Goal: Task Accomplishment & Management: Complete application form

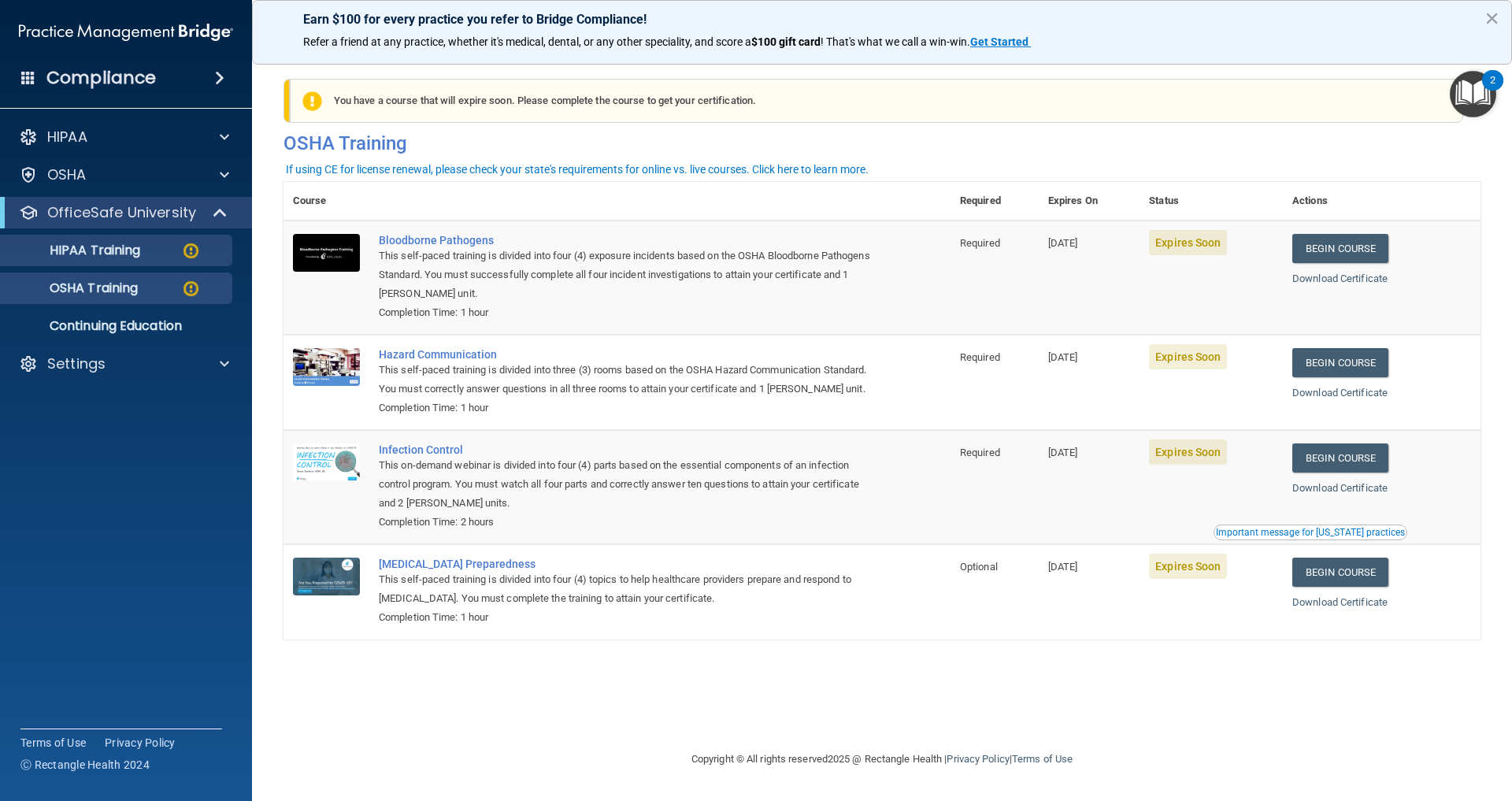
click at [80, 243] on p "HIPAA Training" at bounding box center [76, 250] width 130 height 15
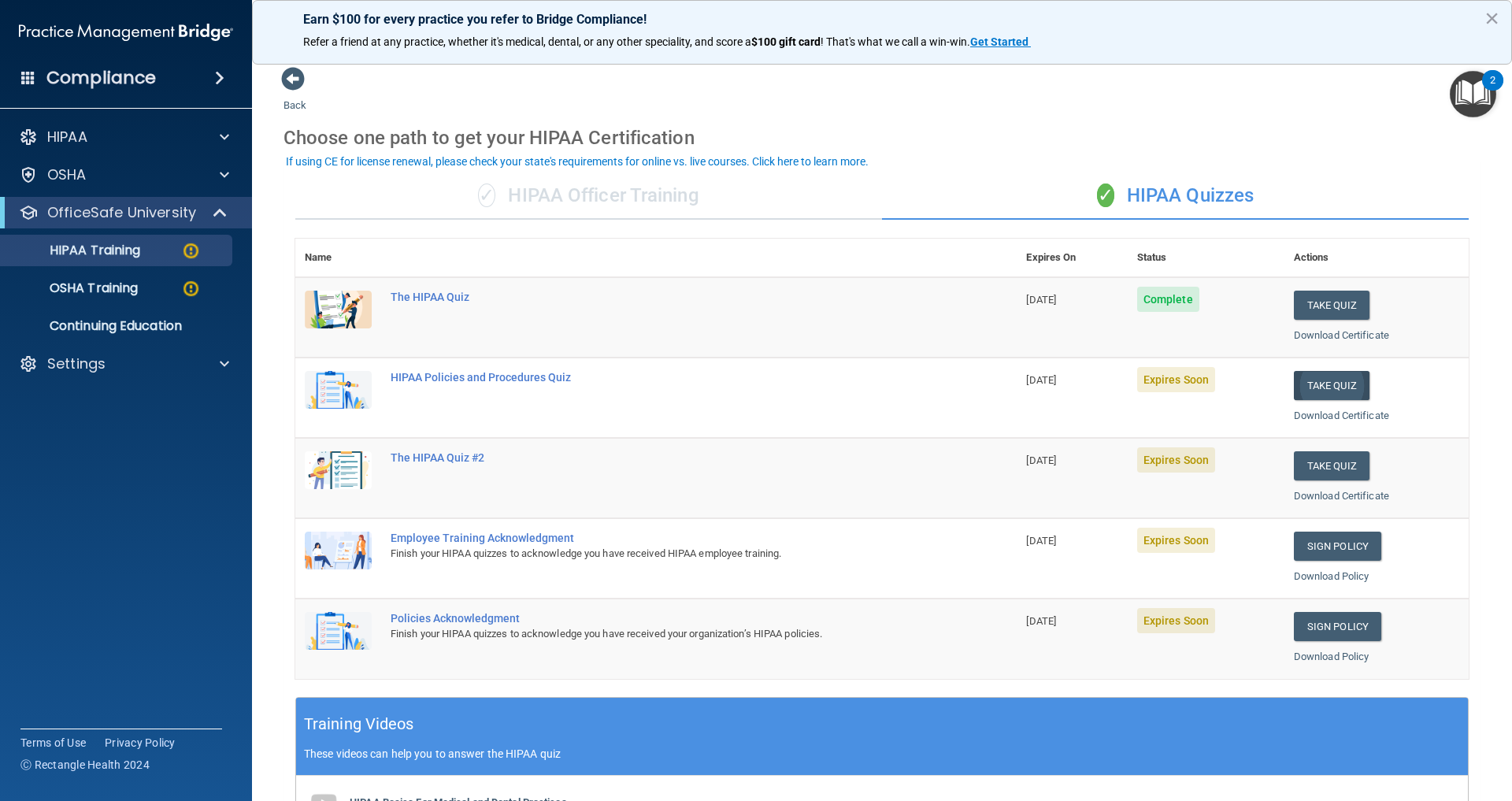
click at [1329, 383] on button "Take Quiz" at bounding box center [1331, 385] width 76 height 29
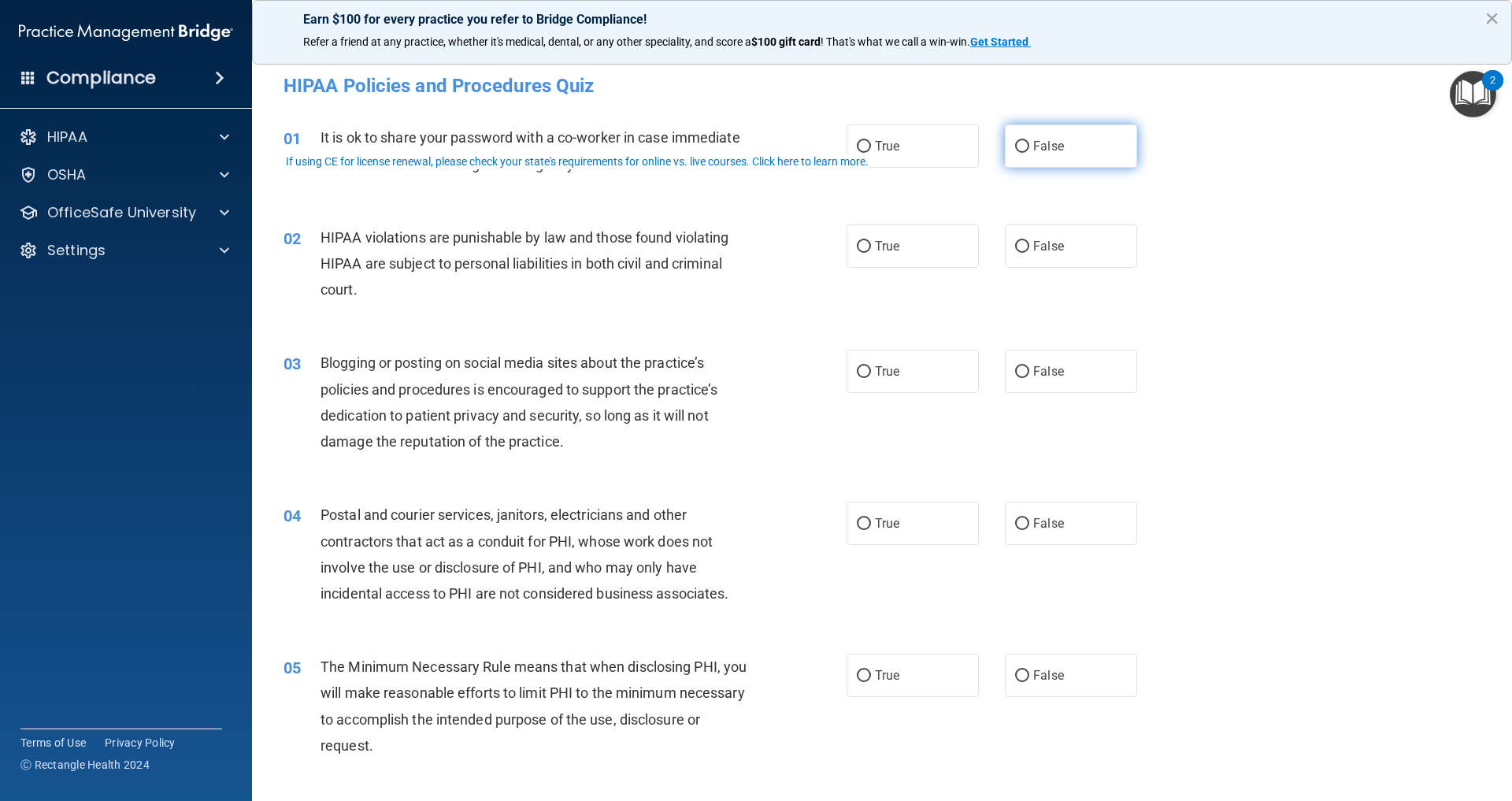
click at [1039, 151] on label "False" at bounding box center [1071, 146] width 132 height 43
click at [1029, 151] on input "False" at bounding box center [1022, 147] width 14 height 11
radio input "true"
click at [909, 250] on label "True" at bounding box center [913, 245] width 132 height 43
click at [870, 250] on input "True" at bounding box center [864, 247] width 14 height 11
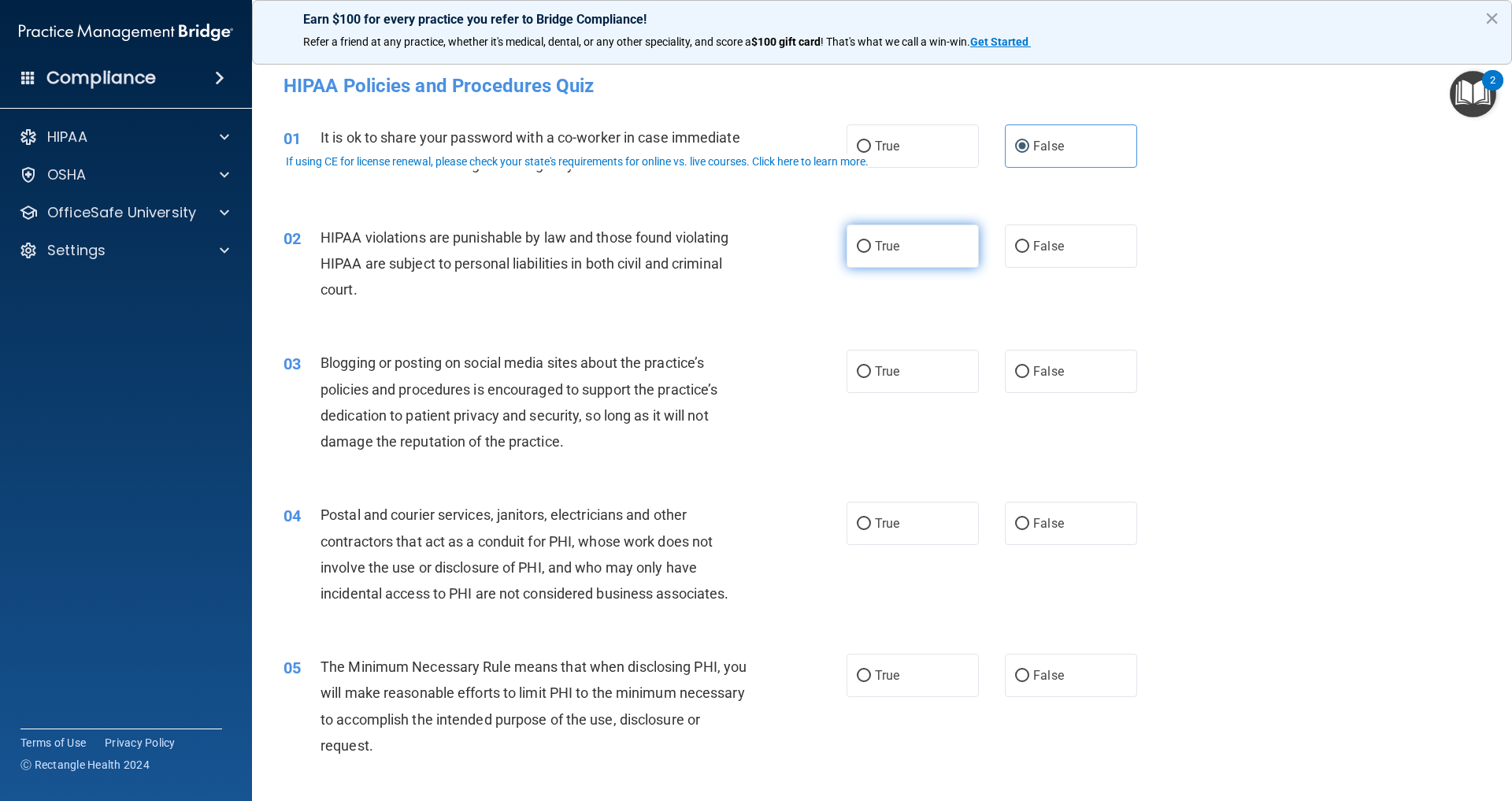
radio input "true"
click at [1033, 373] on span "False" at bounding box center [1049, 372] width 31 height 15
click at [1015, 373] on input "False" at bounding box center [1022, 372] width 14 height 11
radio input "true"
click at [1033, 525] on span "False" at bounding box center [1049, 524] width 31 height 15
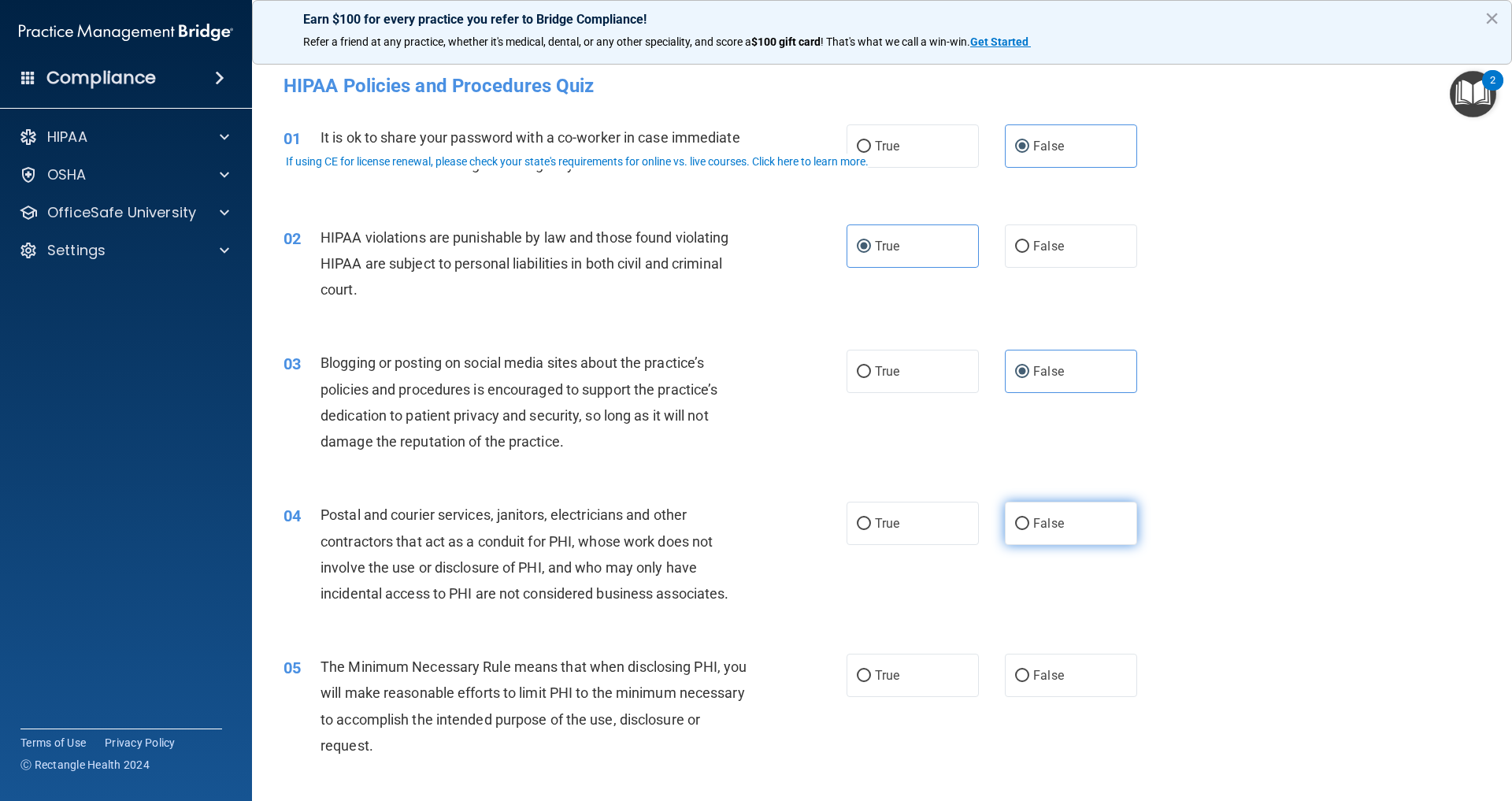
click at [1015, 525] on input "False" at bounding box center [1022, 524] width 14 height 11
radio input "true"
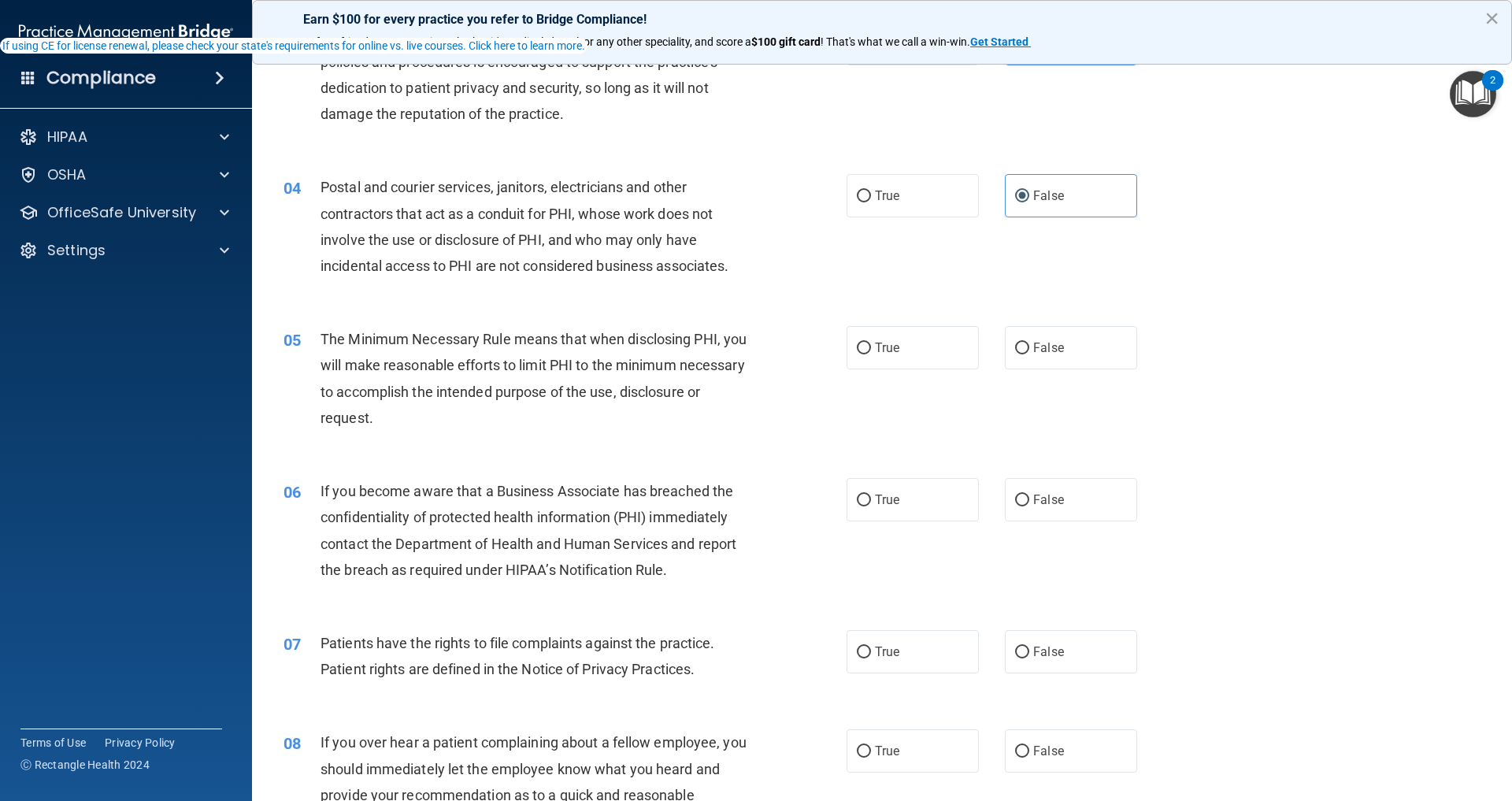
scroll to position [351, 0]
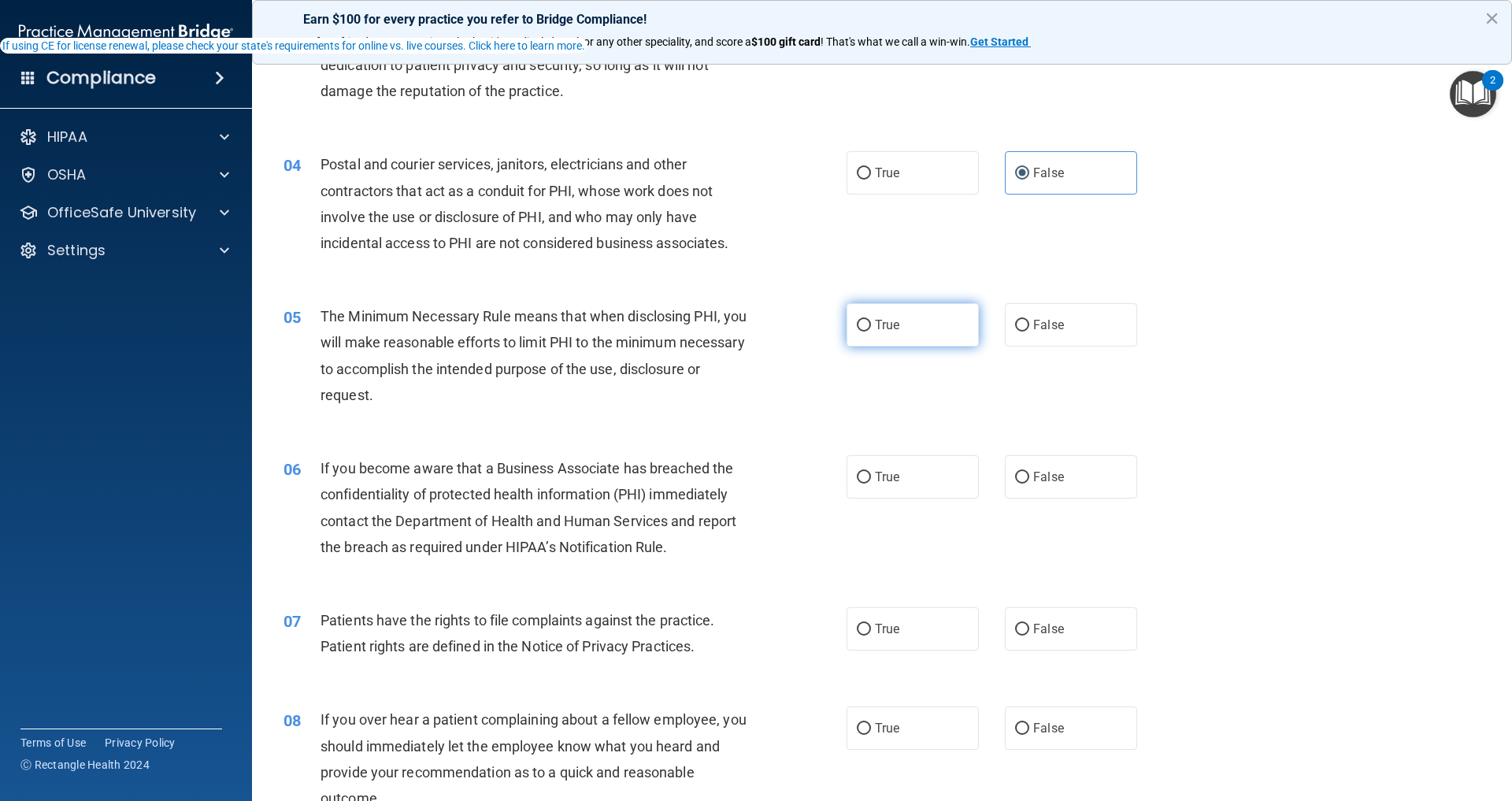
click at [936, 347] on label "True" at bounding box center [913, 325] width 132 height 43
click at [870, 332] on input "True" at bounding box center [864, 326] width 14 height 11
radio input "true"
click at [902, 499] on label "True" at bounding box center [913, 476] width 132 height 43
click at [870, 484] on input "True" at bounding box center [864, 478] width 14 height 11
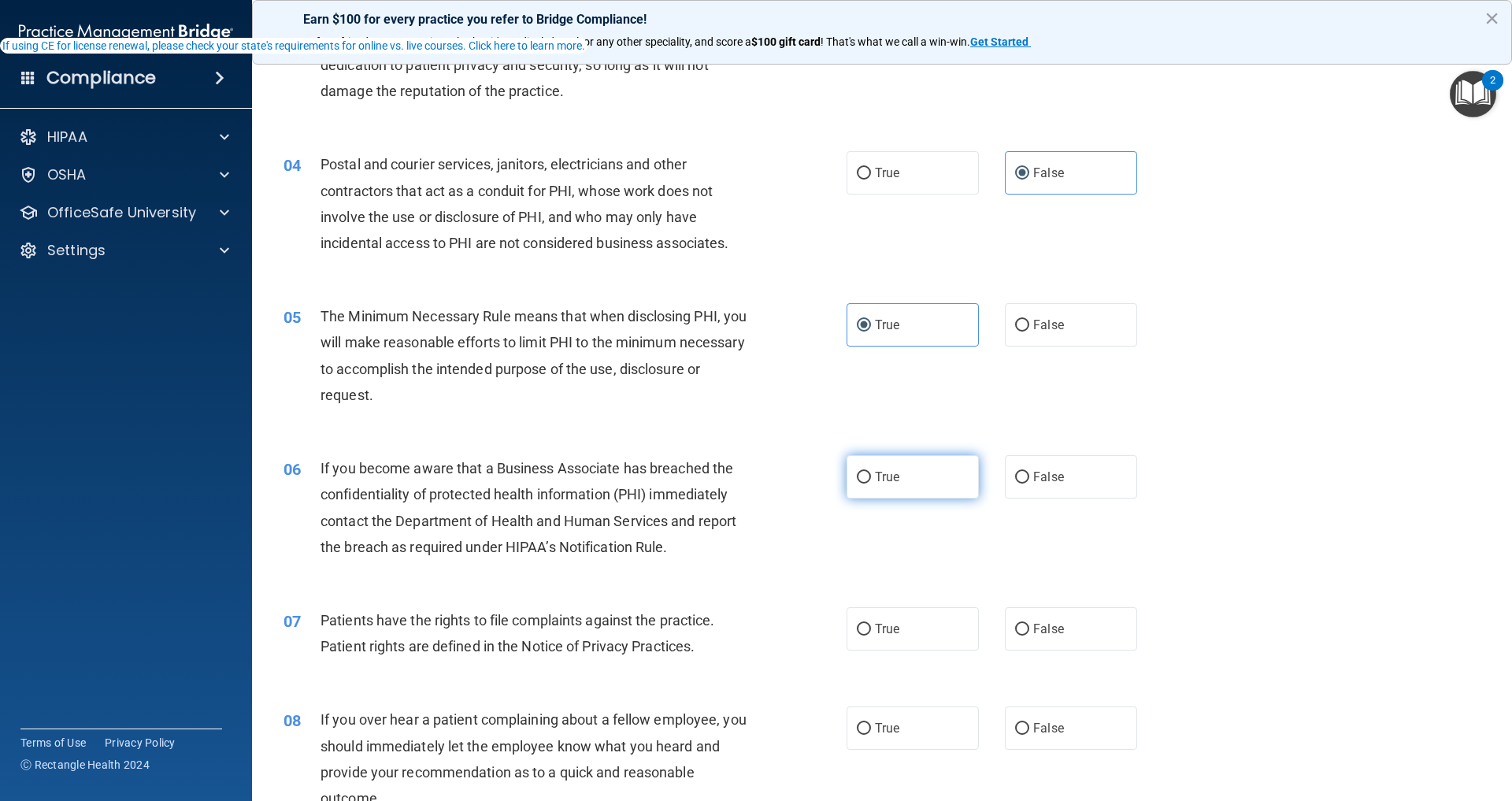
radio input "true"
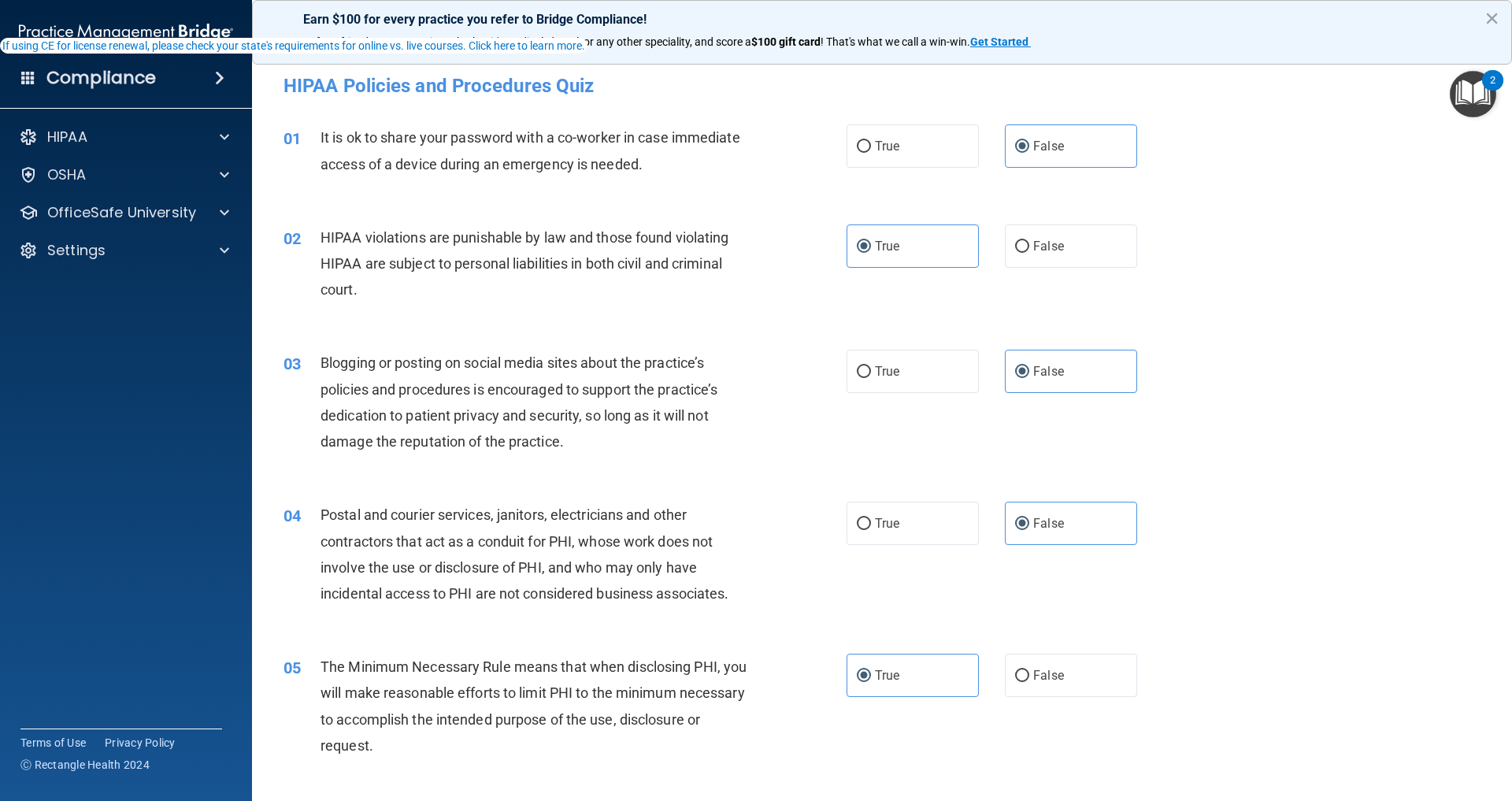
scroll to position [0, 0]
click at [131, 188] on div "OSHA" at bounding box center [126, 174] width 253 height 32
click at [142, 189] on div "OSHA" at bounding box center [126, 174] width 253 height 32
click at [186, 219] on p "OfficeSafe University" at bounding box center [121, 213] width 148 height 19
click at [154, 268] on ul "HIPAA Training OSHA Training Continuing Education" at bounding box center [127, 285] width 285 height 113
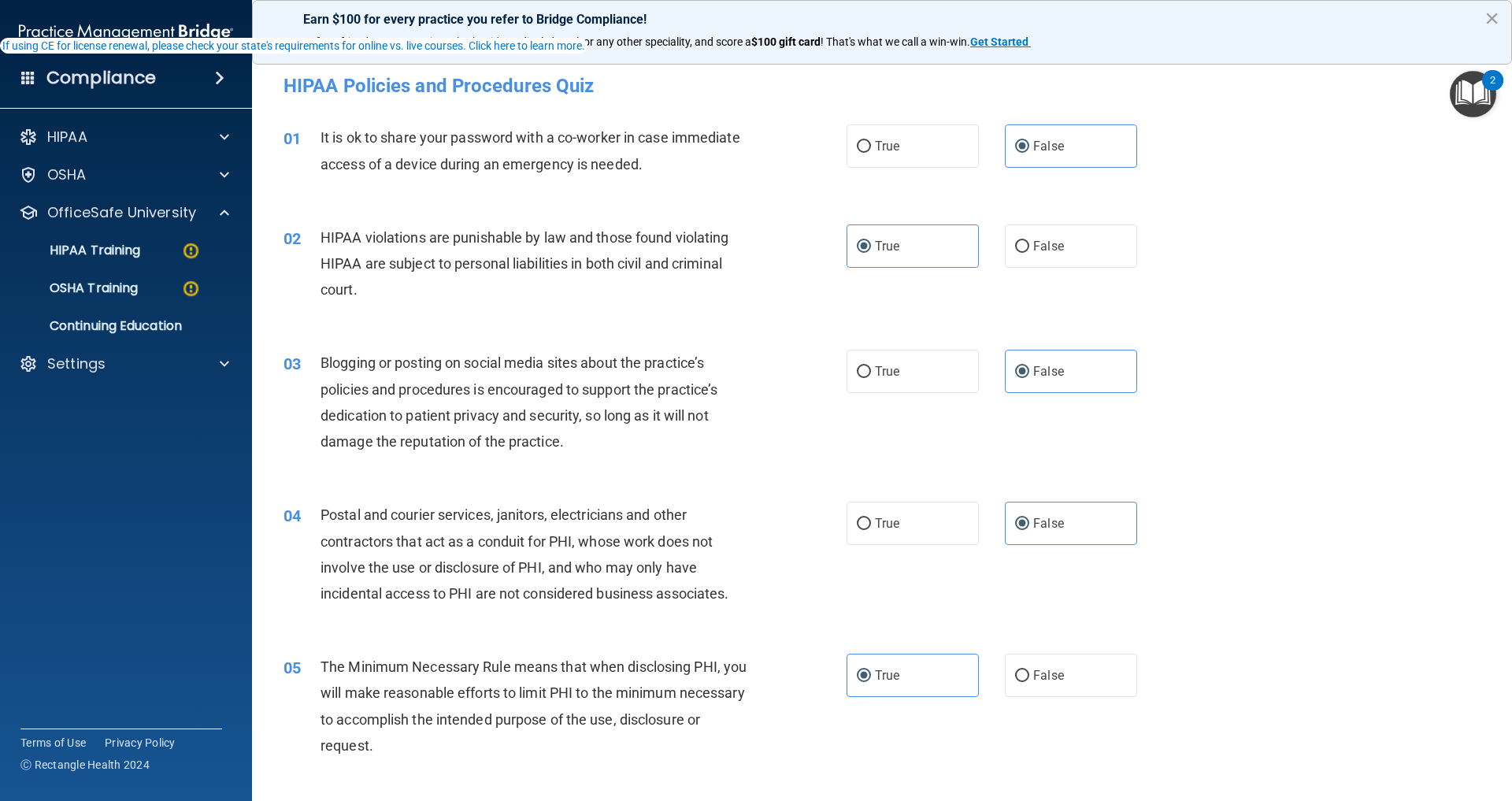
click at [142, 268] on ul "HIPAA Training OSHA Training Continuing Education" at bounding box center [127, 285] width 285 height 113
click at [132, 264] on link "HIPAA Training" at bounding box center [108, 250] width 248 height 32
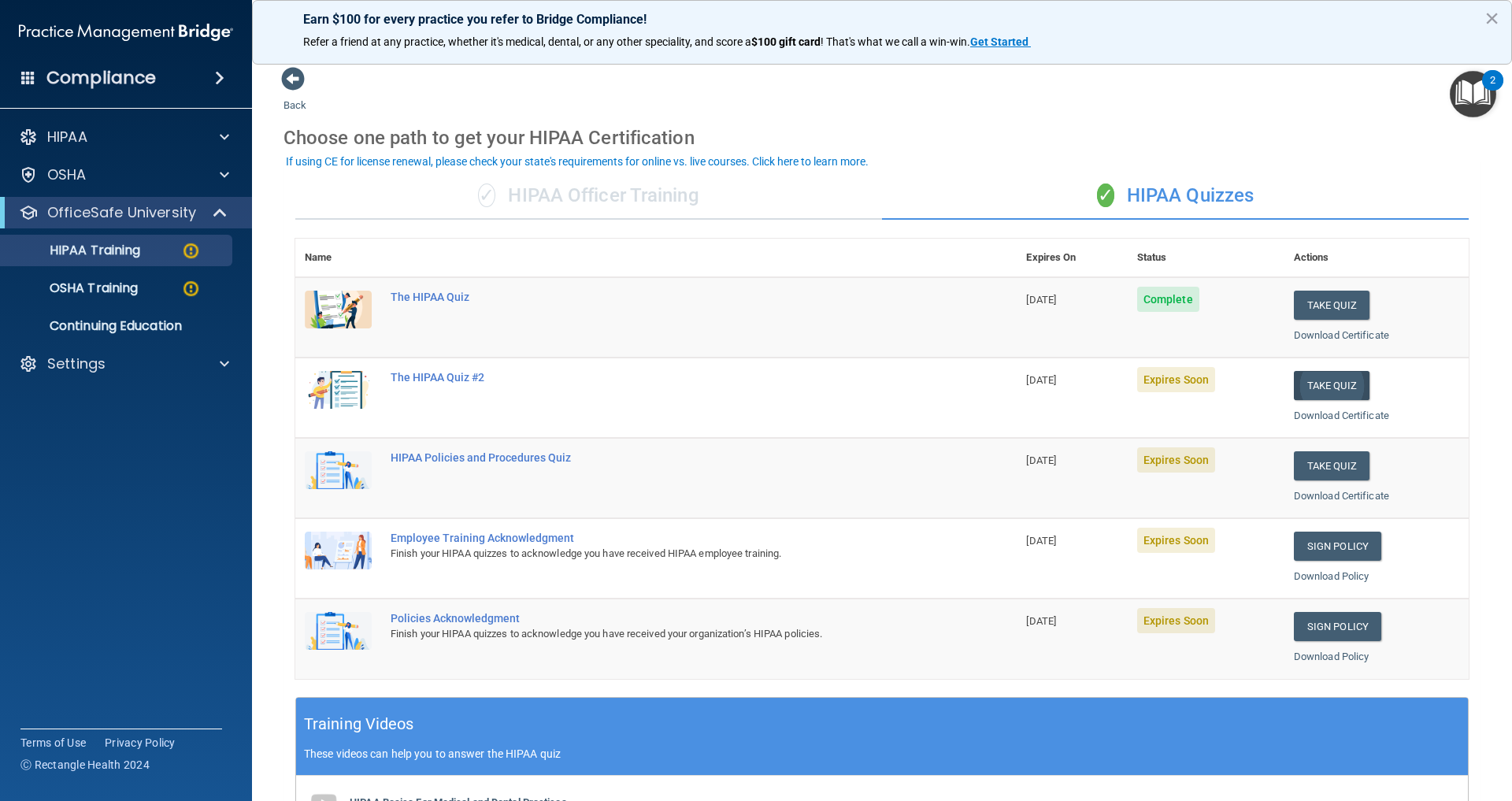
click at [1307, 399] on button "Take Quiz" at bounding box center [1331, 385] width 76 height 29
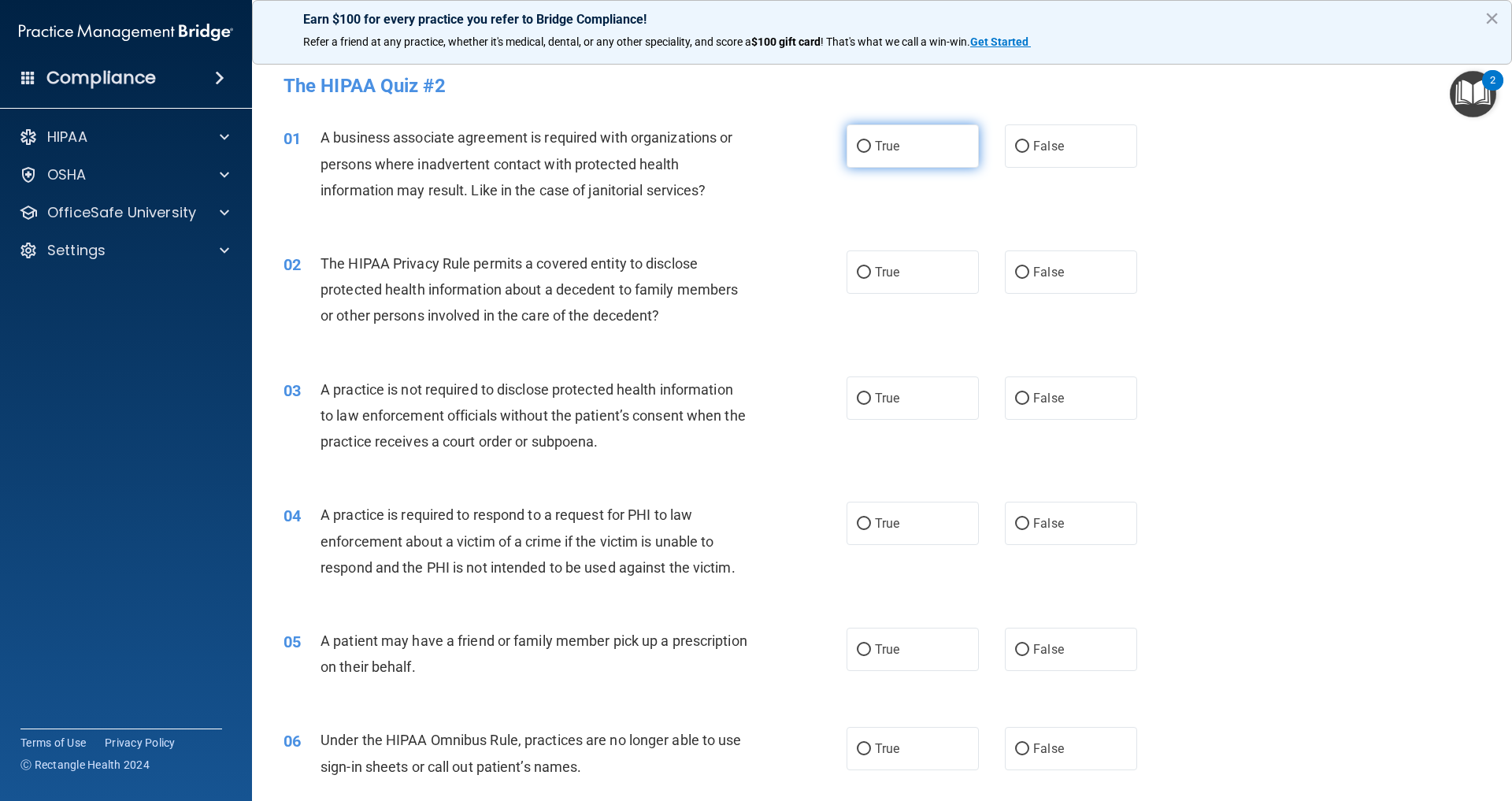
click at [911, 166] on label "True" at bounding box center [913, 146] width 132 height 43
click at [870, 153] on input "True" at bounding box center [864, 147] width 14 height 11
radio input "true"
click at [911, 166] on label "True" at bounding box center [913, 146] width 132 height 43
click at [870, 153] on input "True" at bounding box center [864, 147] width 14 height 11
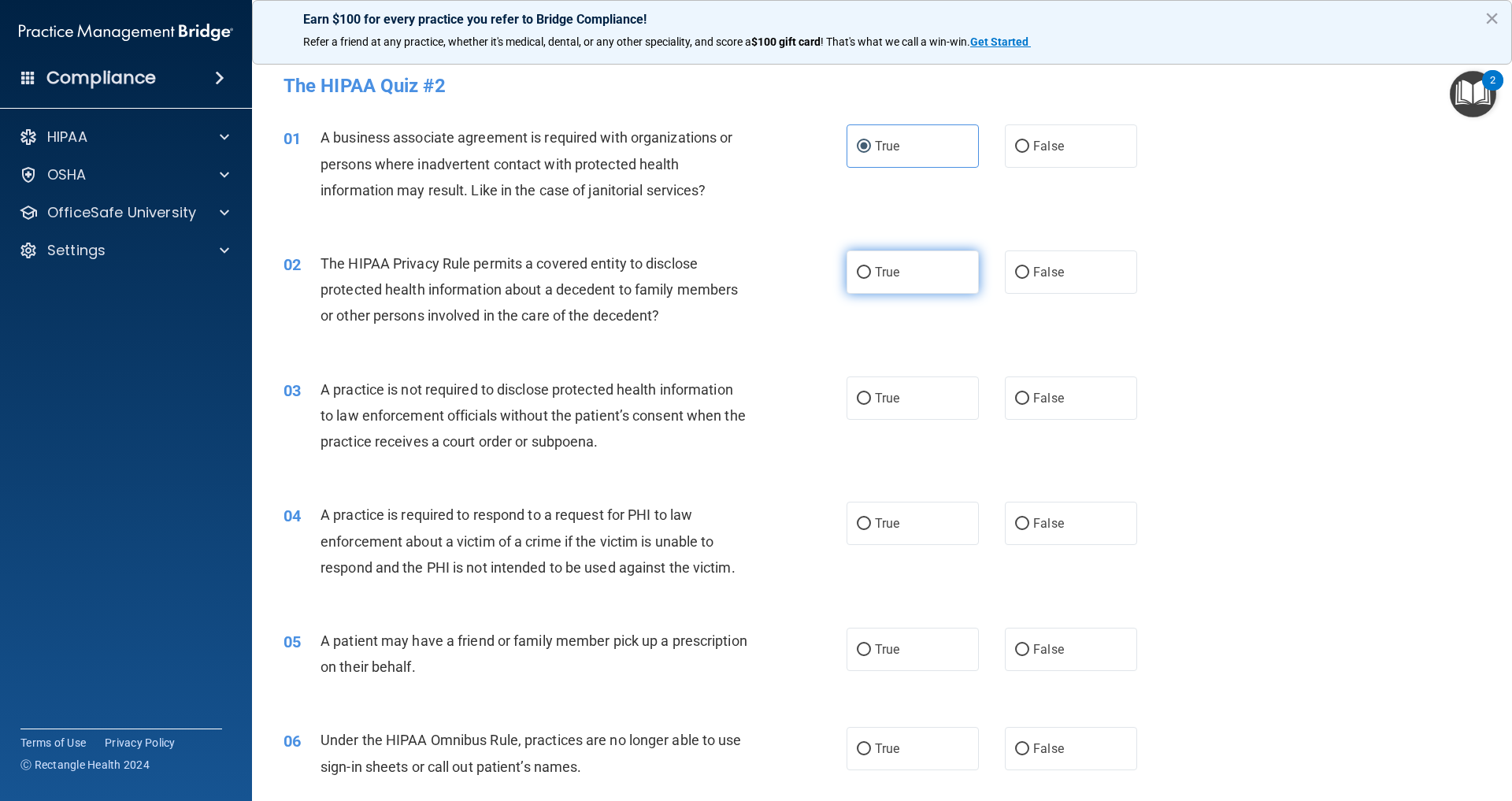
click at [916, 260] on label "True" at bounding box center [913, 271] width 132 height 43
click at [870, 267] on input "True" at bounding box center [864, 273] width 14 height 11
radio input "true"
click at [914, 389] on label "True" at bounding box center [913, 398] width 132 height 43
click at [870, 393] on input "True" at bounding box center [864, 399] width 14 height 11
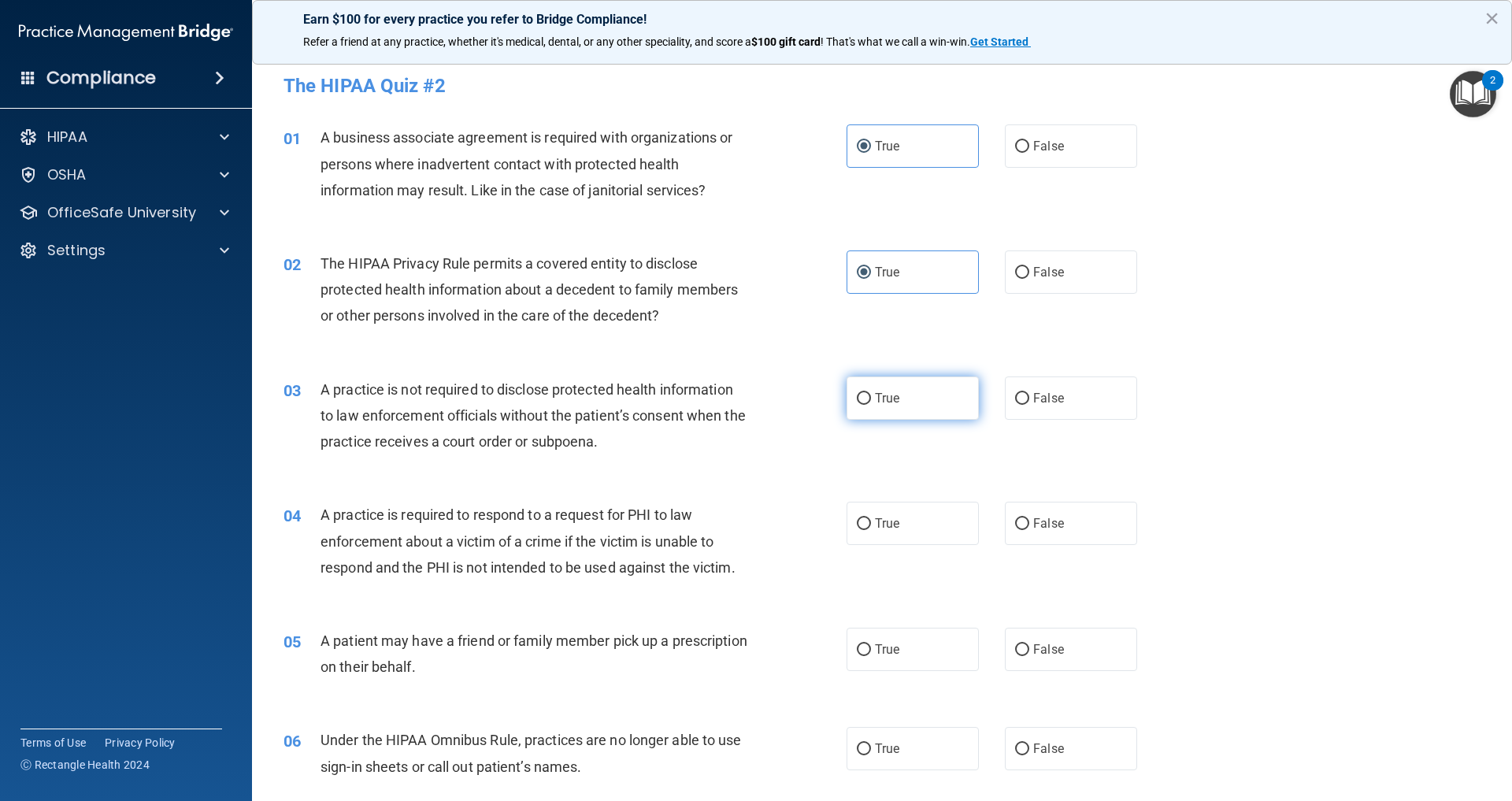
radio input "true"
click at [901, 513] on label "True" at bounding box center [913, 523] width 132 height 43
click at [870, 518] on input "True" at bounding box center [864, 524] width 14 height 11
radio input "true"
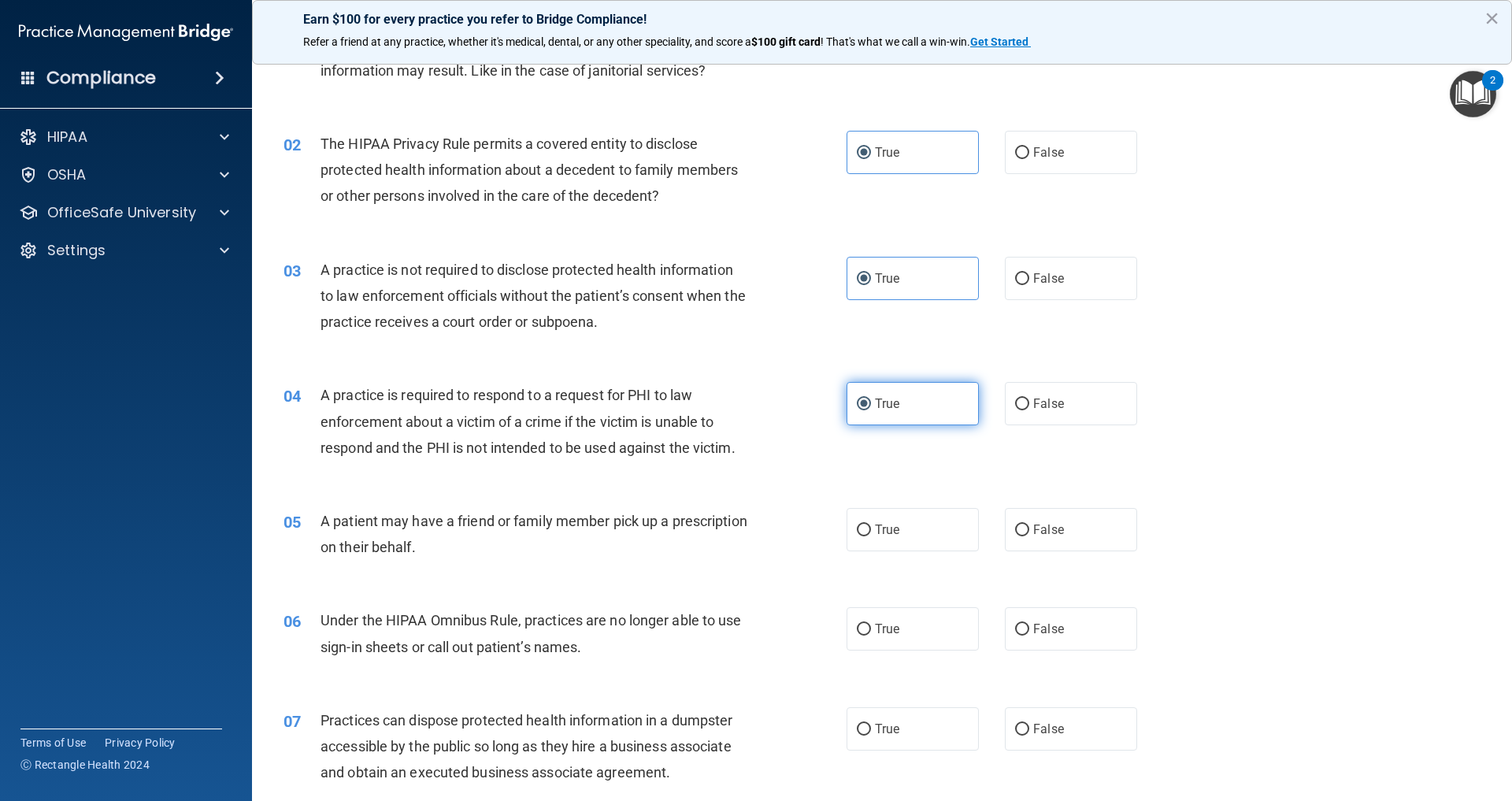
scroll to position [206, 0]
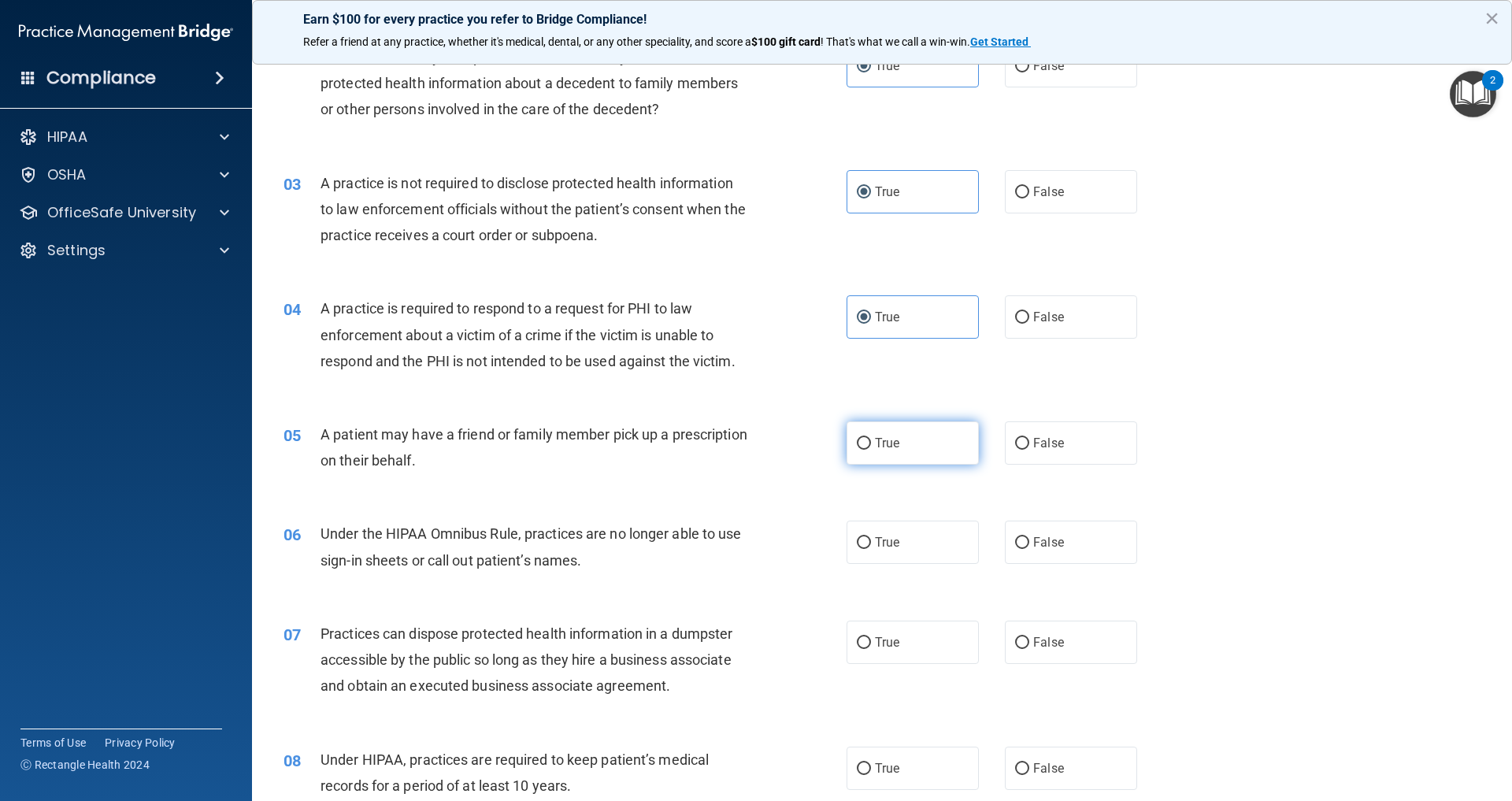
click at [879, 450] on span "True" at bounding box center [887, 444] width 24 height 15
click at [870, 450] on input "True" at bounding box center [864, 444] width 14 height 11
radio input "true"
click at [897, 550] on span "True" at bounding box center [887, 542] width 24 height 15
click at [870, 549] on input "True" at bounding box center [864, 543] width 14 height 11
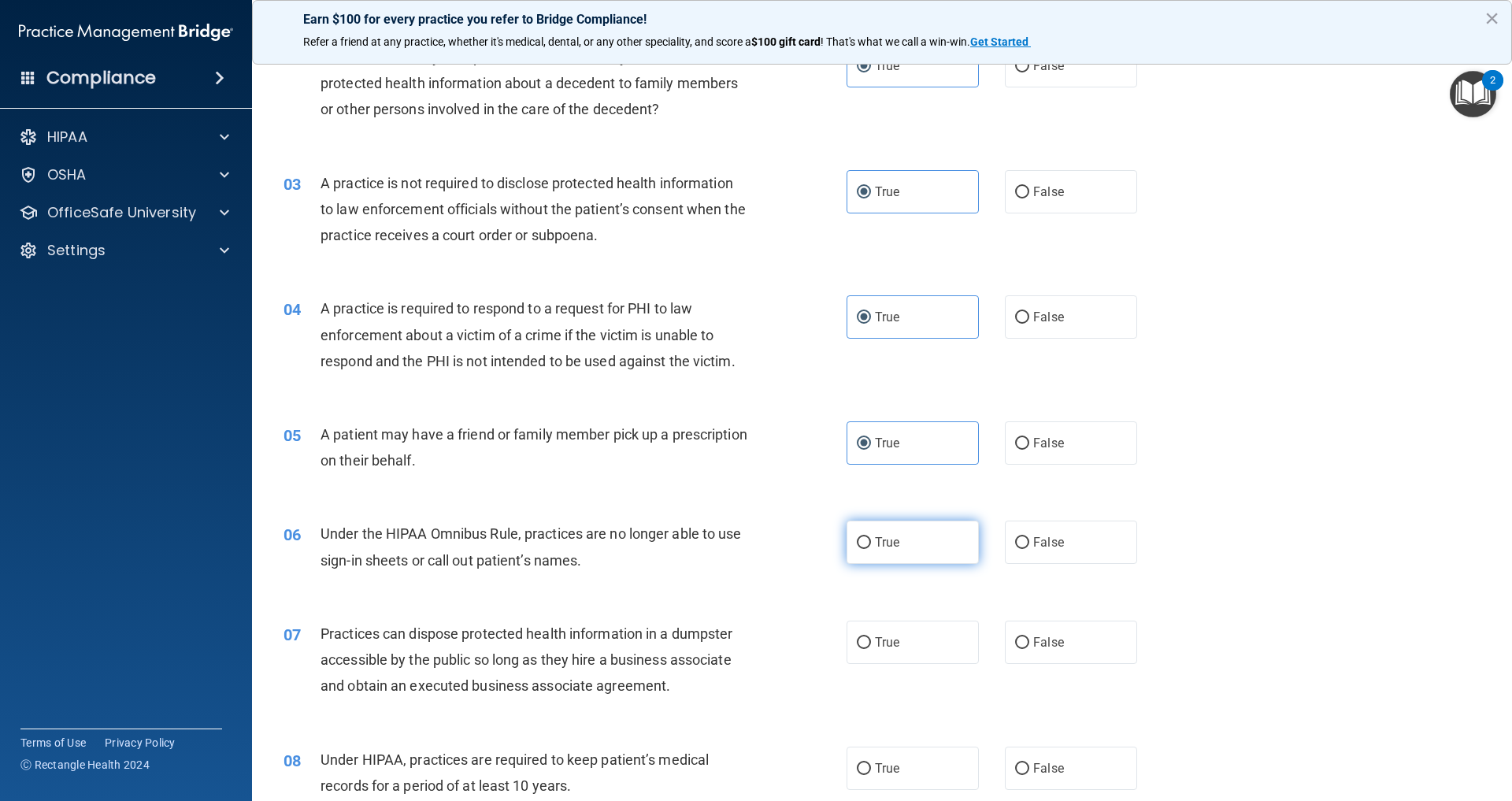
radio input "true"
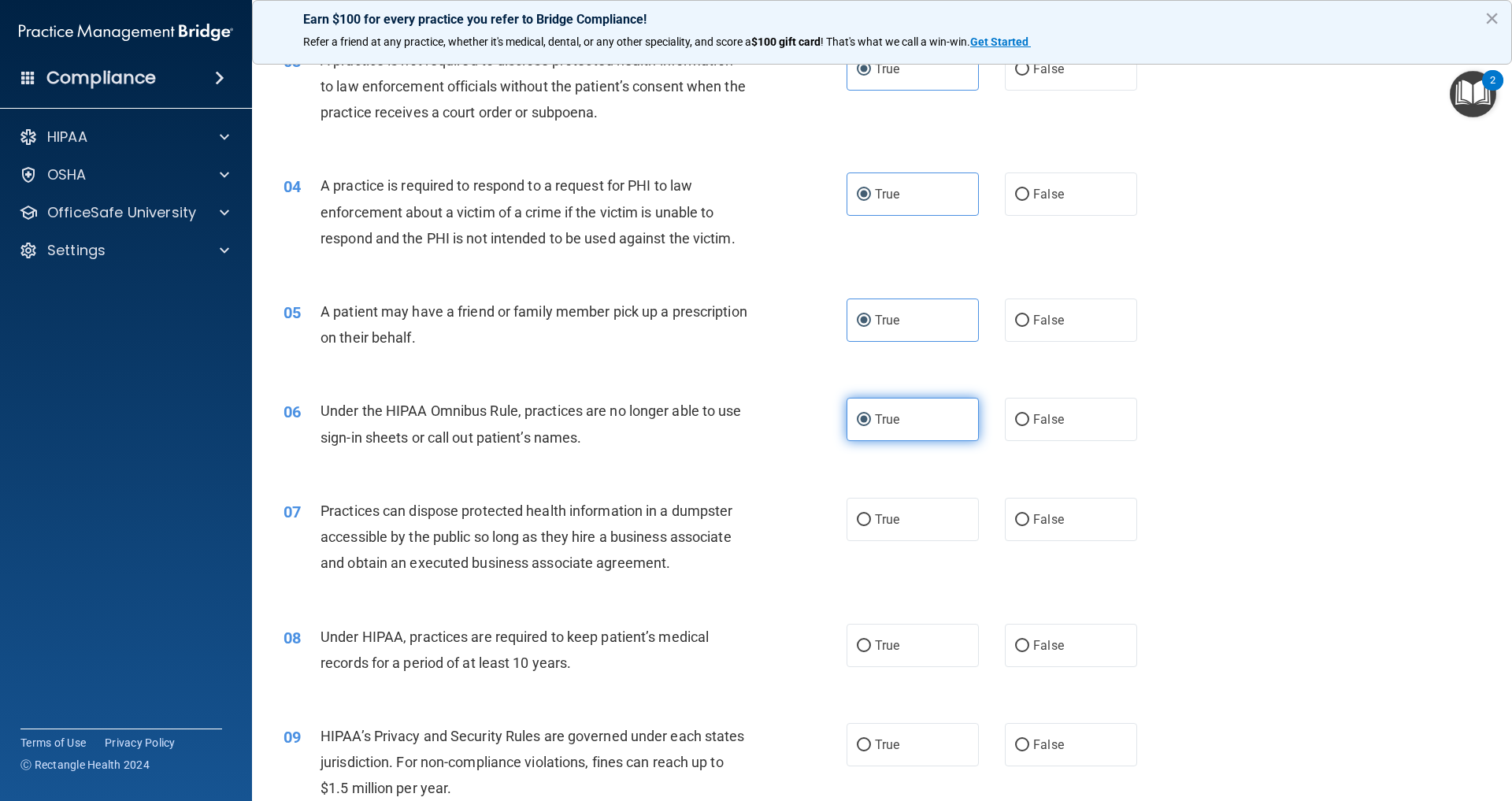
scroll to position [423, 0]
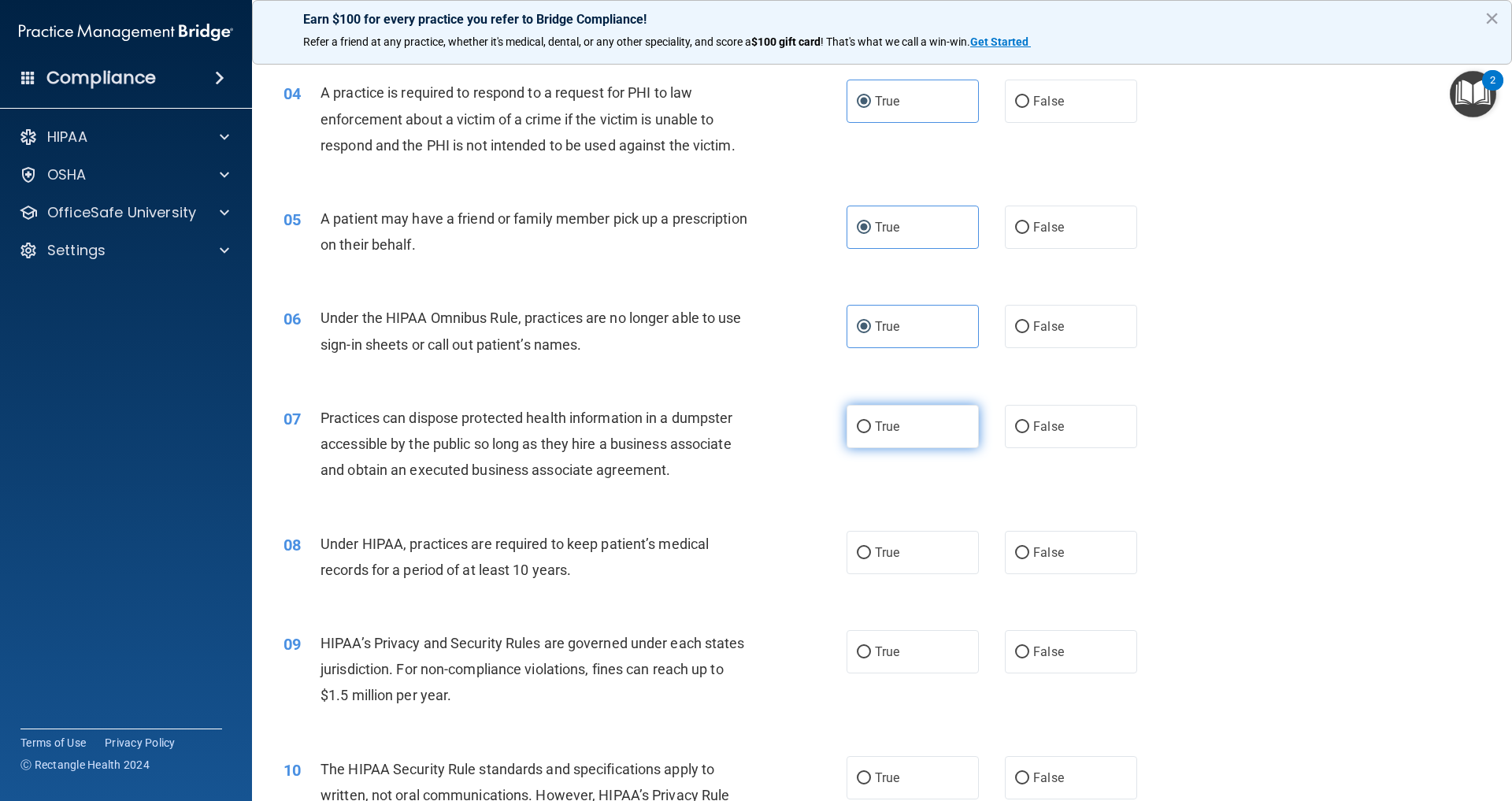
click at [882, 448] on label "True" at bounding box center [913, 426] width 132 height 43
click at [870, 433] on input "True" at bounding box center [864, 427] width 14 height 11
radio input "true"
click at [892, 561] on span "True" at bounding box center [887, 553] width 24 height 15
click at [870, 560] on input "True" at bounding box center [864, 554] width 14 height 11
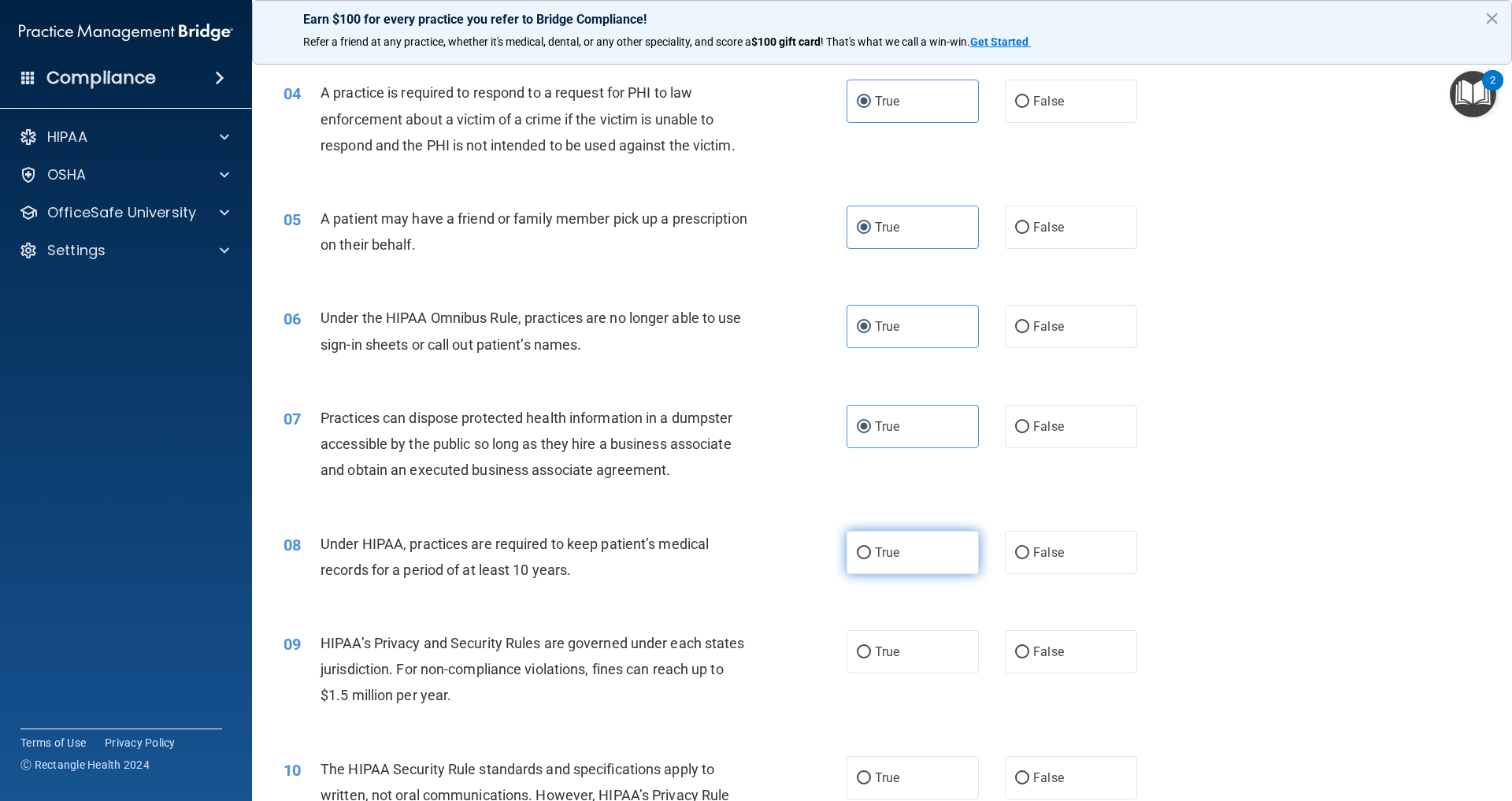
radio input "true"
click at [893, 735] on div "09 HIPAA’s Privacy and Security Rules are governed under each states jurisdicti…" at bounding box center [882, 674] width 1221 height 126
click at [880, 674] on label "True" at bounding box center [913, 652] width 132 height 43
click at [870, 658] on input "True" at bounding box center [864, 652] width 14 height 11
radio input "true"
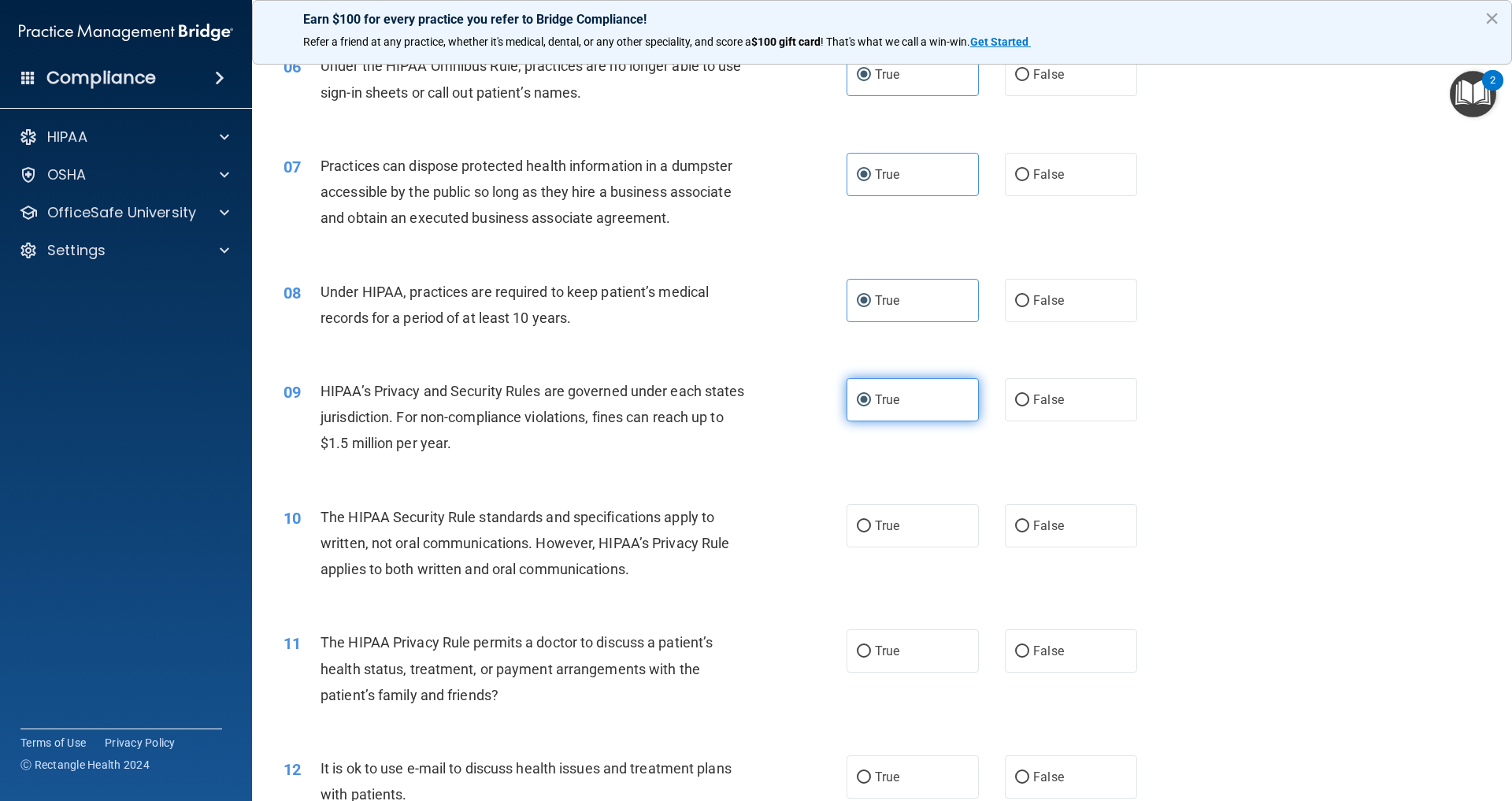
scroll to position [852, 0]
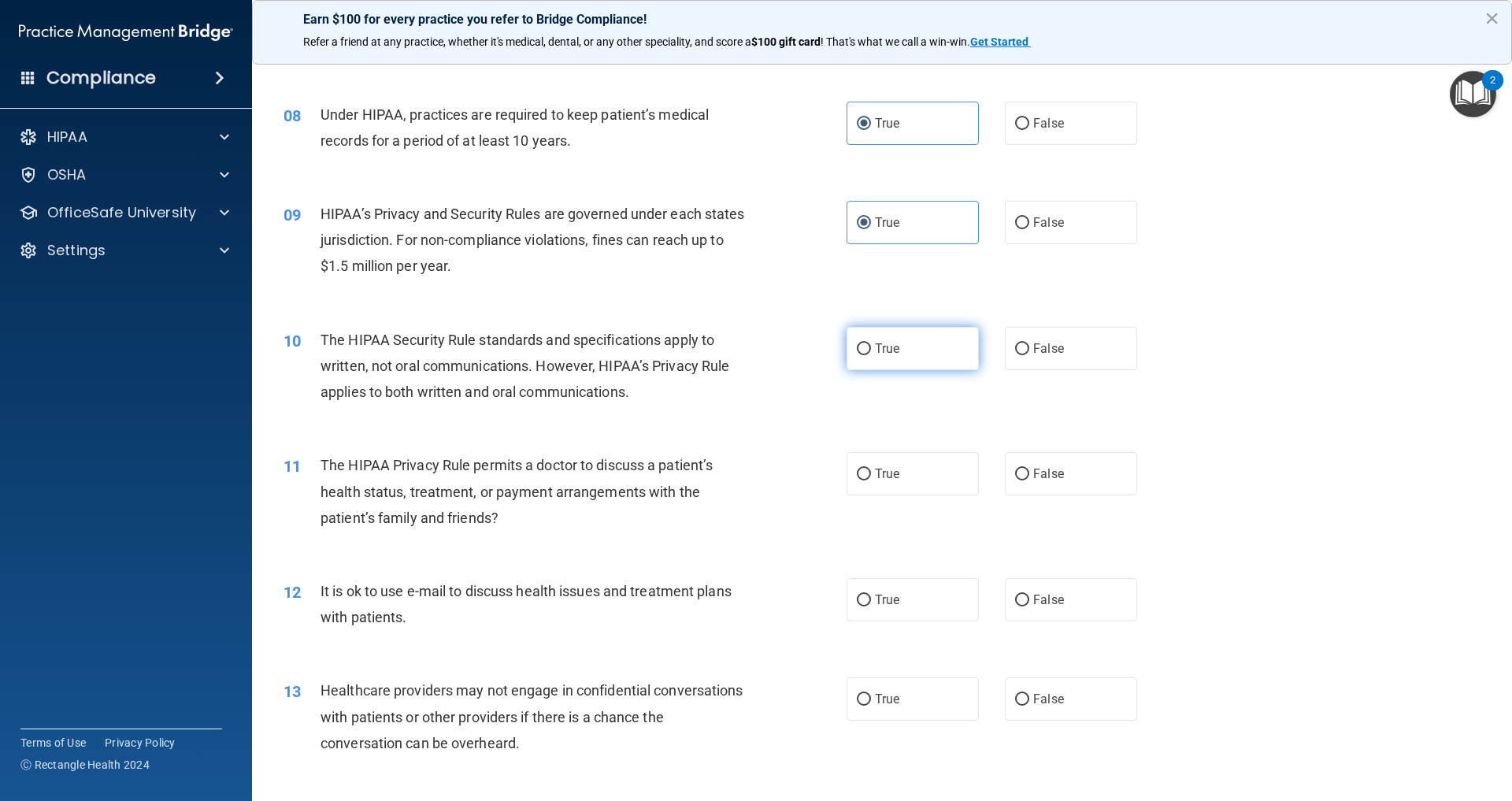
click at [890, 370] on label "True" at bounding box center [913, 348] width 132 height 43
click at [870, 355] on input "True" at bounding box center [864, 350] width 14 height 11
radio input "true"
click at [880, 498] on div "11 The HIPAA Privacy Rule permits a doctor to discuss a patient’s health status…" at bounding box center [882, 495] width 1221 height 126
click at [884, 481] on span "True" at bounding box center [887, 474] width 24 height 15
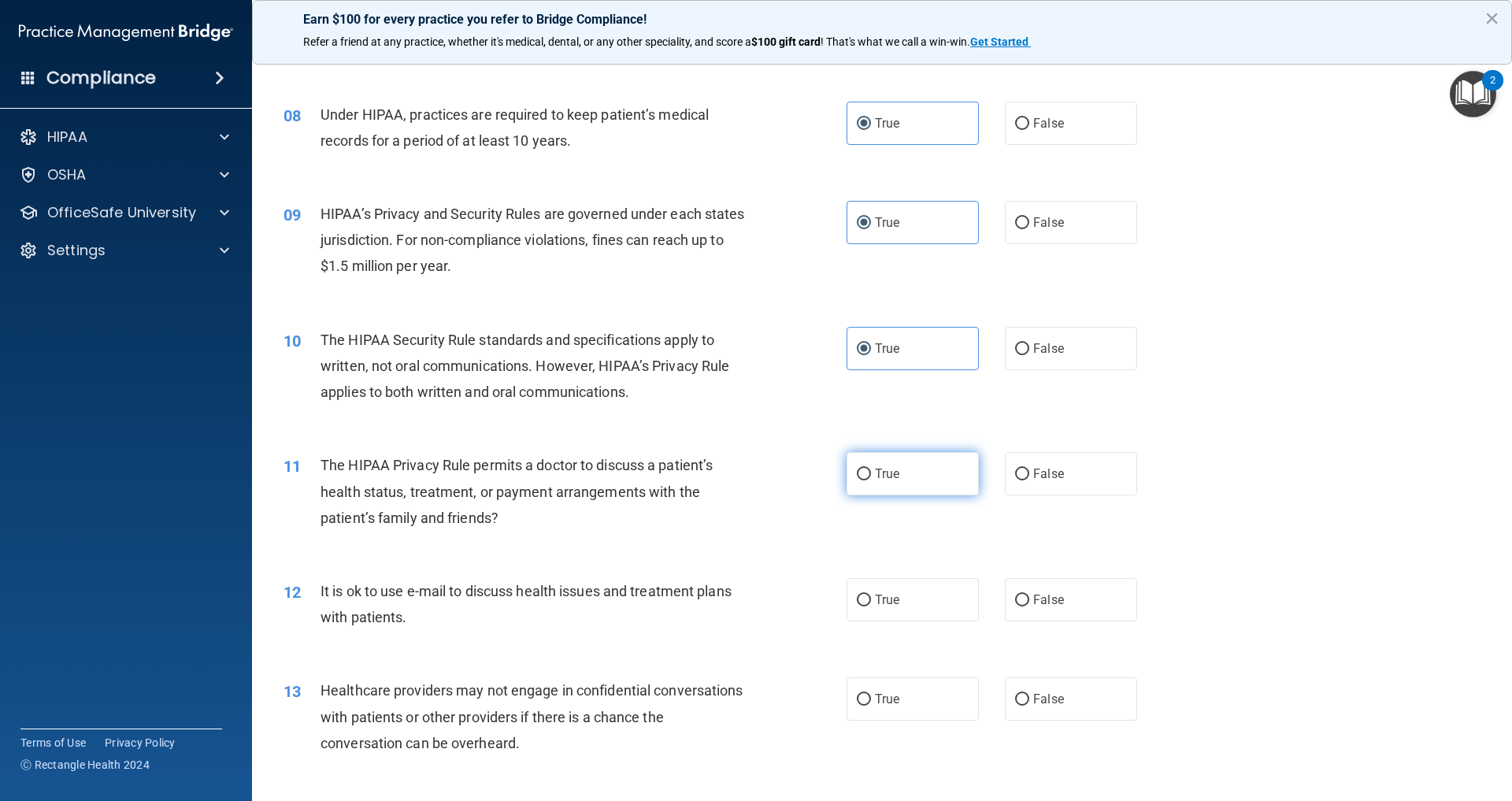
click at [870, 481] on input "True" at bounding box center [864, 474] width 14 height 11
radio input "true"
click at [880, 622] on label "True" at bounding box center [913, 600] width 132 height 43
click at [870, 606] on input "True" at bounding box center [864, 601] width 14 height 11
radio input "true"
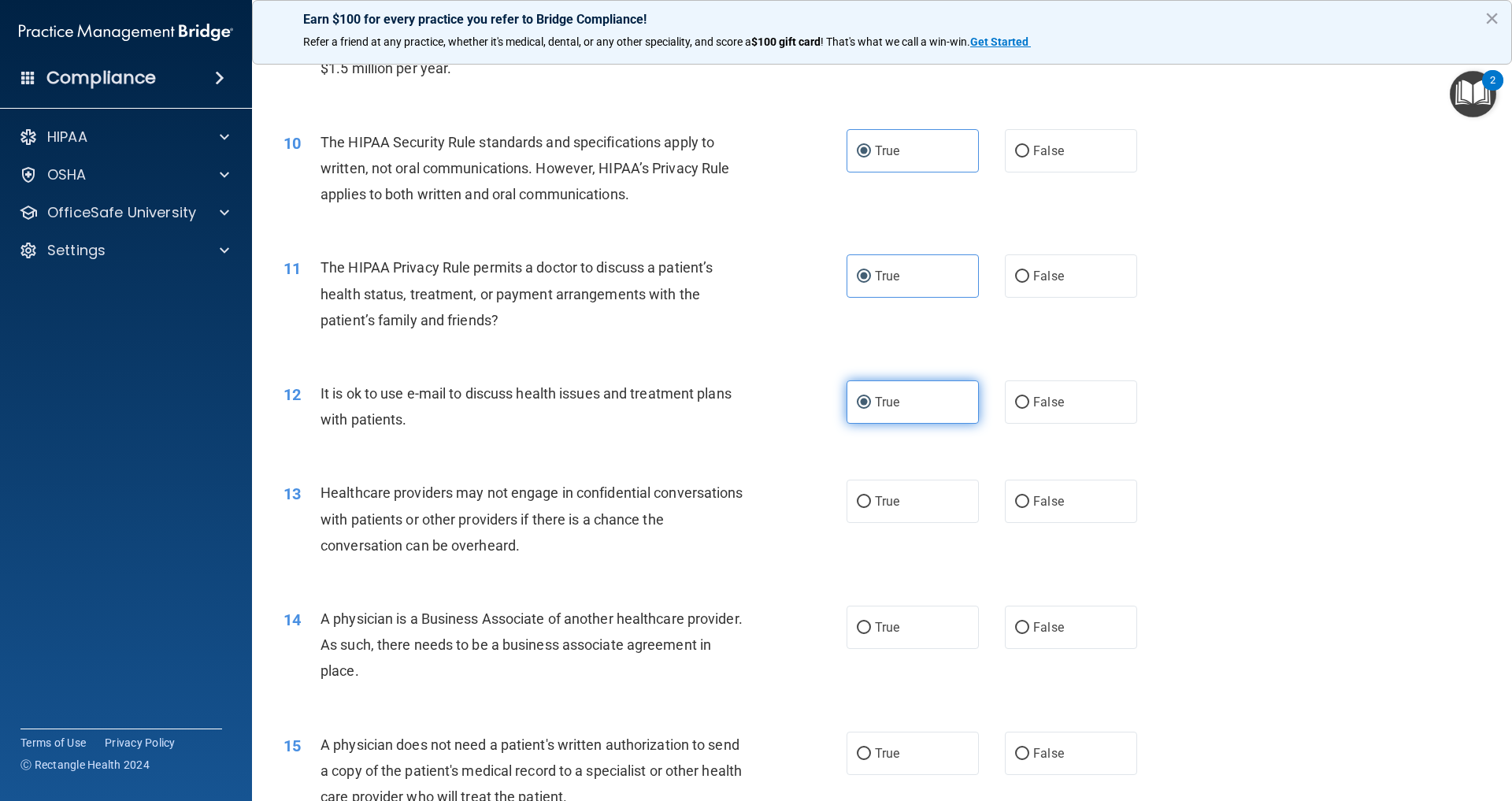
scroll to position [1094, 0]
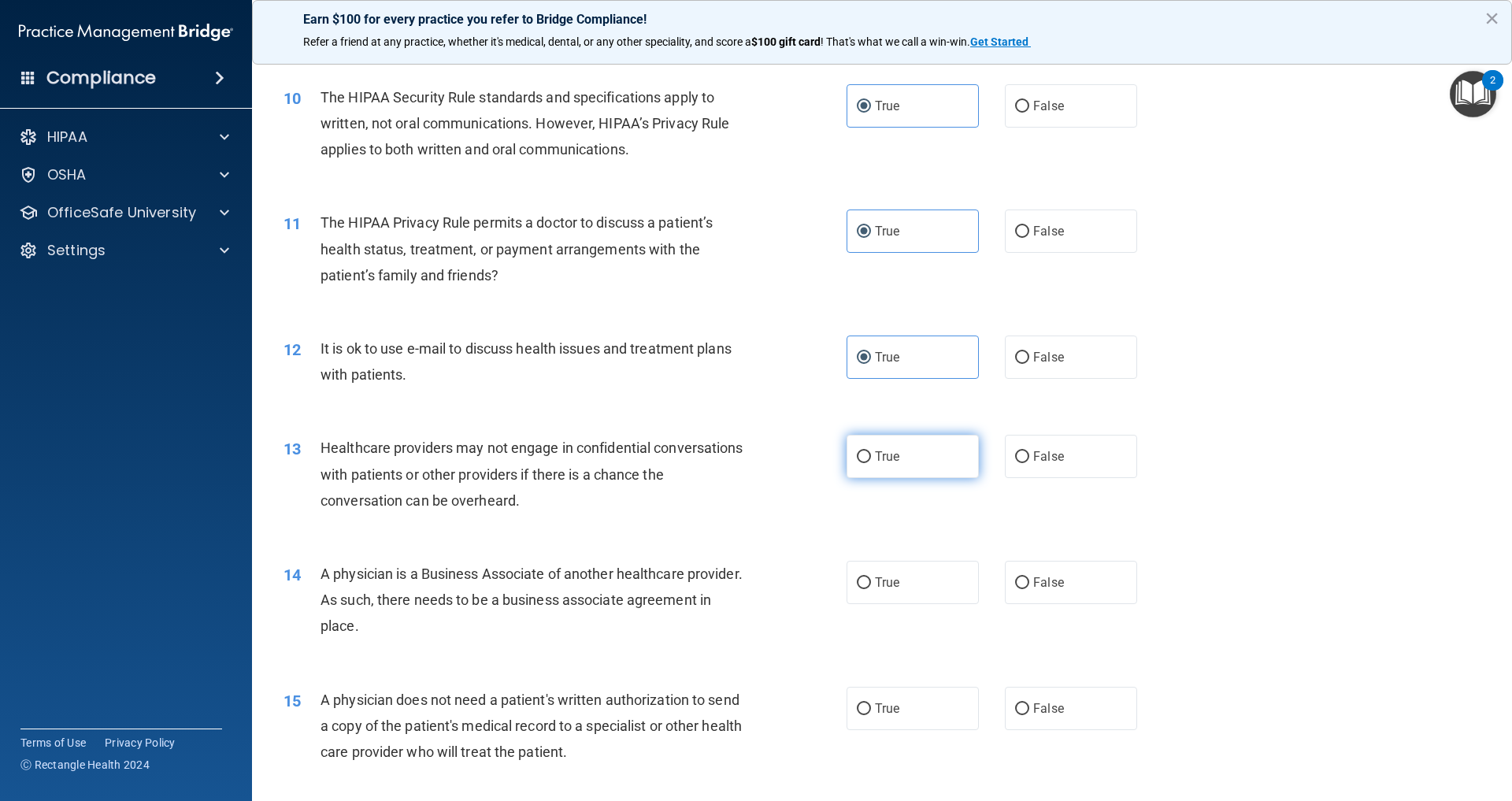
click at [870, 478] on label "True" at bounding box center [913, 456] width 132 height 43
click at [870, 464] on input "True" at bounding box center [864, 457] width 14 height 11
radio input "true"
click at [904, 605] on label "True" at bounding box center [913, 582] width 132 height 43
click at [870, 589] on input "True" at bounding box center [864, 584] width 14 height 11
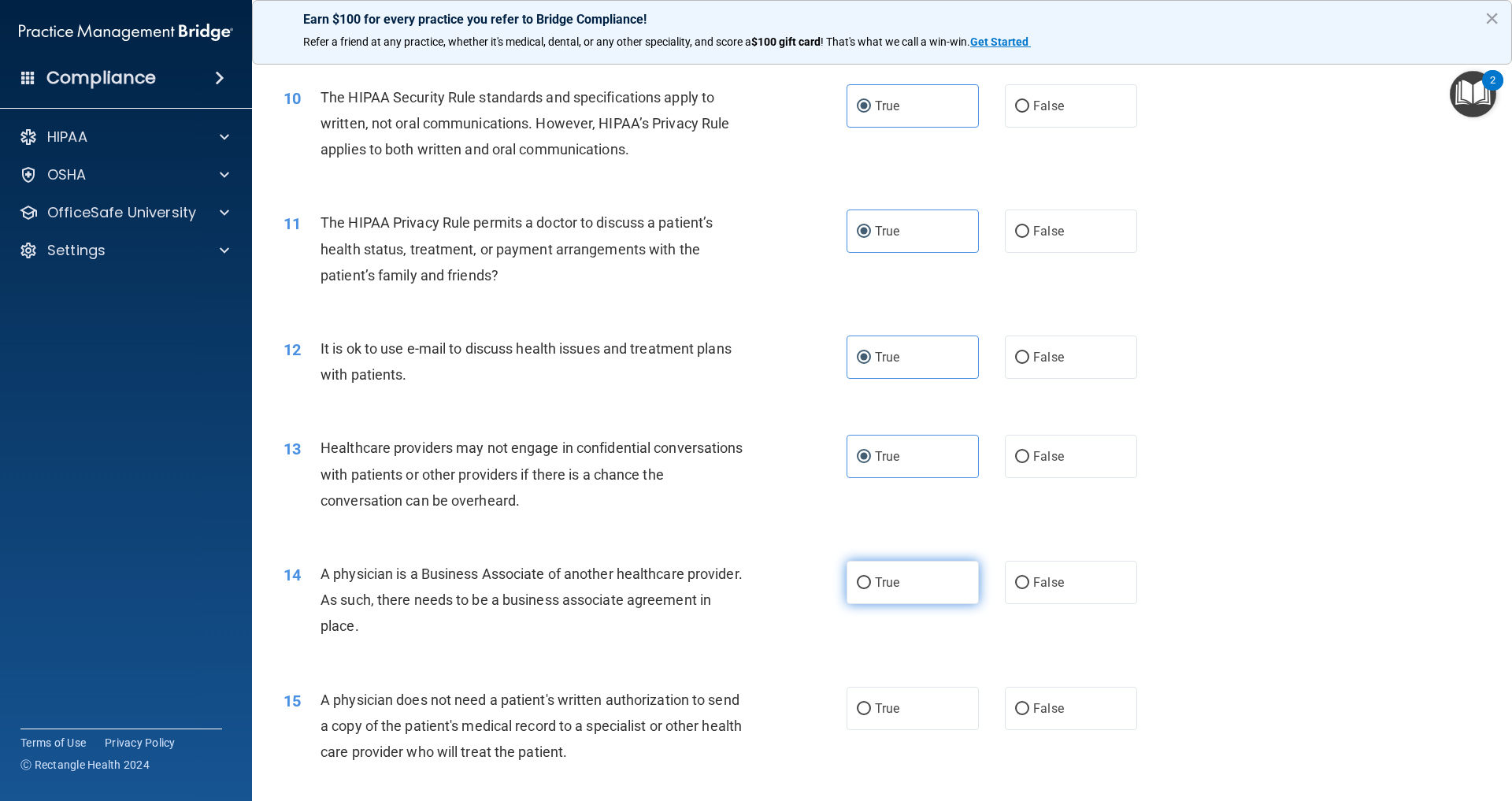
radio input "true"
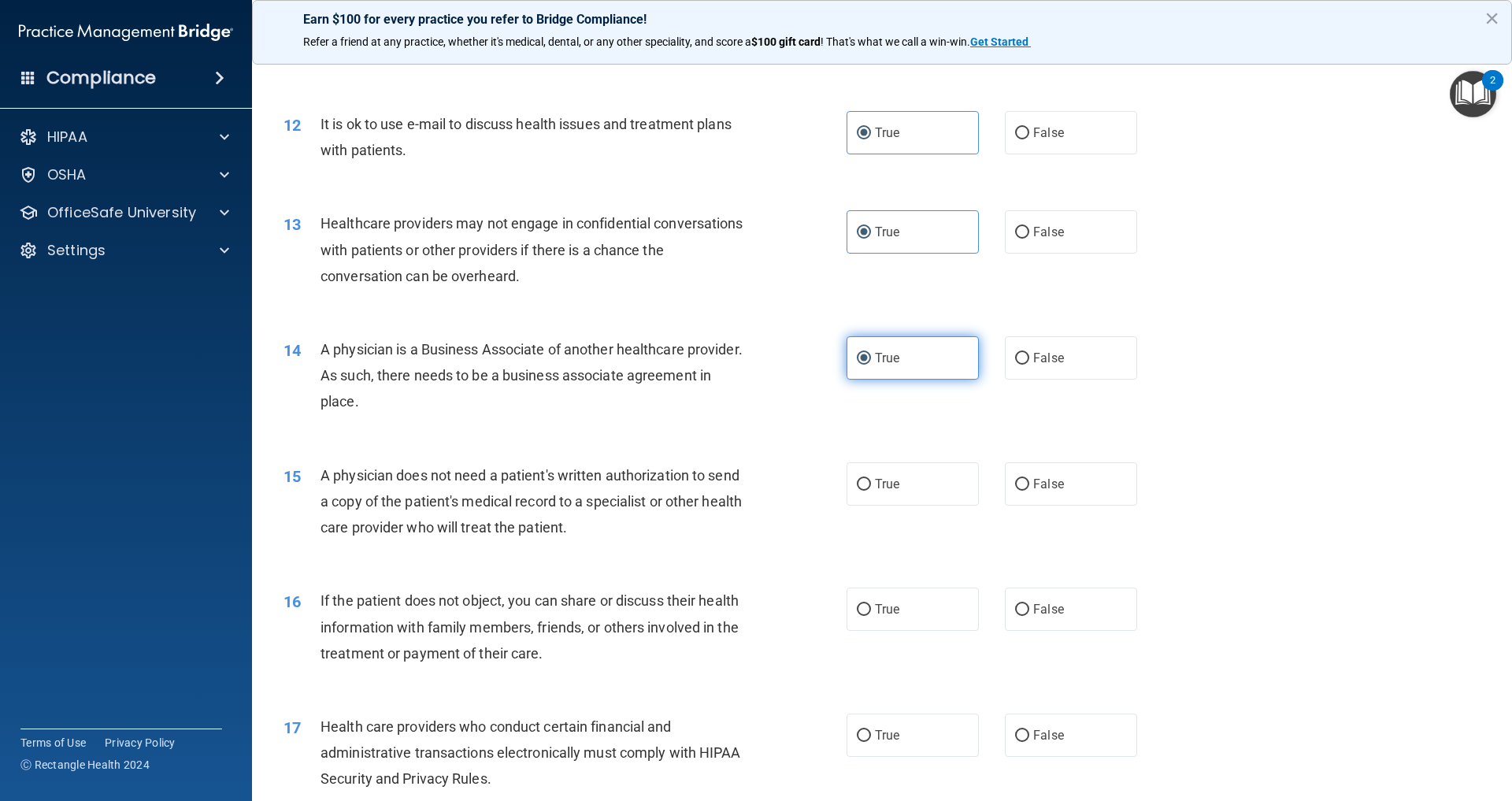
scroll to position [1447, 0]
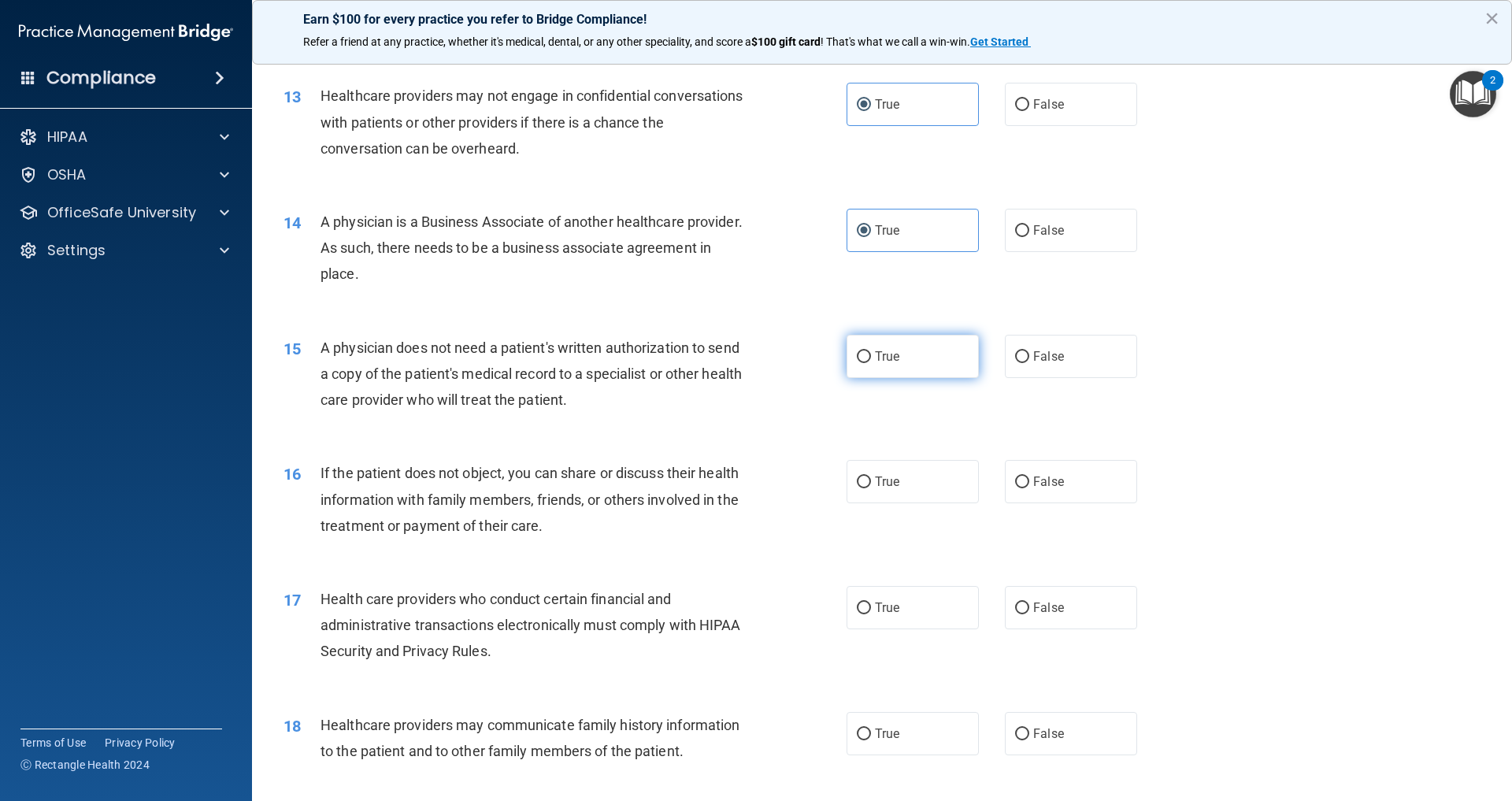
click at [916, 378] on label "True" at bounding box center [913, 355] width 132 height 43
click at [870, 363] on input "True" at bounding box center [864, 357] width 14 height 11
radio input "true"
click at [911, 503] on label "True" at bounding box center [913, 481] width 132 height 43
click at [870, 489] on input "True" at bounding box center [864, 483] width 14 height 11
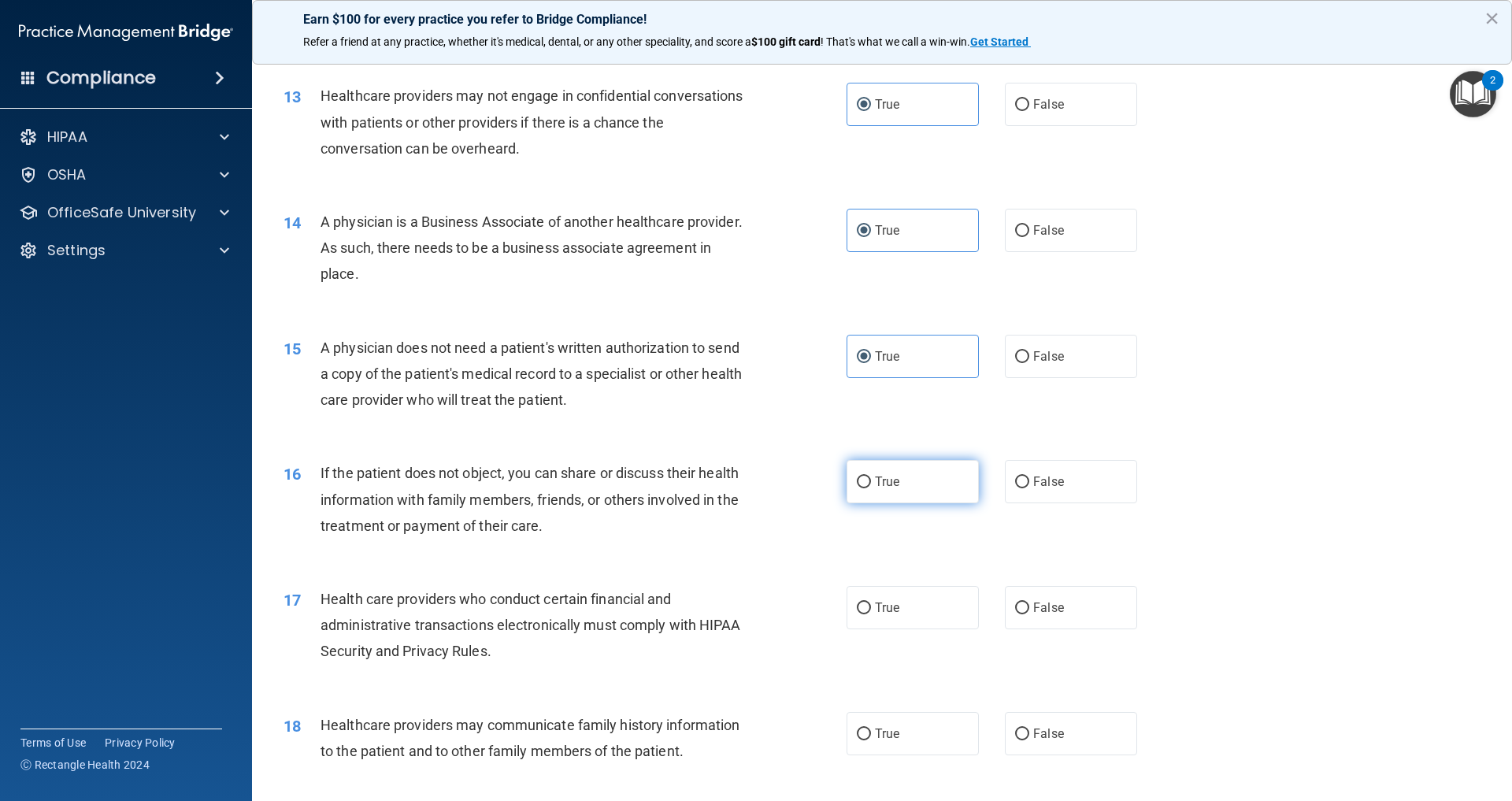
radio input "true"
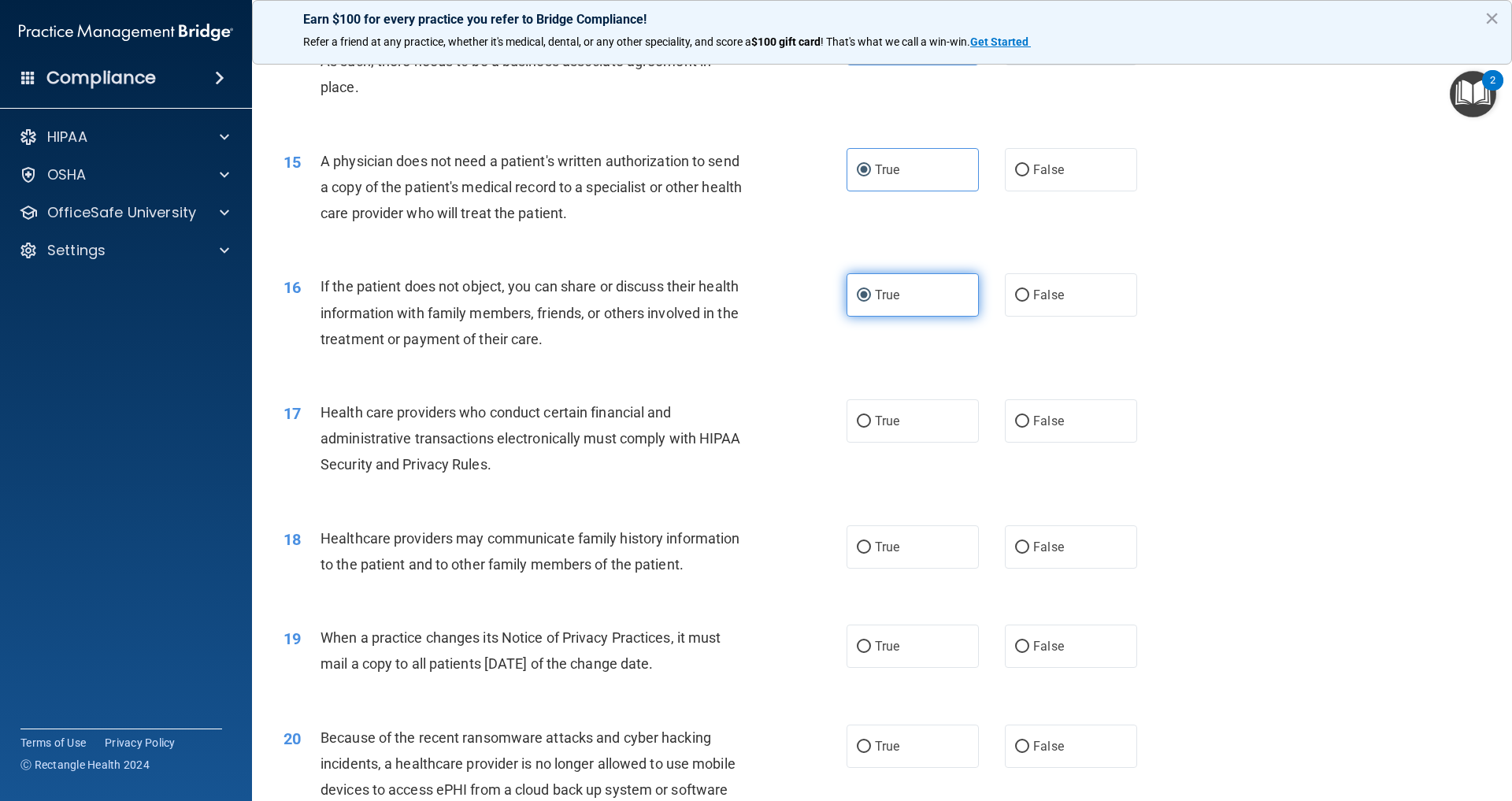
scroll to position [1869, 0]
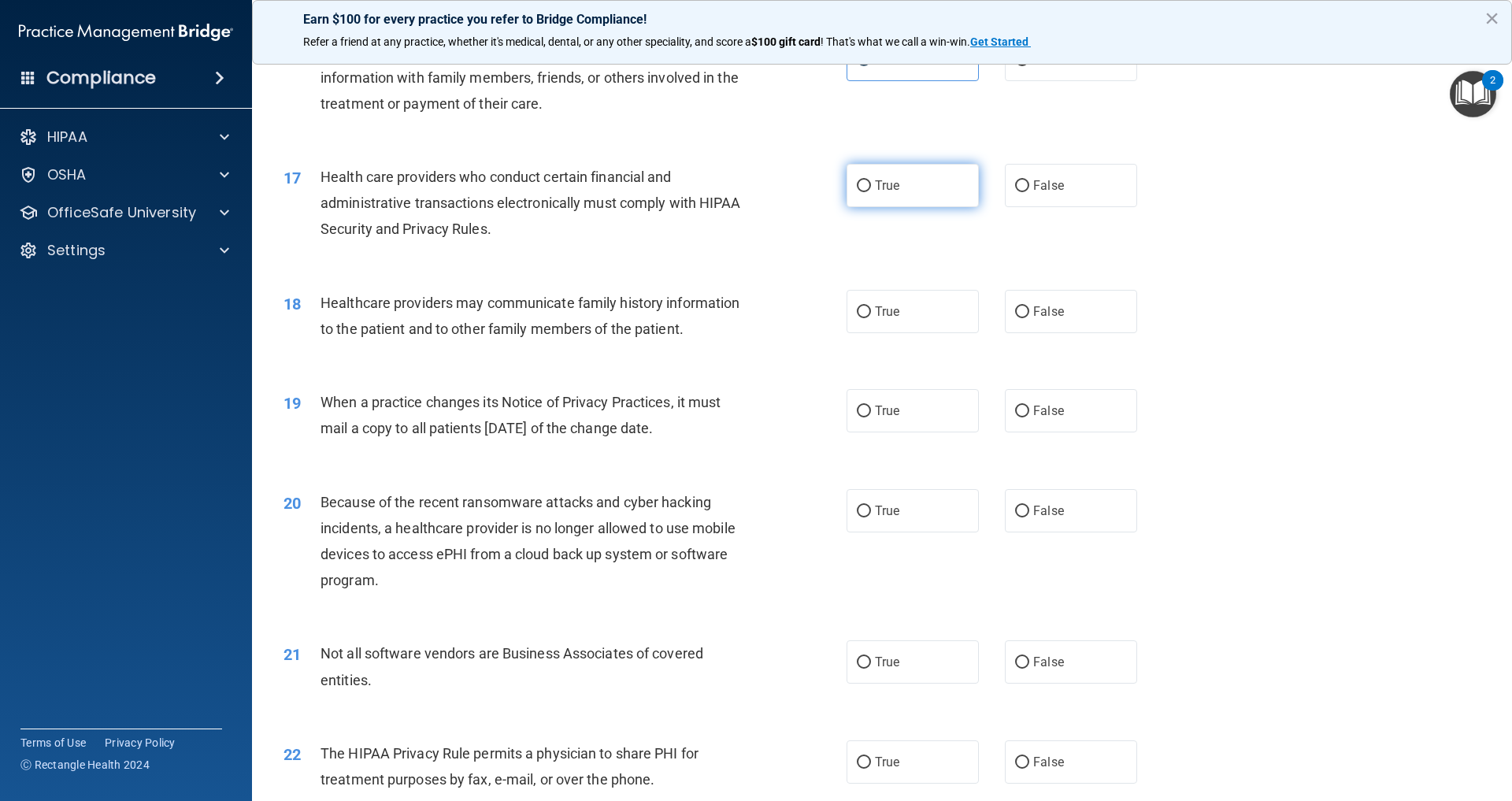
click at [914, 207] on label "True" at bounding box center [913, 185] width 132 height 43
click at [870, 193] on input "True" at bounding box center [864, 186] width 14 height 11
radio input "true"
click at [905, 333] on label "True" at bounding box center [913, 311] width 132 height 43
click at [870, 318] on input "True" at bounding box center [864, 312] width 14 height 11
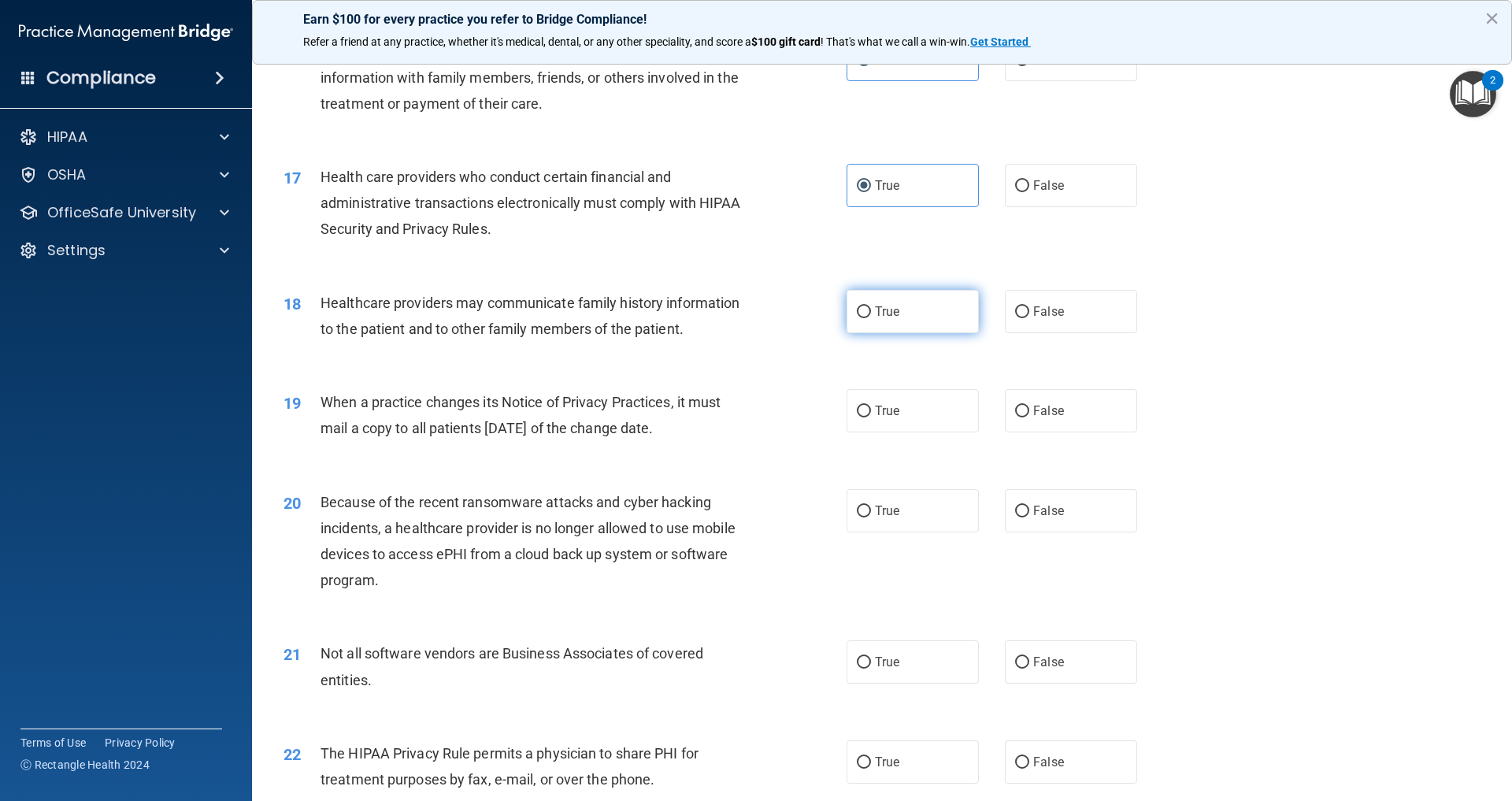
radio input "true"
click at [890, 432] on label "True" at bounding box center [913, 410] width 132 height 43
click at [870, 418] on input "True" at bounding box center [864, 411] width 14 height 11
radio input "true"
click at [889, 518] on span "True" at bounding box center [887, 511] width 24 height 15
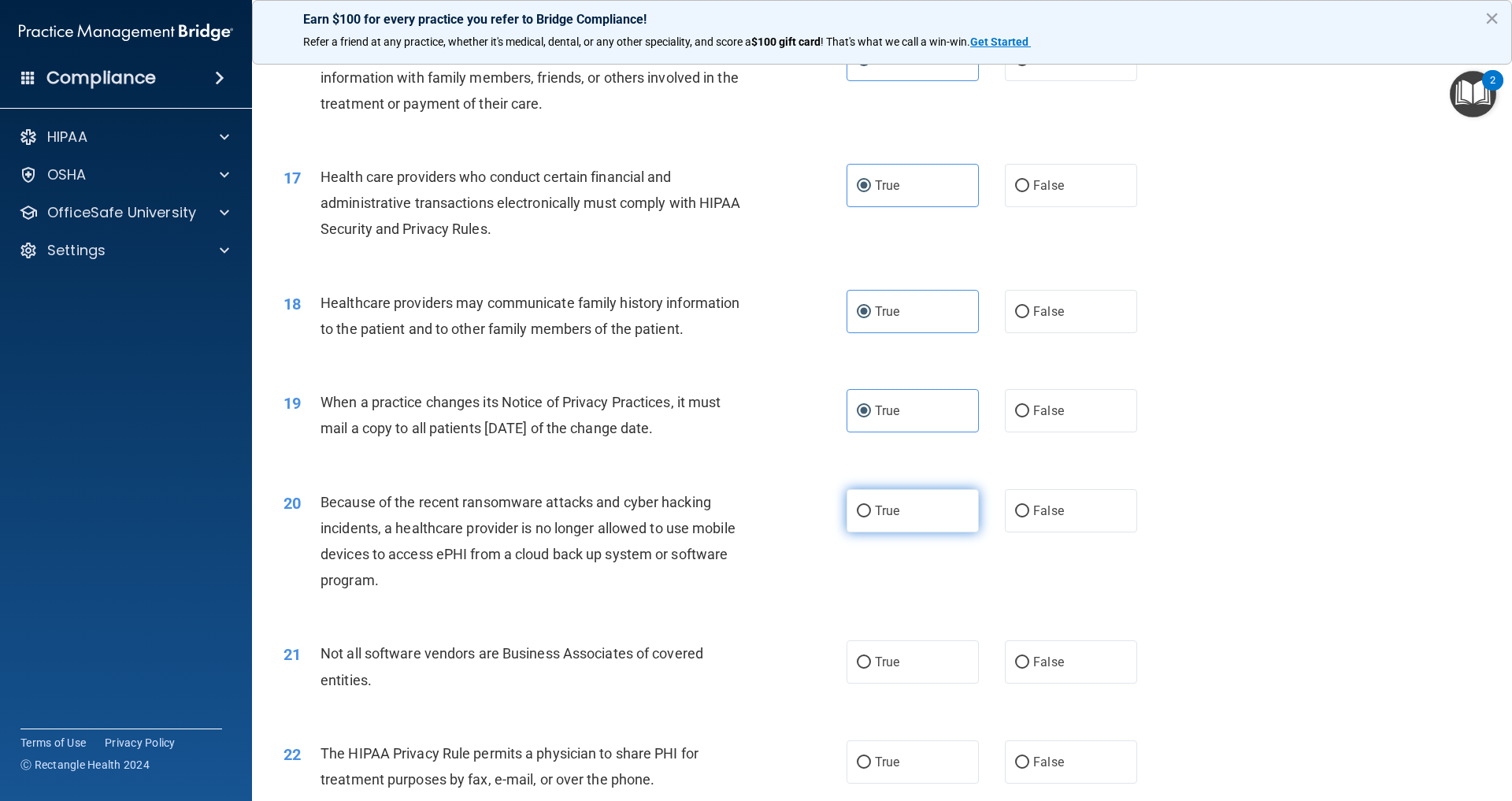
click at [870, 517] on input "True" at bounding box center [864, 512] width 14 height 11
radio input "true"
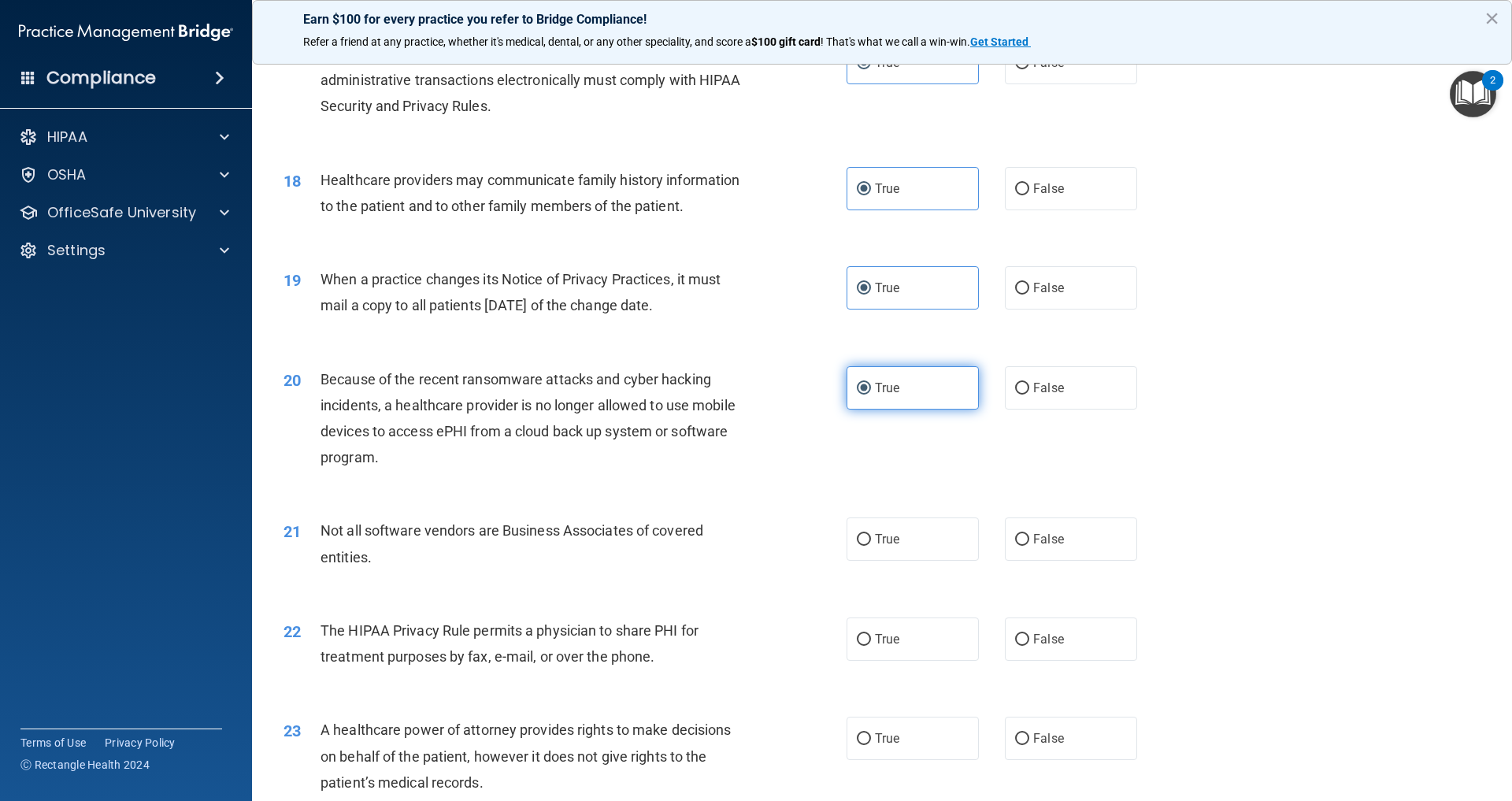
scroll to position [2113, 0]
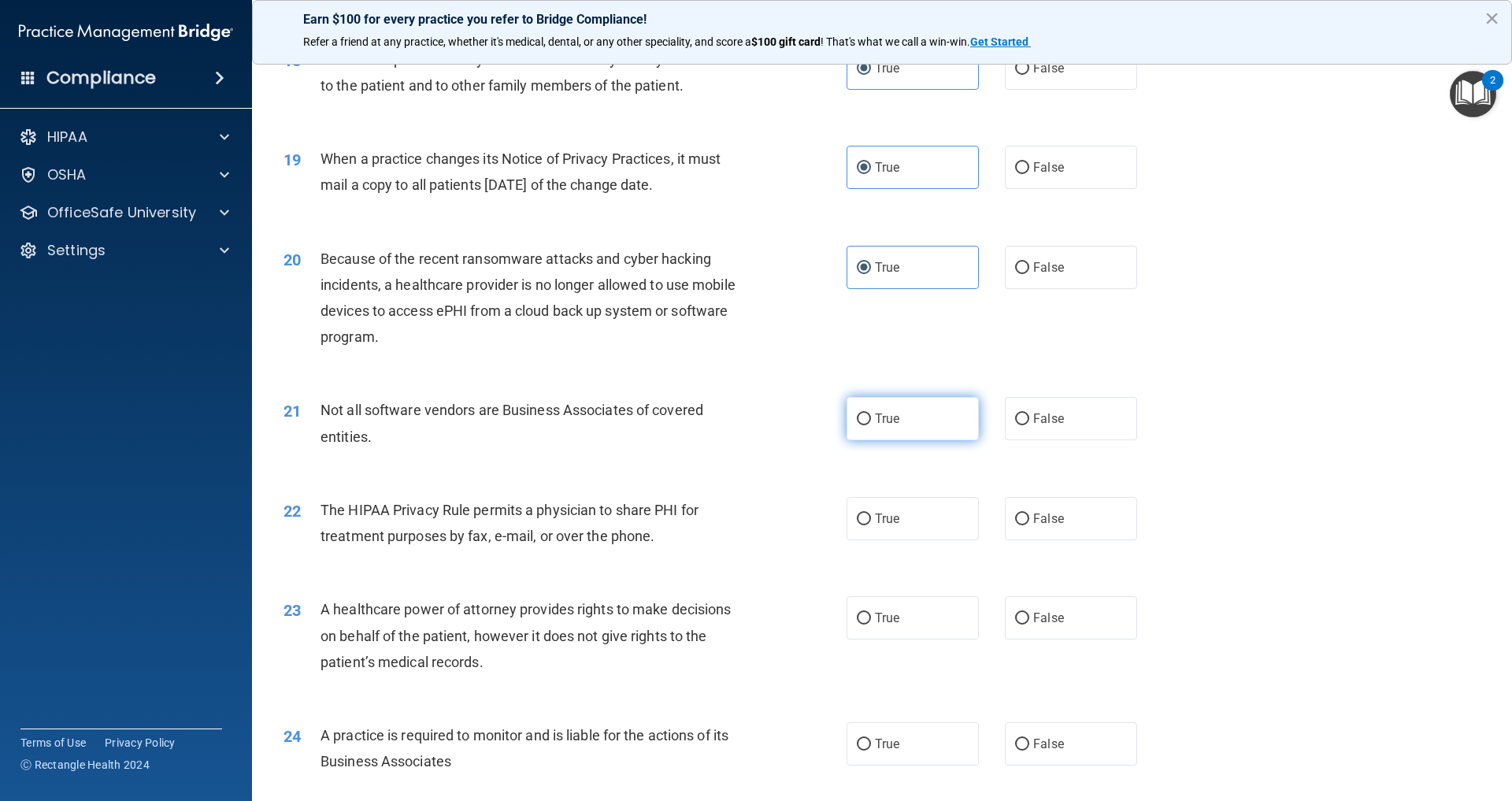
click at [873, 441] on label "True" at bounding box center [913, 418] width 132 height 43
click at [870, 425] on input "True" at bounding box center [864, 420] width 14 height 11
radio input "true"
click at [905, 577] on div "22 The HIPAA Privacy Rule permits a physician to share PHI for treatment purpos…" at bounding box center [882, 527] width 1221 height 100
click at [905, 540] on label "True" at bounding box center [913, 518] width 132 height 43
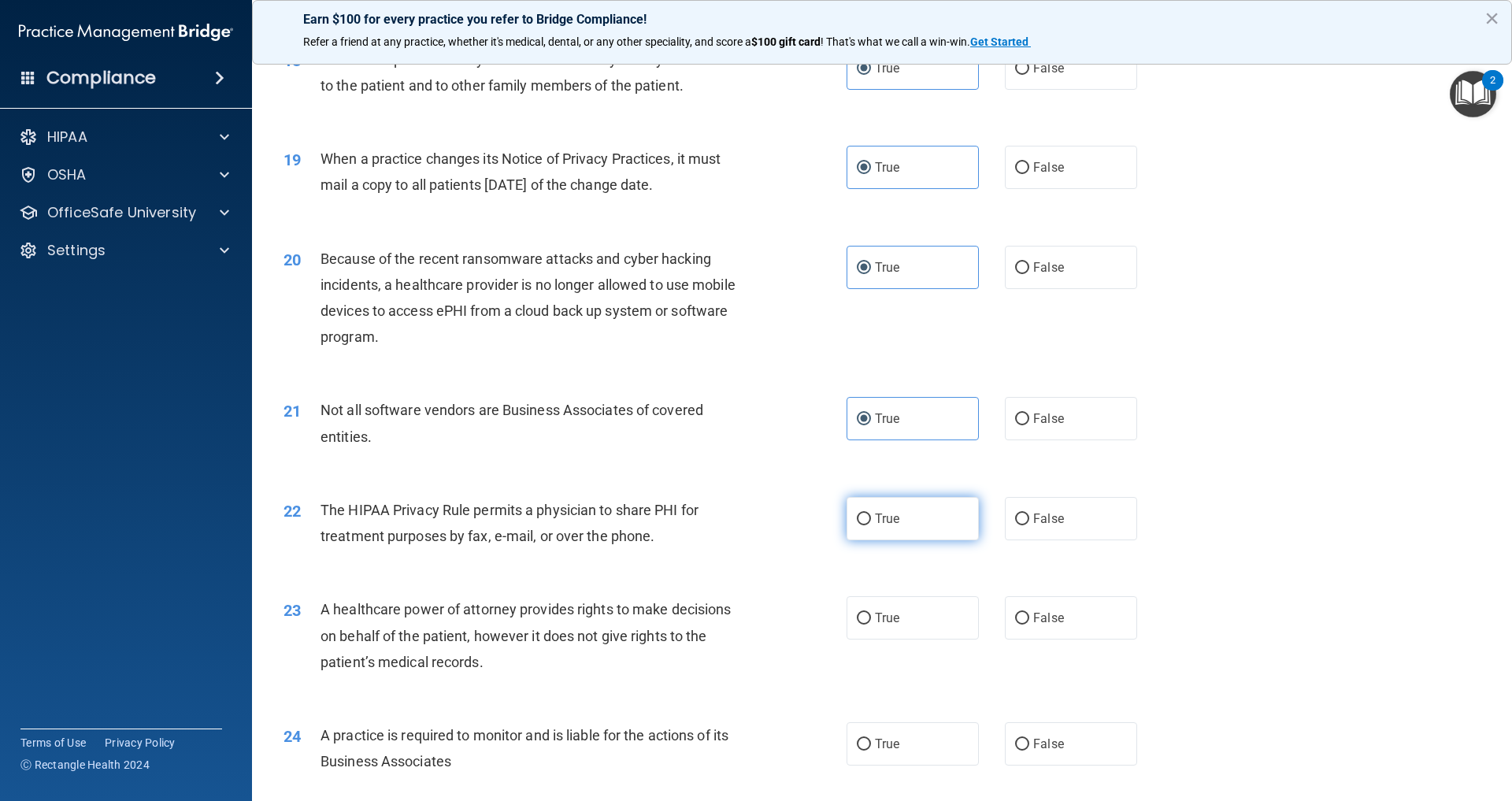
click at [870, 525] on input "True" at bounding box center [864, 519] width 14 height 11
radio input "true"
click at [909, 640] on label "True" at bounding box center [913, 618] width 132 height 43
click at [870, 625] on input "True" at bounding box center [864, 619] width 14 height 11
radio input "true"
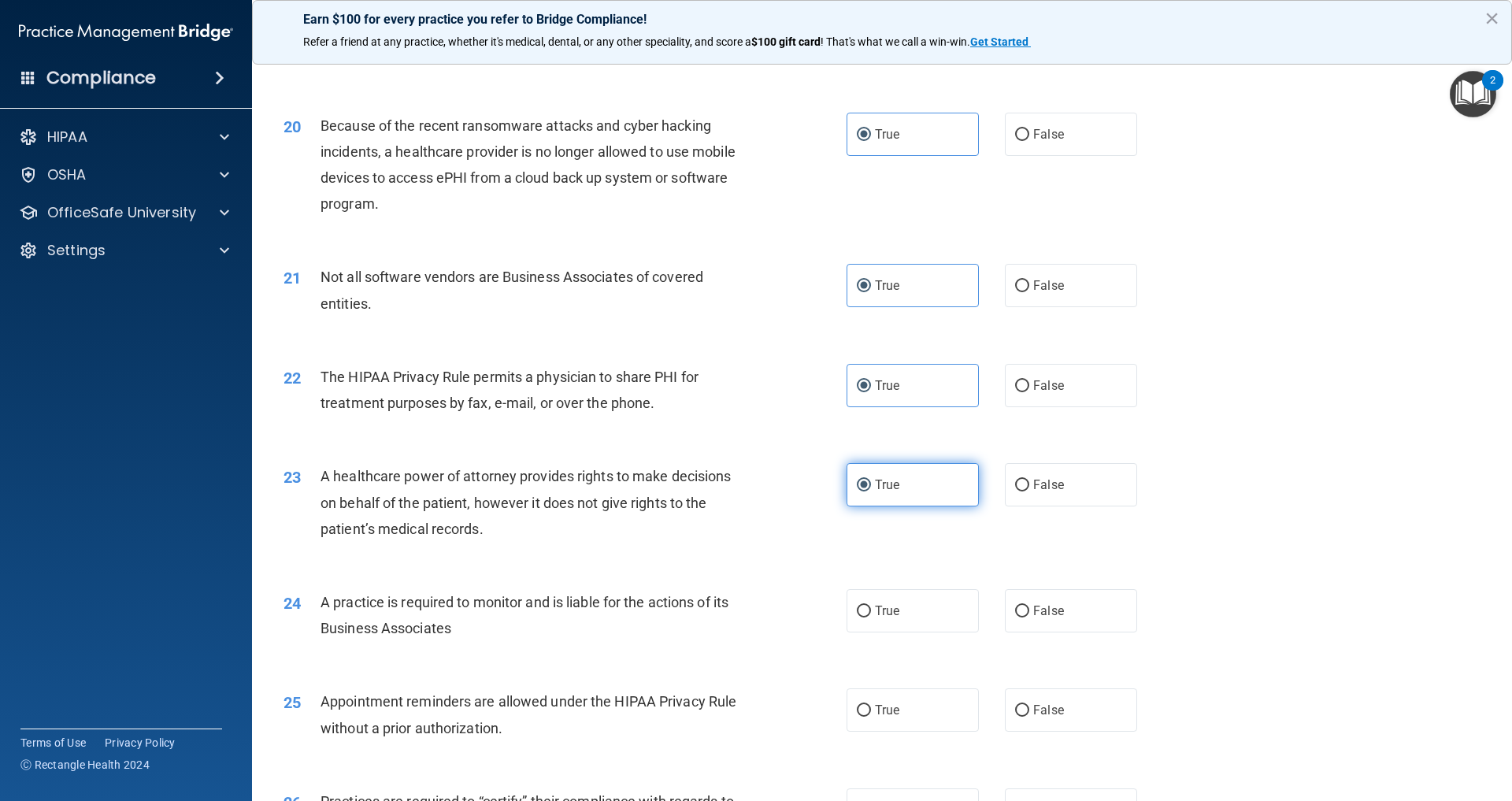
scroll to position [2355, 0]
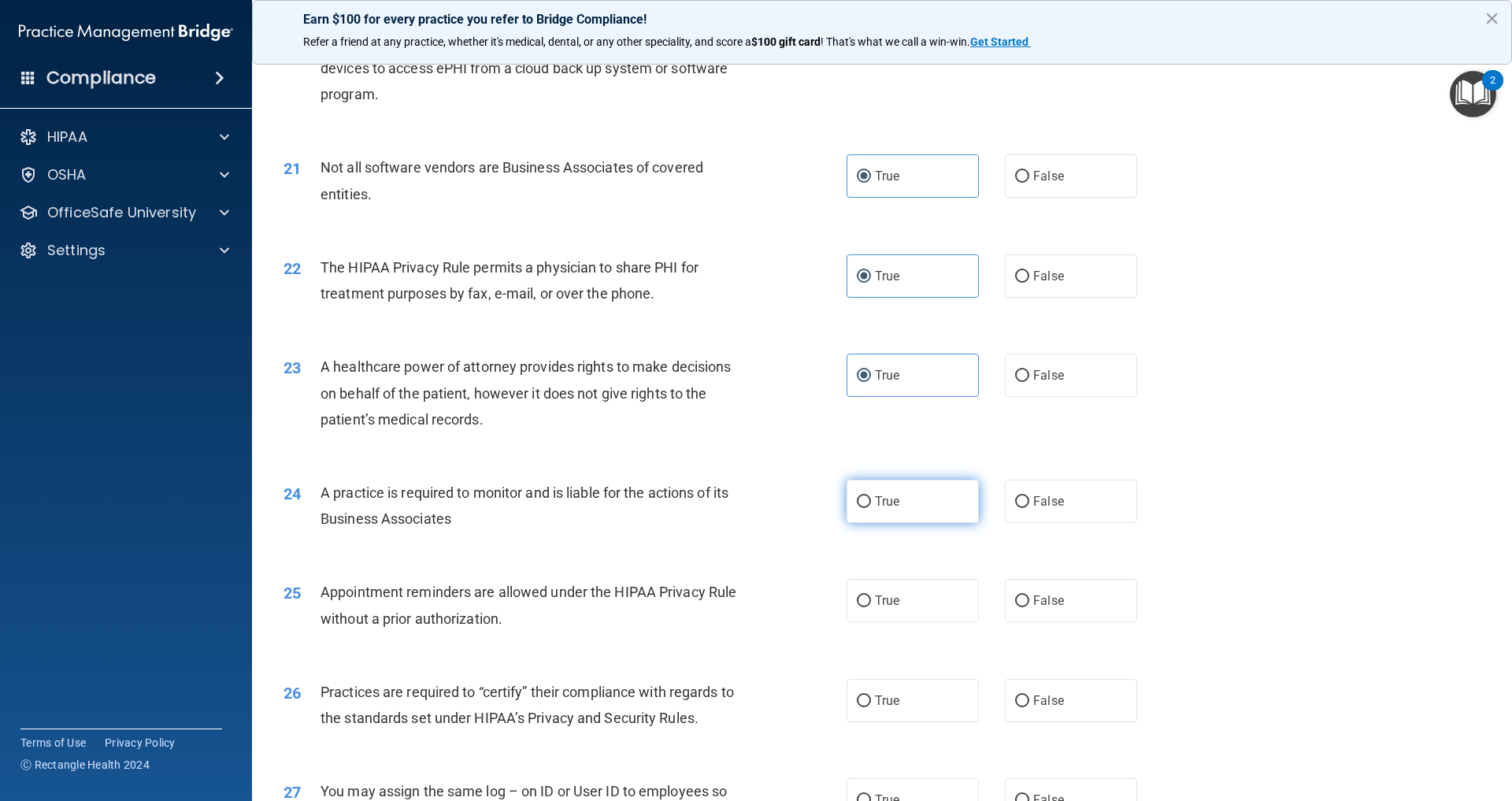
click at [897, 509] on span "True" at bounding box center [887, 502] width 24 height 15
click at [870, 508] on input "True" at bounding box center [864, 502] width 14 height 11
radio input "true"
click at [918, 623] on label "True" at bounding box center [913, 600] width 132 height 43
click at [870, 607] on input "True" at bounding box center [864, 602] width 14 height 11
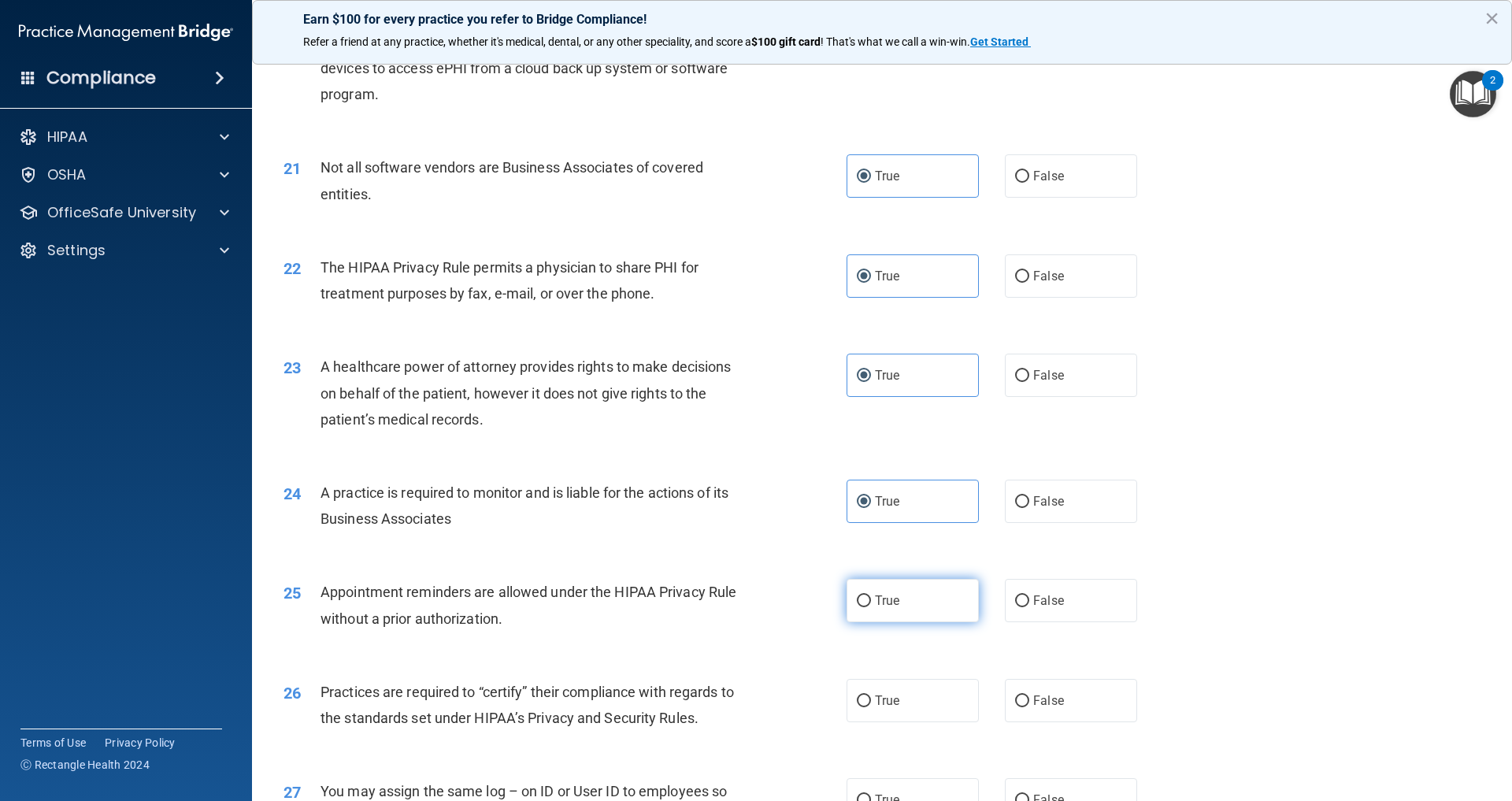
radio input "true"
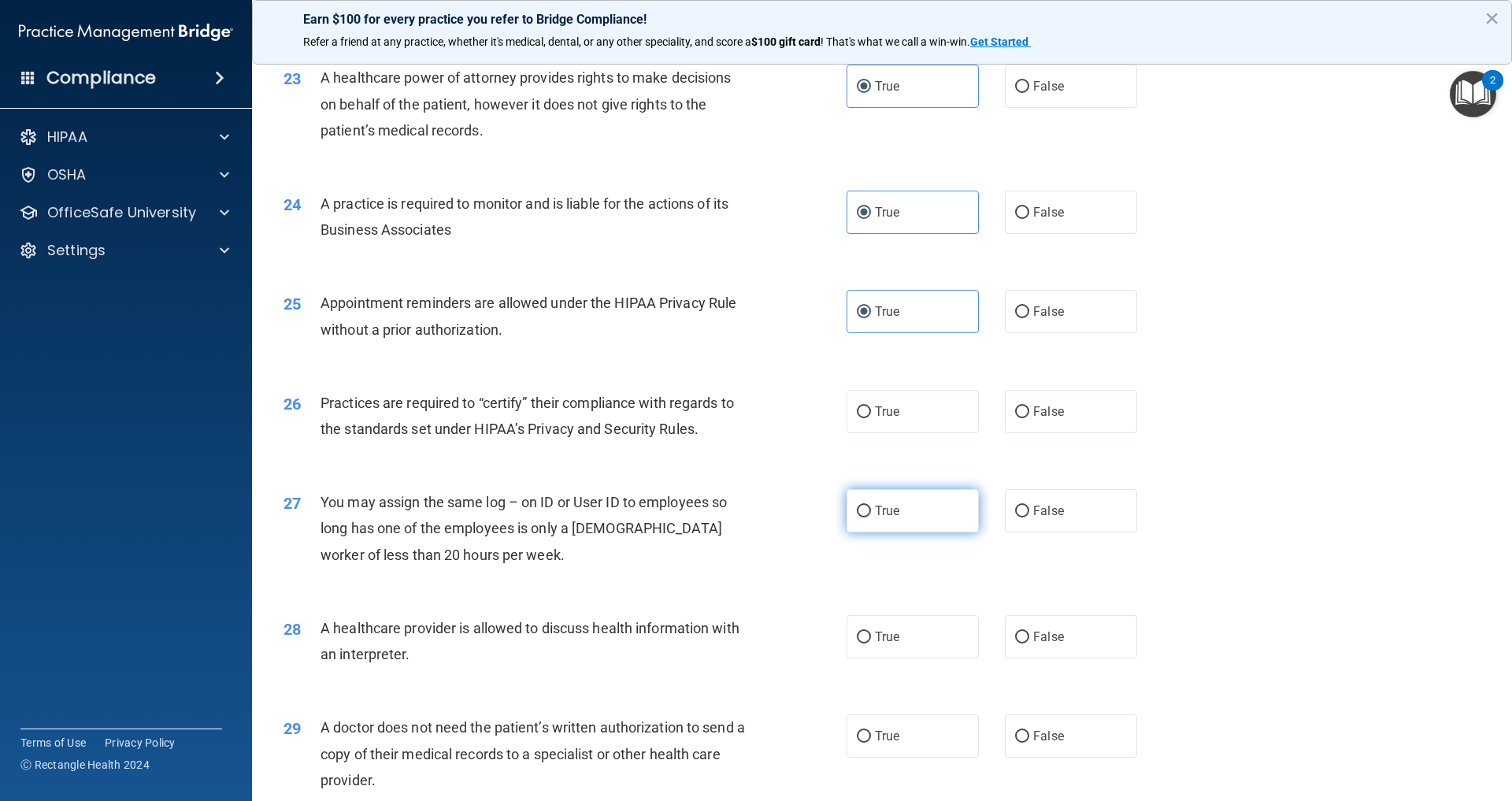
scroll to position [2679, 0]
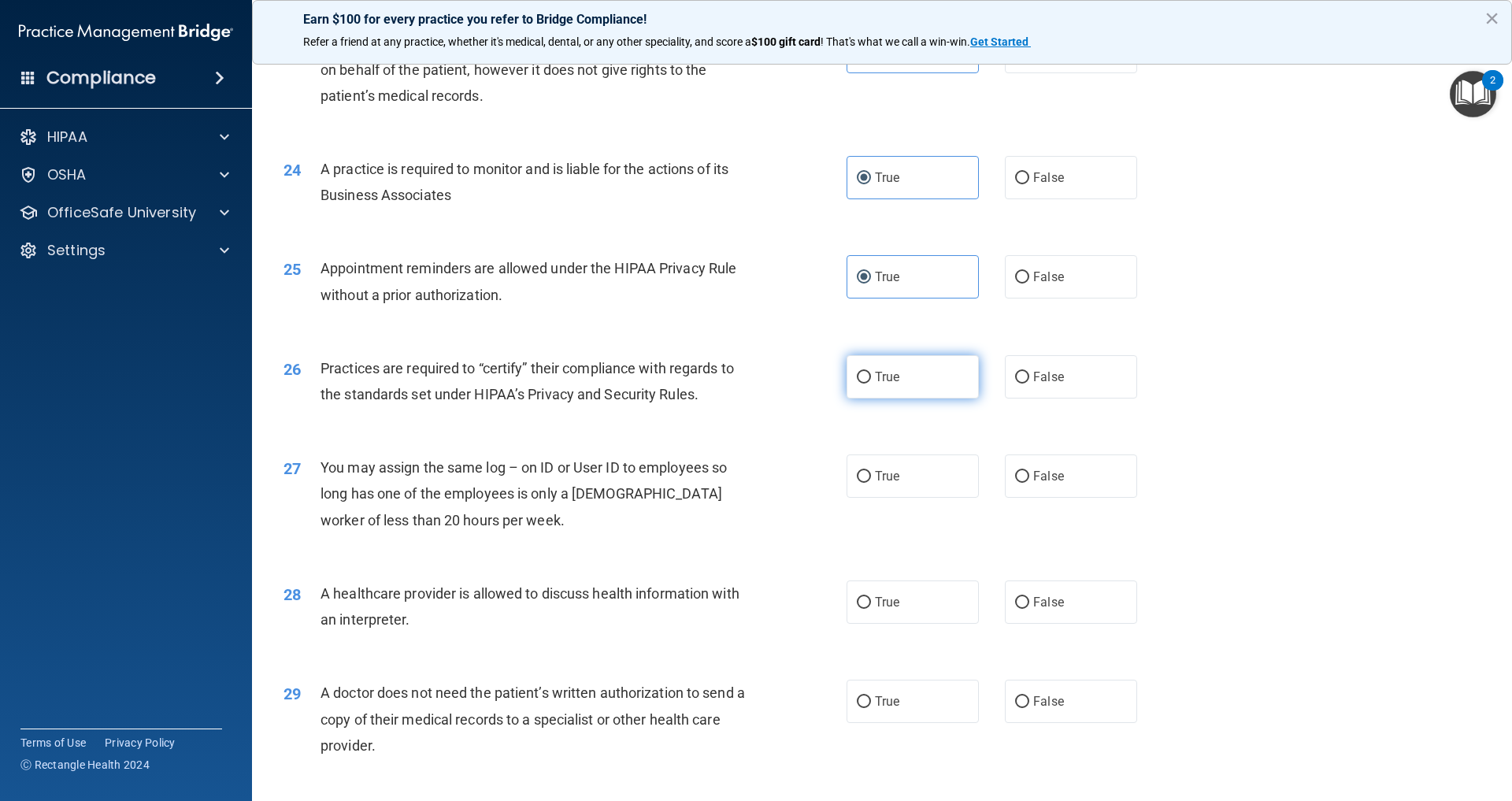
click at [899, 384] on span "True" at bounding box center [887, 378] width 24 height 15
click at [870, 383] on input "True" at bounding box center [864, 378] width 14 height 11
radio input "true"
click at [892, 498] on label "True" at bounding box center [913, 475] width 132 height 43
click at [870, 483] on input "True" at bounding box center [864, 477] width 14 height 11
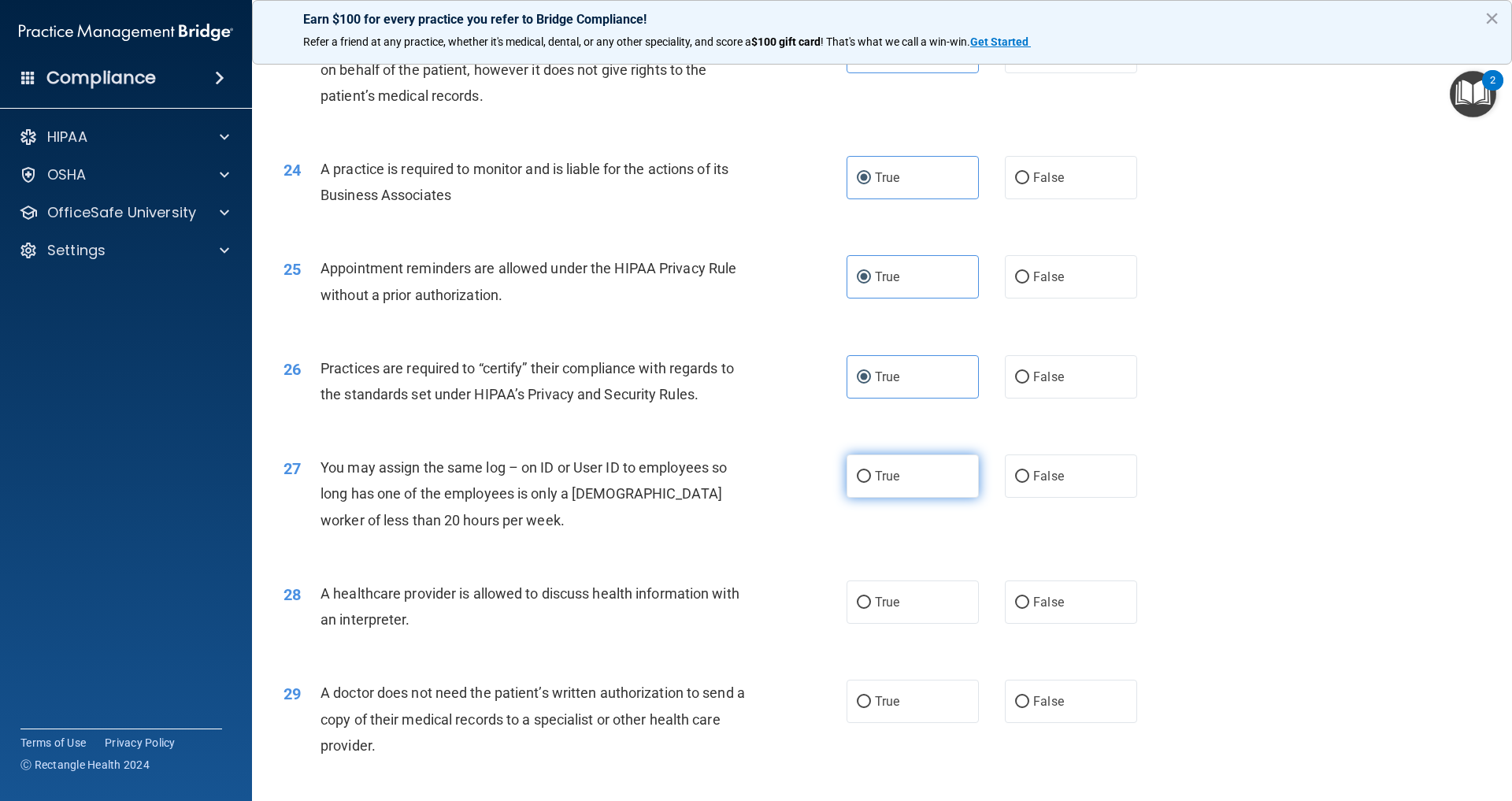
radio input "true"
click at [887, 609] on span "True" at bounding box center [887, 603] width 24 height 15
click at [870, 609] on input "True" at bounding box center [864, 603] width 14 height 11
radio input "true"
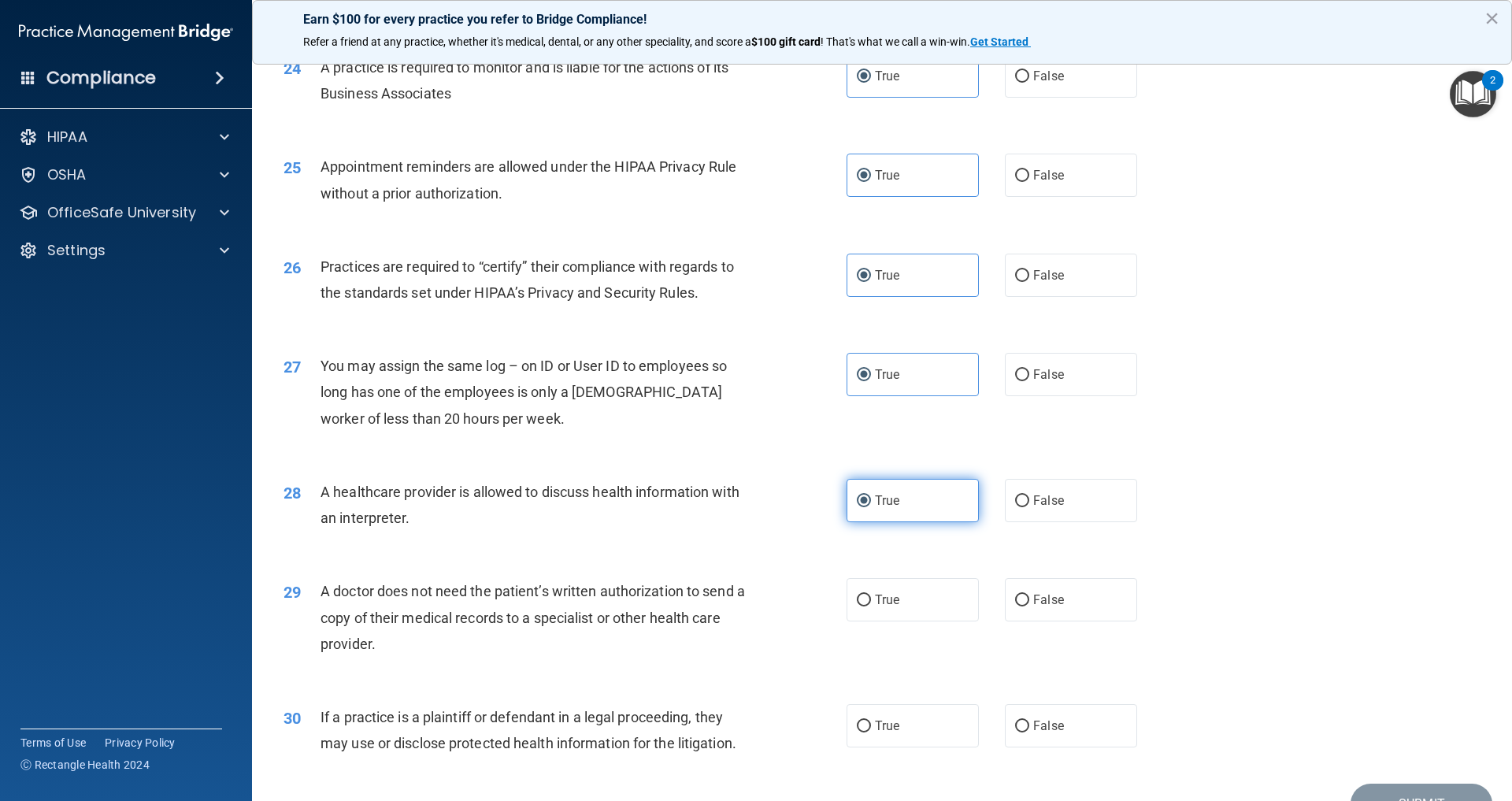
scroll to position [2910, 0]
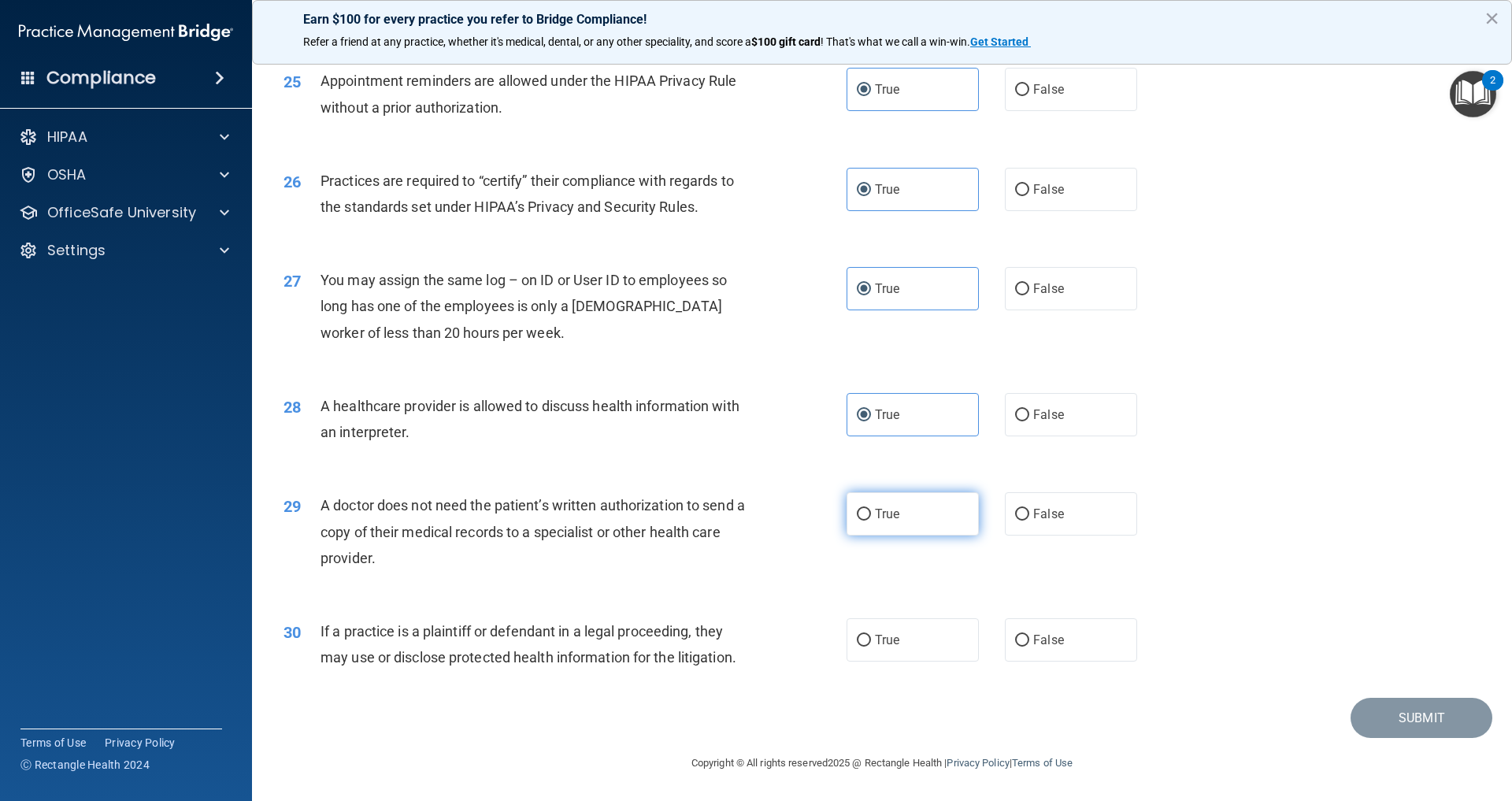
click at [893, 521] on span "True" at bounding box center [887, 515] width 24 height 15
click at [870, 521] on input "True" at bounding box center [864, 515] width 14 height 11
radio input "true"
click at [927, 662] on label "True" at bounding box center [913, 640] width 132 height 43
click at [870, 647] on input "True" at bounding box center [864, 641] width 14 height 11
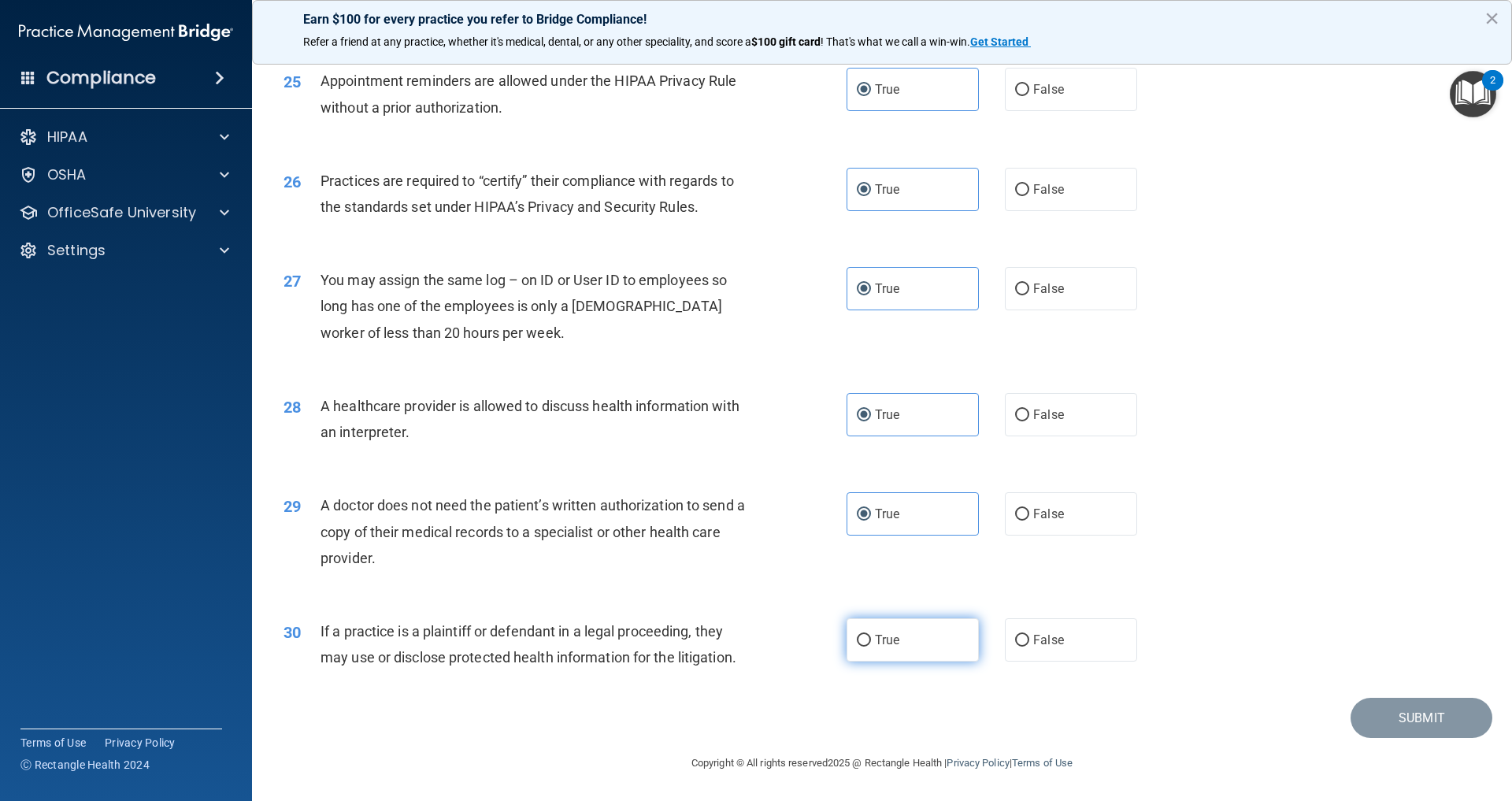
radio input "true"
click at [1411, 736] on button "Submit" at bounding box center [1421, 719] width 142 height 40
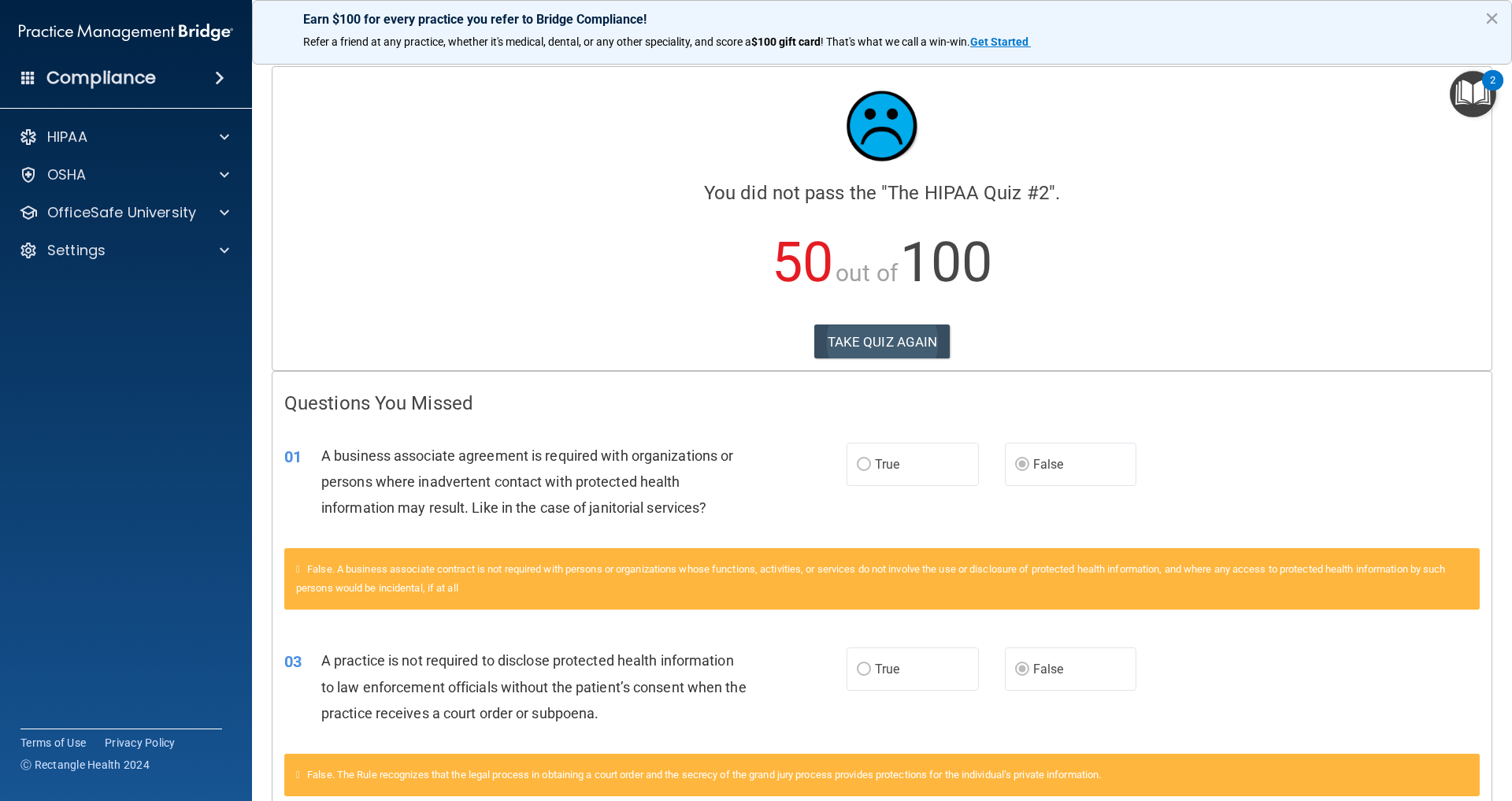
click at [914, 348] on button "TAKE QUIZ AGAIN" at bounding box center [882, 342] width 136 height 34
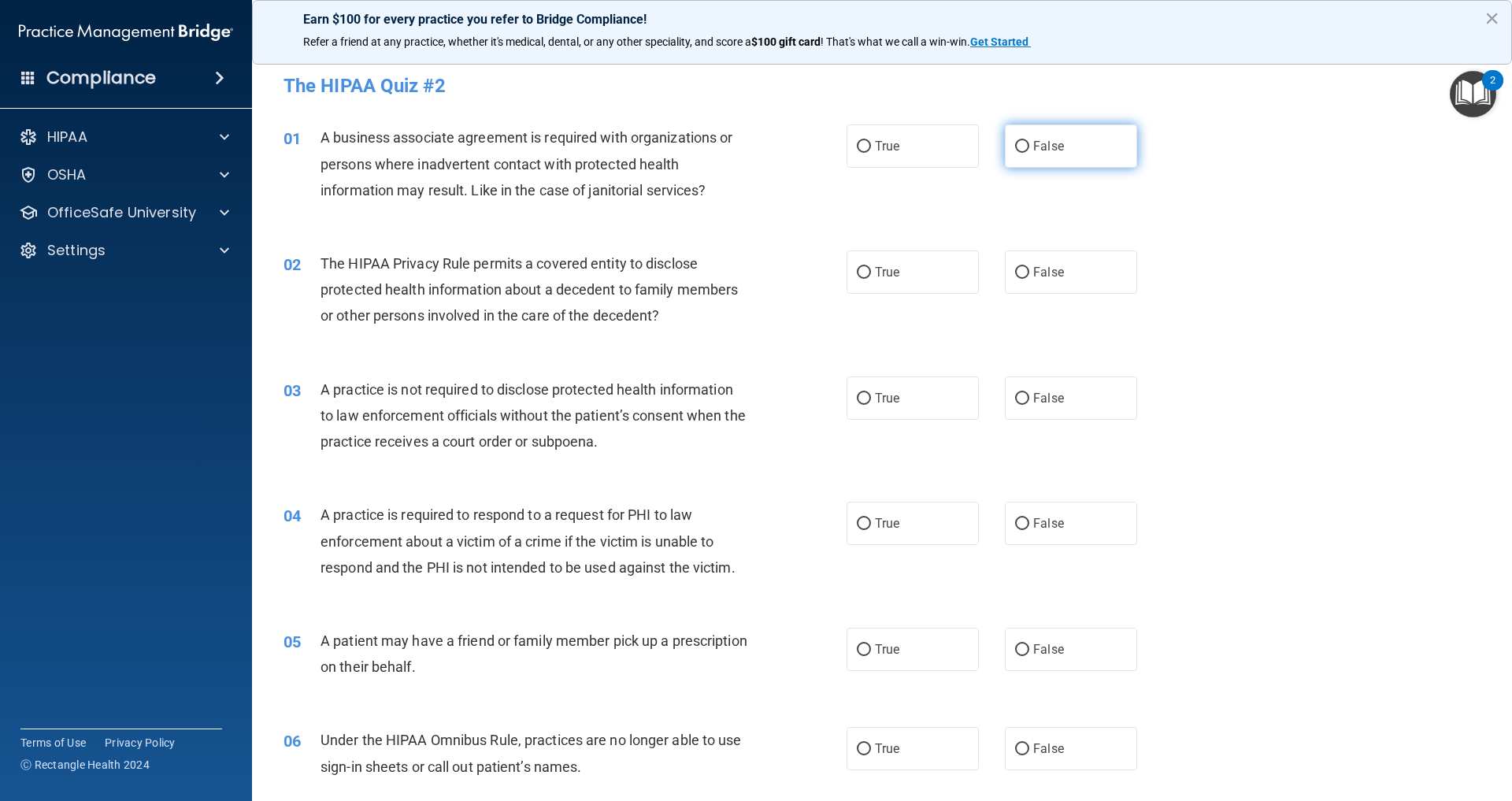
click at [1030, 153] on label "False" at bounding box center [1071, 146] width 132 height 43
click at [1029, 153] on input "False" at bounding box center [1022, 147] width 14 height 11
radio input "true"
click at [911, 255] on label "True" at bounding box center [913, 271] width 132 height 43
click at [870, 267] on input "True" at bounding box center [864, 273] width 14 height 11
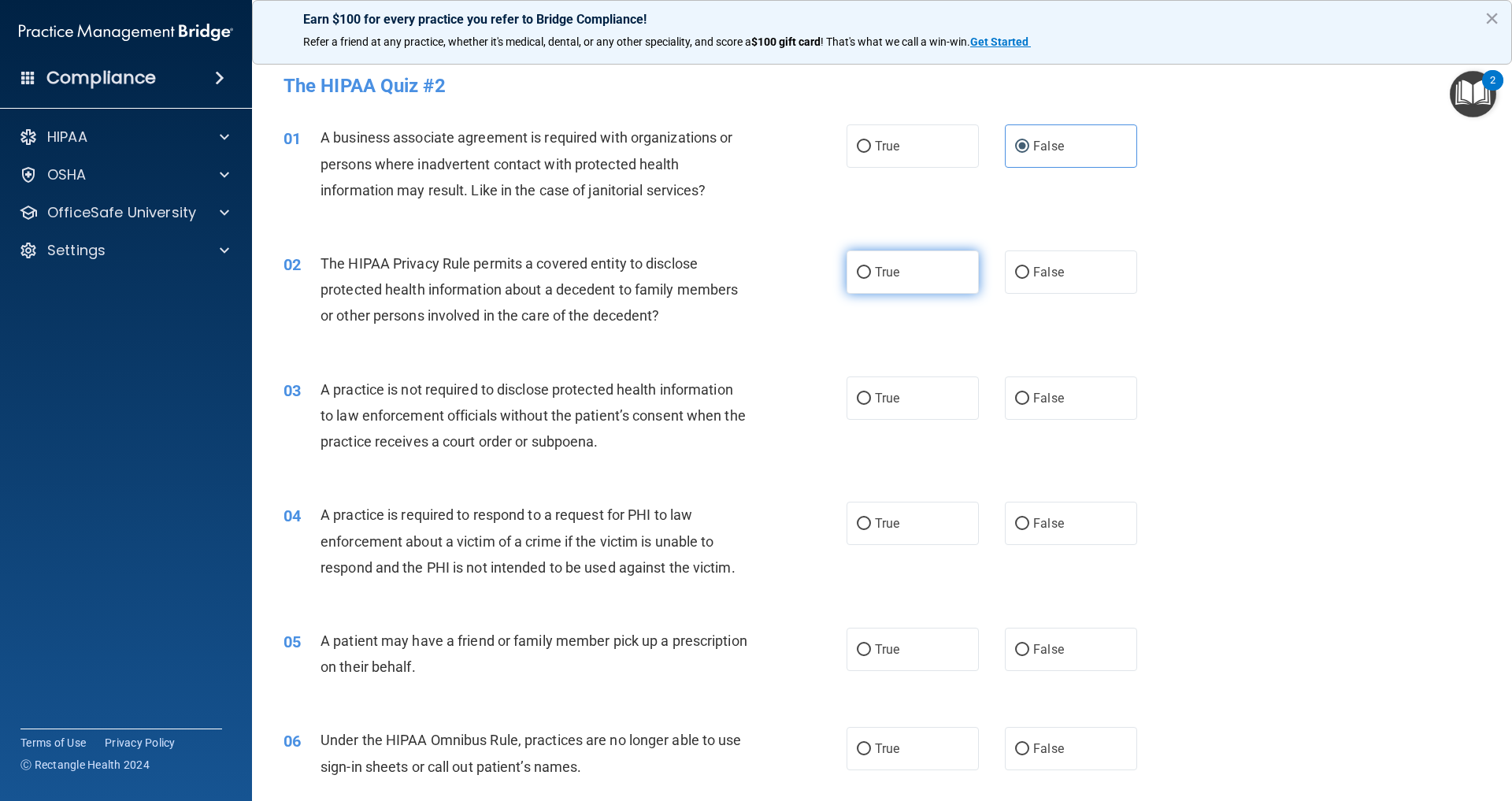
radio input "true"
click at [1053, 417] on label "False" at bounding box center [1071, 398] width 132 height 43
click at [1029, 405] on input "False" at bounding box center [1022, 399] width 14 height 11
radio input "true"
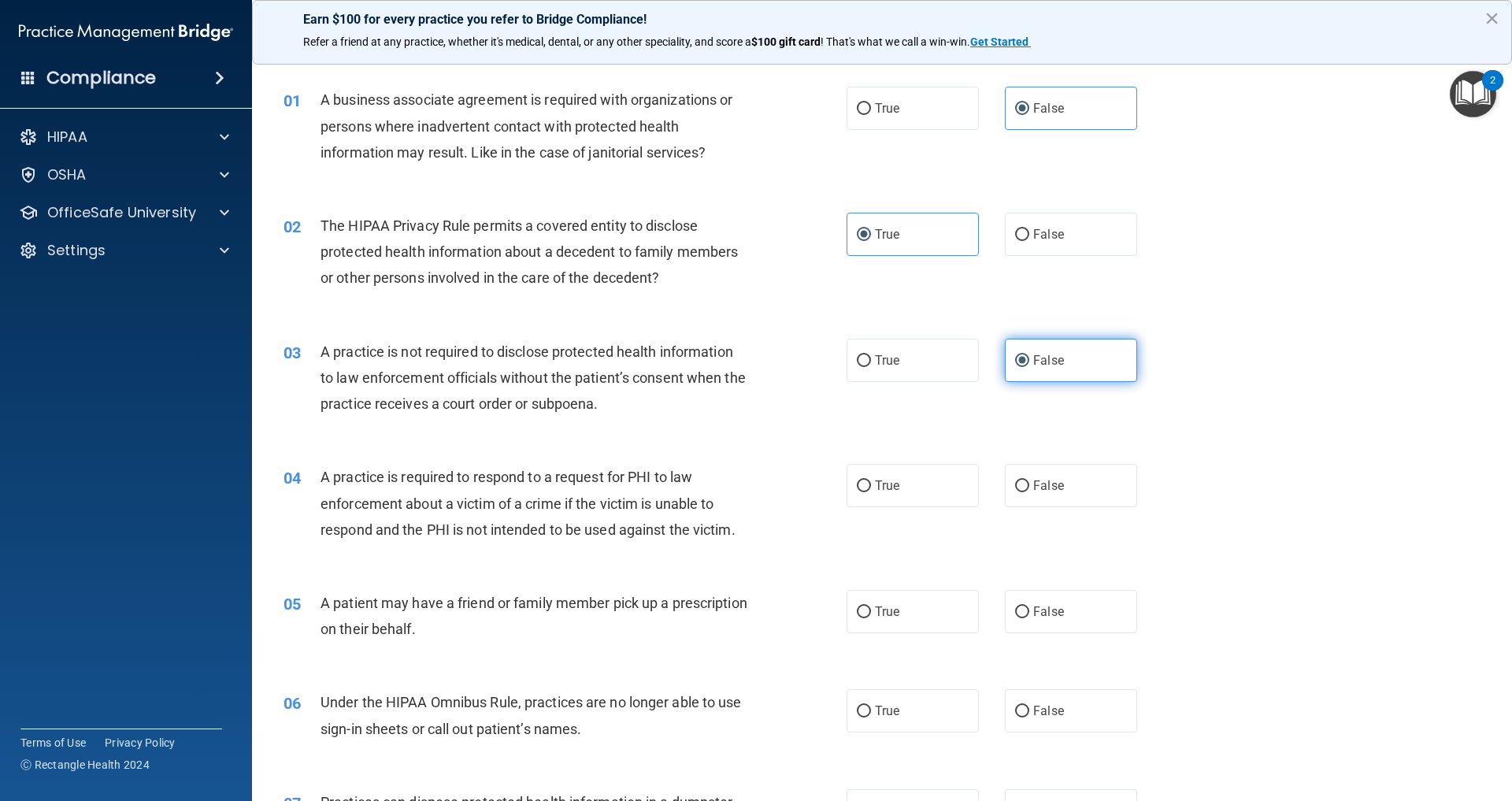
scroll to position [66, 0]
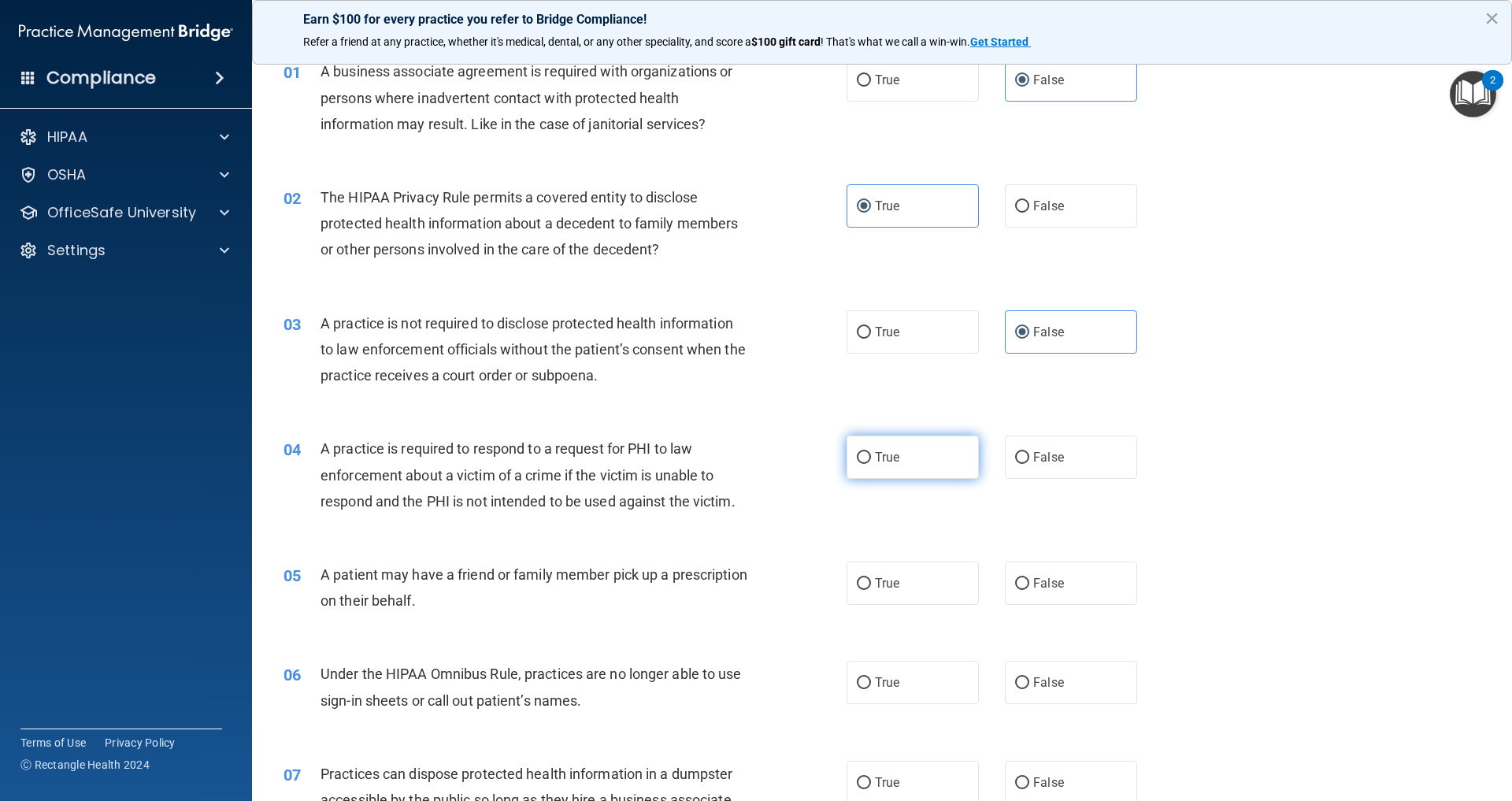
click at [862, 474] on label "True" at bounding box center [913, 457] width 132 height 43
click at [862, 464] on input "True" at bounding box center [864, 458] width 14 height 11
radio input "true"
click at [889, 597] on label "True" at bounding box center [913, 583] width 132 height 43
click at [870, 590] on input "True" at bounding box center [864, 584] width 14 height 11
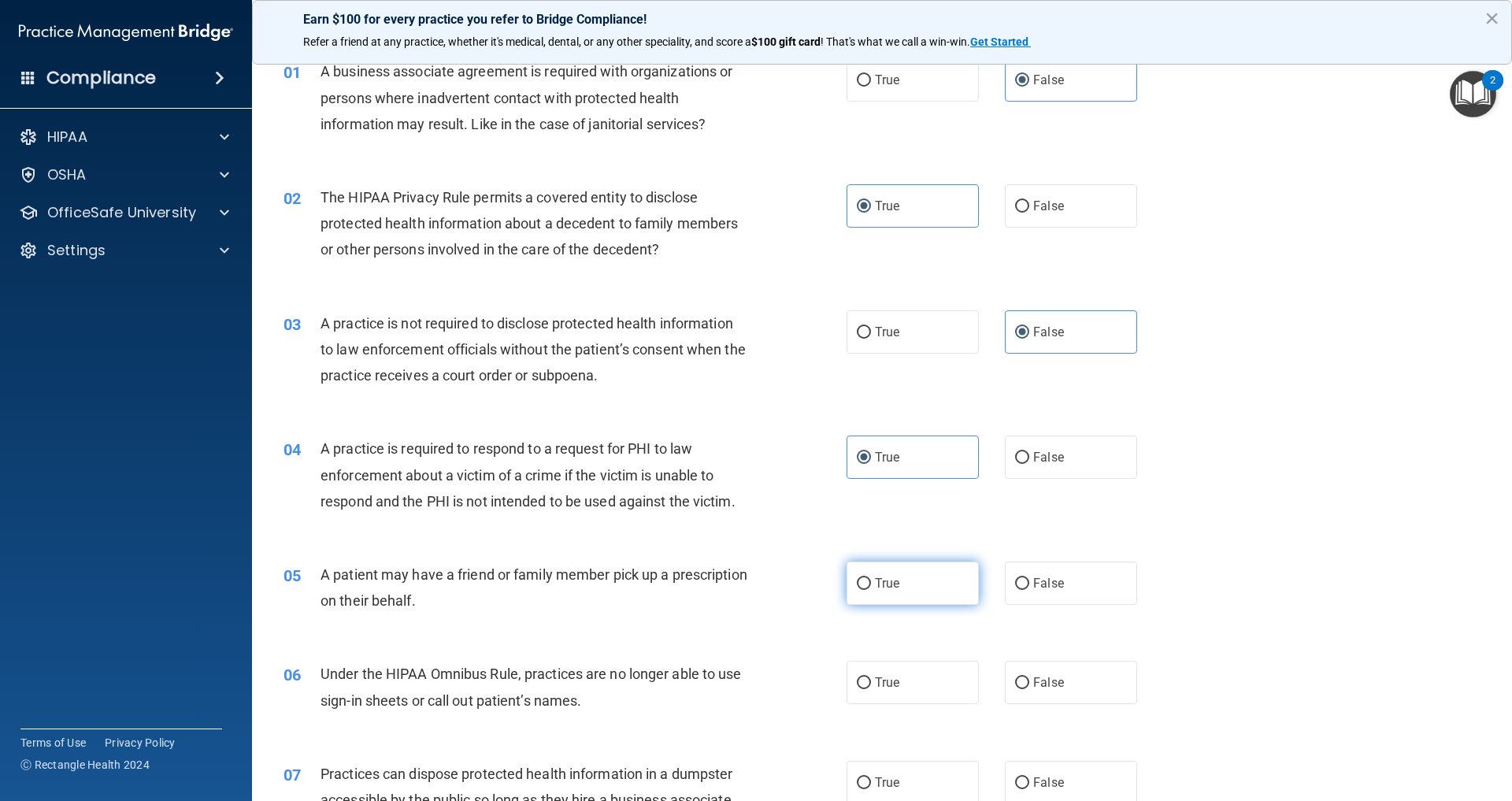
radio input "true"
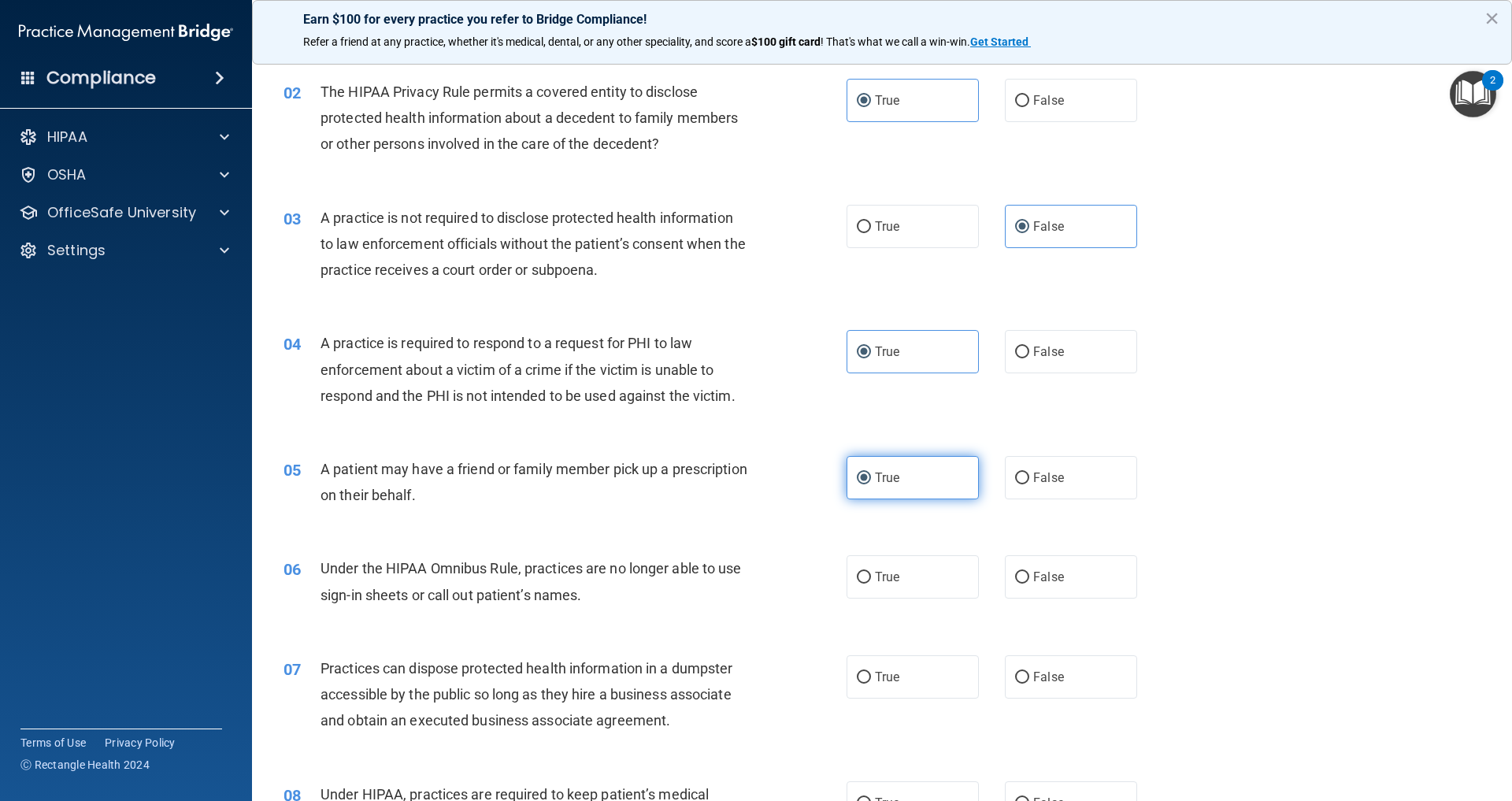
scroll to position [215, 0]
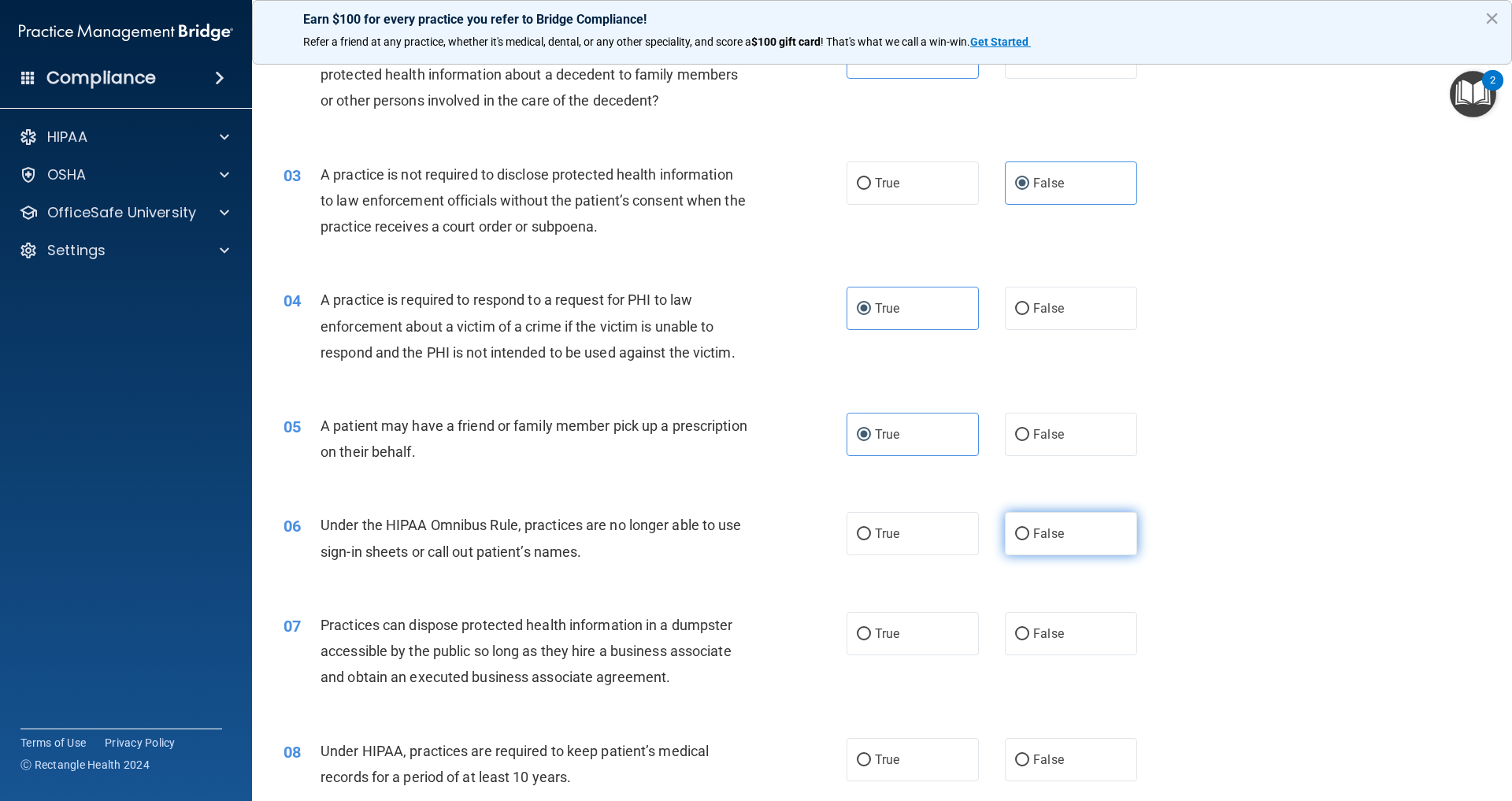
click at [1004, 556] on label "False" at bounding box center [1071, 534] width 132 height 43
click at [1015, 540] on input "False" at bounding box center [1022, 535] width 14 height 11
radio input "true"
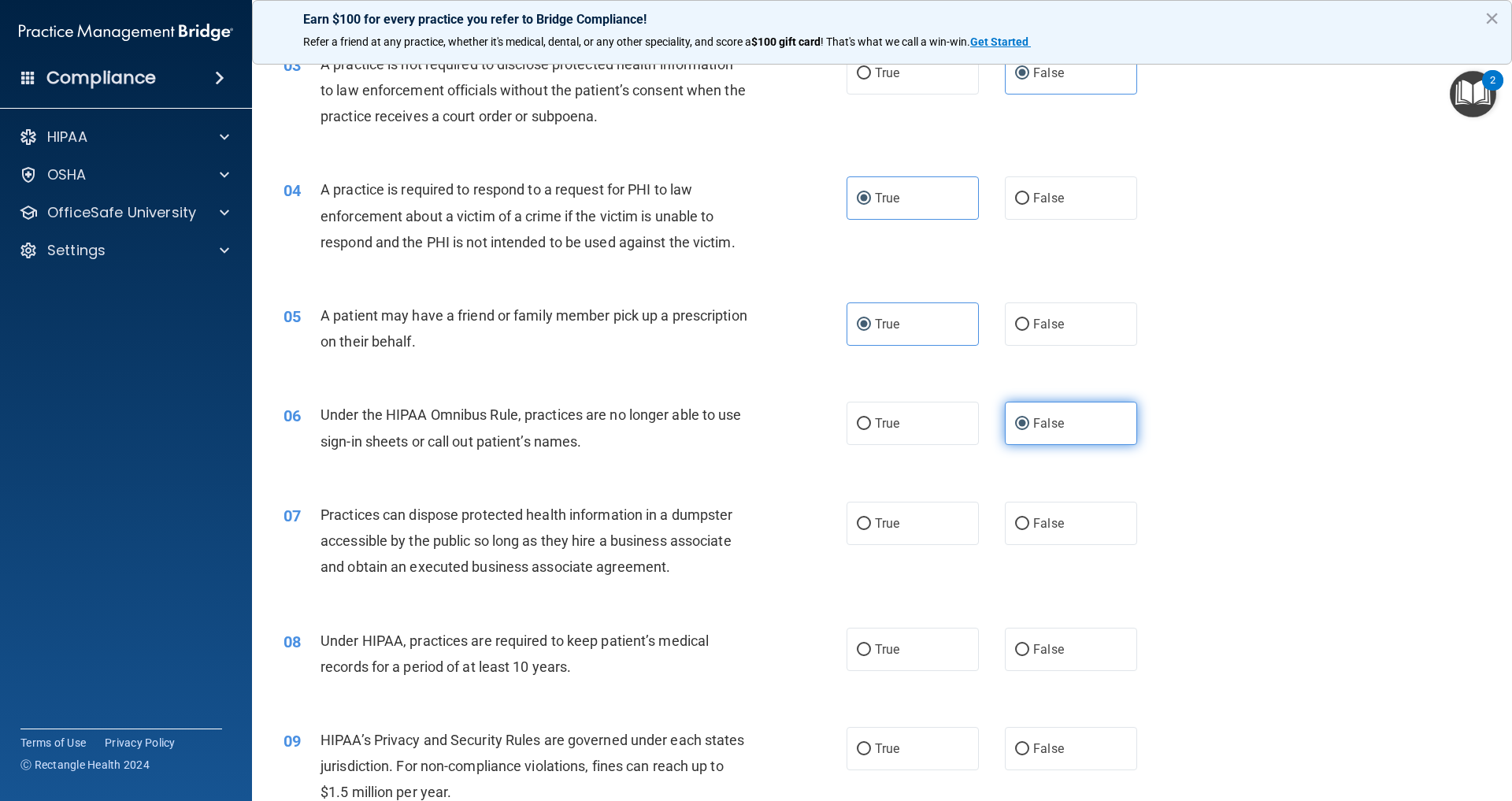
scroll to position [334, 0]
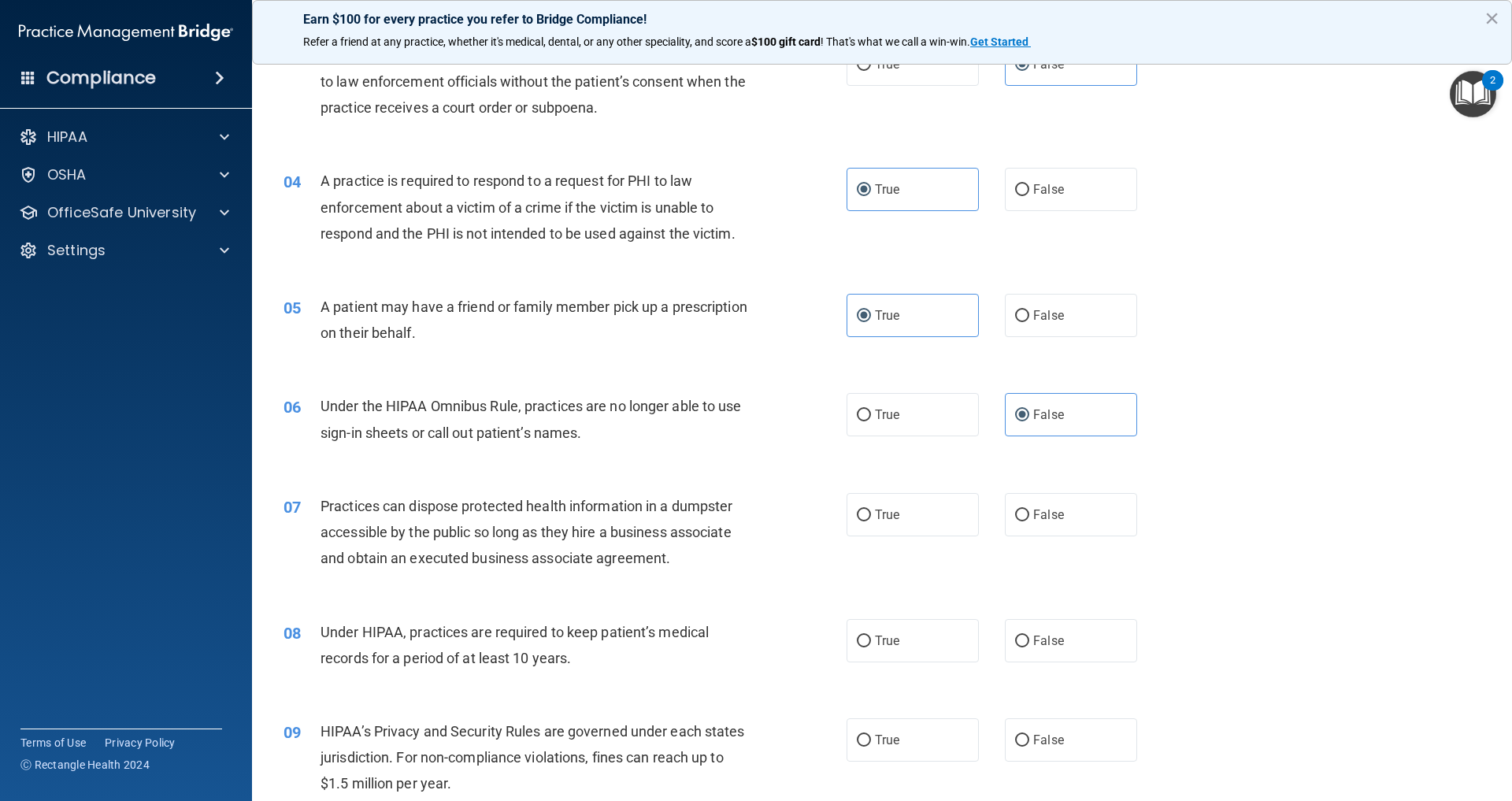
click at [1019, 565] on div "07 Practices can dispose protected health information in a dumpster accessible …" at bounding box center [882, 537] width 1221 height 126
click at [1033, 522] on span "False" at bounding box center [1049, 515] width 31 height 15
click at [1019, 521] on input "False" at bounding box center [1022, 515] width 14 height 11
radio input "true"
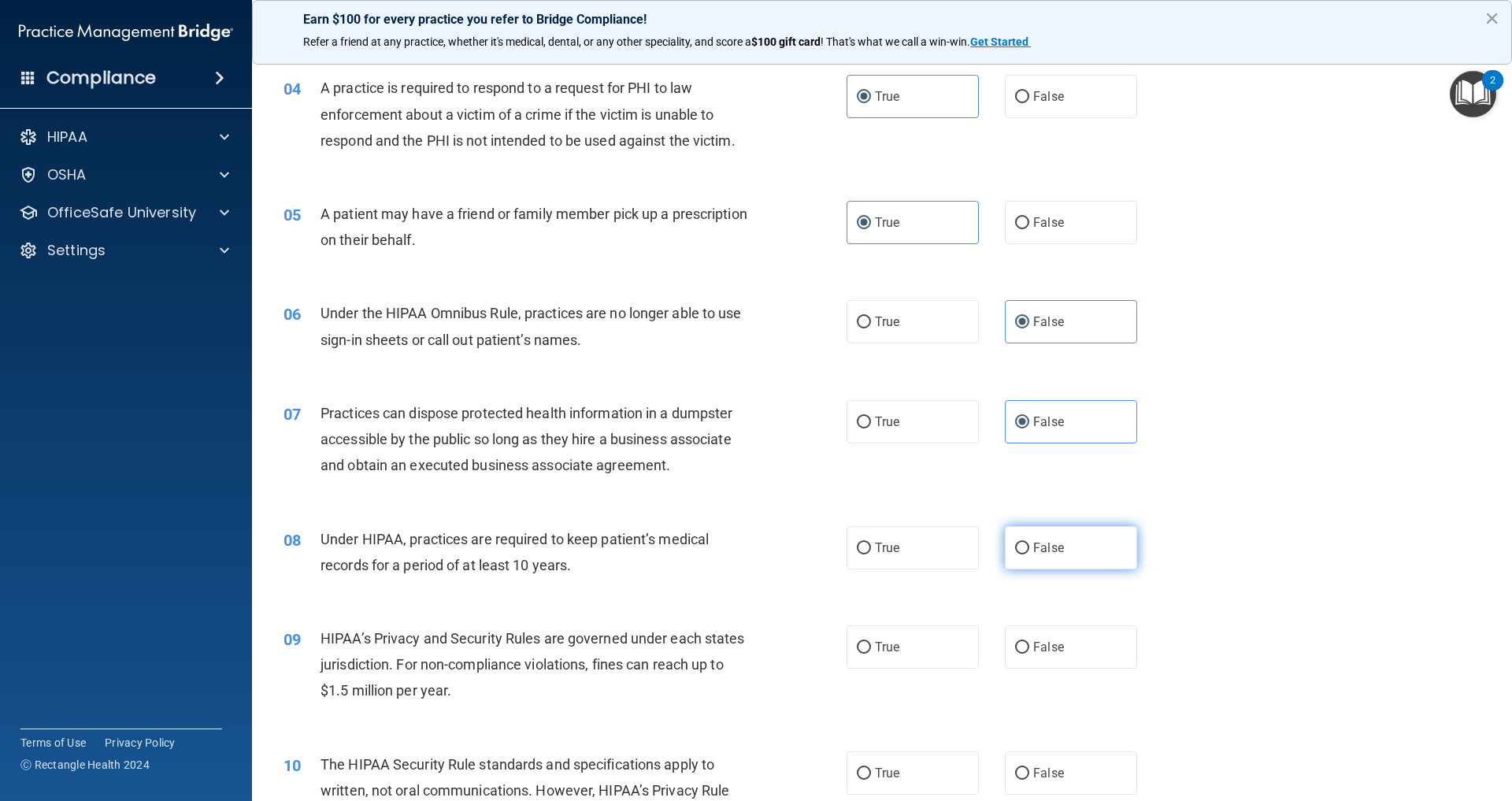
click at [1033, 556] on span "False" at bounding box center [1049, 548] width 31 height 15
click at [1027, 555] on input "False" at bounding box center [1022, 549] width 14 height 11
radio input "true"
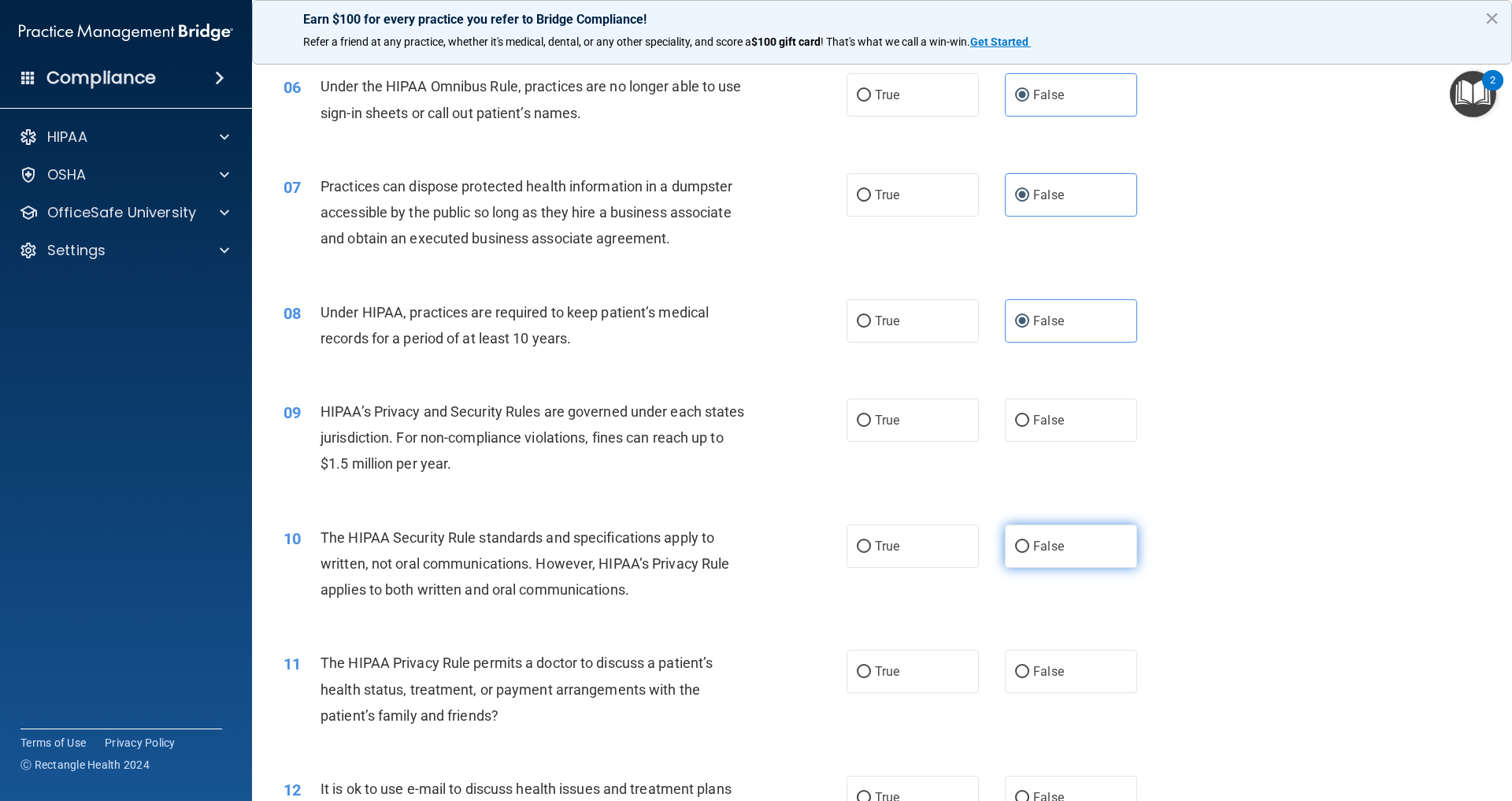
scroll to position [761, 0]
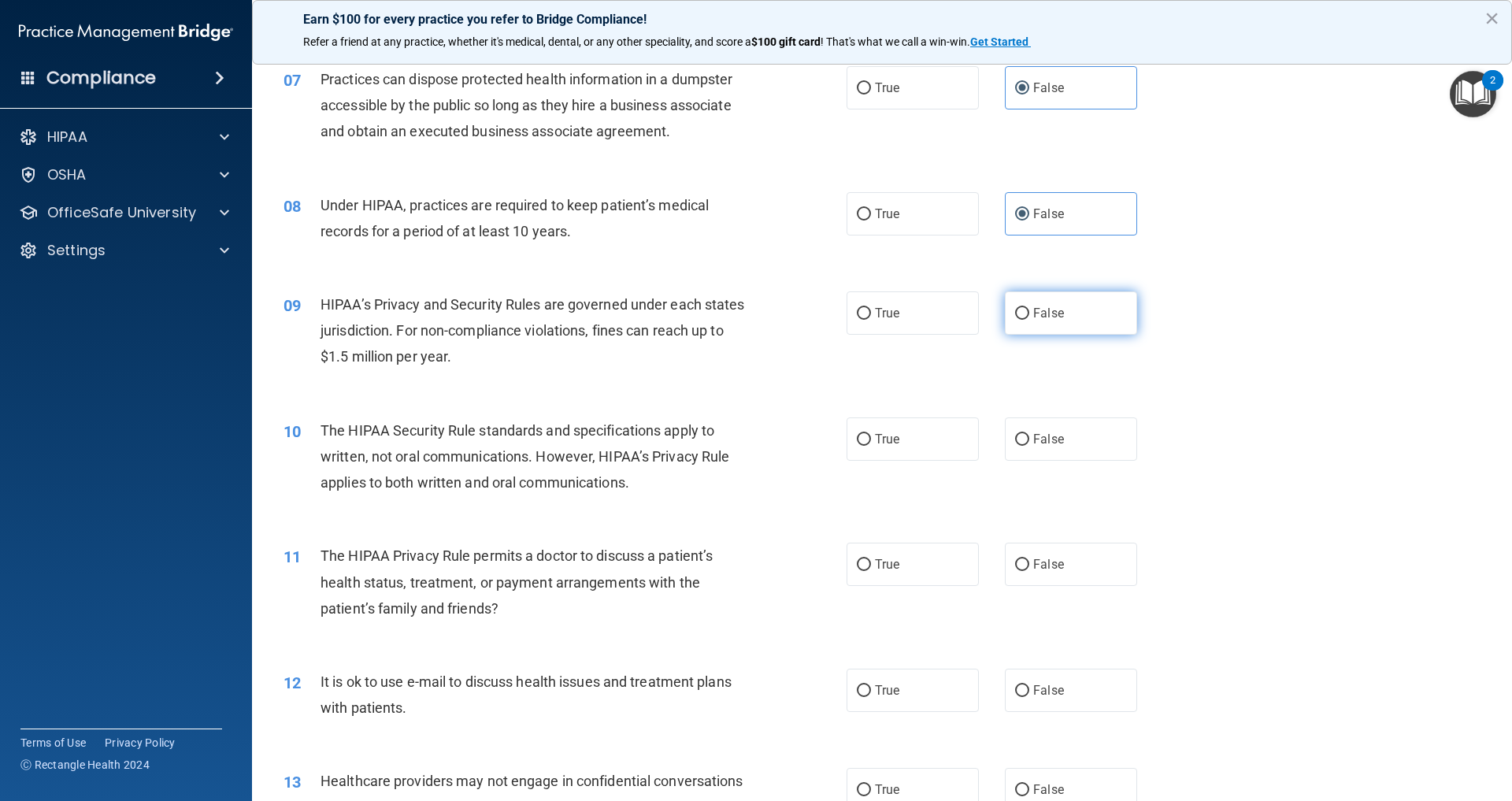
click at [1028, 334] on label "False" at bounding box center [1071, 312] width 132 height 43
click at [1028, 320] on input "False" at bounding box center [1022, 314] width 14 height 11
radio input "true"
click at [857, 461] on label "True" at bounding box center [913, 439] width 132 height 43
click at [857, 446] on input "True" at bounding box center [864, 440] width 14 height 11
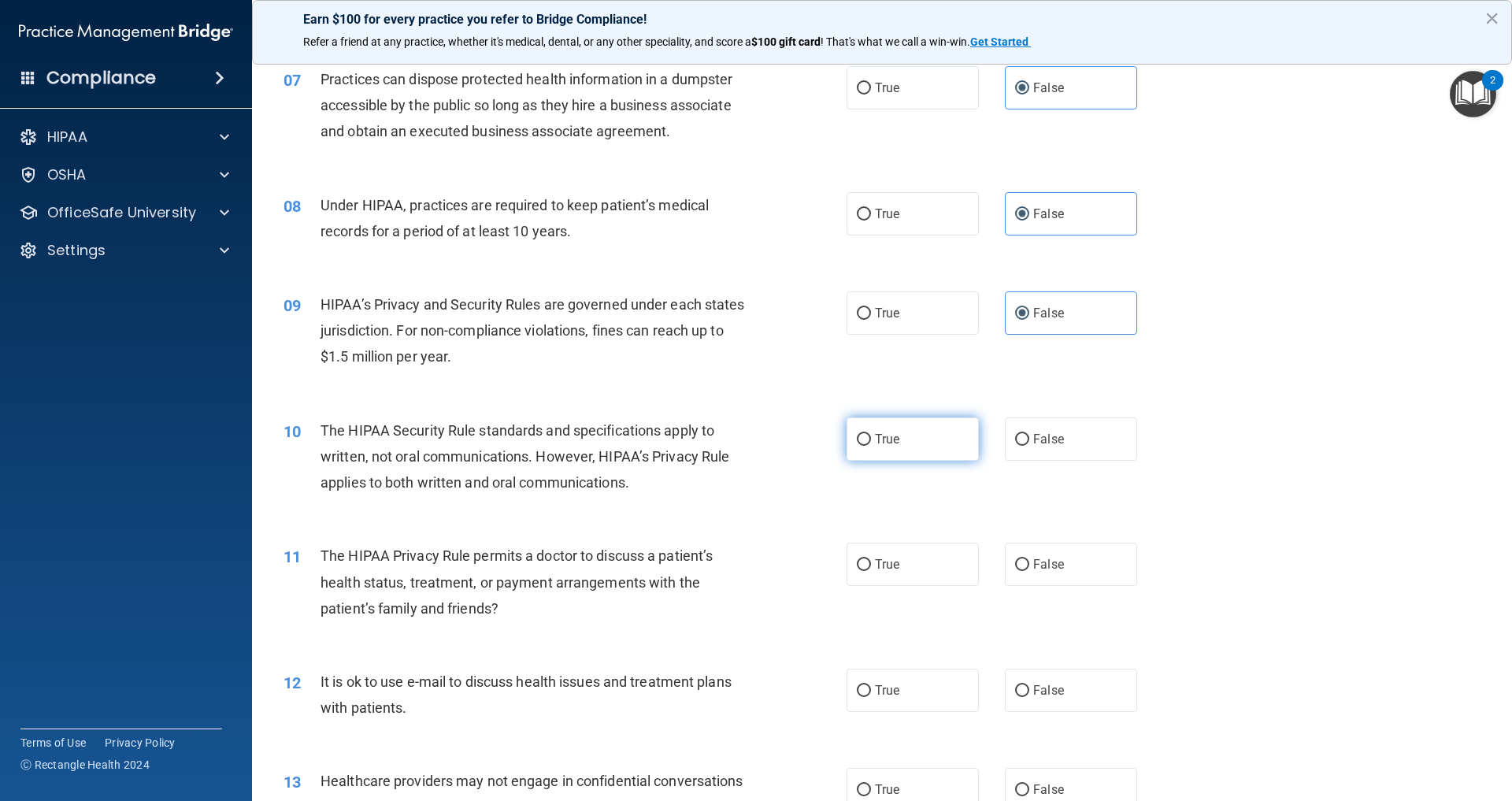
radio input "true"
click at [893, 586] on label "True" at bounding box center [913, 564] width 132 height 43
click at [870, 571] on input "True" at bounding box center [864, 565] width 14 height 11
radio input "true"
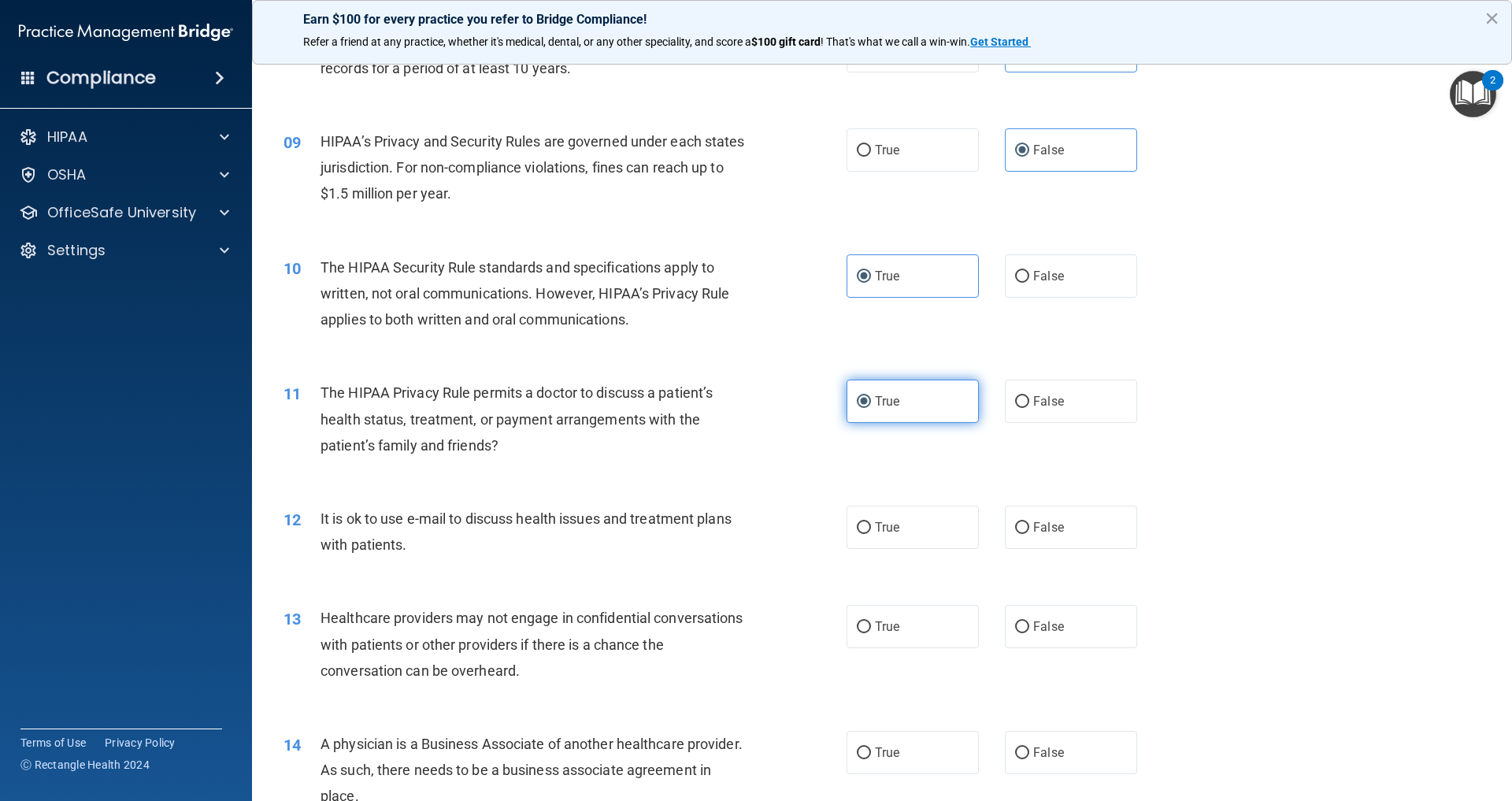
scroll to position [949, 0]
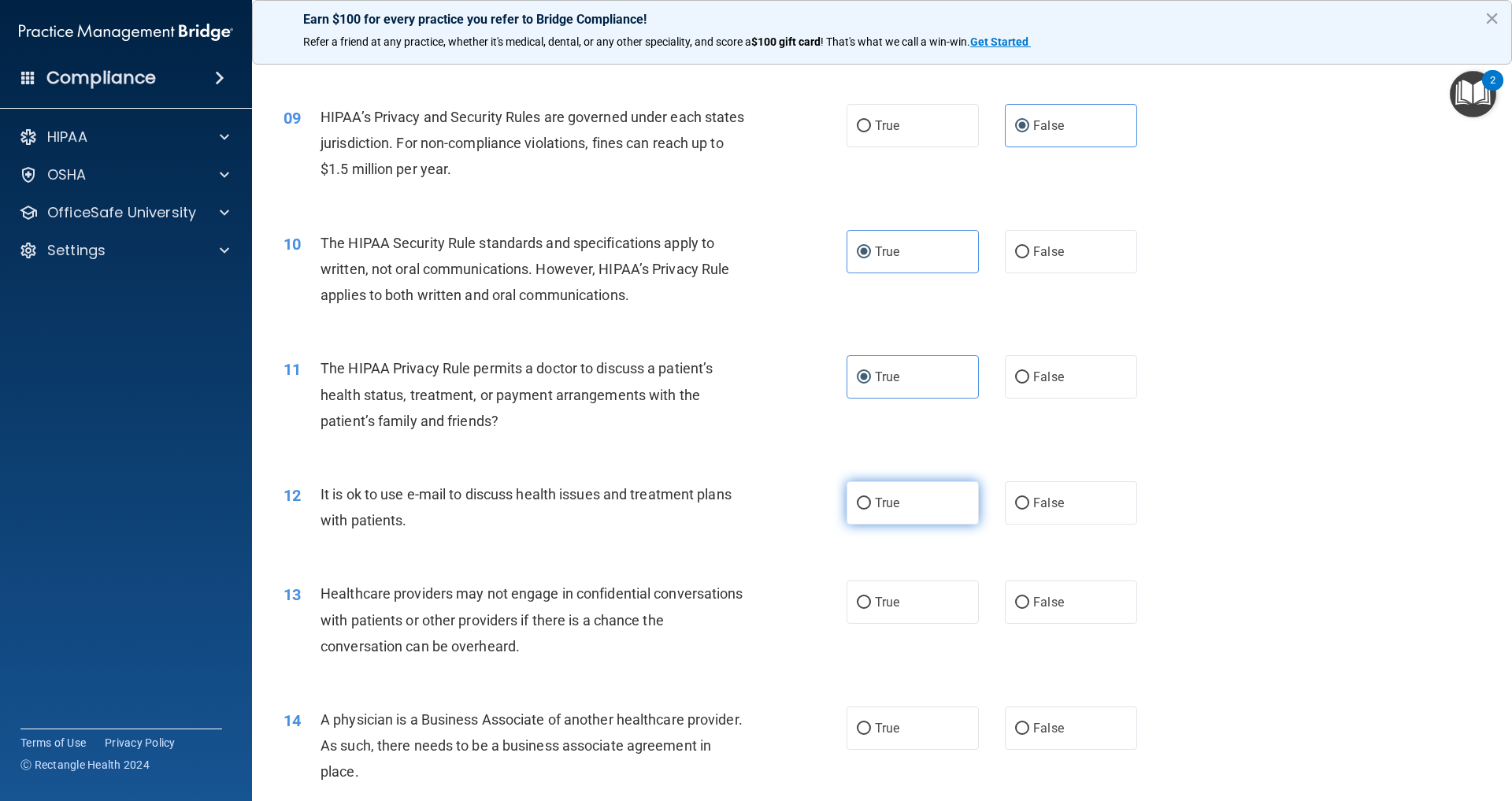
click at [890, 511] on span "True" at bounding box center [887, 503] width 24 height 15
click at [870, 510] on input "True" at bounding box center [864, 504] width 14 height 11
radio input "true"
click at [1033, 609] on span "False" at bounding box center [1049, 603] width 31 height 15
click at [1015, 609] on input "False" at bounding box center [1022, 603] width 14 height 11
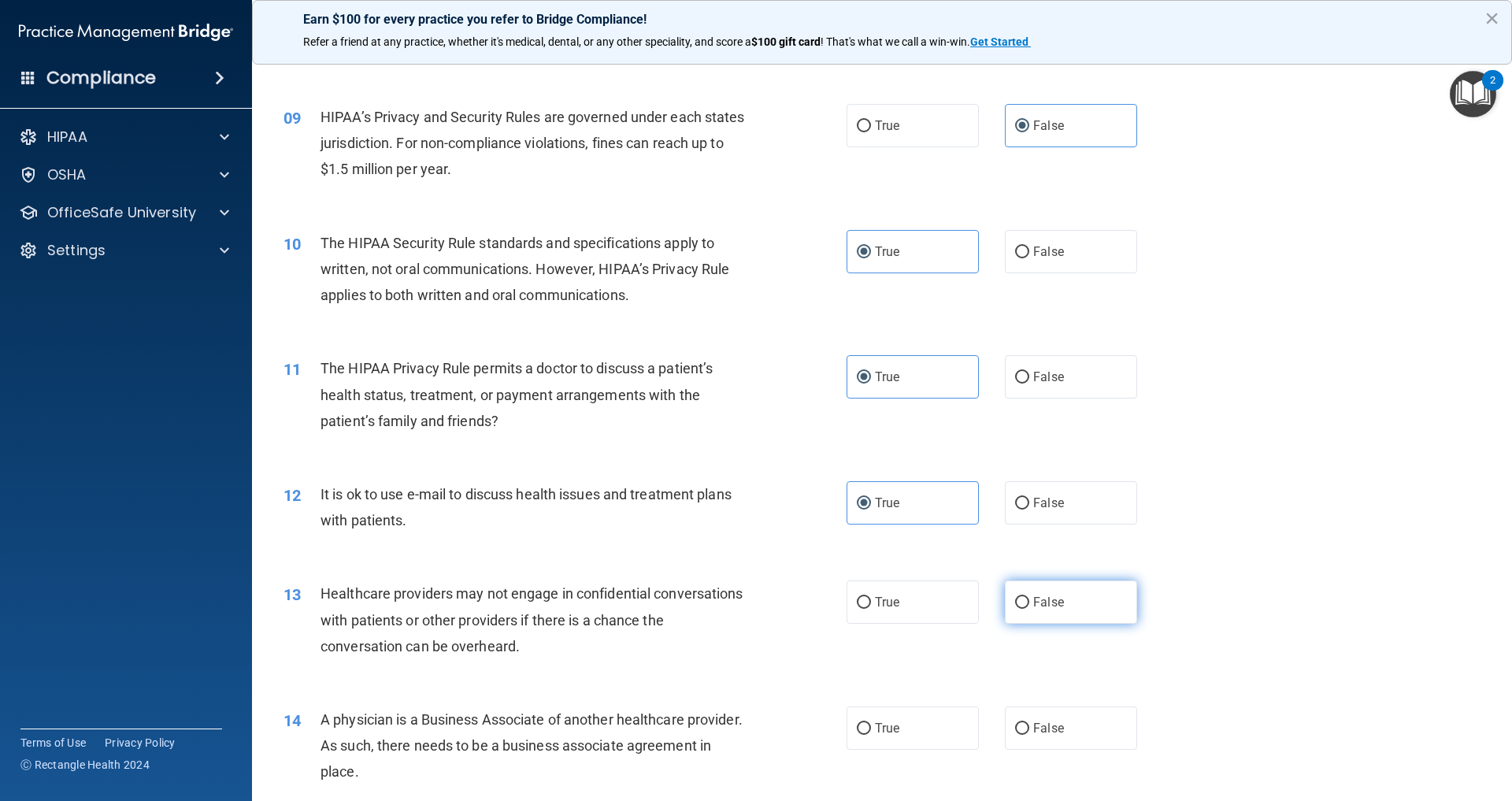
radio input "true"
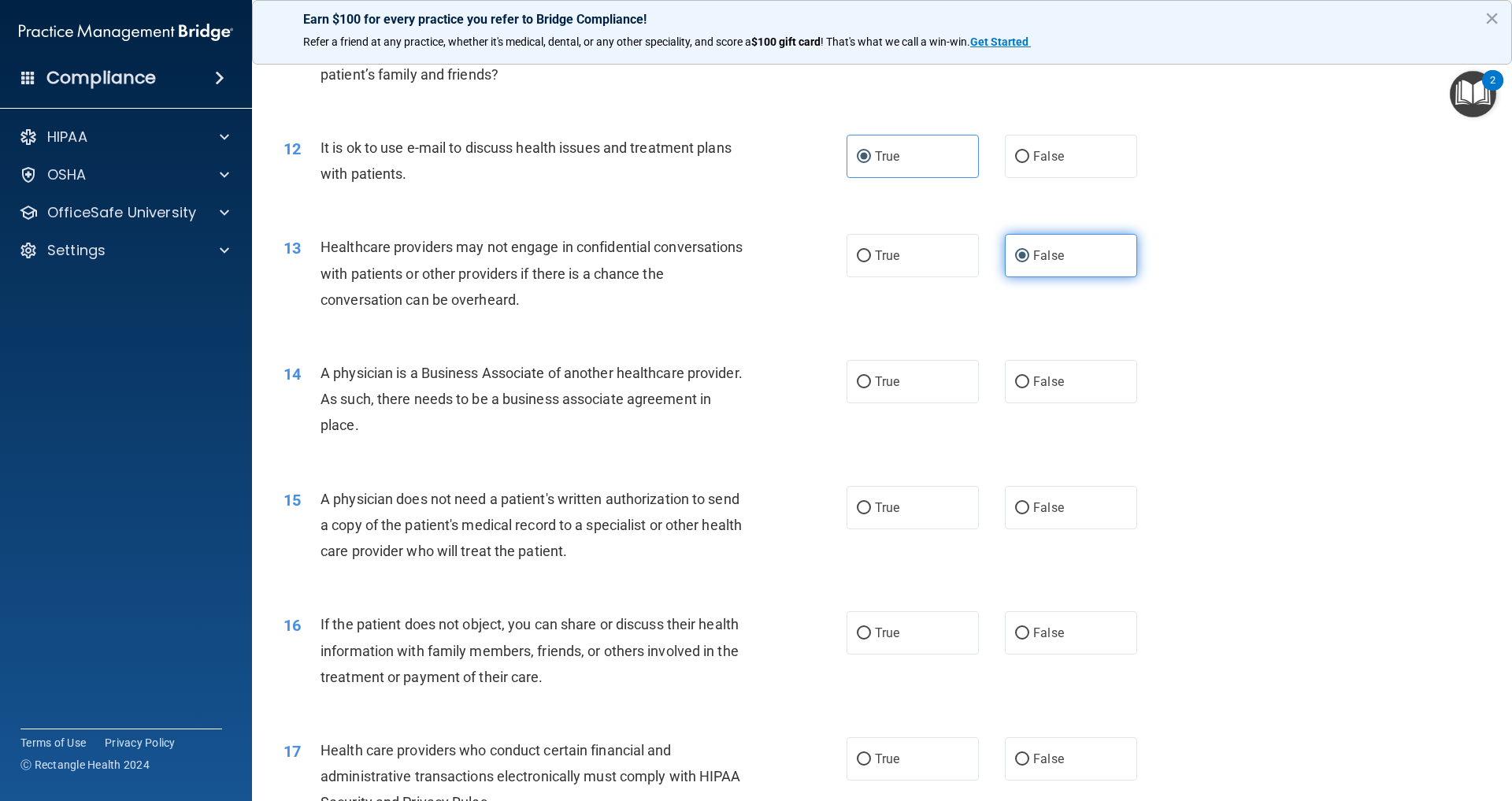
scroll to position [1303, 0]
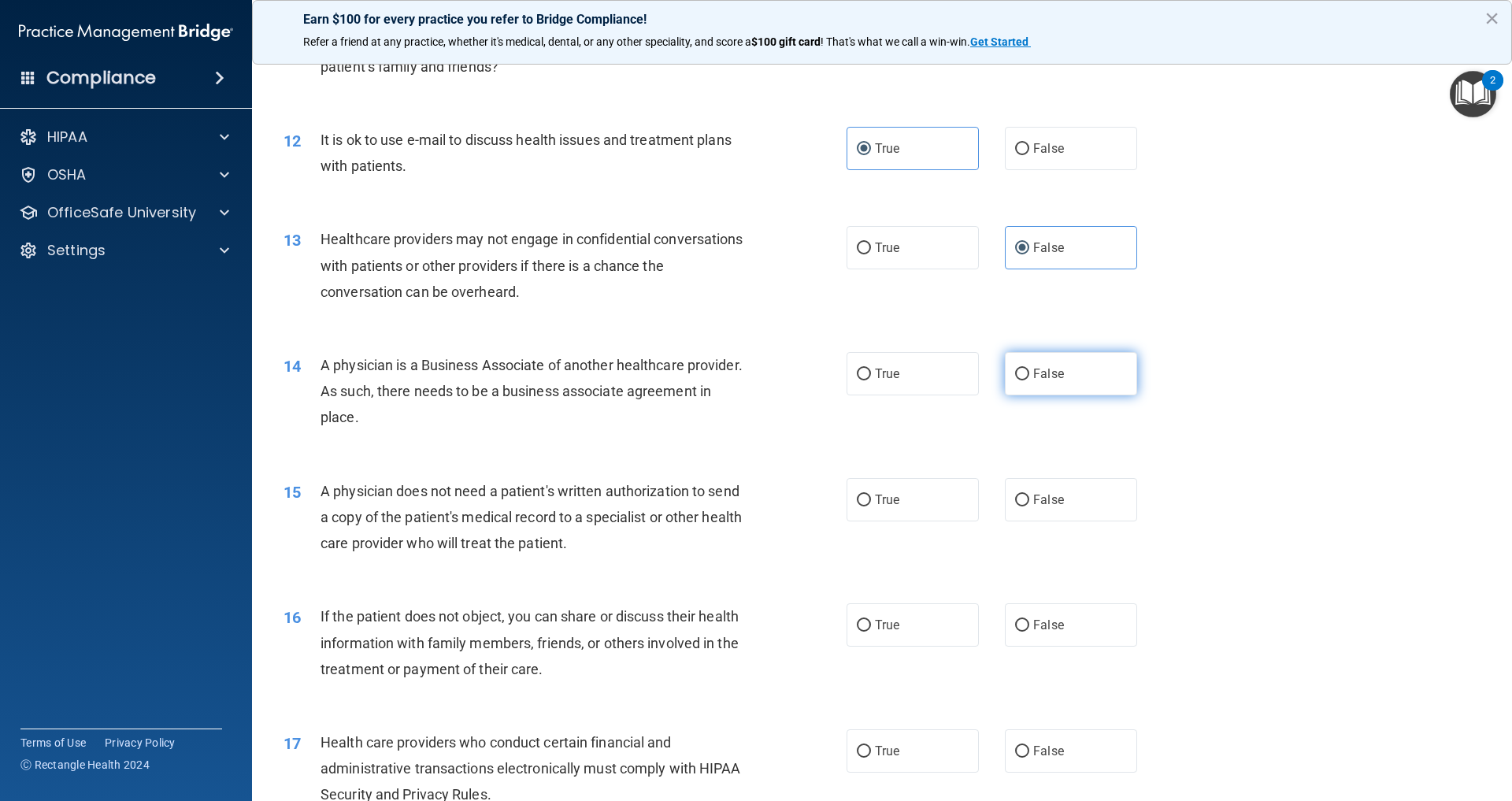
click at [1018, 396] on label "False" at bounding box center [1071, 374] width 132 height 43
click at [1018, 380] on input "False" at bounding box center [1022, 375] width 14 height 11
radio input "true"
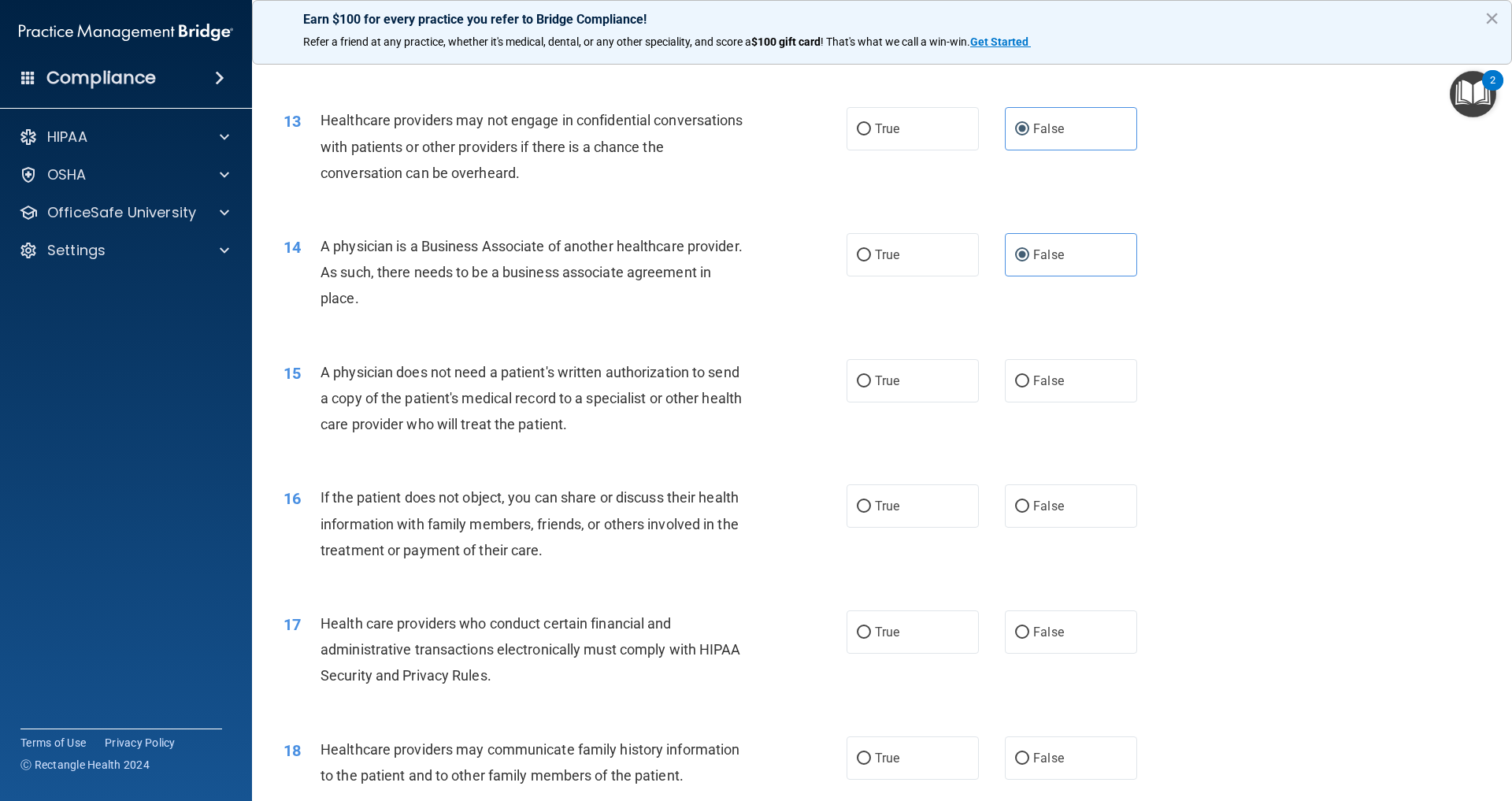
scroll to position [1459, 0]
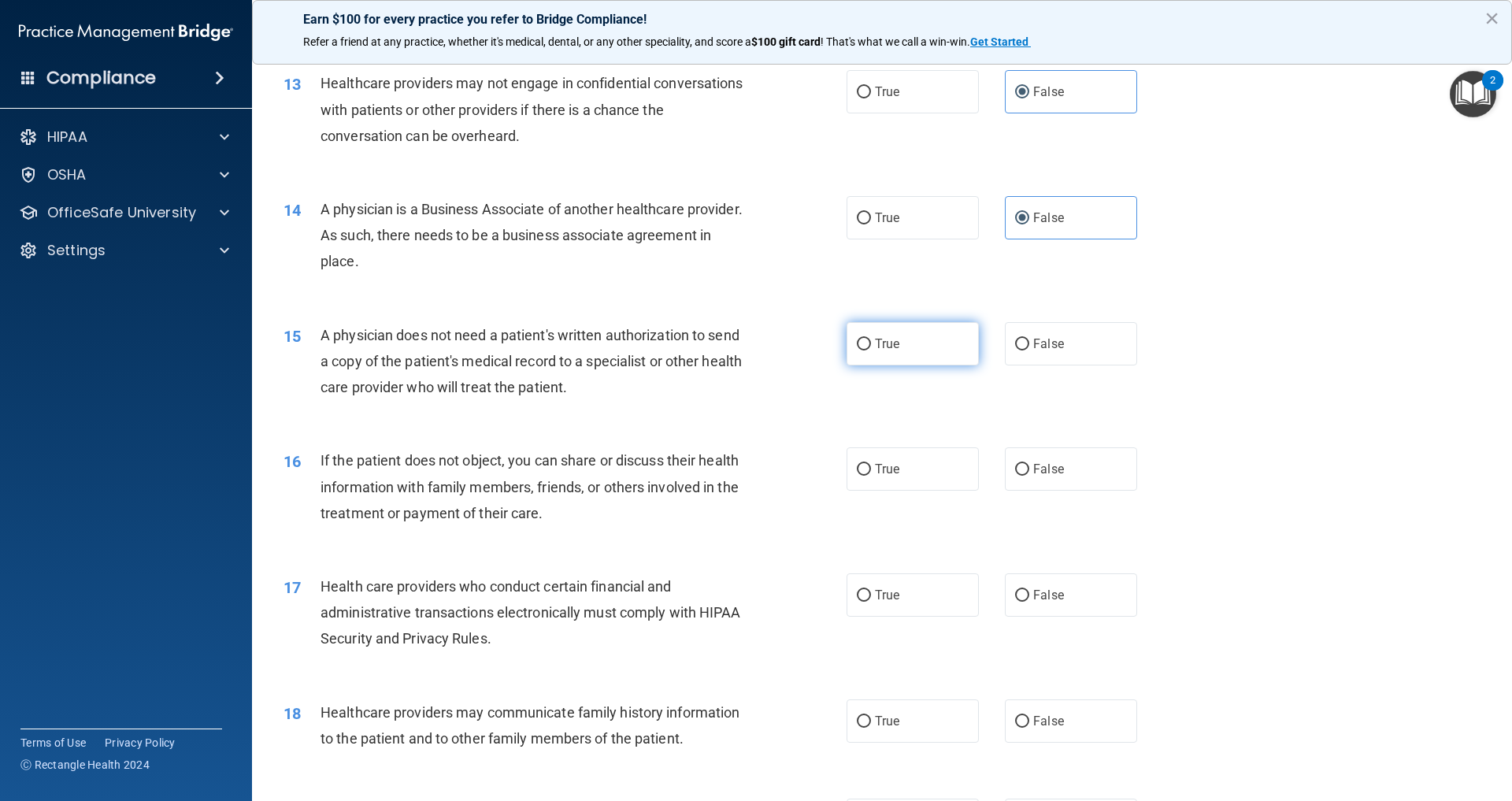
click at [934, 366] on label "True" at bounding box center [913, 343] width 132 height 43
click at [870, 351] on input "True" at bounding box center [864, 345] width 14 height 11
radio input "true"
click at [916, 491] on label "True" at bounding box center [913, 469] width 132 height 43
click at [870, 476] on input "True" at bounding box center [864, 469] width 14 height 11
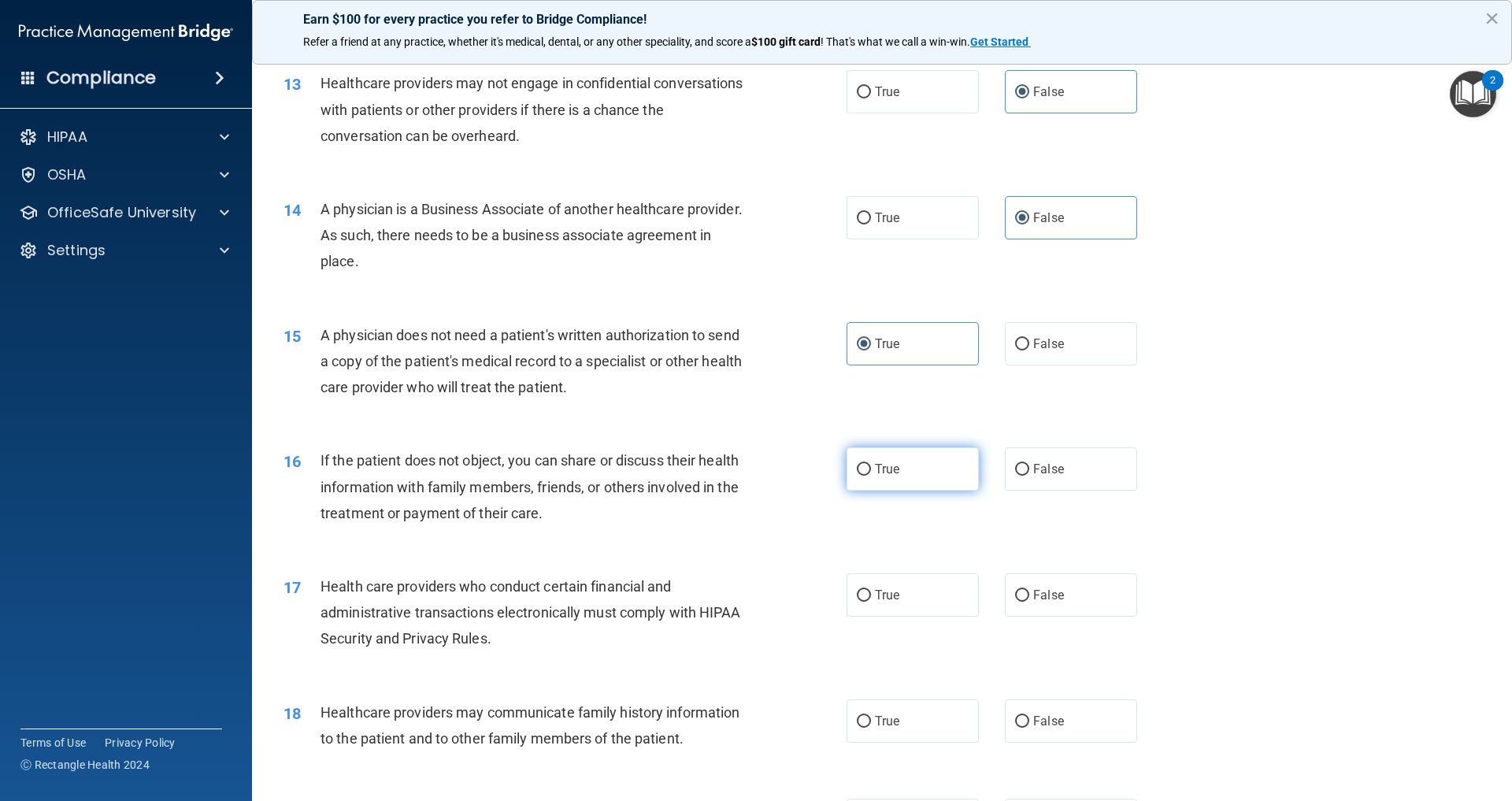
radio input "true"
click at [886, 617] on label "True" at bounding box center [913, 595] width 132 height 43
click at [870, 602] on input "True" at bounding box center [864, 596] width 14 height 11
radio input "true"
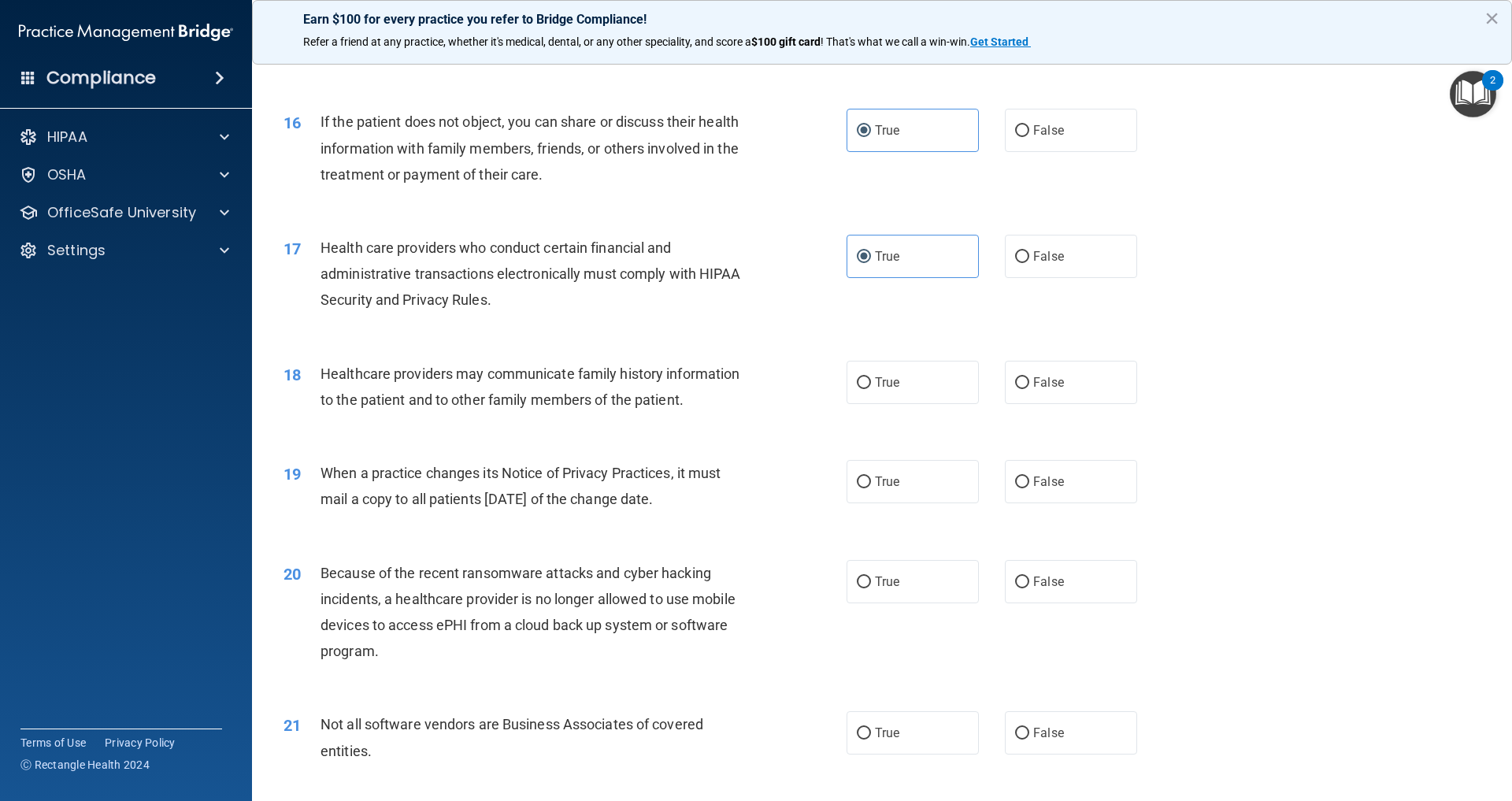
scroll to position [1816, 0]
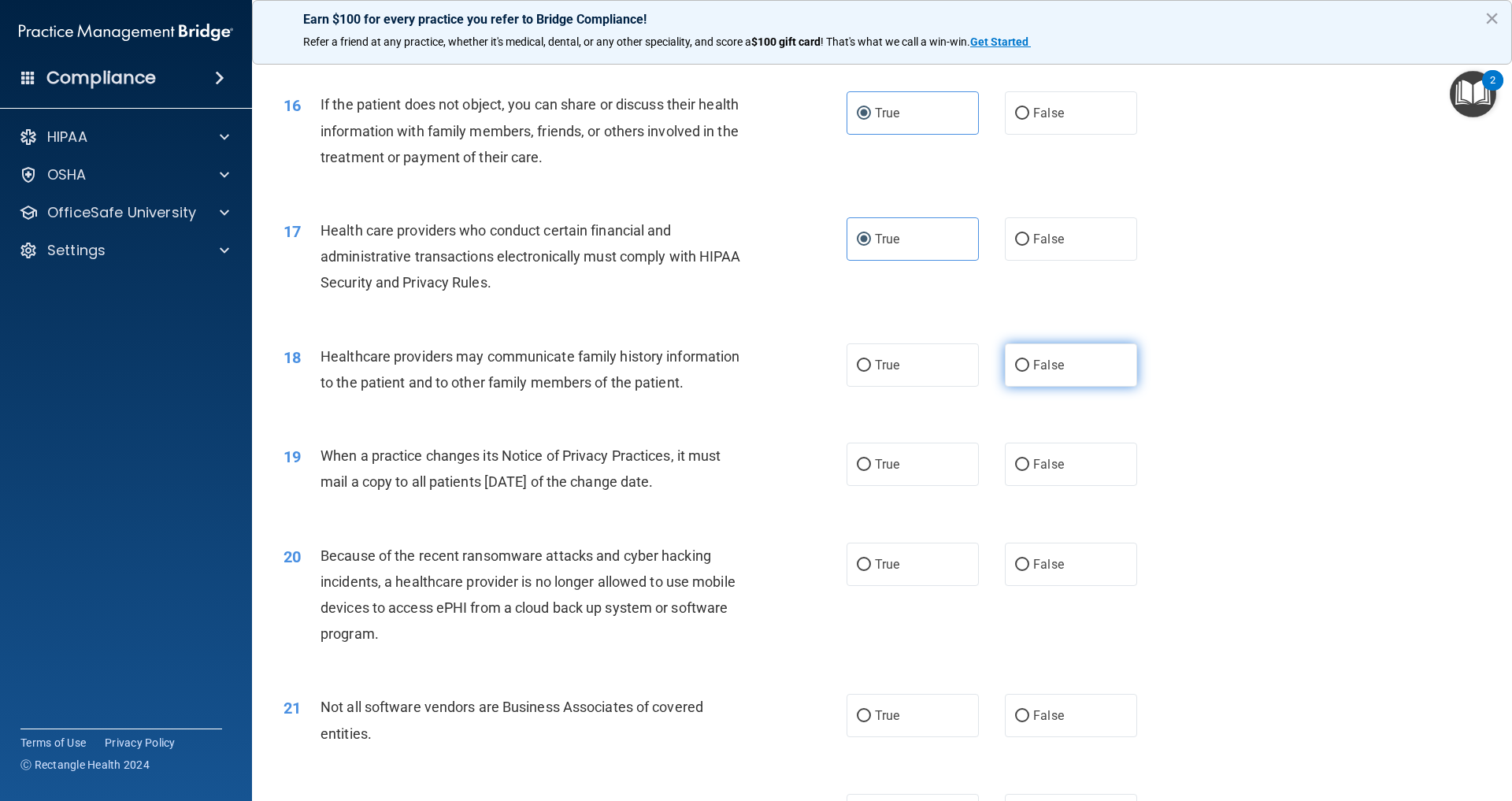
click at [1093, 387] on label "False" at bounding box center [1071, 365] width 132 height 43
click at [1029, 372] on input "False" at bounding box center [1022, 366] width 14 height 11
radio input "true"
click at [1056, 486] on label "False" at bounding box center [1071, 464] width 132 height 43
click at [1029, 471] on input "False" at bounding box center [1022, 465] width 14 height 11
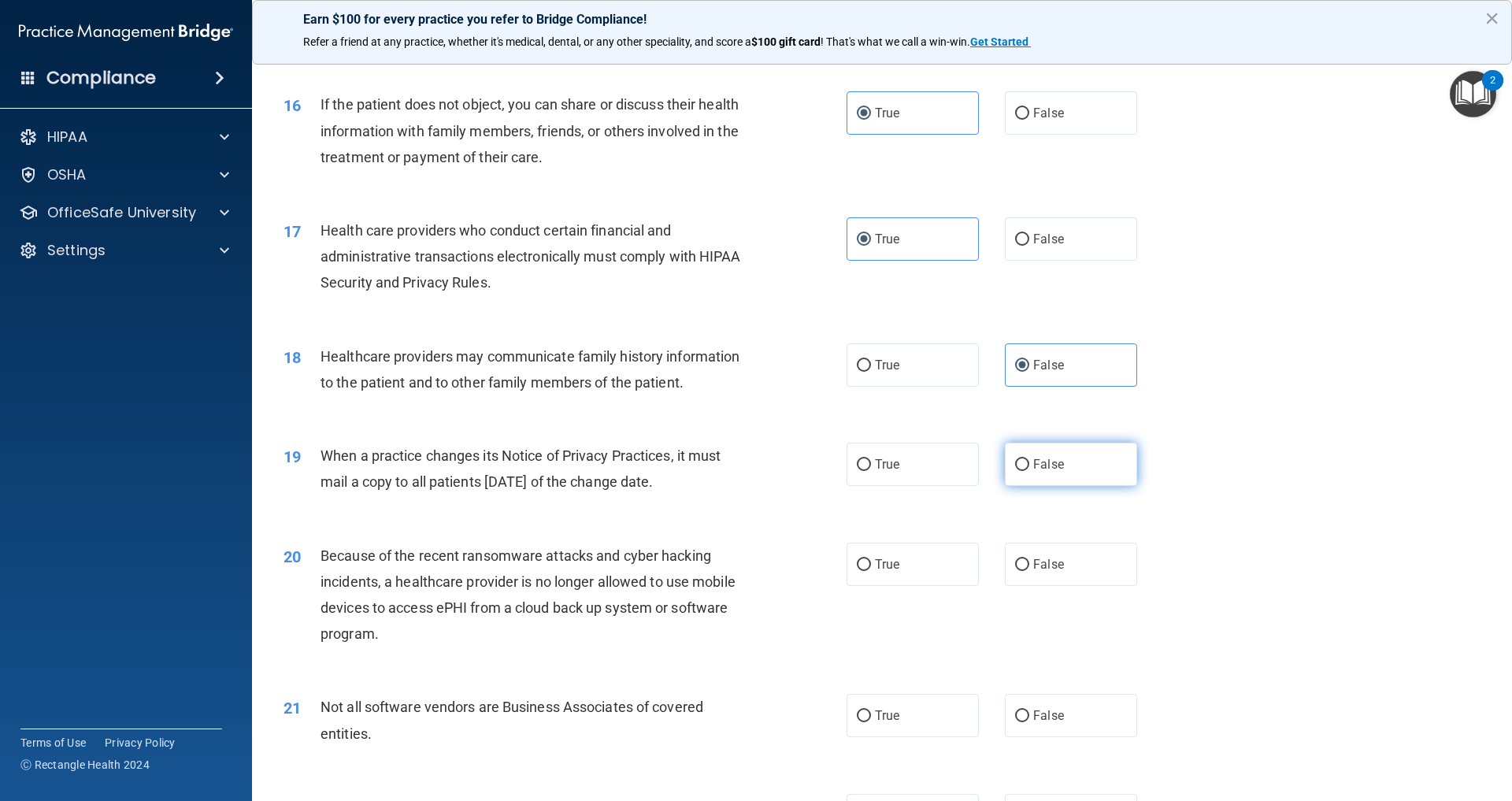
radio input "true"
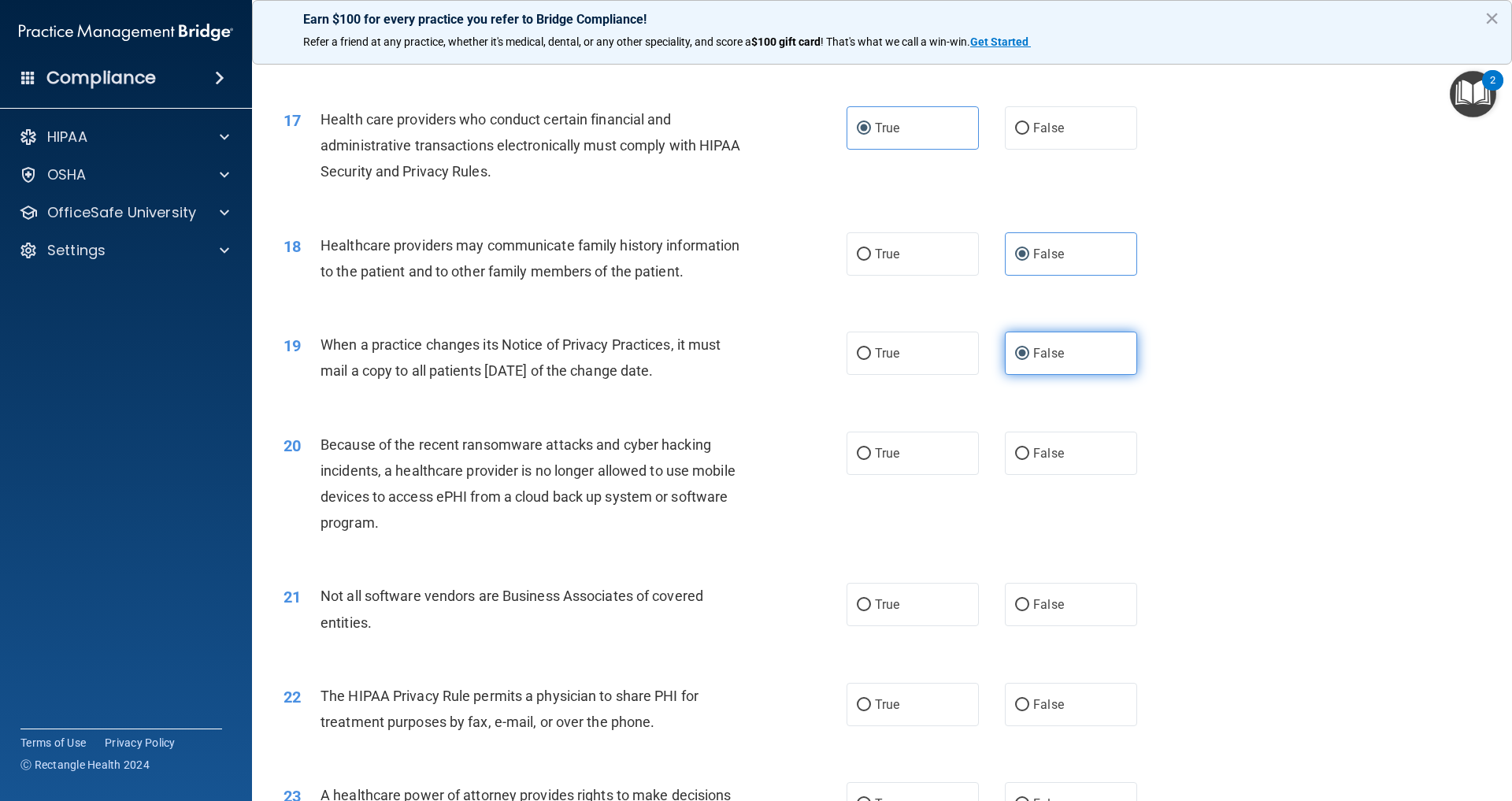
scroll to position [1945, 0]
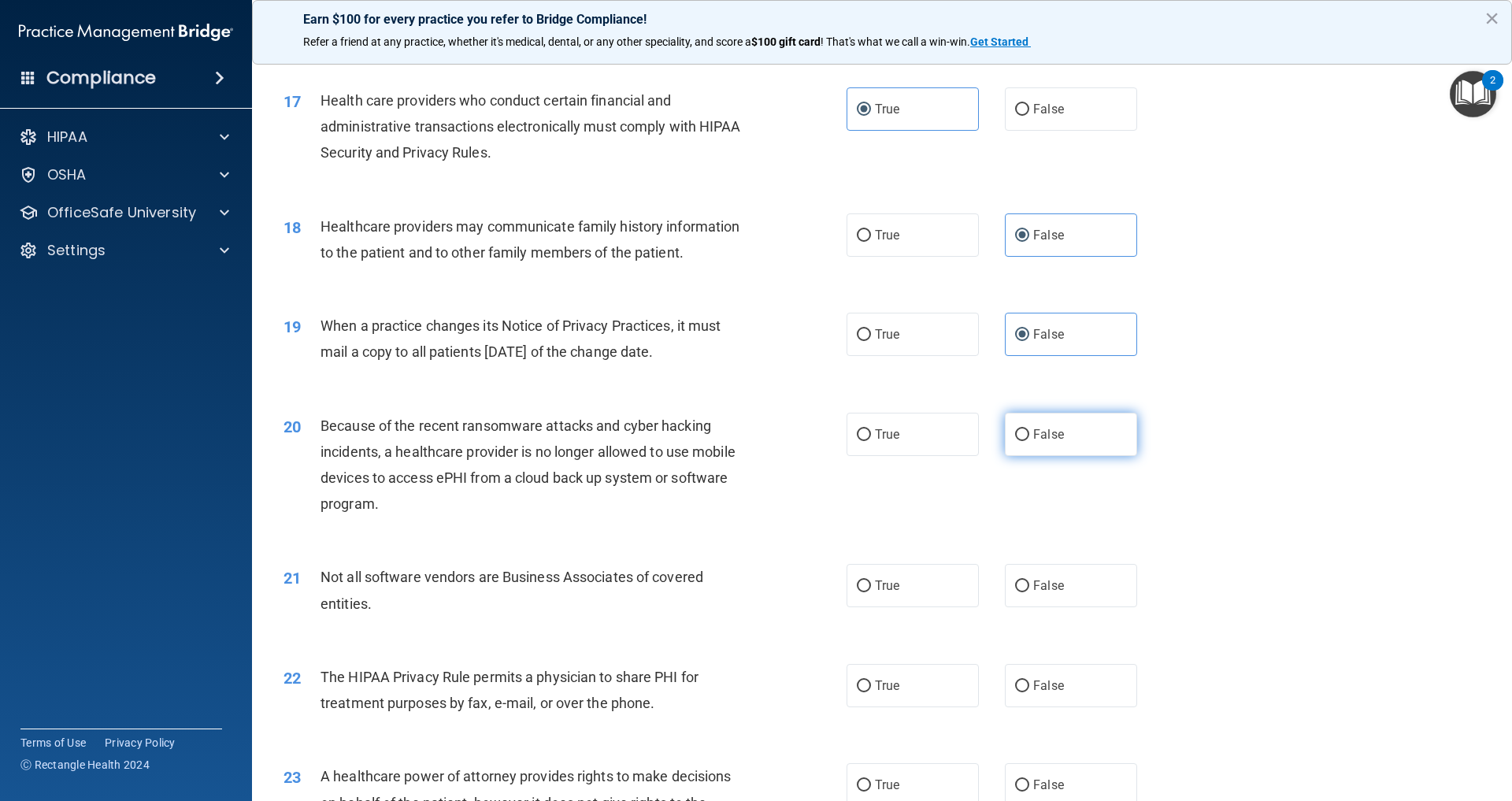
click at [1039, 456] on label "False" at bounding box center [1071, 434] width 132 height 43
click at [1029, 442] on input "False" at bounding box center [1022, 435] width 14 height 11
radio input "true"
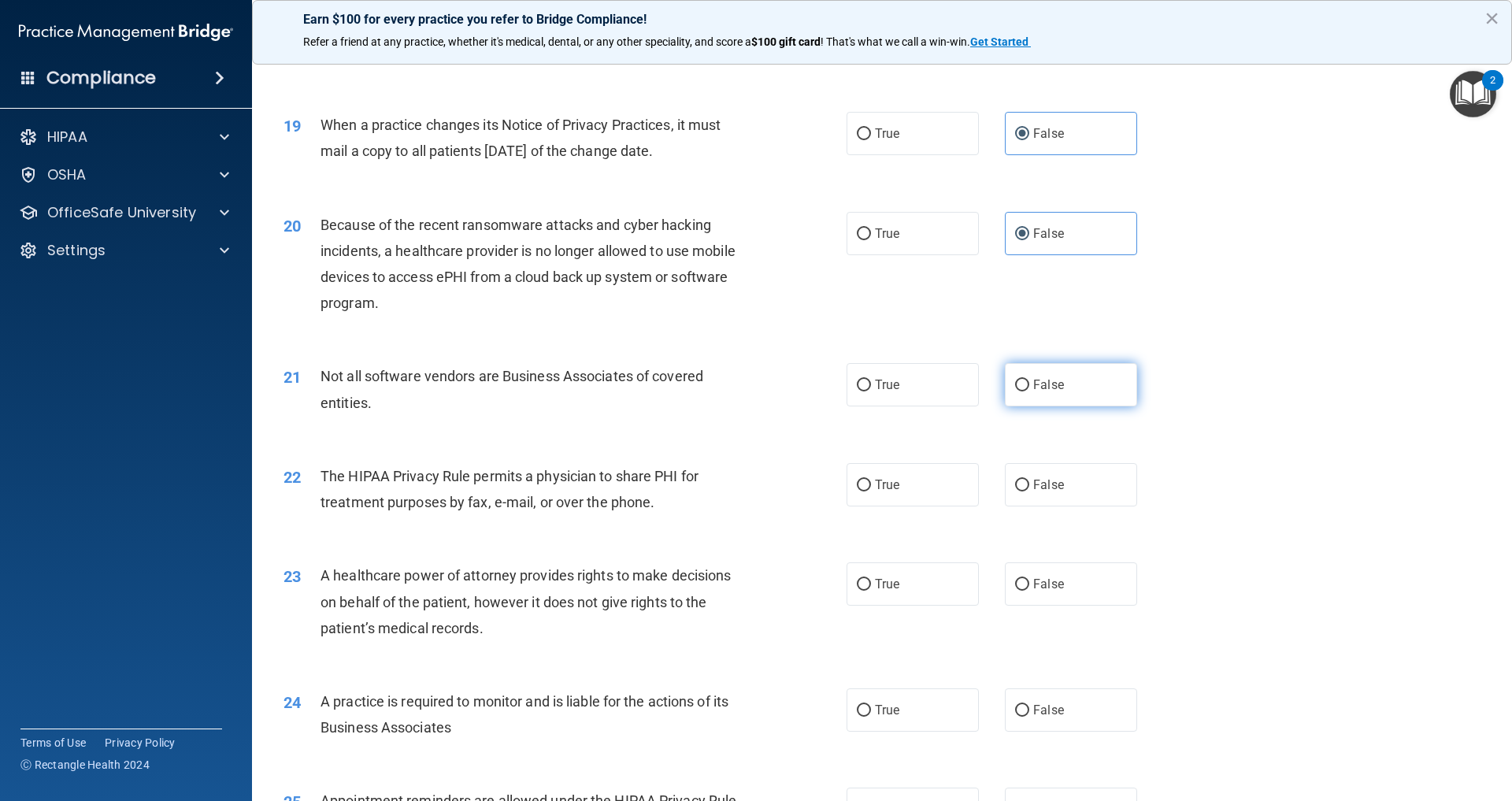
scroll to position [2176, 0]
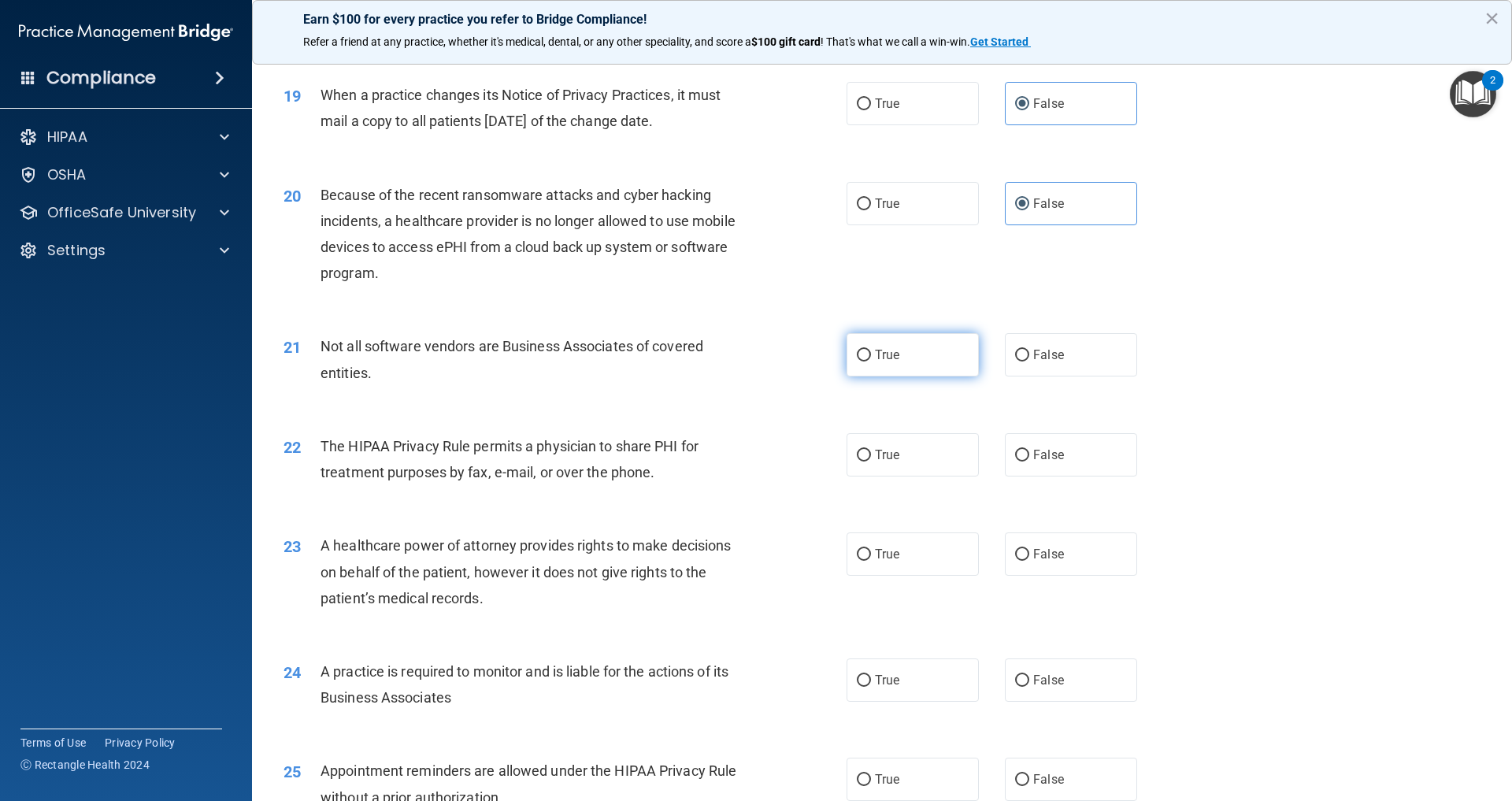
click at [879, 362] on span "True" at bounding box center [887, 355] width 24 height 15
click at [870, 361] on input "True" at bounding box center [864, 355] width 14 height 11
radio input "true"
click at [929, 477] on label "True" at bounding box center [913, 454] width 132 height 43
click at [870, 462] on input "True" at bounding box center [864, 456] width 14 height 11
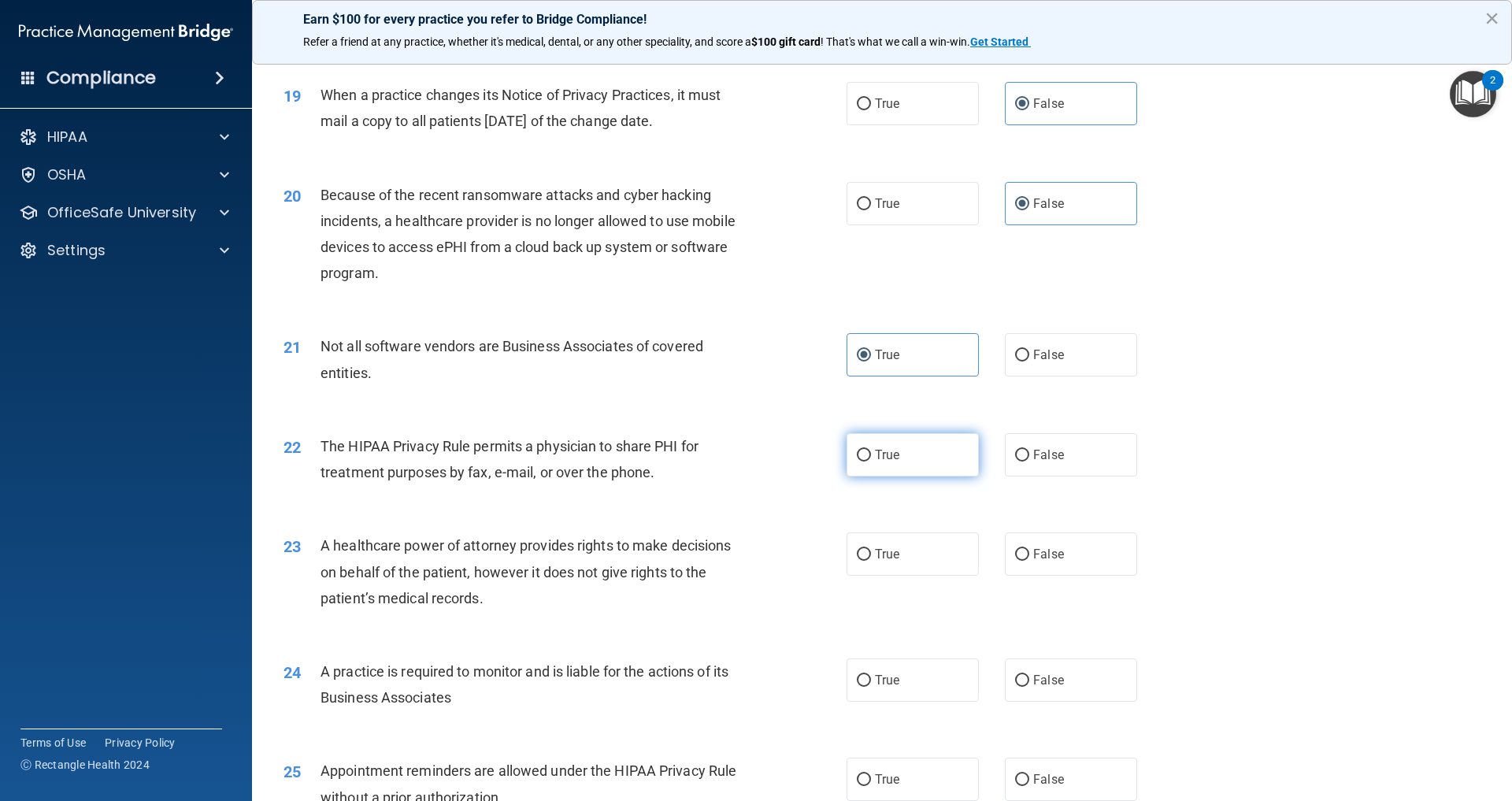
radio input "true"
click at [1033, 561] on span "False" at bounding box center [1049, 555] width 31 height 15
click at [1029, 561] on input "False" at bounding box center [1022, 555] width 14 height 11
radio input "true"
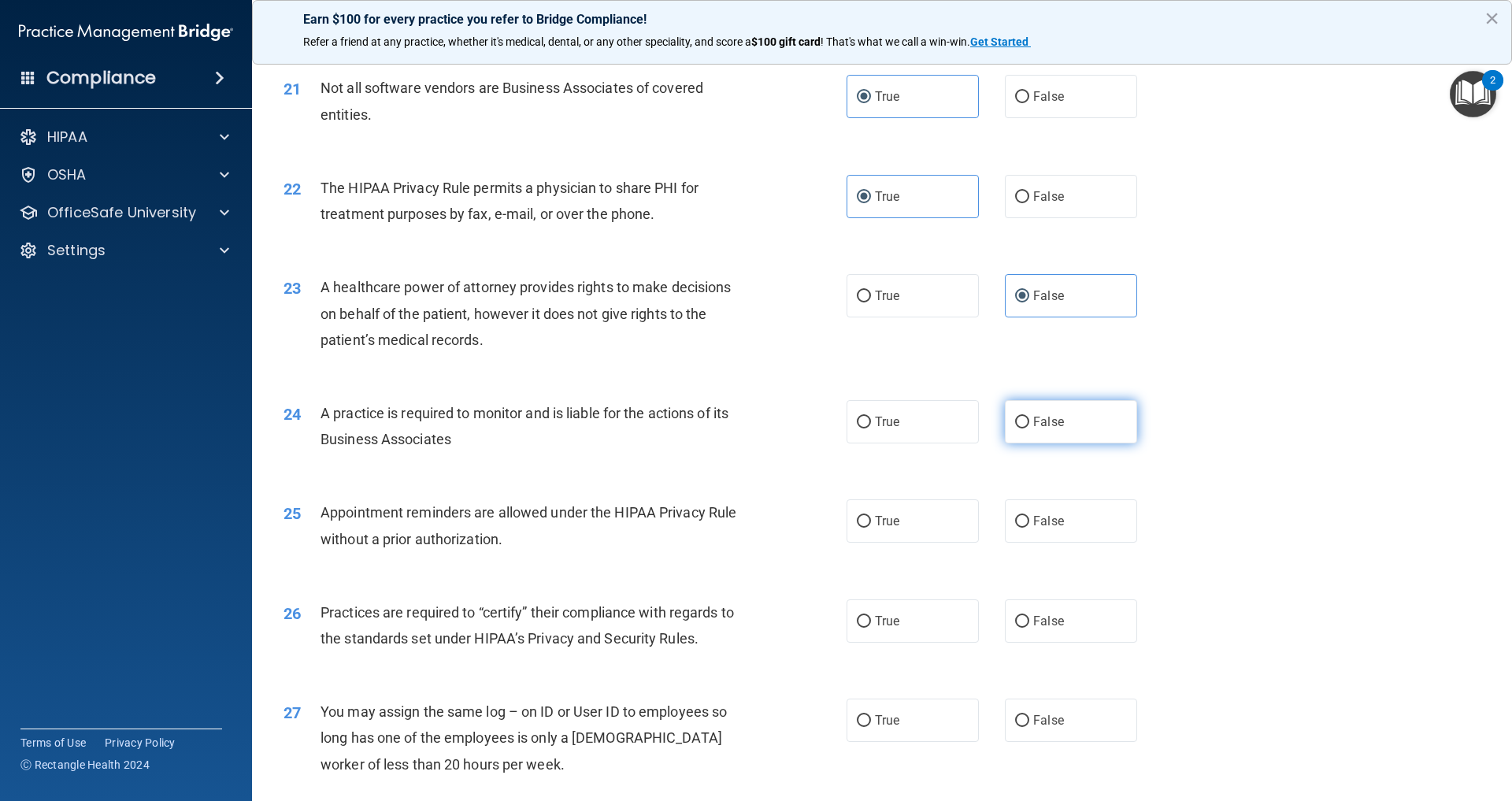
scroll to position [2437, 0]
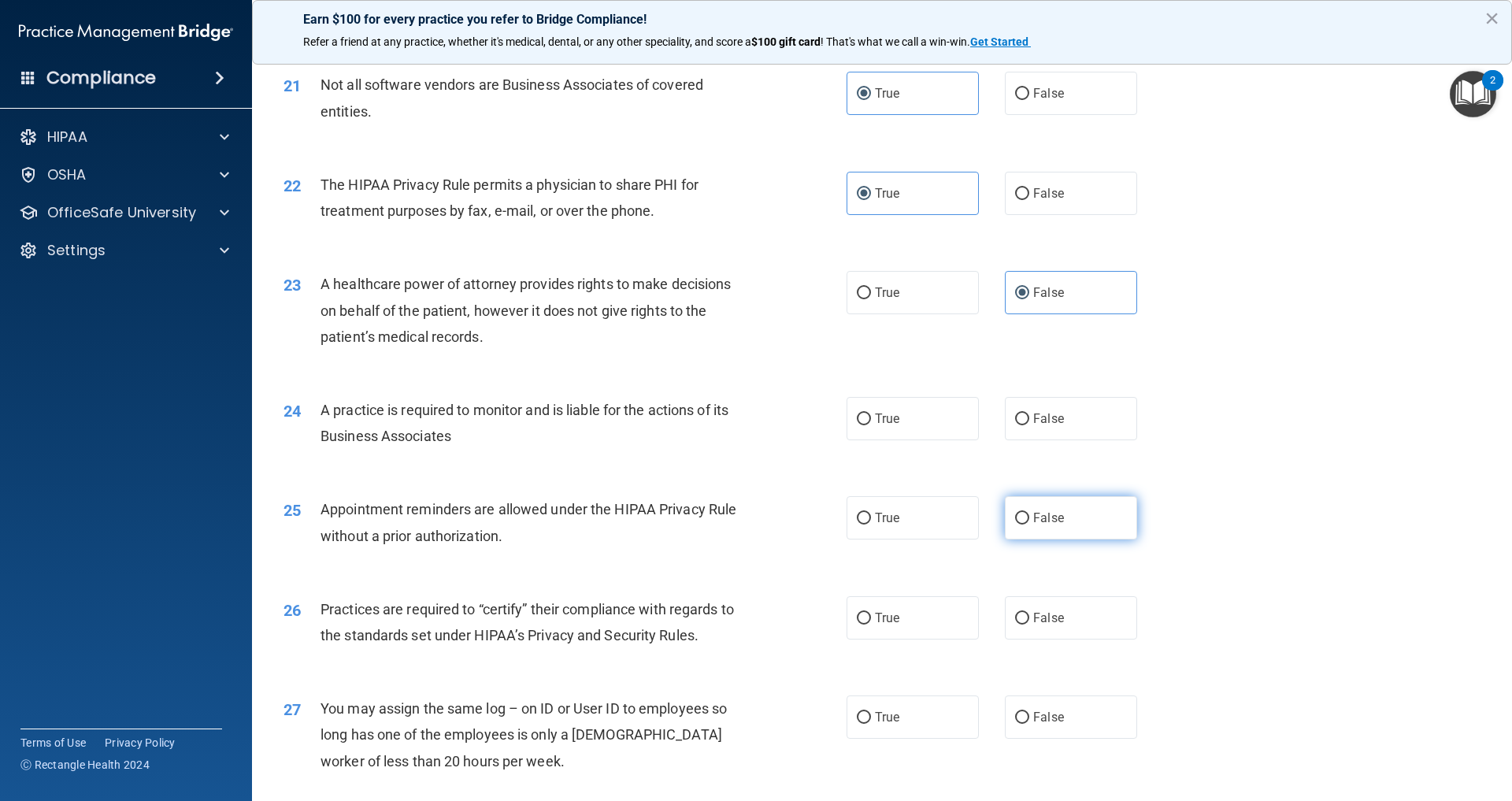
click at [1033, 525] on span "False" at bounding box center [1049, 518] width 31 height 15
click at [1027, 525] on input "False" at bounding box center [1022, 518] width 14 height 11
radio input "true"
click at [1043, 441] on label "False" at bounding box center [1071, 418] width 132 height 43
click at [1029, 425] on input "False" at bounding box center [1022, 420] width 14 height 11
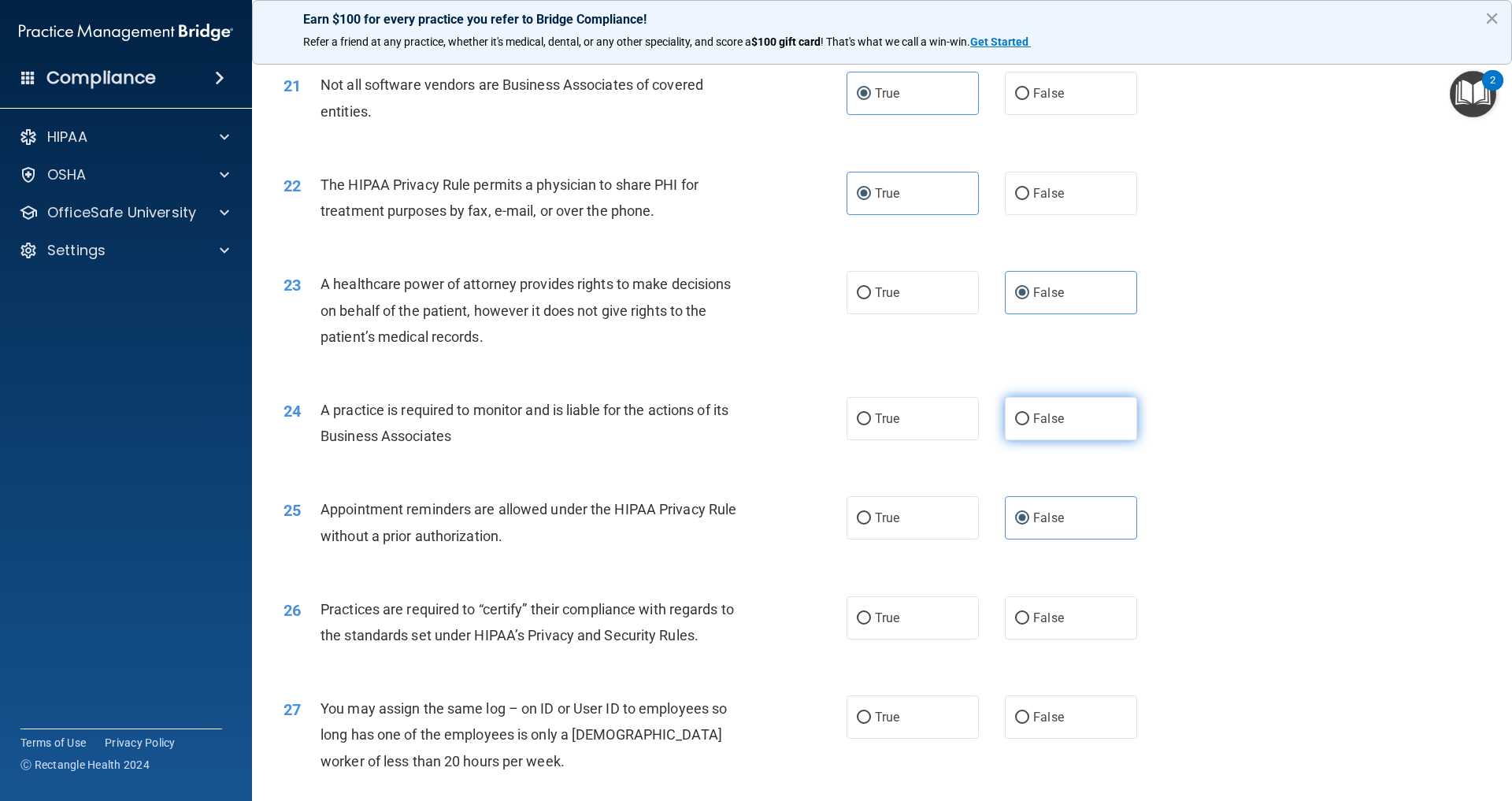
radio input "true"
click at [918, 539] on label "True" at bounding box center [913, 517] width 132 height 43
click at [870, 525] on input "True" at bounding box center [864, 518] width 14 height 11
radio input "true"
radio input "false"
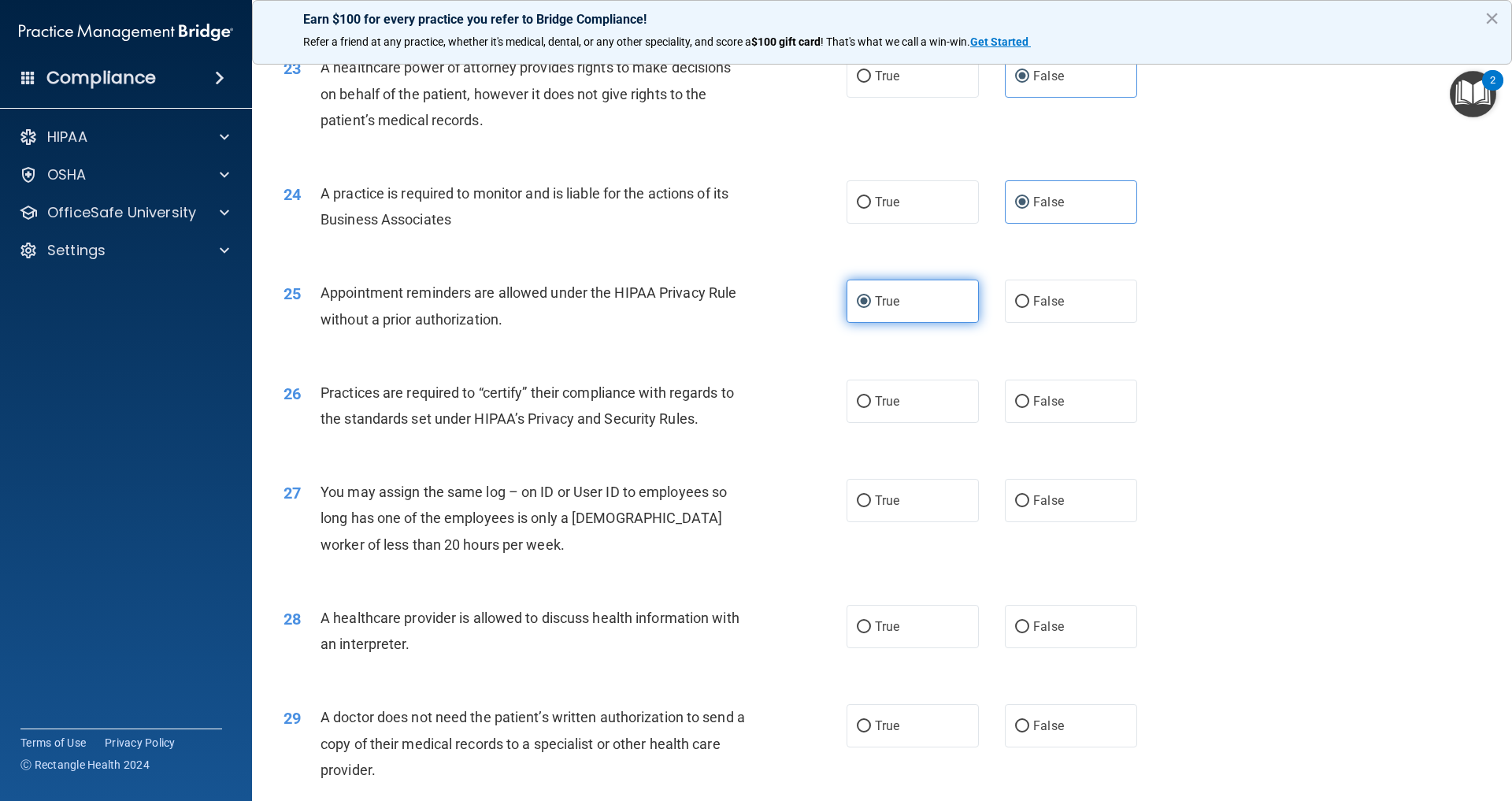
scroll to position [2661, 0]
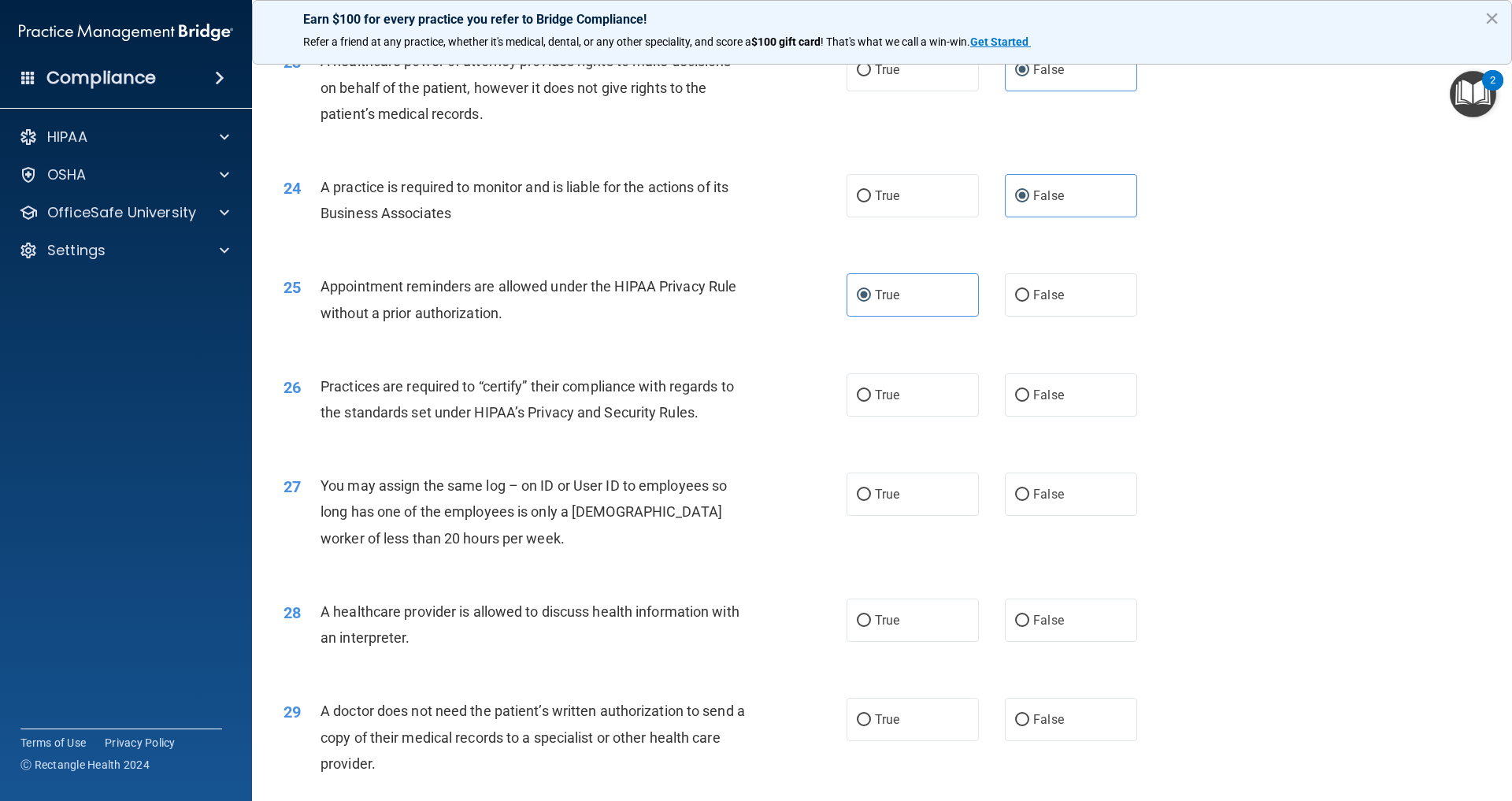
click at [1037, 579] on div "27 You may assign the same log – on ID or User ID to employees so long has one …" at bounding box center [882, 516] width 1221 height 126
click at [1035, 417] on label "False" at bounding box center [1071, 395] width 132 height 43
click at [1029, 401] on input "False" at bounding box center [1022, 396] width 14 height 11
radio input "true"
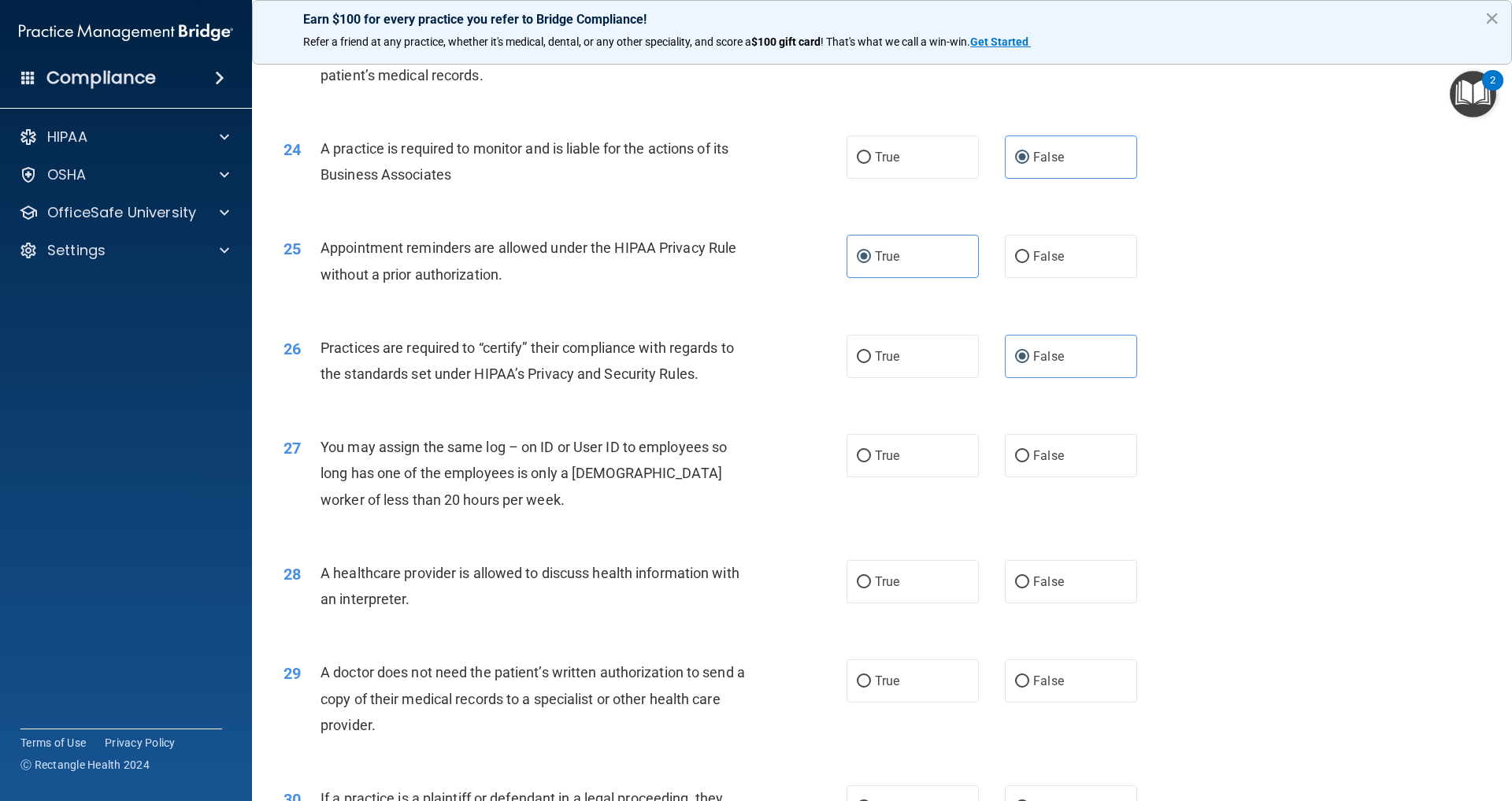
scroll to position [2783, 0]
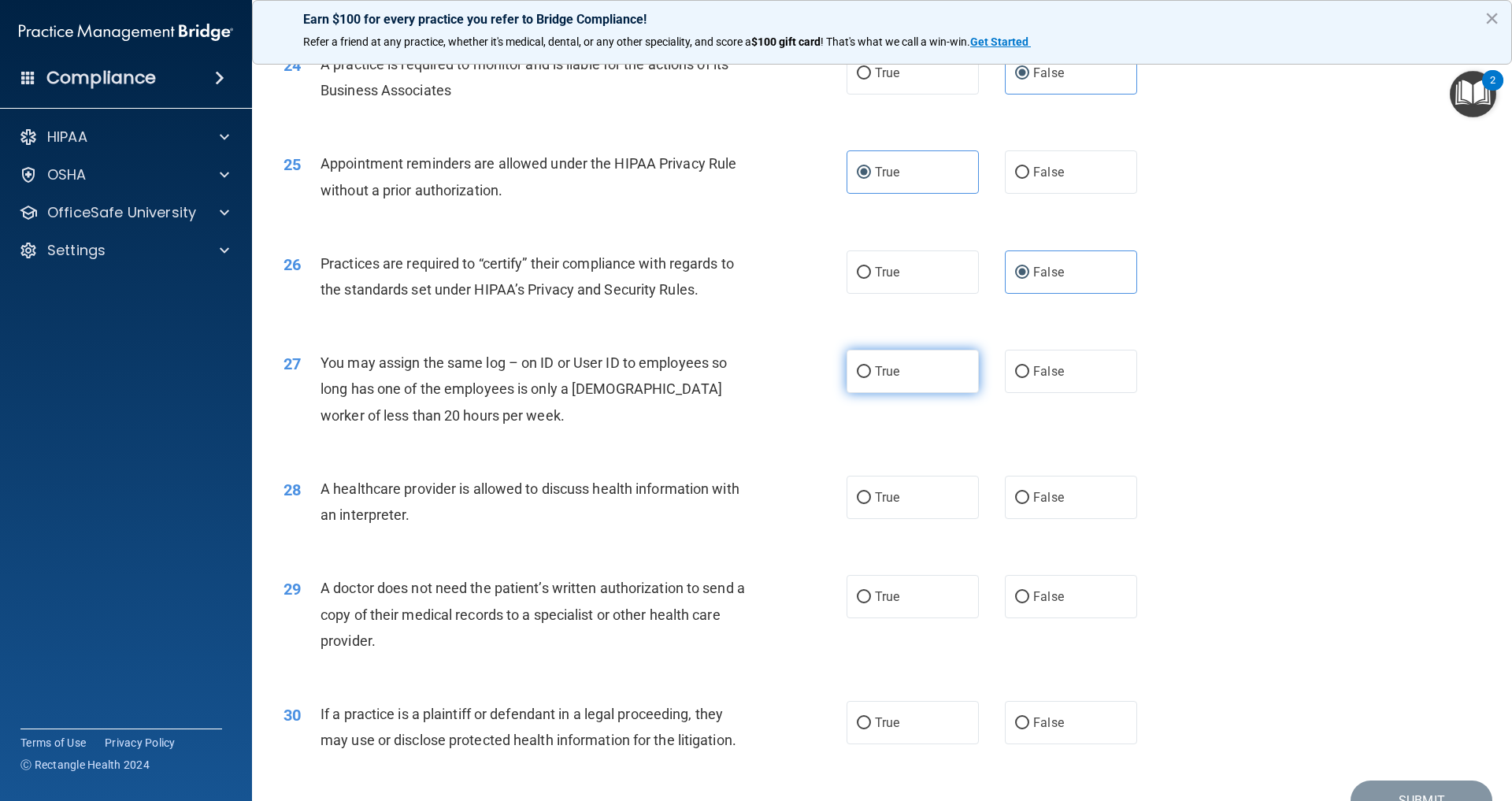
click at [923, 393] on label "True" at bounding box center [913, 371] width 132 height 43
click at [870, 378] on input "True" at bounding box center [864, 372] width 14 height 11
radio input "true"
click at [1033, 379] on span "False" at bounding box center [1049, 372] width 31 height 15
click at [1015, 378] on input "False" at bounding box center [1022, 372] width 14 height 11
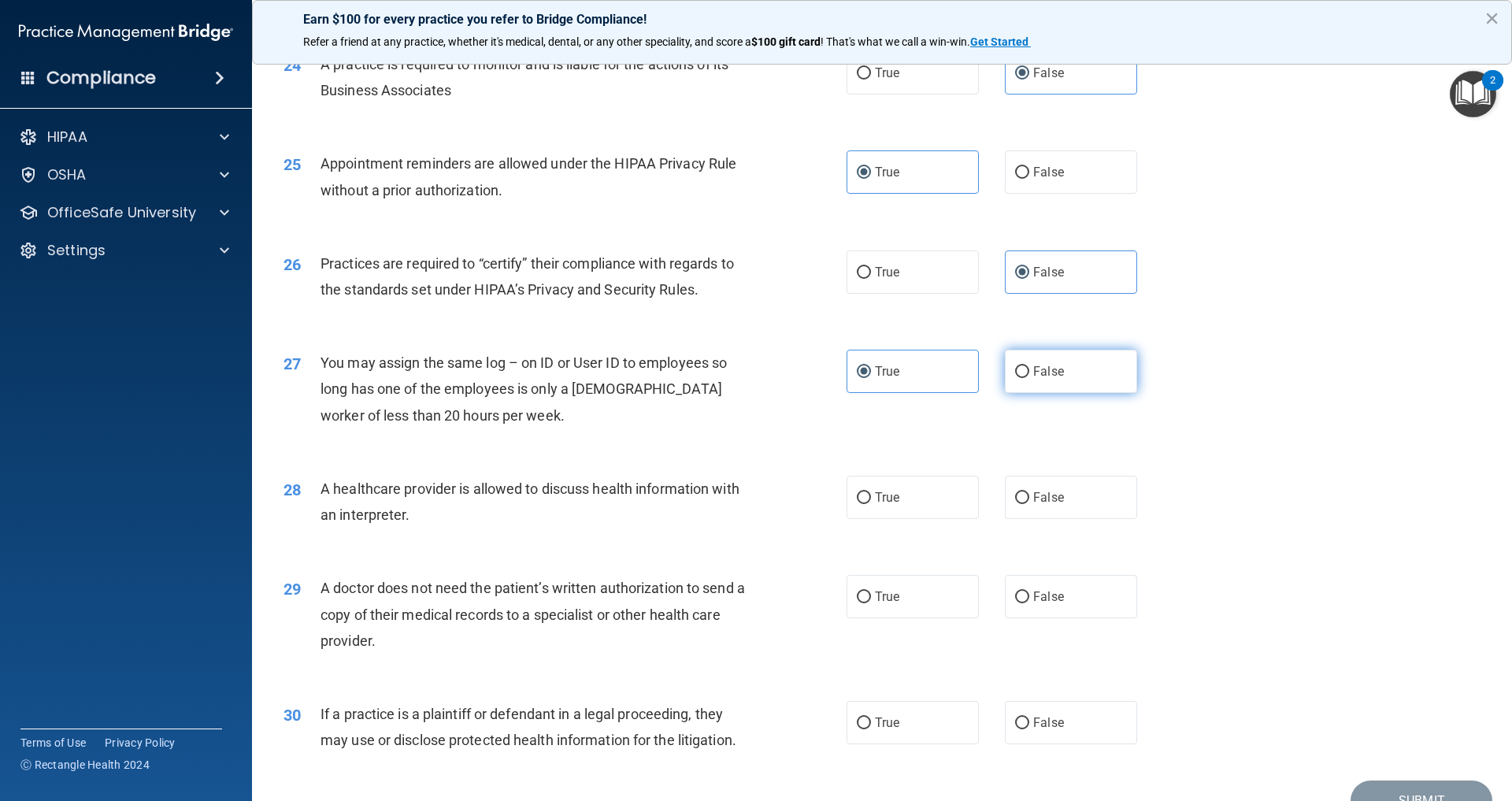
radio input "true"
radio input "false"
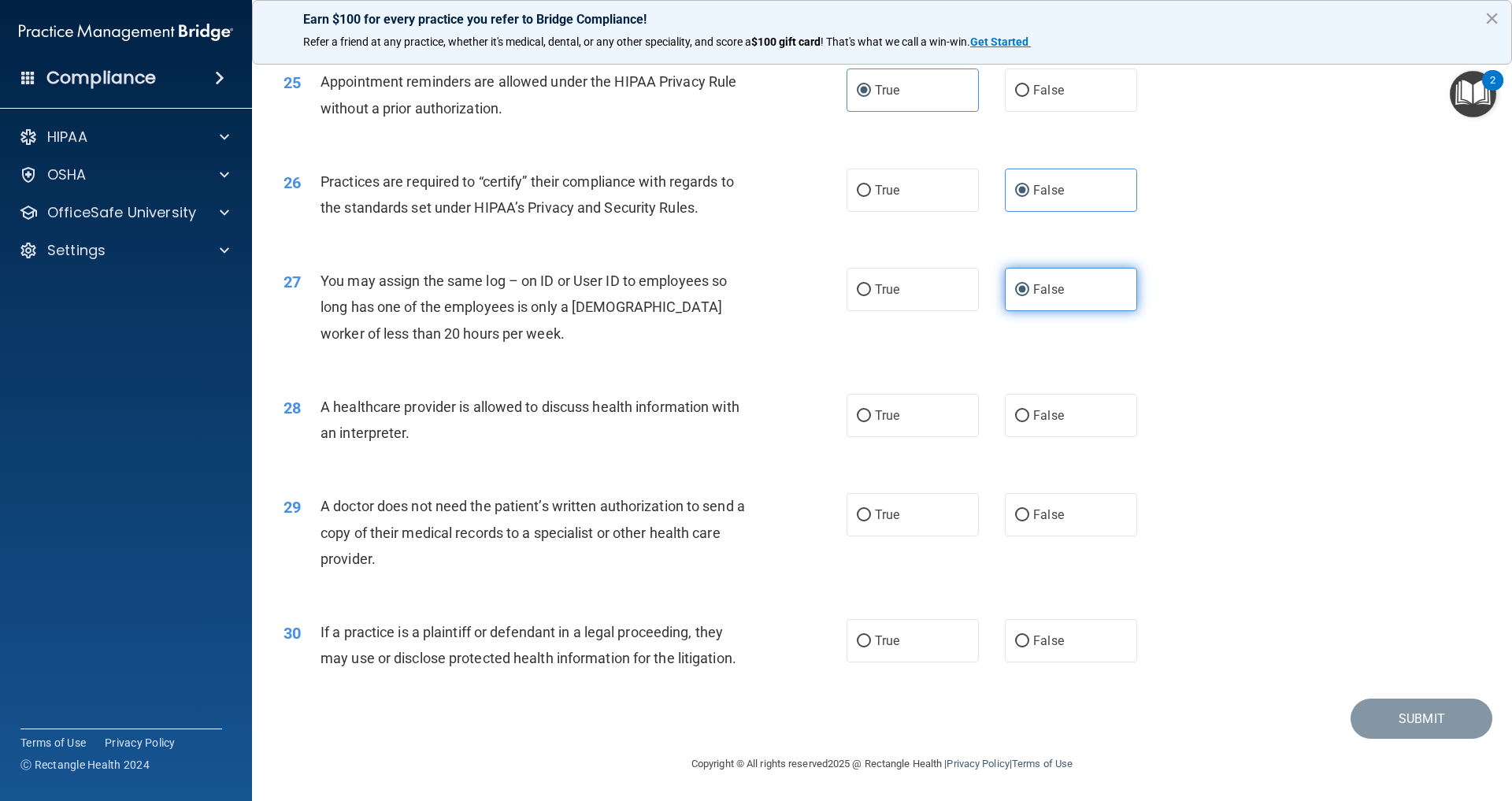
scroll to position [2963, 0]
click at [920, 423] on label "True" at bounding box center [913, 414] width 132 height 43
click at [870, 422] on input "True" at bounding box center [864, 416] width 14 height 11
radio input "true"
click at [920, 506] on label "True" at bounding box center [913, 514] width 132 height 43
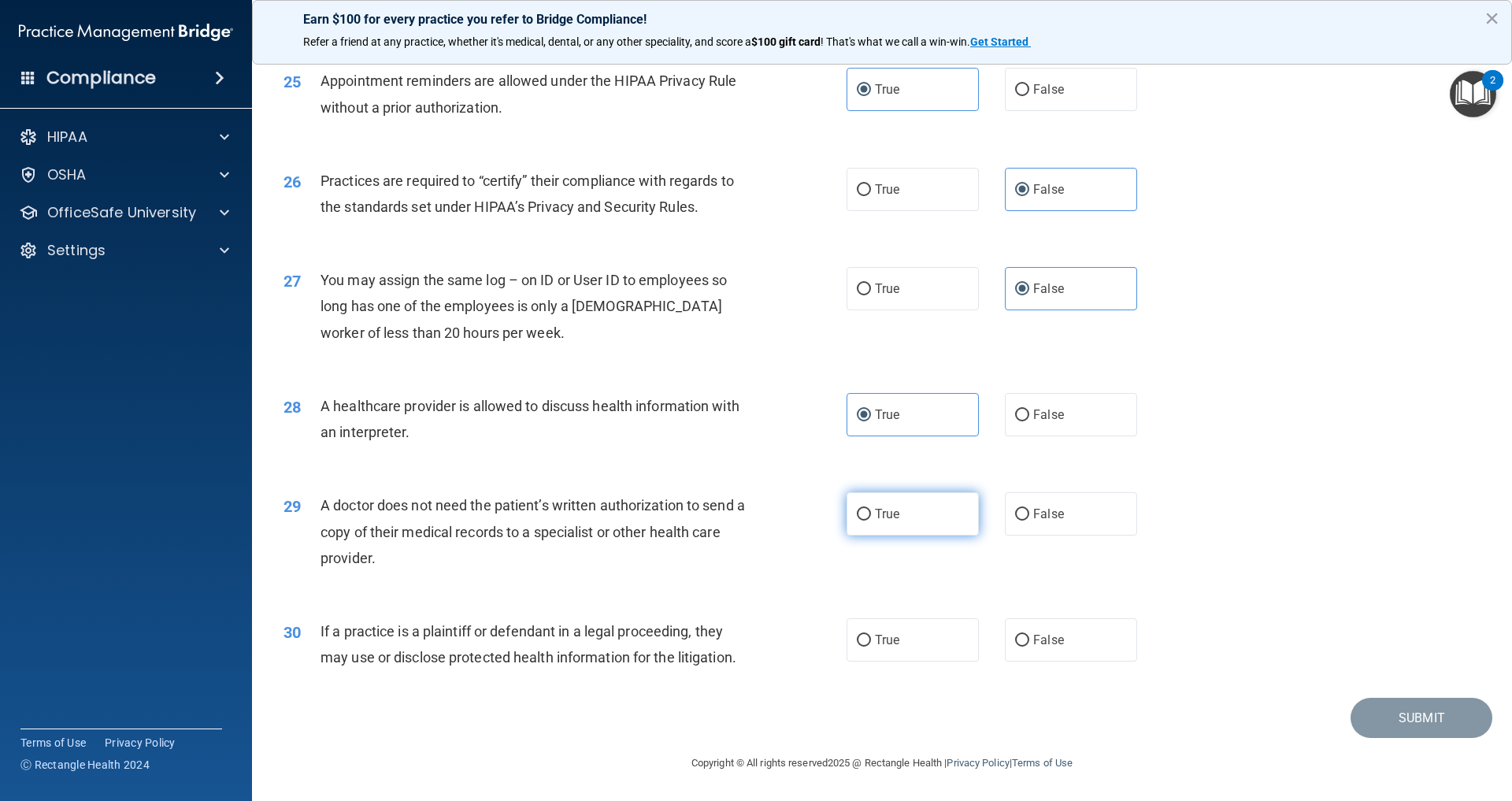
click at [870, 509] on input "True" at bounding box center [864, 515] width 14 height 11
radio input "true"
click at [897, 635] on span "True" at bounding box center [887, 640] width 24 height 15
click at [870, 635] on input "True" at bounding box center [864, 641] width 14 height 11
radio input "true"
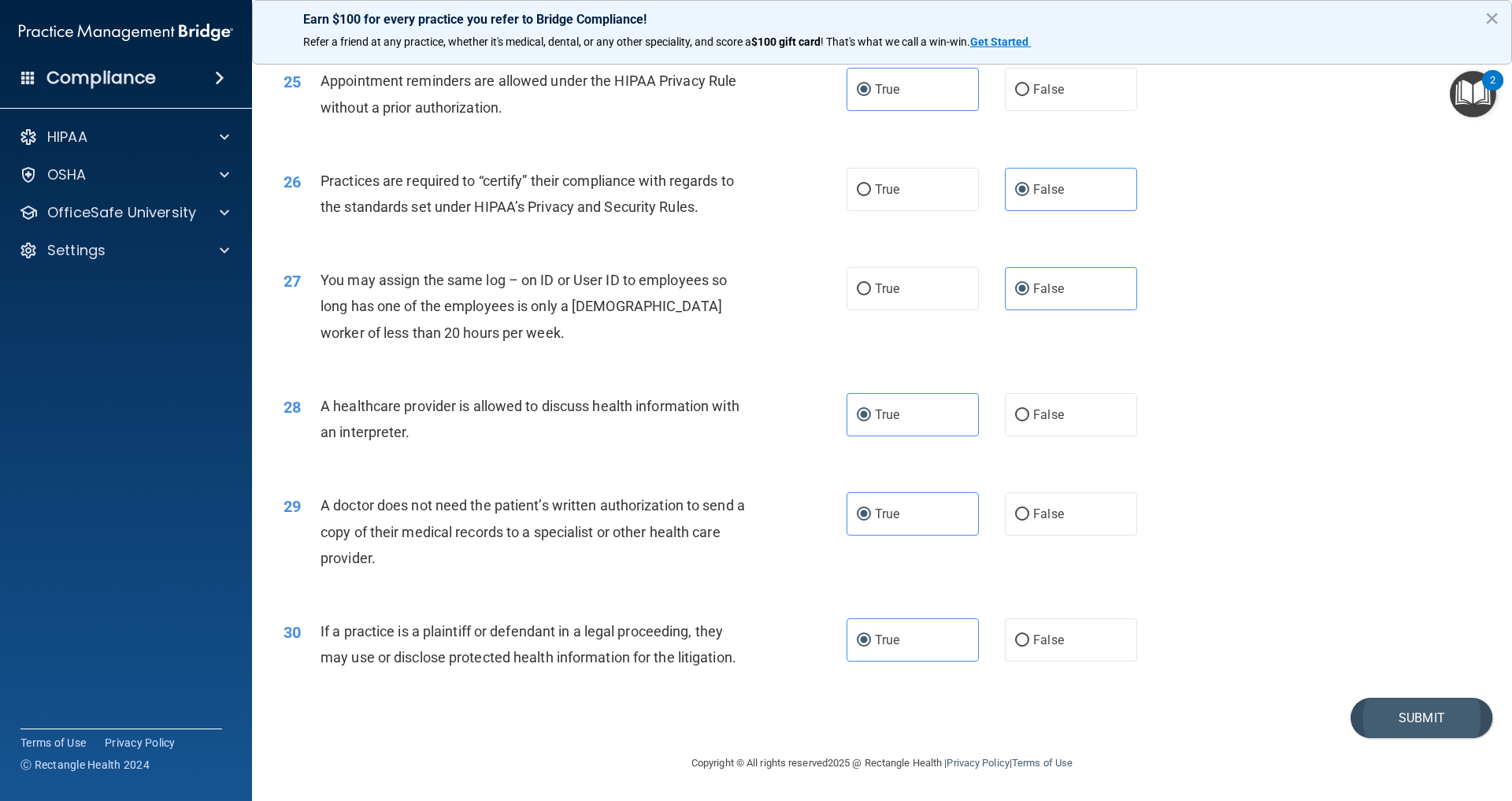
click at [1434, 739] on button "Submit" at bounding box center [1421, 719] width 142 height 40
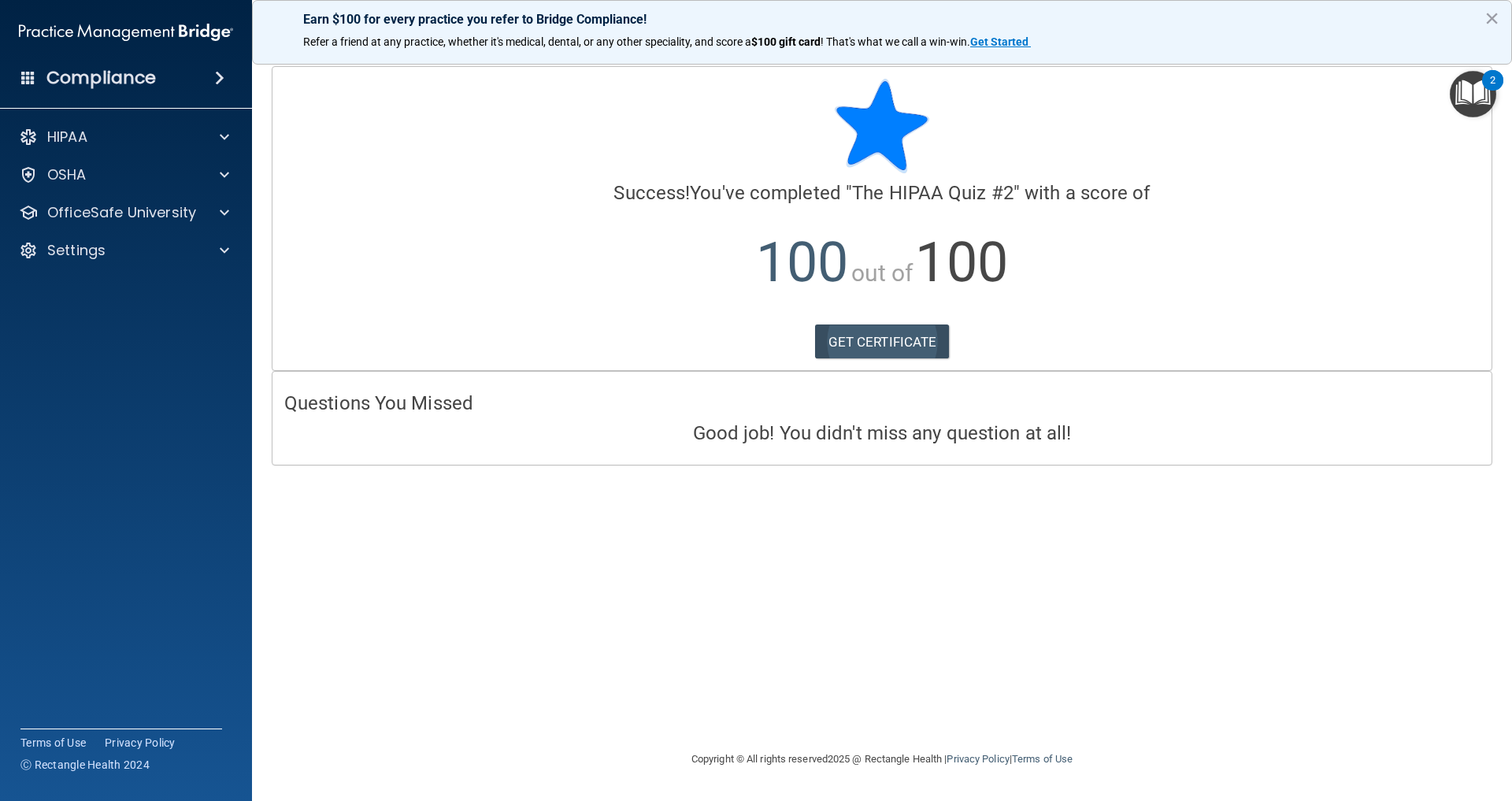
click at [893, 347] on link "GET CERTIFICATE" at bounding box center [882, 342] width 135 height 34
click at [164, 156] on div "HIPAA Documents and Policies Report an Incident Business Associates Emergency P…" at bounding box center [126, 196] width 253 height 164
click at [162, 155] on div "HIPAA Documents and Policies Report an Incident Business Associates Emergency P…" at bounding box center [126, 196] width 253 height 164
click at [162, 151] on div "HIPAA" at bounding box center [126, 137] width 253 height 32
click at [224, 139] on span at bounding box center [224, 137] width 10 height 19
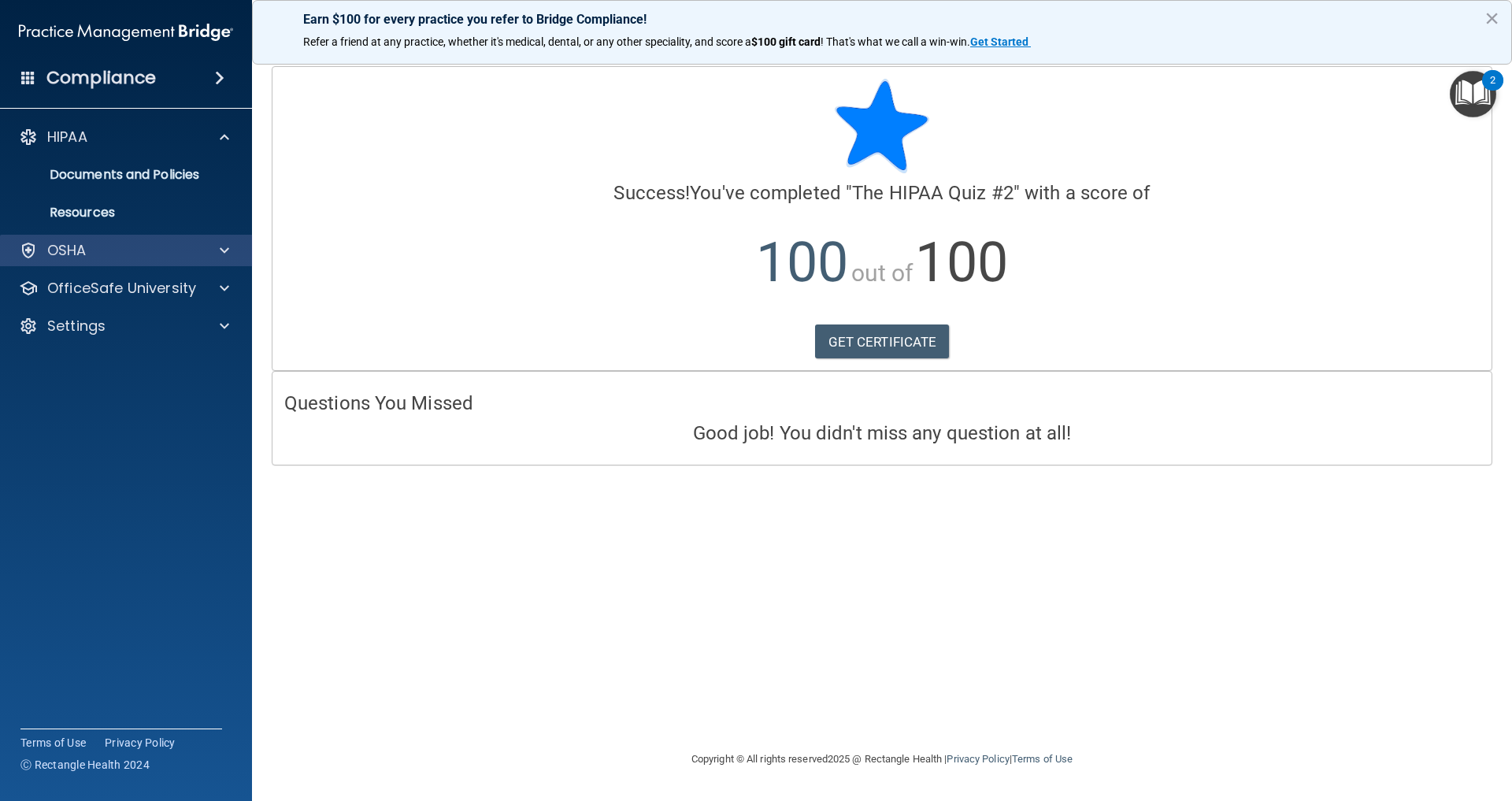
click at [122, 260] on div "OSHA" at bounding box center [104, 251] width 195 height 19
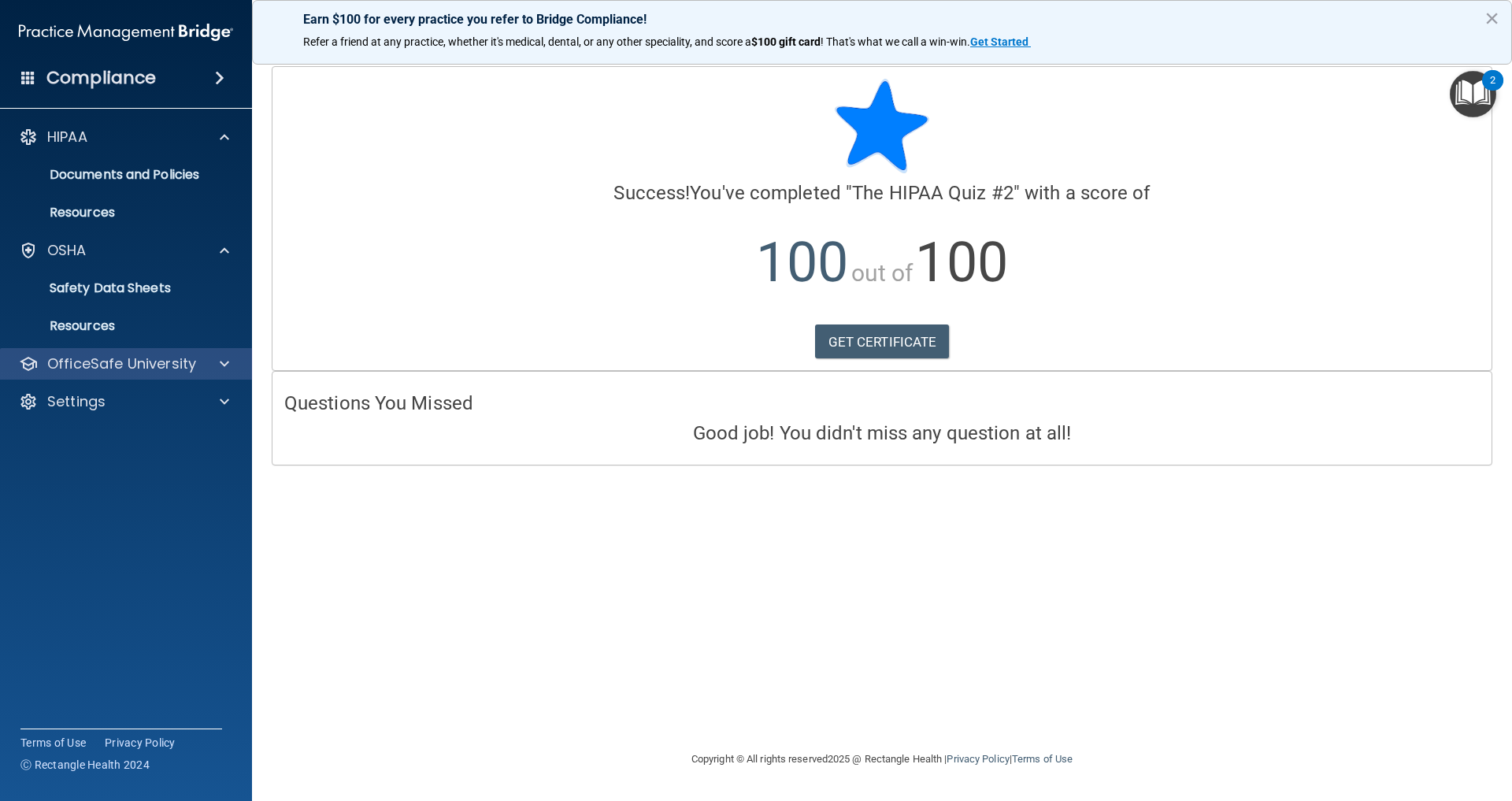
click at [148, 374] on p "OfficeSafe University" at bounding box center [121, 364] width 148 height 19
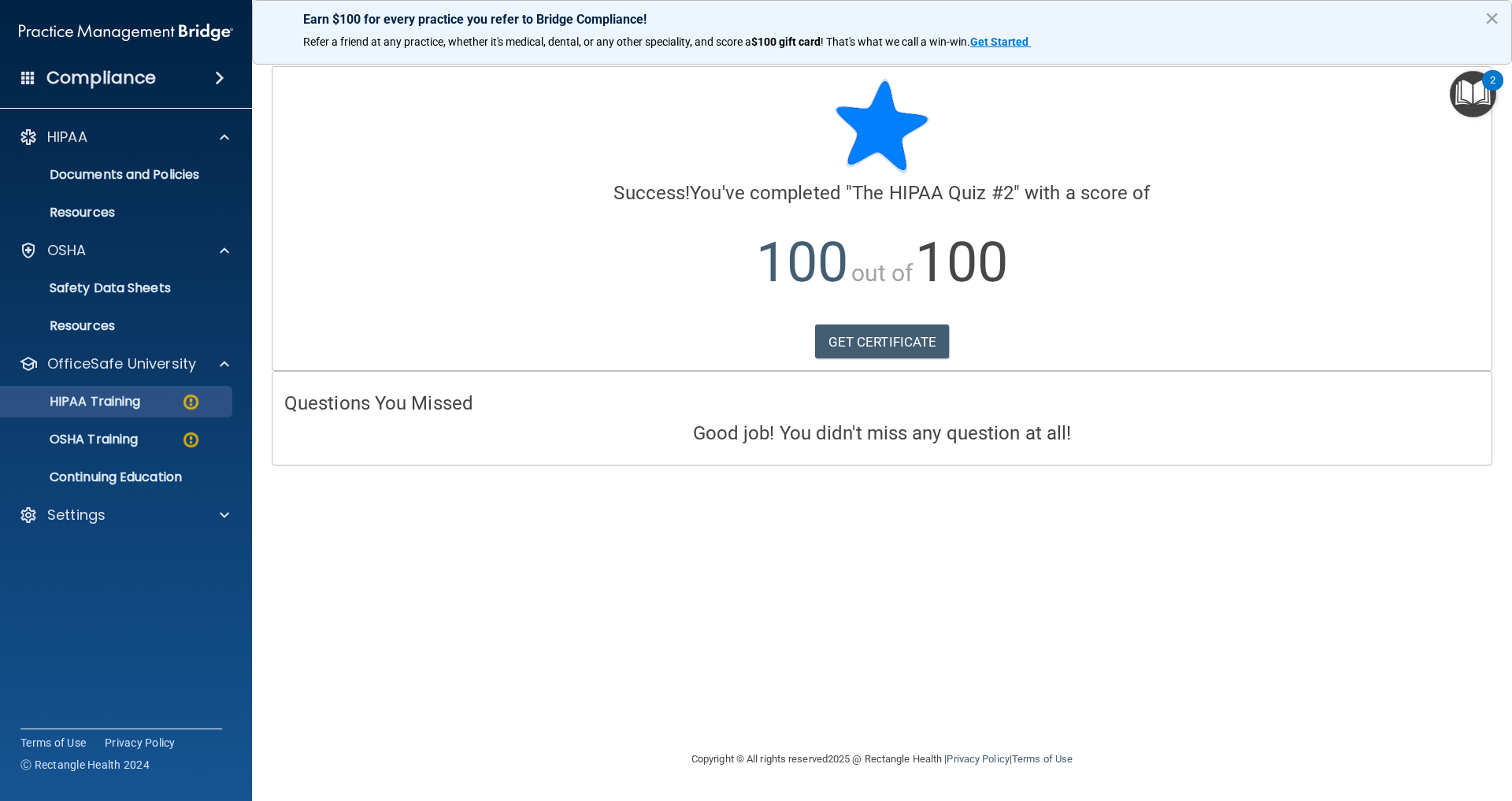
click at [140, 408] on p "HIPAA Training" at bounding box center [76, 401] width 130 height 15
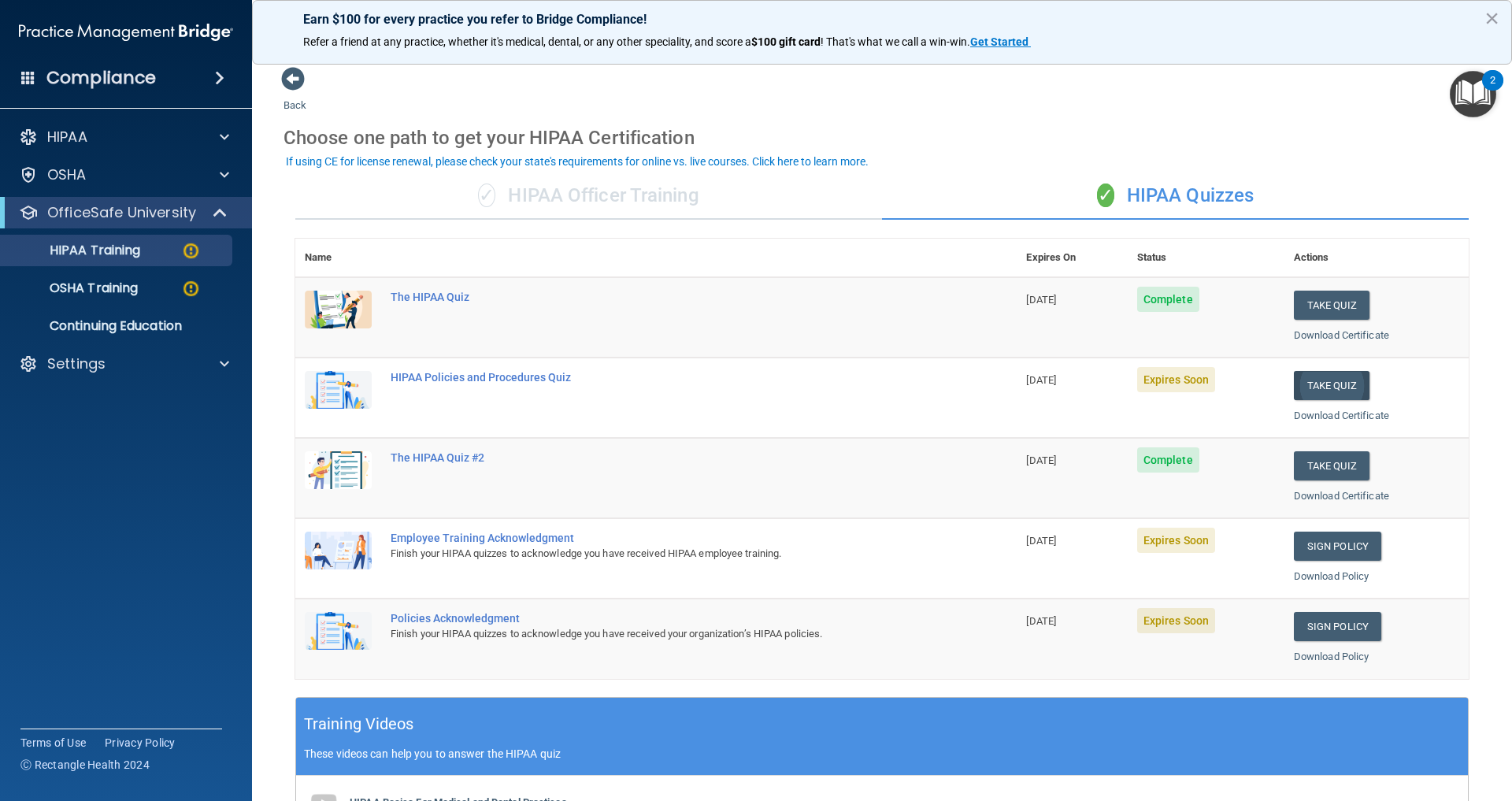
click at [1323, 379] on button "Take Quiz" at bounding box center [1331, 385] width 76 height 29
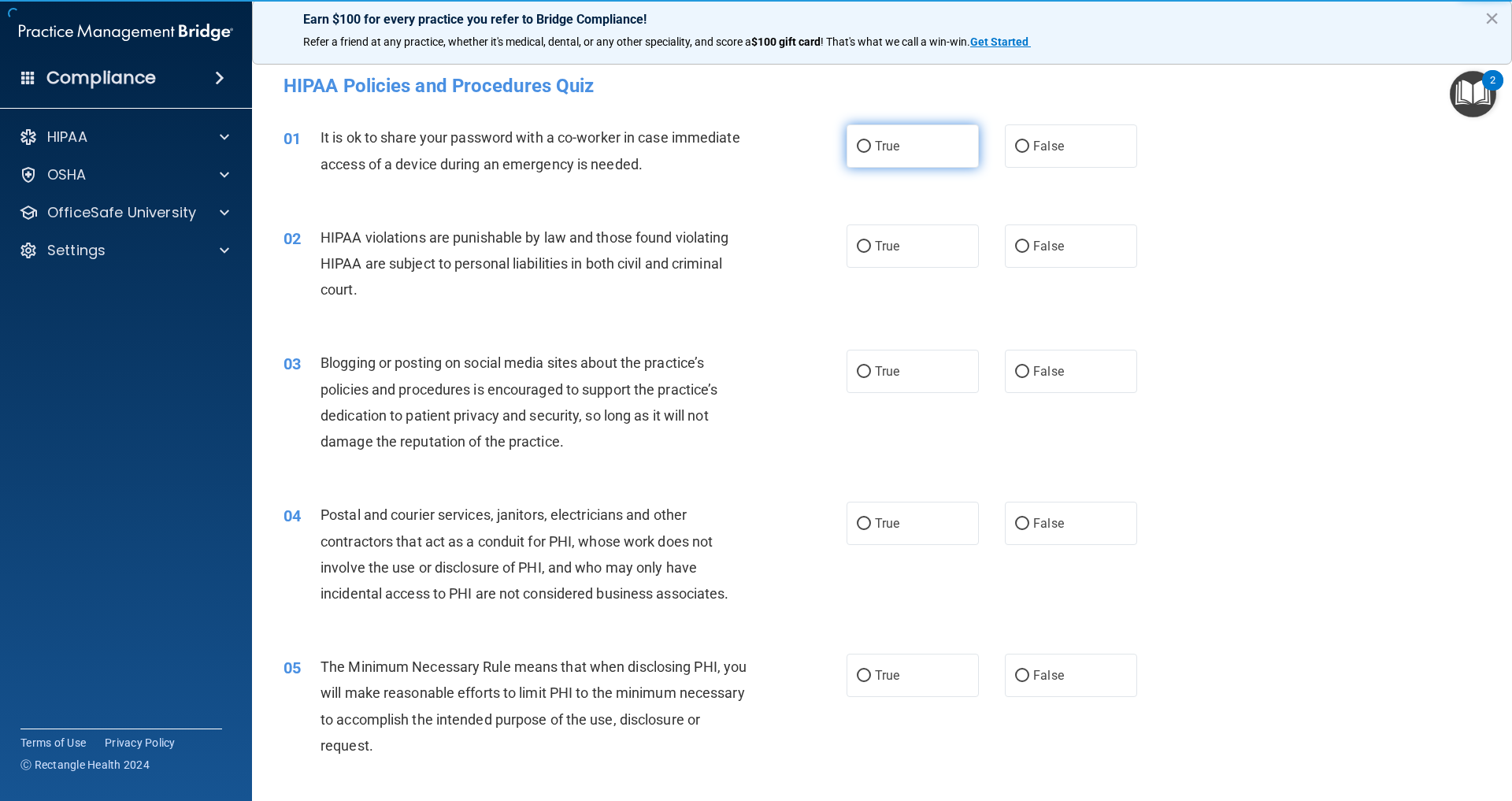
click at [937, 156] on label "True" at bounding box center [913, 146] width 132 height 43
click at [870, 153] on input "True" at bounding box center [864, 147] width 14 height 11
radio input "true"
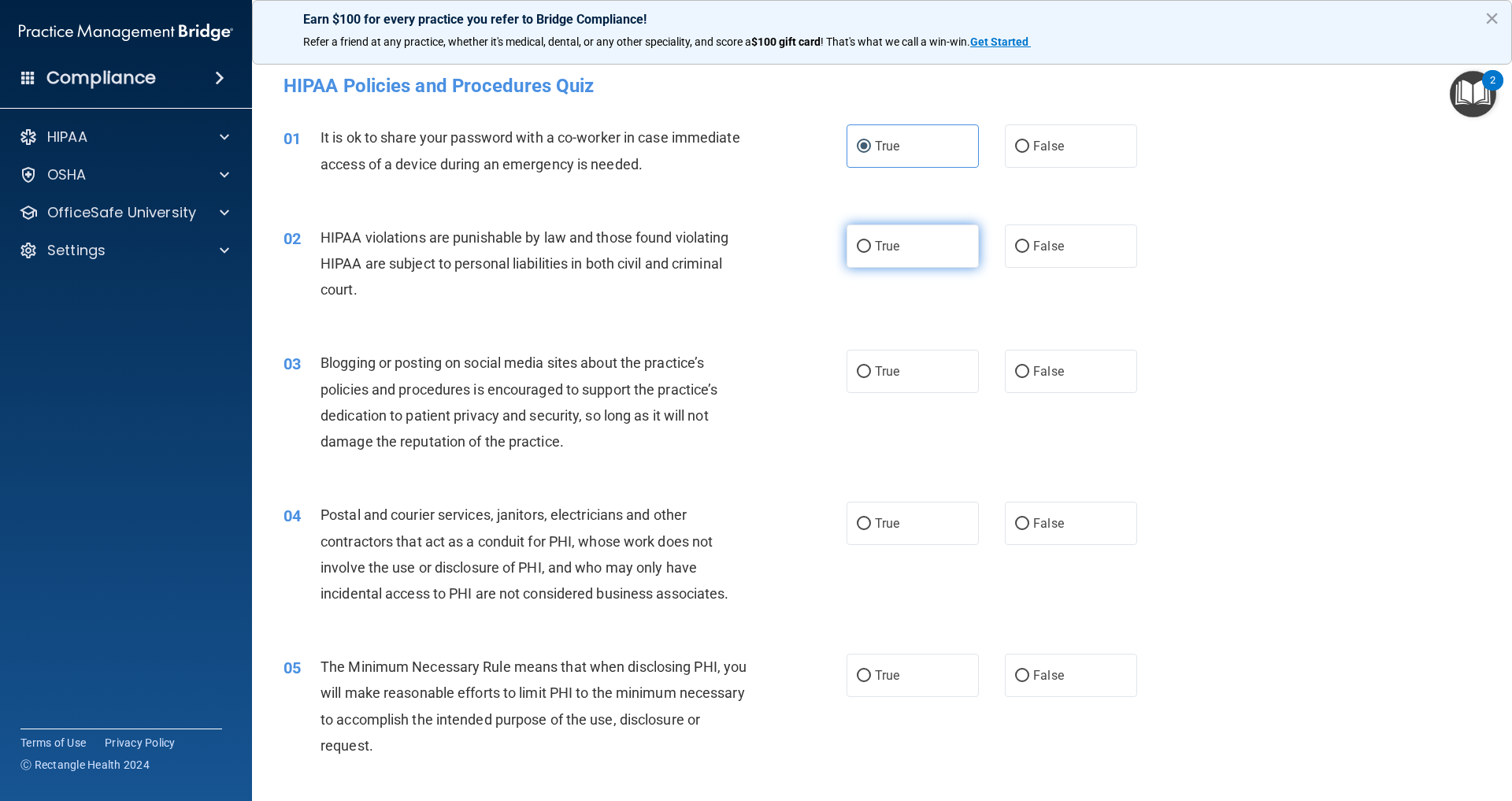
click at [933, 263] on label "True" at bounding box center [913, 245] width 132 height 43
click at [870, 253] on input "True" at bounding box center [864, 247] width 14 height 11
radio input "true"
click at [914, 403] on div "03 Blogging or posting on social media sites about the practice’s policies and …" at bounding box center [882, 406] width 1221 height 152
click at [908, 399] on div "03 Blogging or posting on social media sites about the practice’s policies and …" at bounding box center [882, 406] width 1221 height 152
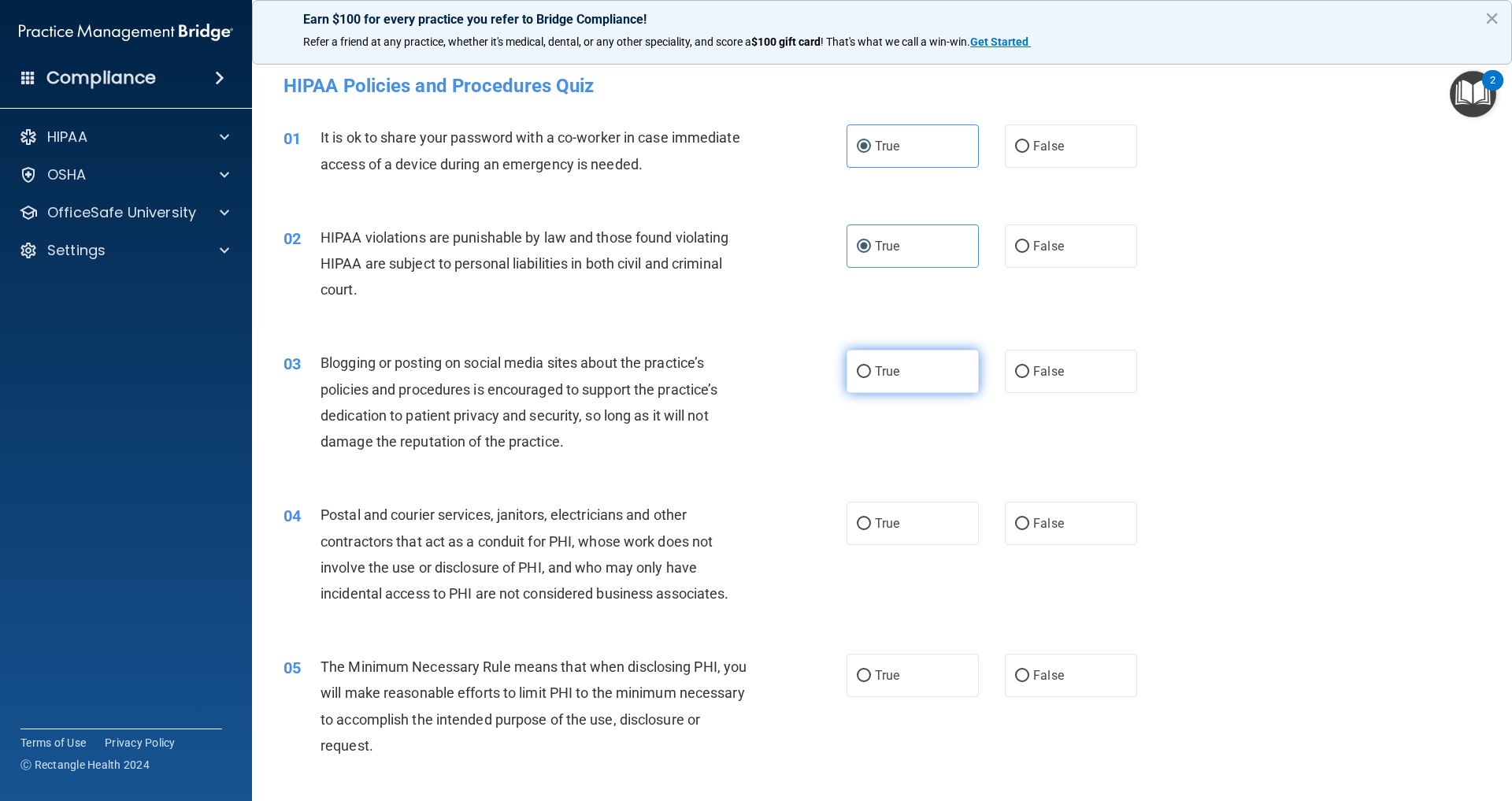
click at [911, 366] on label "True" at bounding box center [913, 371] width 132 height 43
click at [870, 366] on input "True" at bounding box center [864, 372] width 14 height 11
radio input "true"
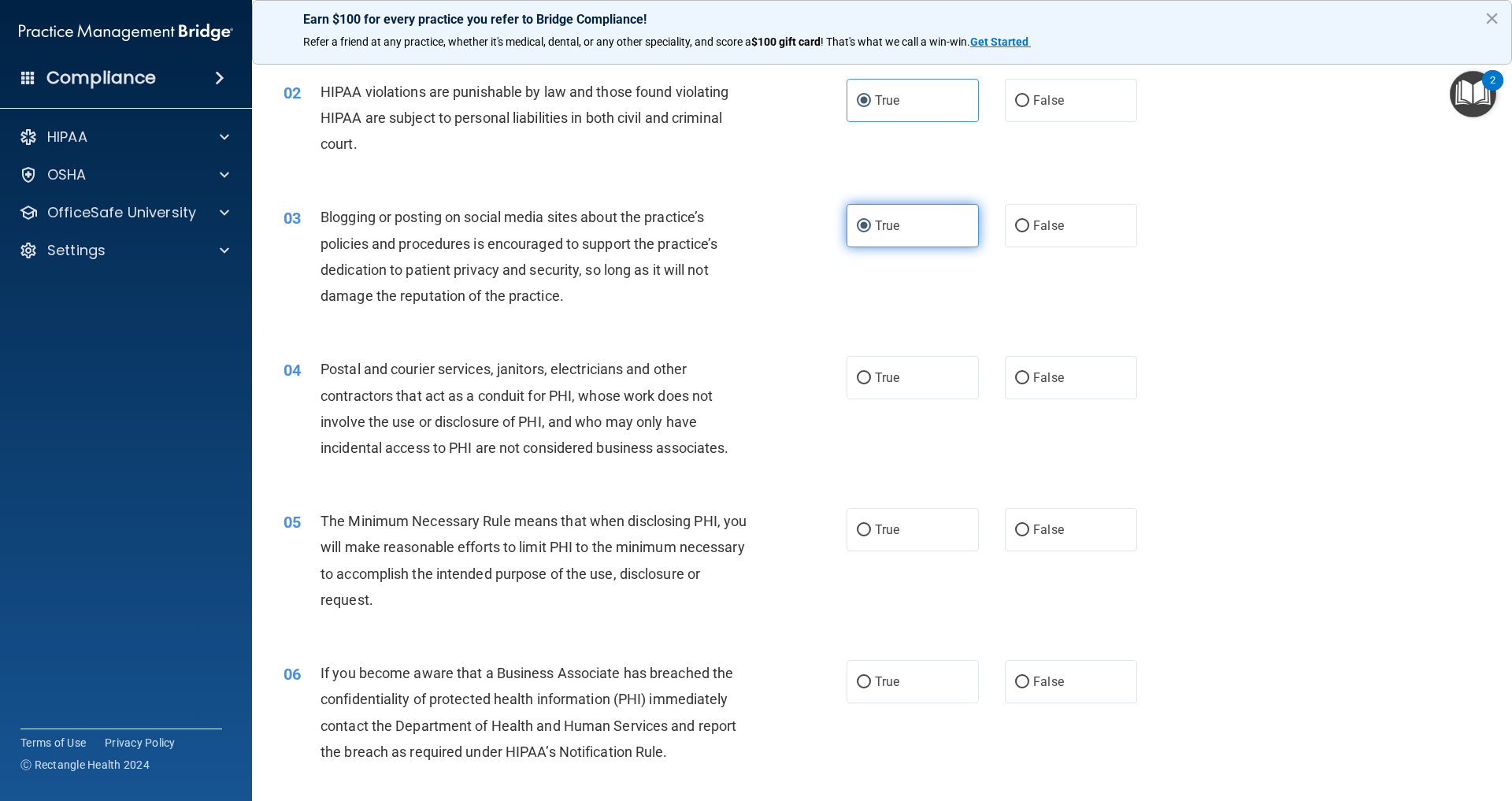
click at [911, 366] on label "True" at bounding box center [913, 378] width 132 height 43
click at [870, 373] on input "True" at bounding box center [864, 378] width 14 height 11
radio input "true"
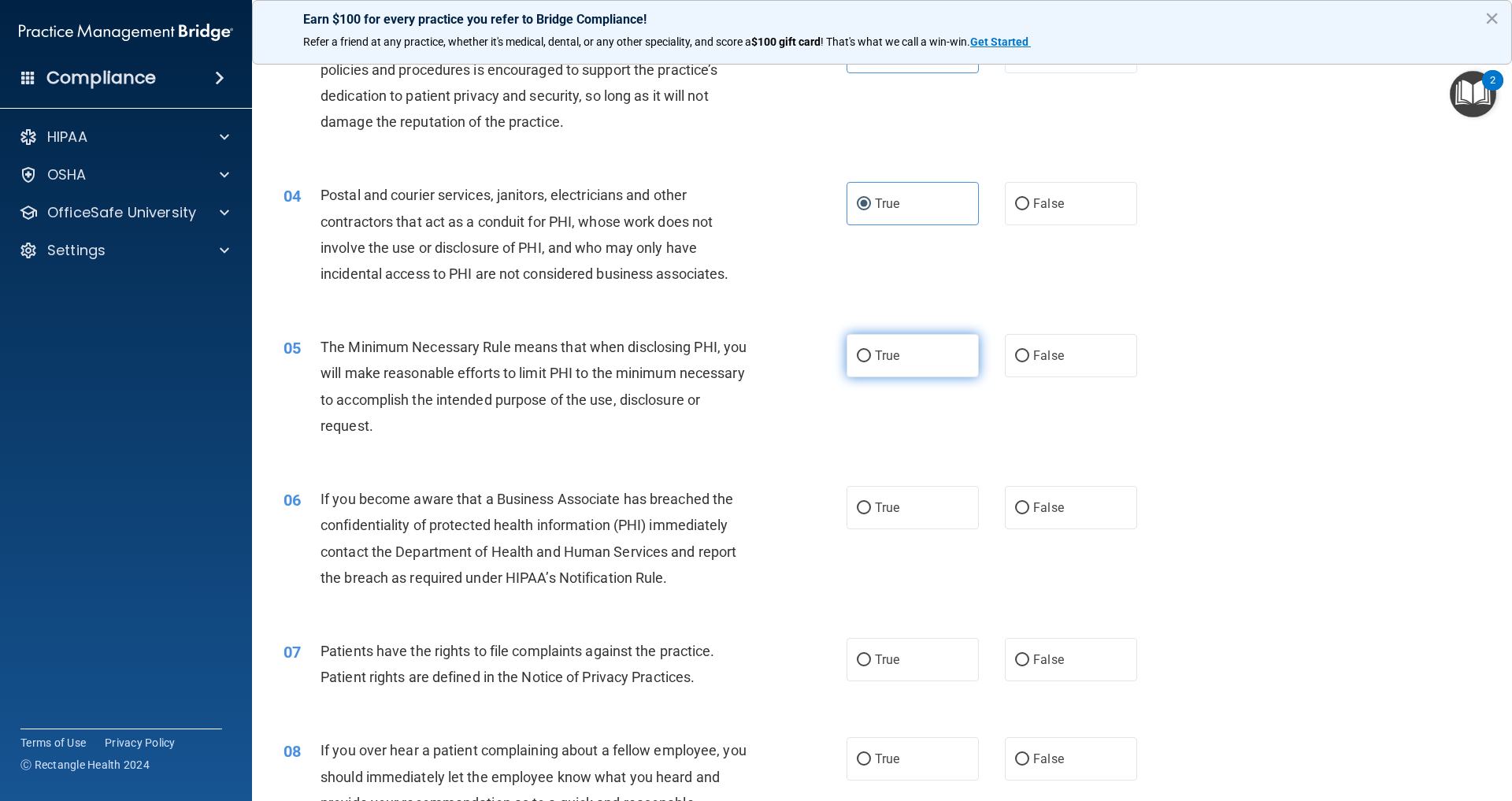
click at [889, 363] on span "True" at bounding box center [887, 355] width 24 height 15
click at [870, 362] on input "True" at bounding box center [864, 356] width 14 height 11
radio input "true"
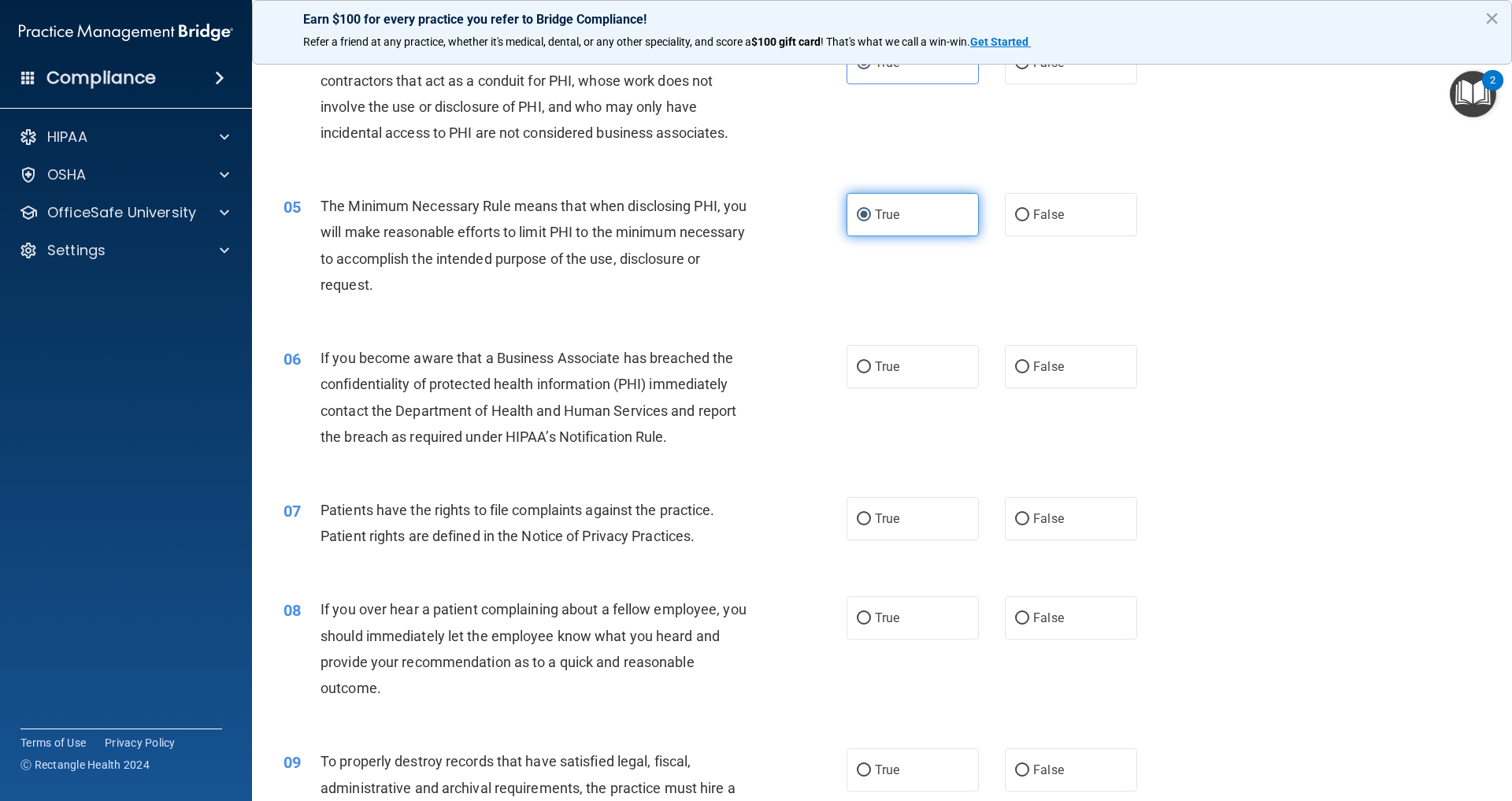
scroll to position [523, 0]
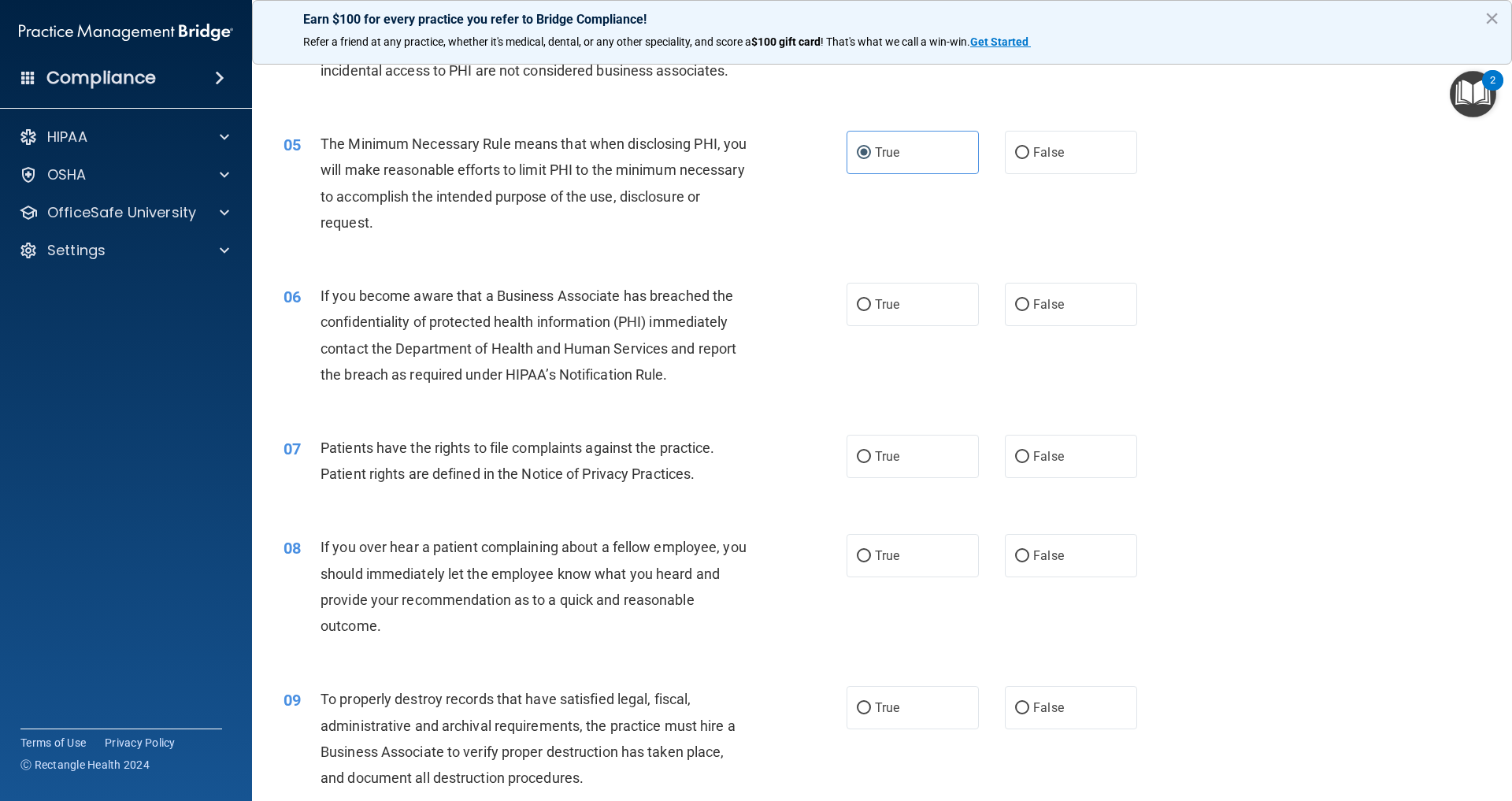
click at [893, 304] on div "06 If you become aware that a Business Associate has breached the confidentiali…" at bounding box center [882, 339] width 1221 height 152
click at [898, 312] on span "True" at bounding box center [887, 305] width 24 height 15
click at [870, 311] on input "True" at bounding box center [864, 305] width 14 height 11
radio input "true"
click at [885, 478] on label "True" at bounding box center [913, 456] width 132 height 43
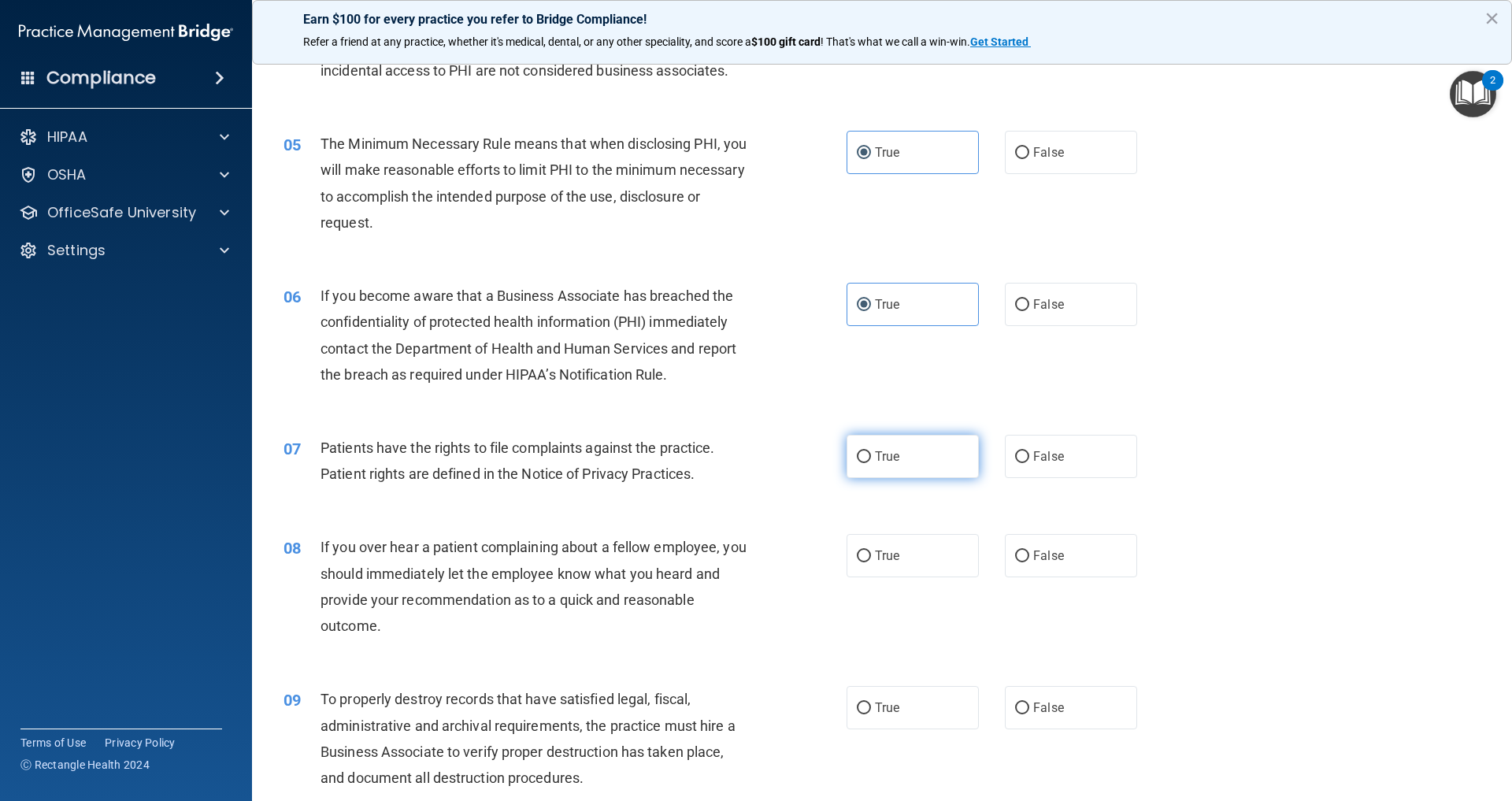
click at [870, 464] on input "True" at bounding box center [864, 457] width 14 height 11
radio input "true"
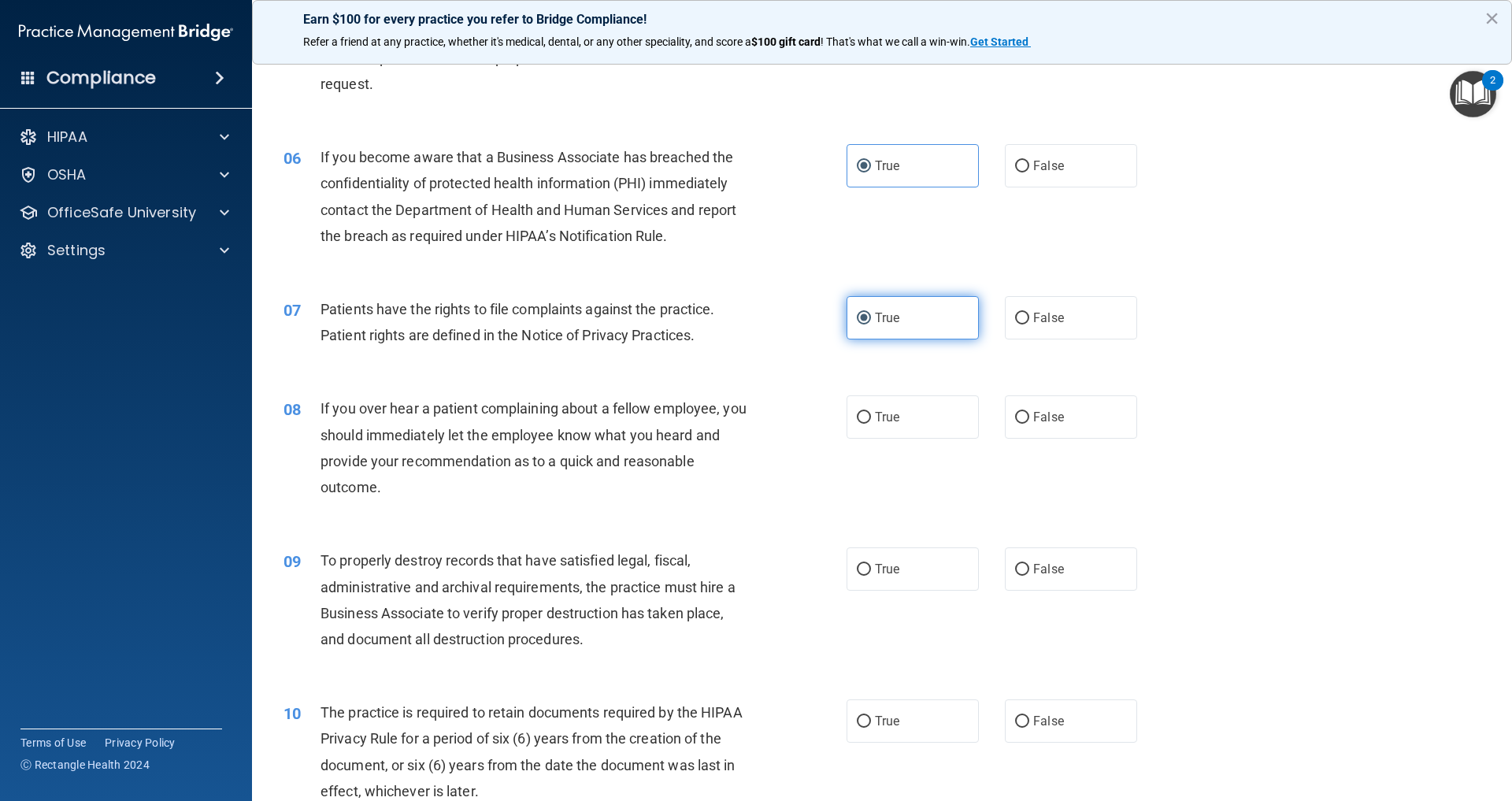
scroll to position [706, 0]
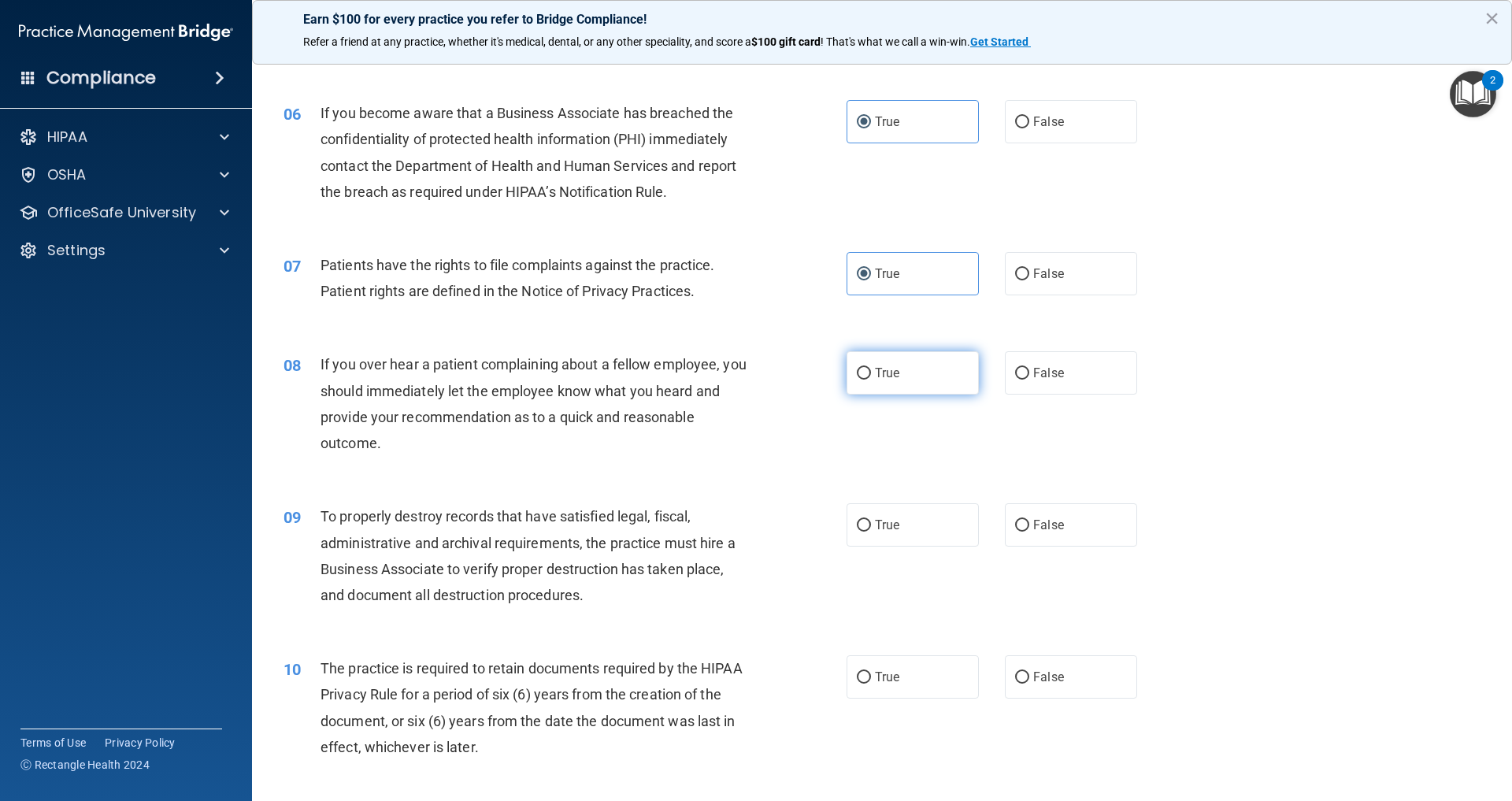
click at [892, 380] on span "True" at bounding box center [887, 374] width 24 height 15
click at [870, 379] on input "True" at bounding box center [864, 374] width 14 height 11
radio input "true"
click at [889, 533] on span "True" at bounding box center [887, 525] width 24 height 15
click at [870, 532] on input "True" at bounding box center [864, 526] width 14 height 11
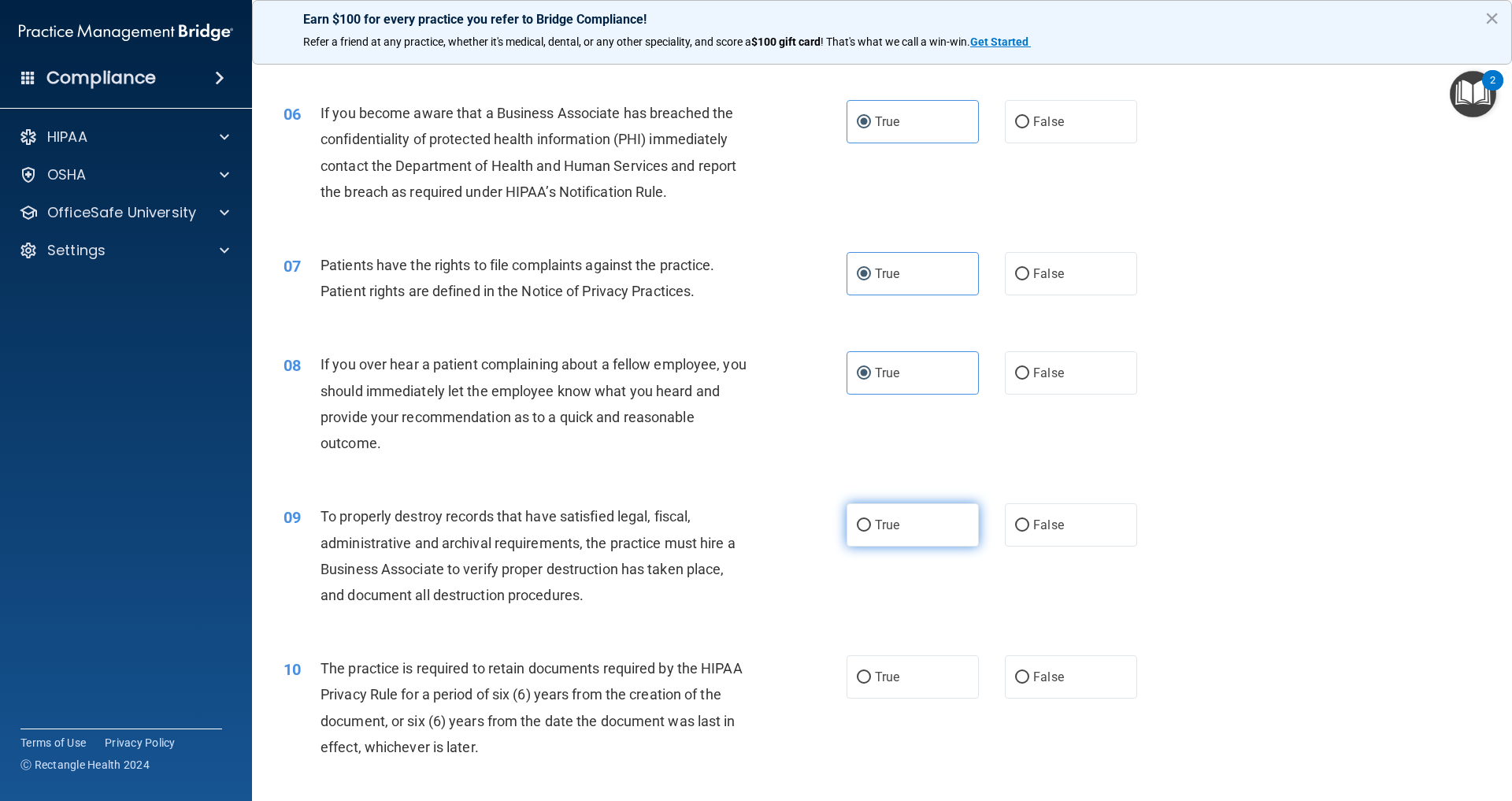
radio input "true"
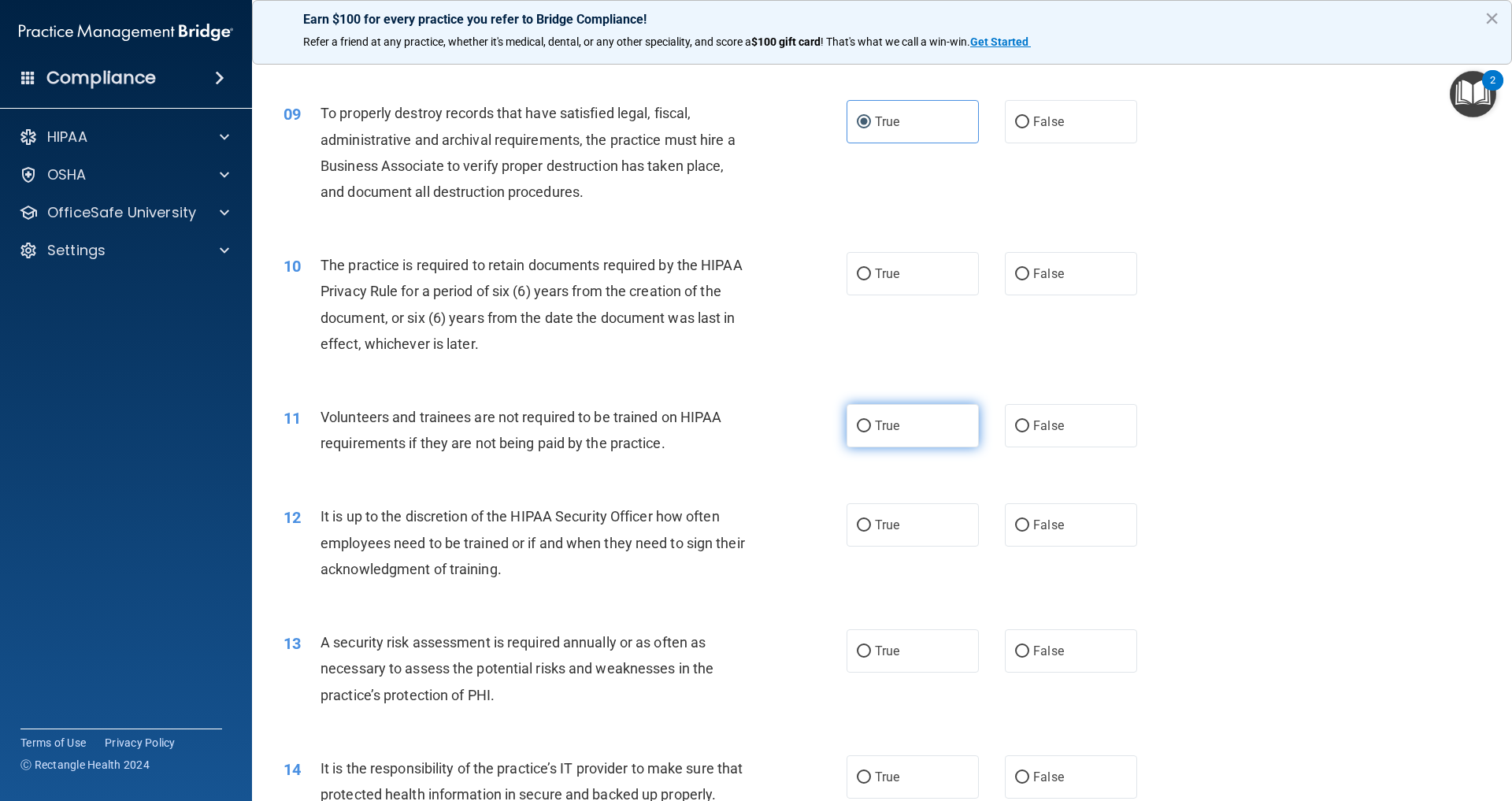
scroll to position [1129, 0]
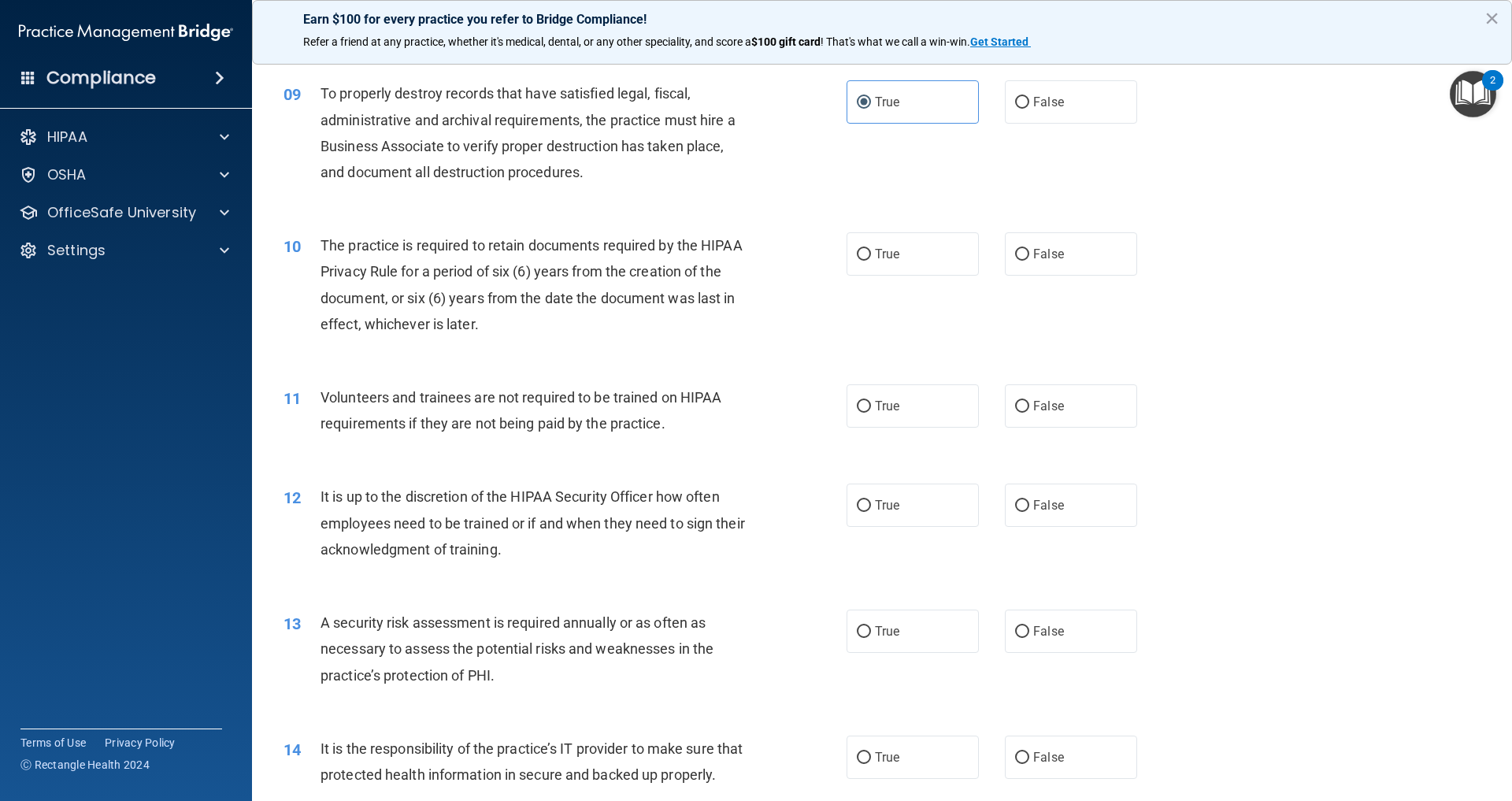
click at [902, 332] on div "10 The practice is required to retain documents required by the HIPAA Privacy R…" at bounding box center [882, 288] width 1221 height 152
click at [893, 262] on span "True" at bounding box center [887, 254] width 24 height 15
click at [870, 261] on input "True" at bounding box center [864, 255] width 14 height 11
radio input "true"
click at [896, 414] on span "True" at bounding box center [887, 406] width 24 height 15
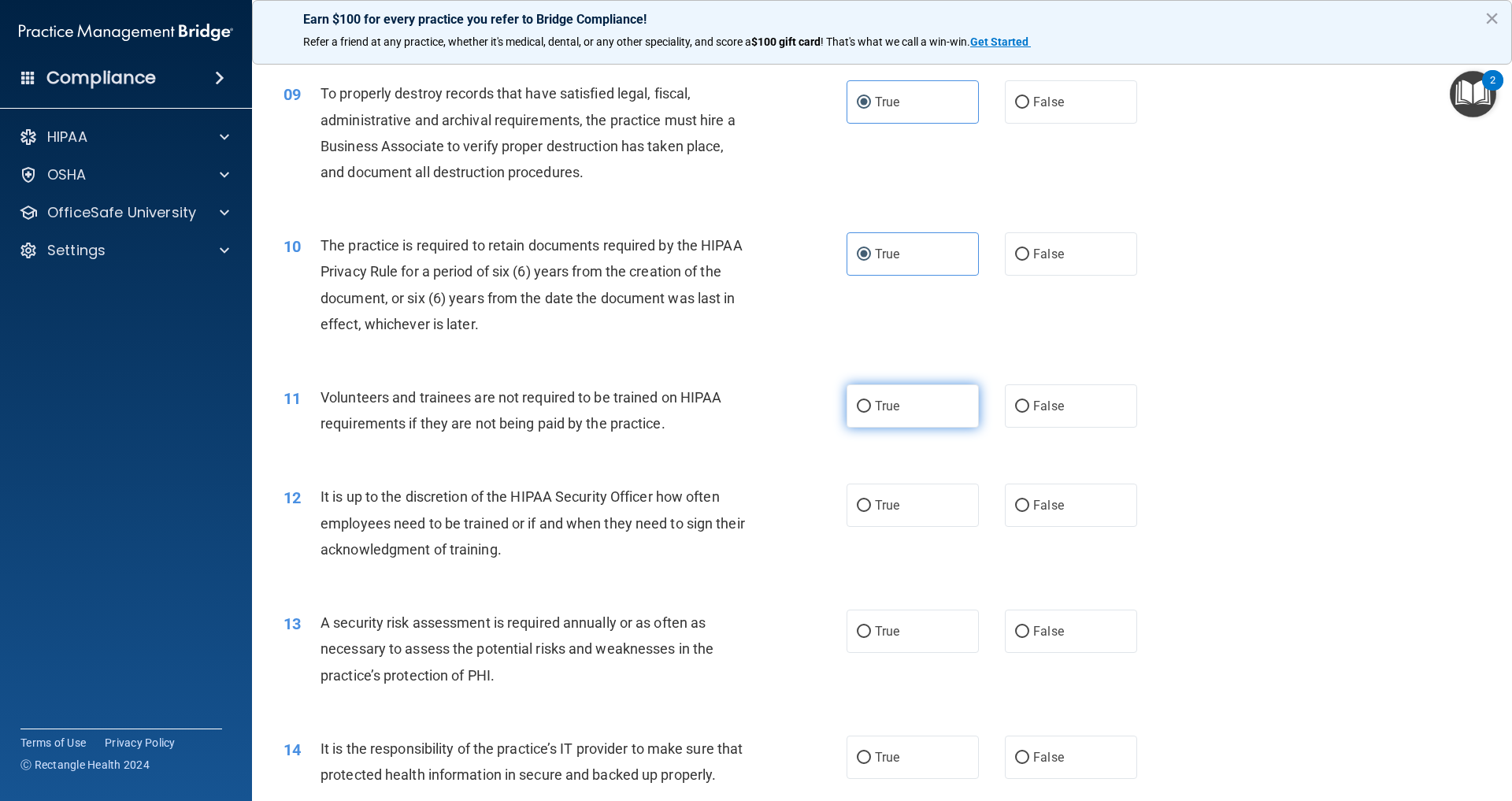
click at [870, 413] on input "True" at bounding box center [864, 407] width 14 height 11
radio input "true"
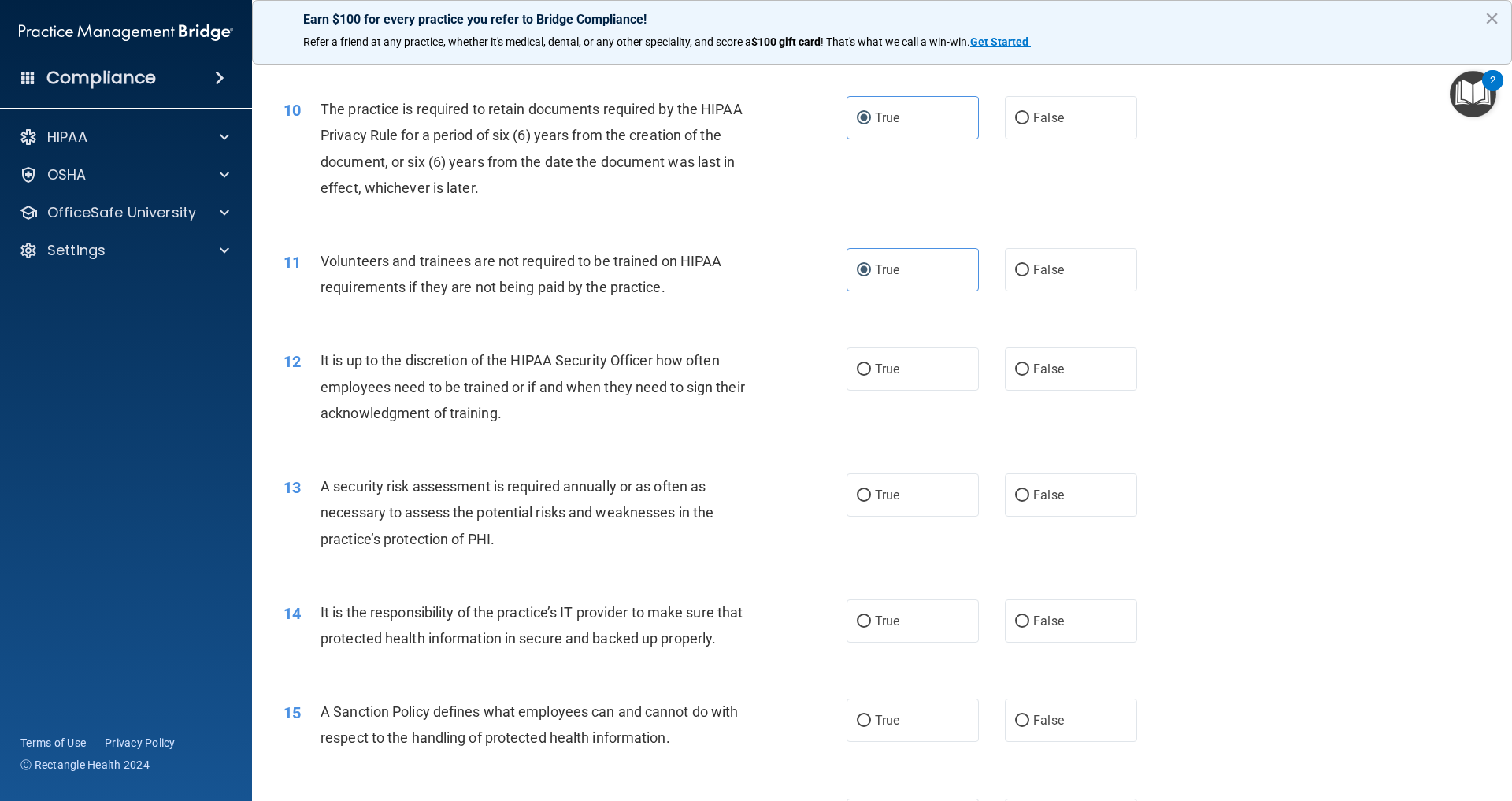
scroll to position [1271, 0]
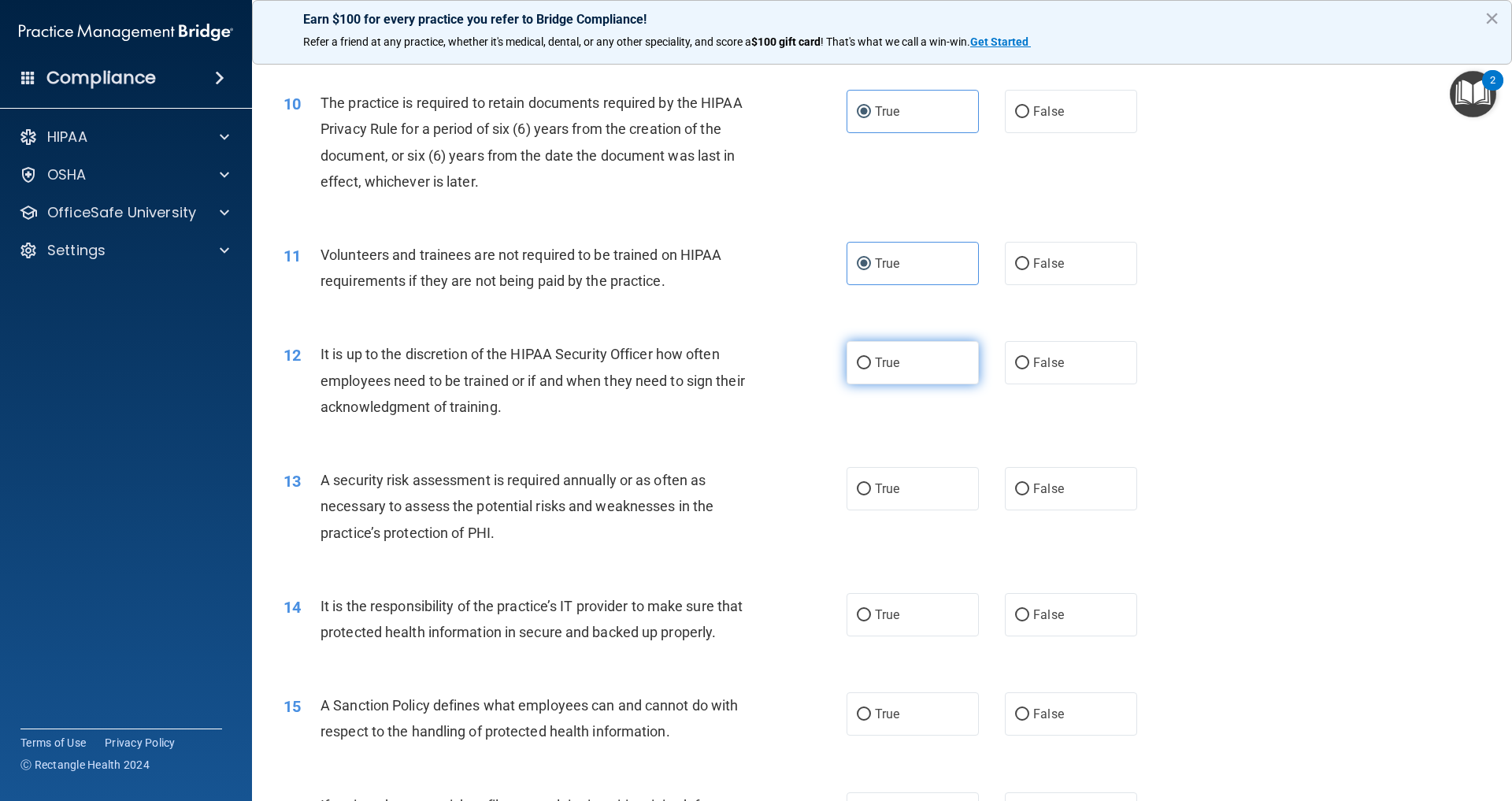
click at [886, 370] on span "True" at bounding box center [887, 363] width 24 height 15
click at [870, 370] on input "True" at bounding box center [864, 363] width 14 height 11
radio input "true"
click at [896, 574] on div "13 A security risk assessment is required annually or as often as necessary to …" at bounding box center [882, 511] width 1221 height 126
click at [896, 568] on div "13 A security risk assessment is required annually or as often as necessary to …" at bounding box center [882, 511] width 1221 height 126
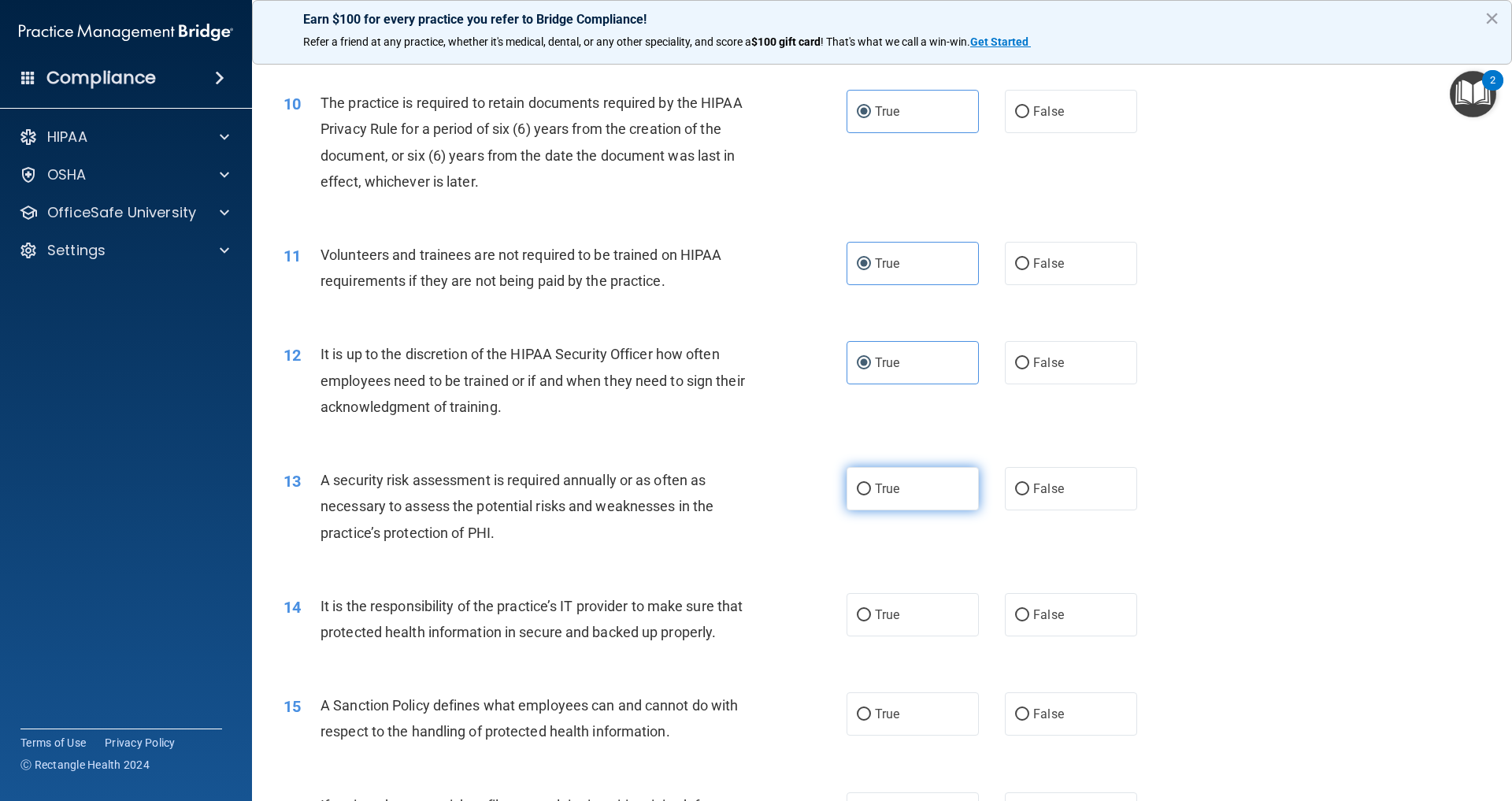
click at [894, 511] on label "True" at bounding box center [913, 489] width 132 height 43
click at [870, 495] on input "True" at bounding box center [864, 490] width 14 height 11
radio input "true"
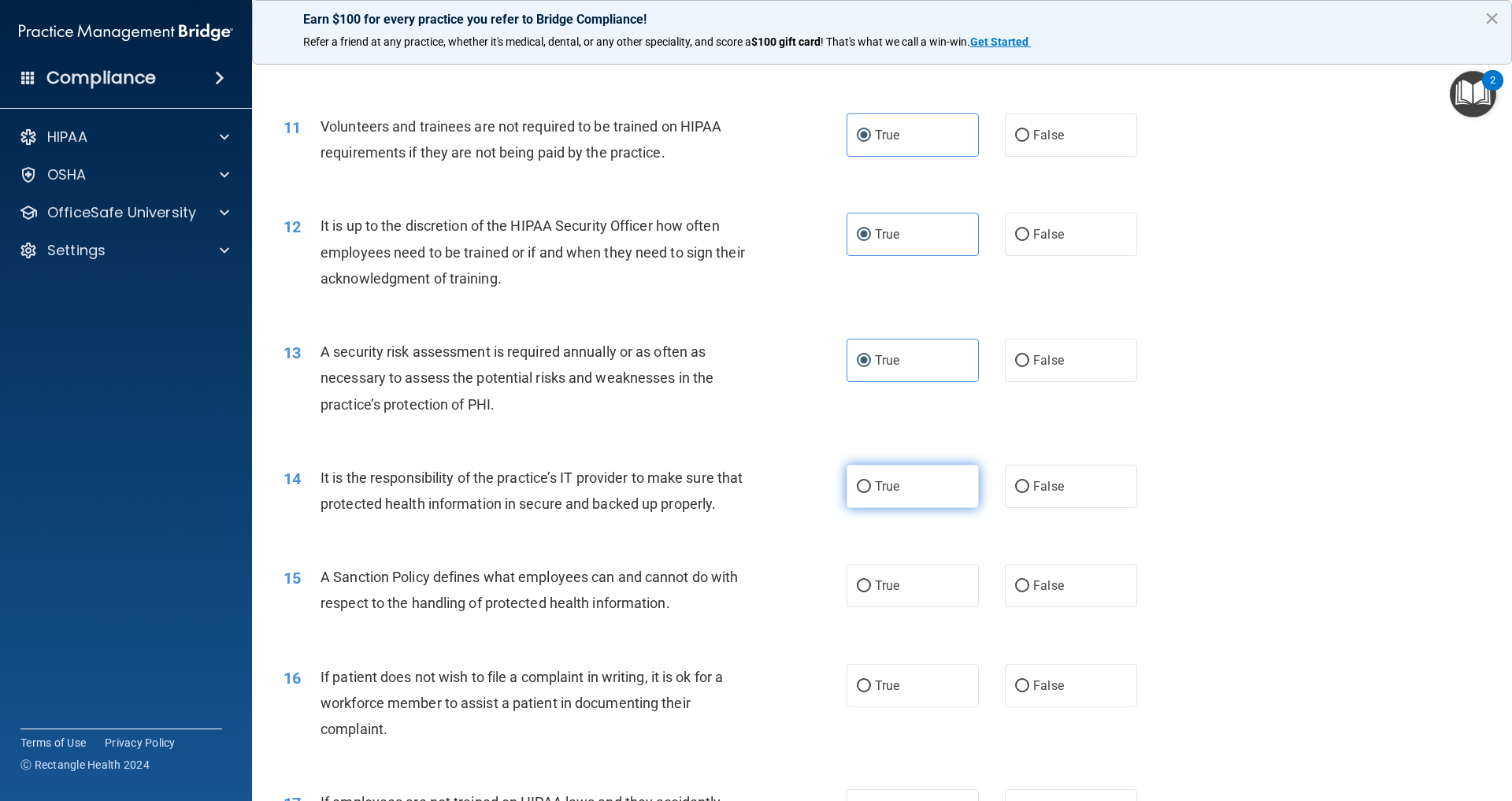
click at [895, 508] on label "True" at bounding box center [913, 486] width 132 height 43
click at [870, 493] on input "True" at bounding box center [864, 487] width 14 height 11
radio input "true"
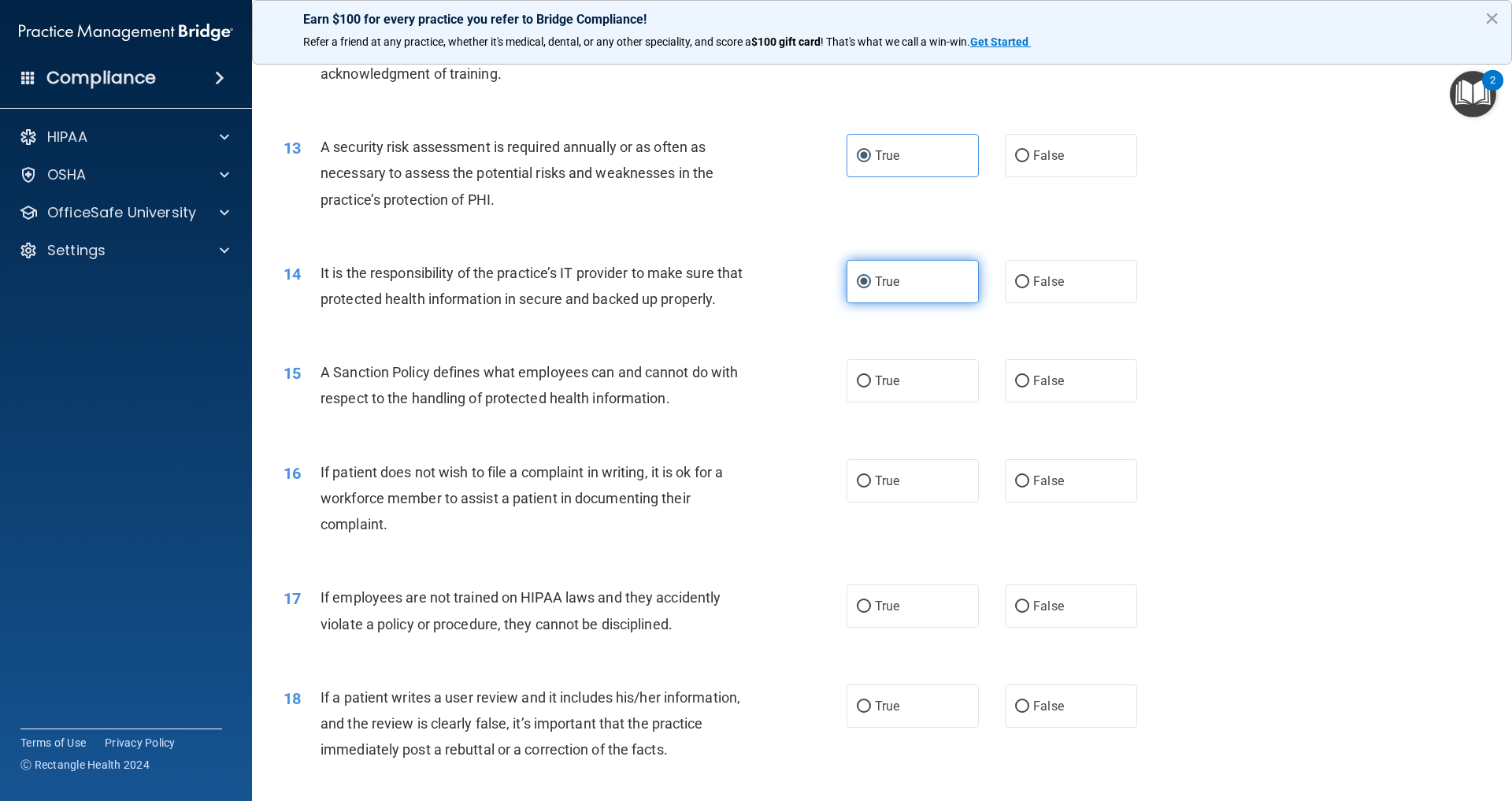
scroll to position [1731, 0]
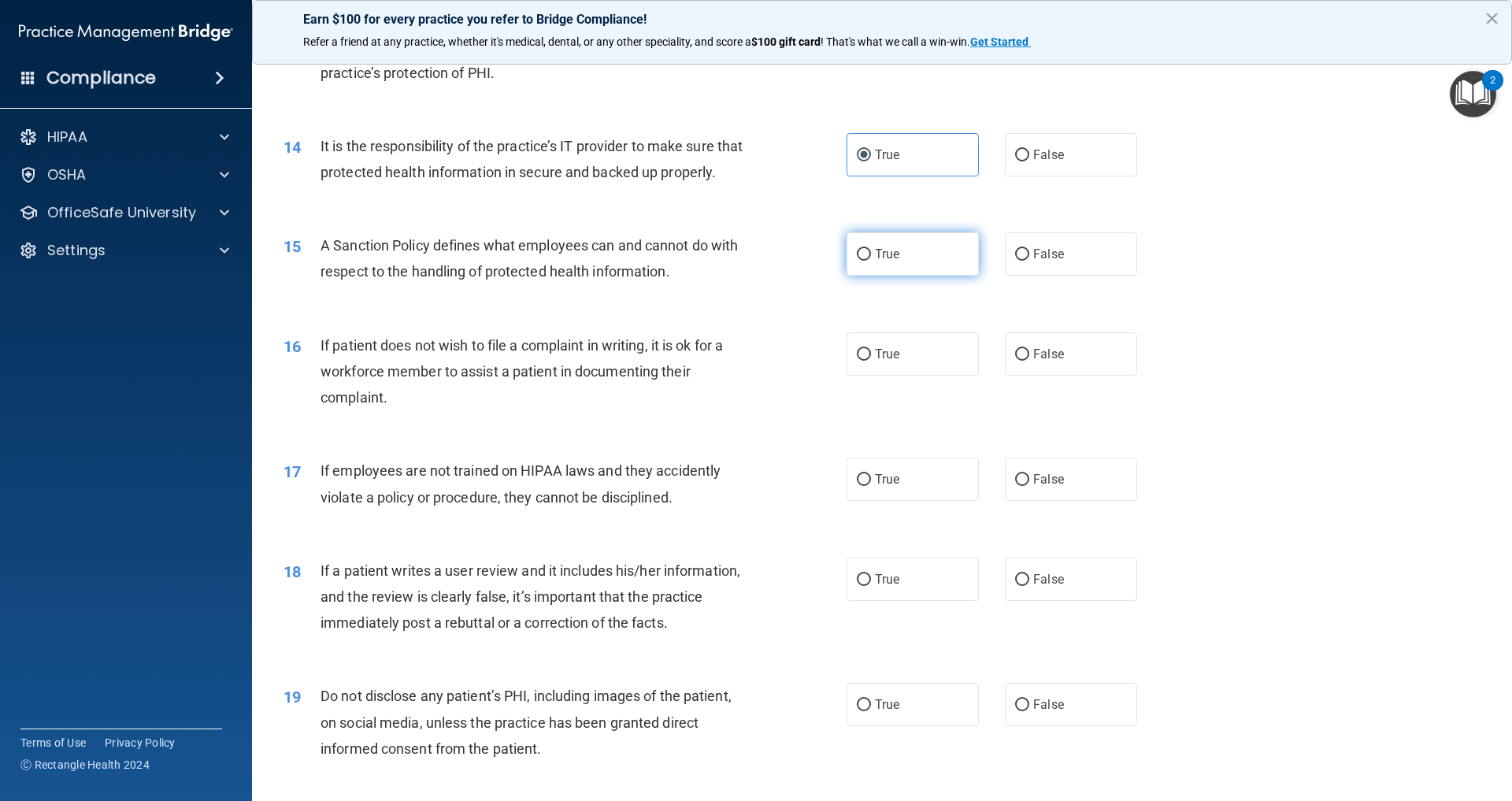
click at [880, 276] on label "True" at bounding box center [913, 254] width 132 height 43
click at [870, 261] on input "True" at bounding box center [864, 255] width 14 height 11
radio input "true"
click at [899, 376] on label "True" at bounding box center [913, 354] width 132 height 43
click at [870, 361] on input "True" at bounding box center [864, 355] width 14 height 11
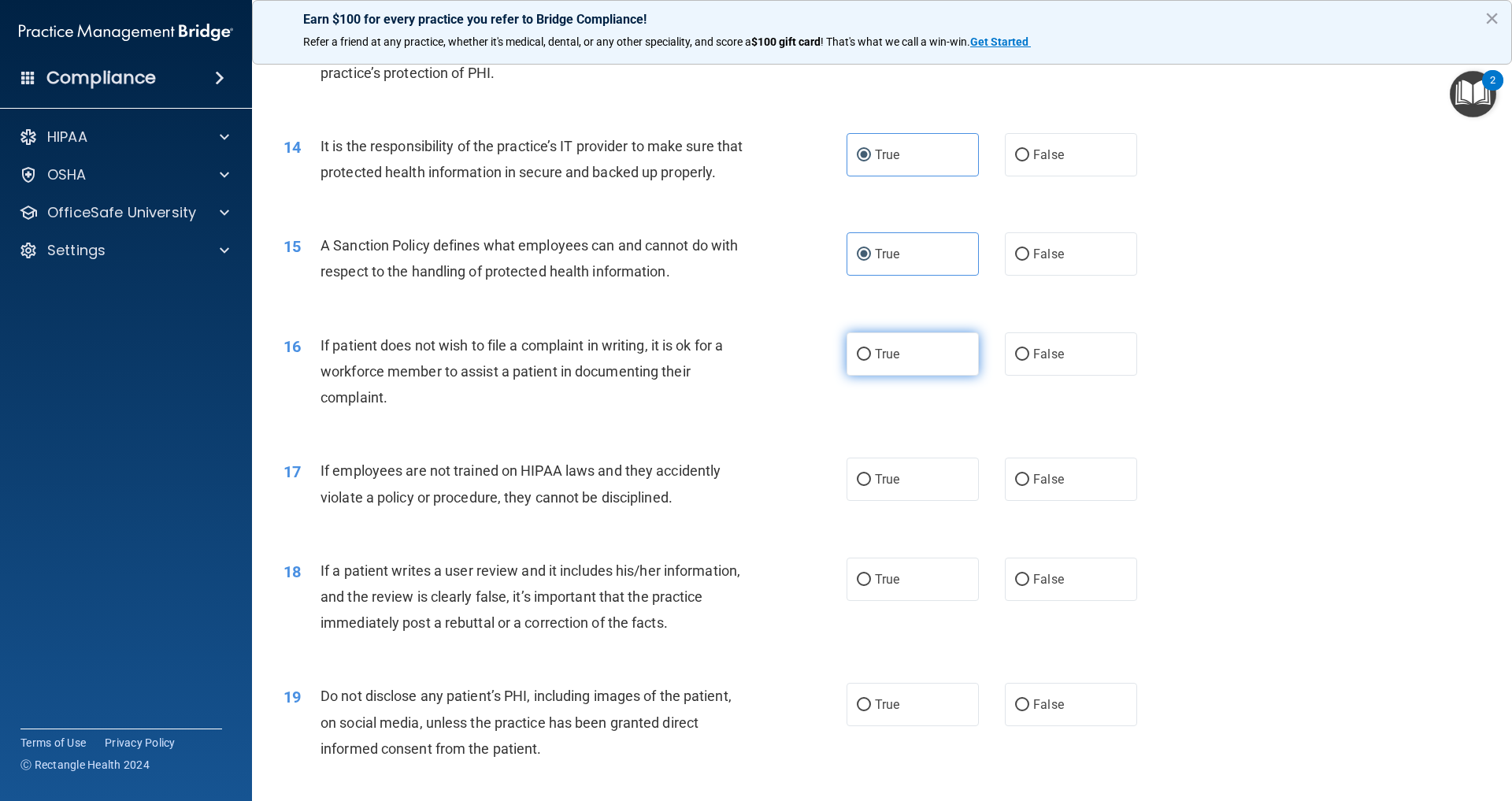
radio input "true"
click at [895, 501] on label "True" at bounding box center [913, 479] width 132 height 43
click at [870, 486] on input "True" at bounding box center [864, 480] width 14 height 11
radio input "true"
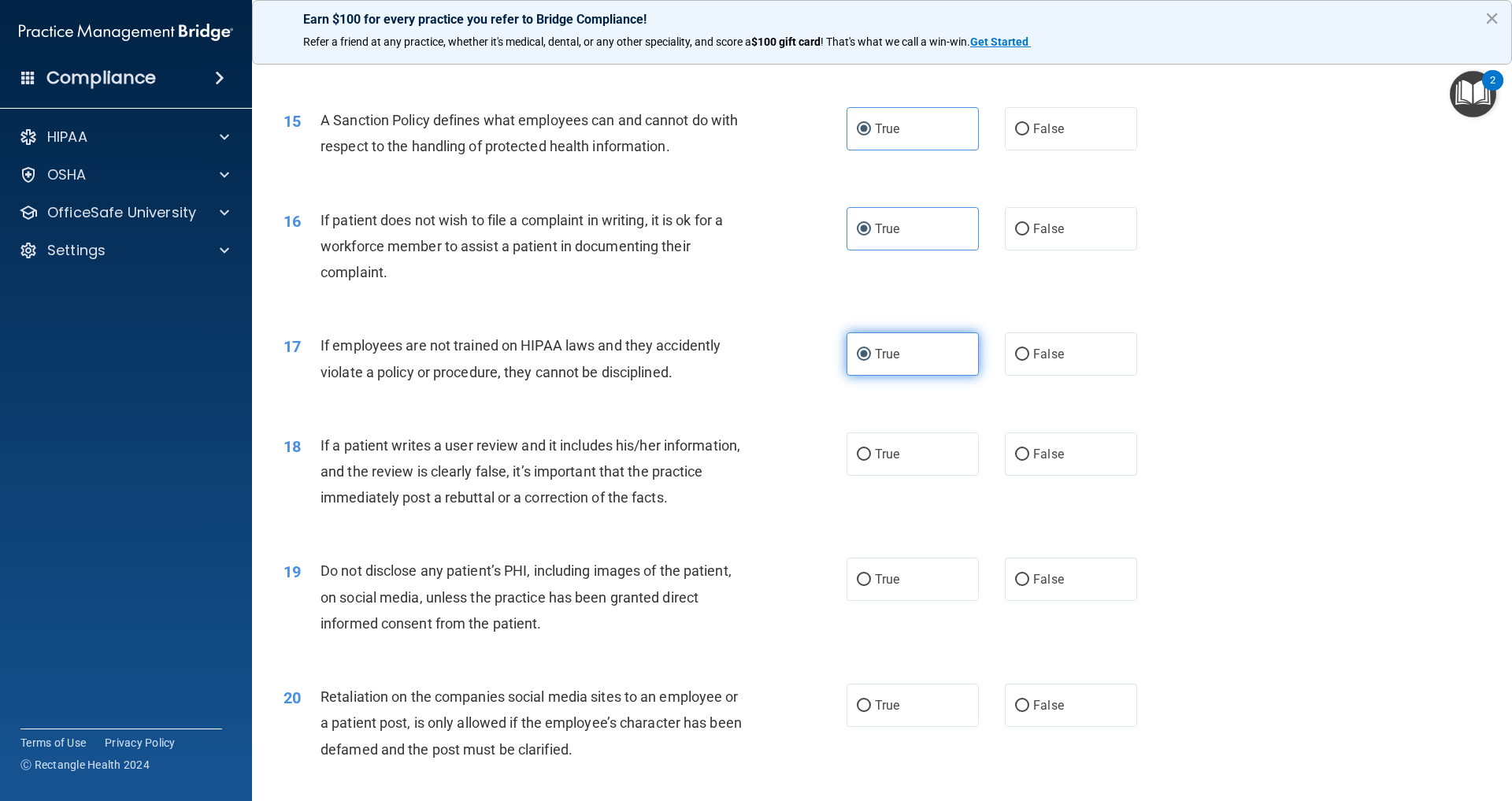
scroll to position [1982, 0]
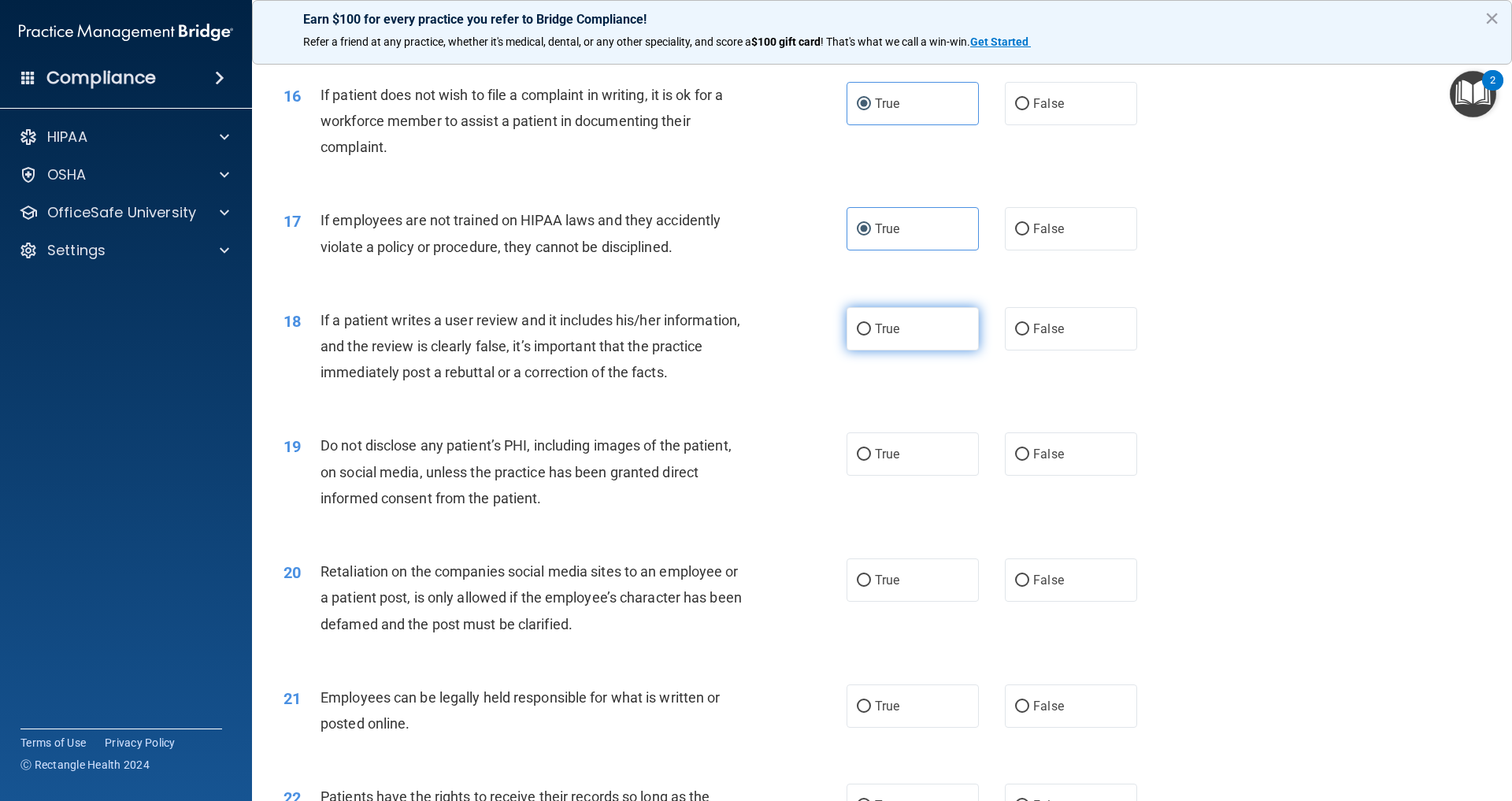
click at [905, 351] on label "True" at bounding box center [913, 329] width 132 height 43
click at [870, 335] on input "True" at bounding box center [864, 330] width 14 height 11
radio input "true"
click at [902, 476] on label "True" at bounding box center [913, 453] width 132 height 43
click at [870, 461] on input "True" at bounding box center [864, 455] width 14 height 11
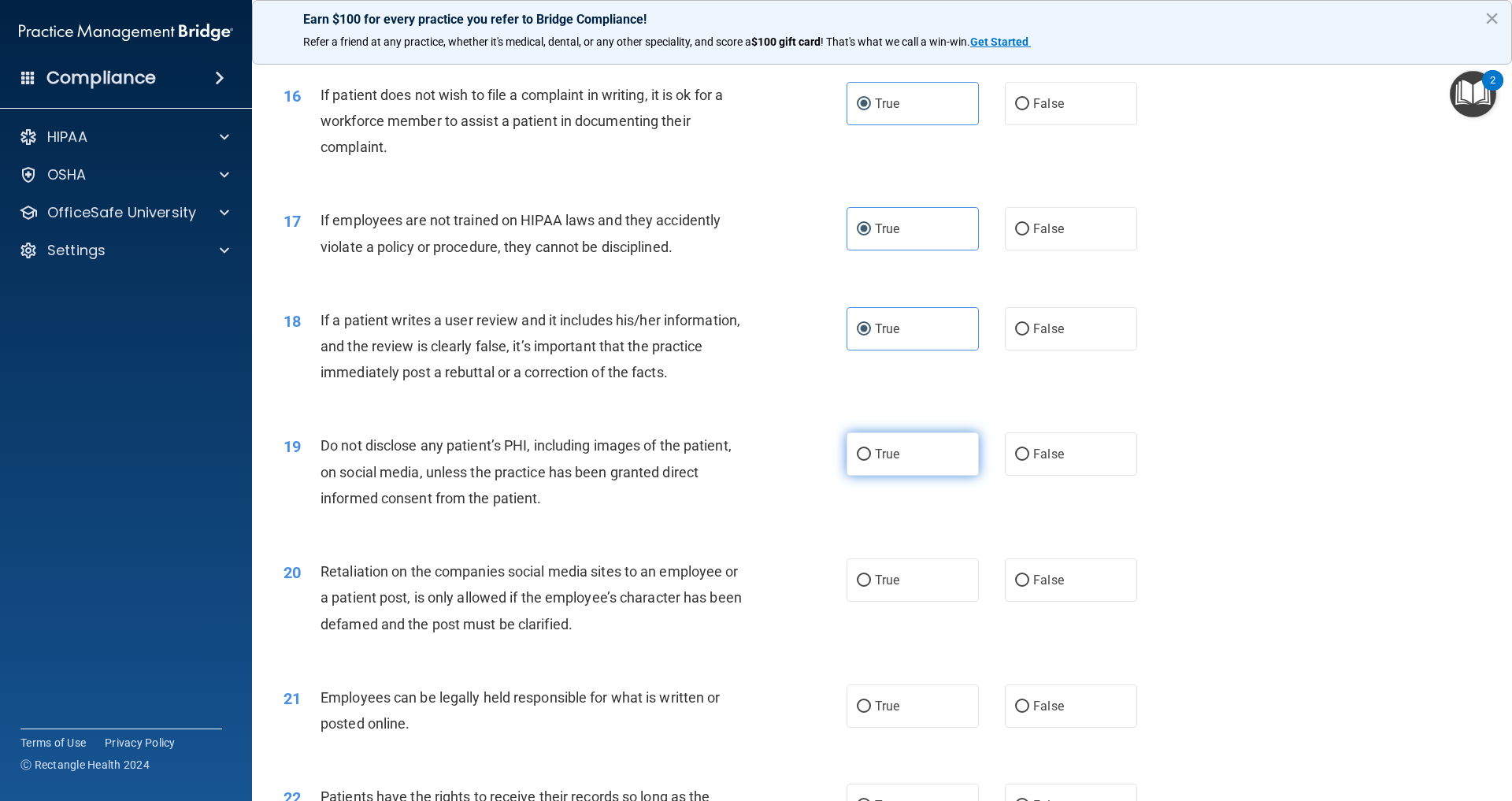
radio input "true"
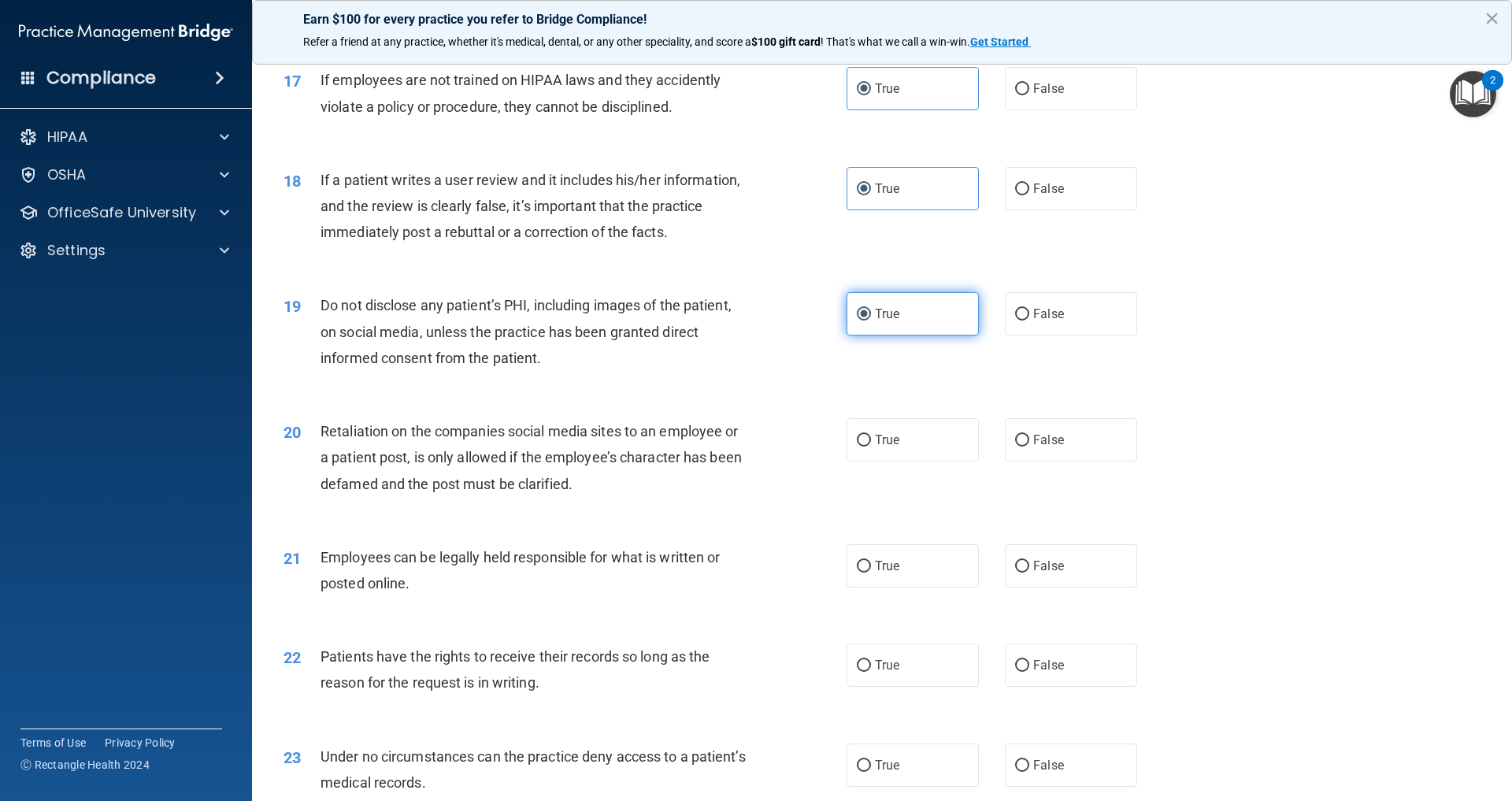
scroll to position [2210, 0]
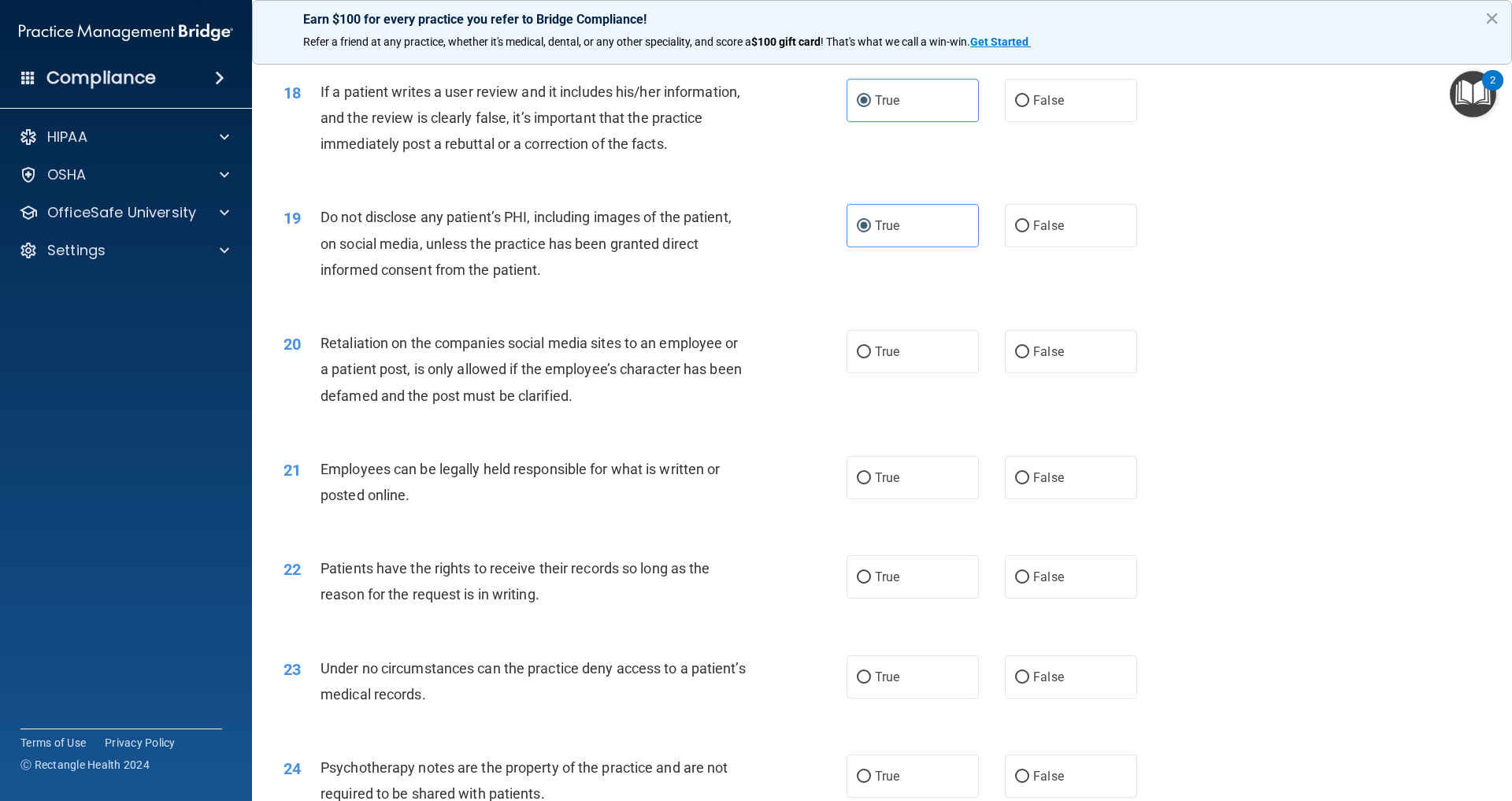
click at [890, 437] on div "20 Retaliation on the companies social media sites to an employee or a patient …" at bounding box center [882, 374] width 1221 height 126
click at [890, 374] on label "True" at bounding box center [913, 352] width 132 height 43
click at [870, 358] on input "True" at bounding box center [864, 353] width 14 height 11
radio input "true"
click at [902, 499] on label "True" at bounding box center [913, 477] width 132 height 43
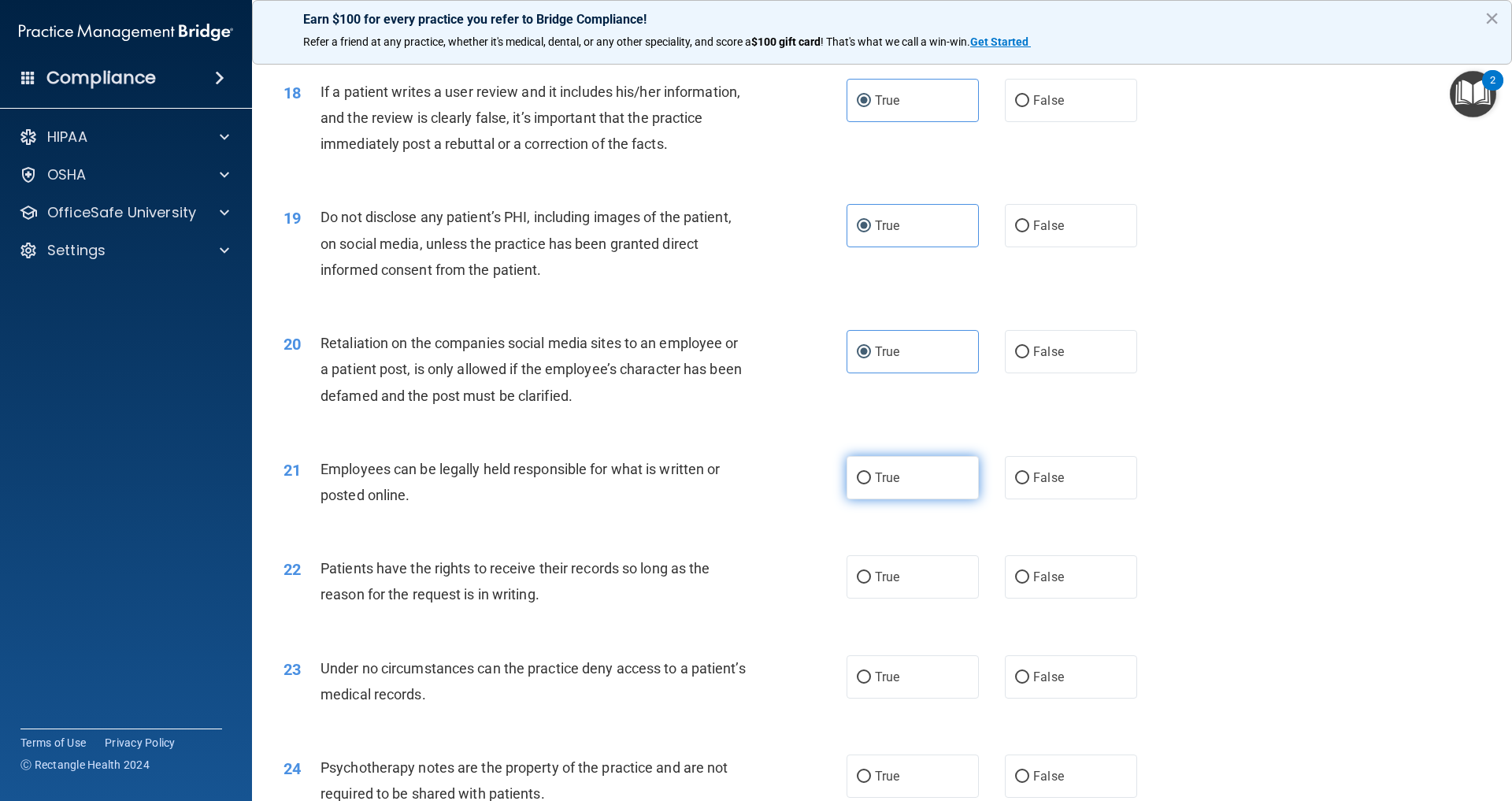
click at [870, 485] on input "True" at bounding box center [864, 478] width 14 height 11
radio input "true"
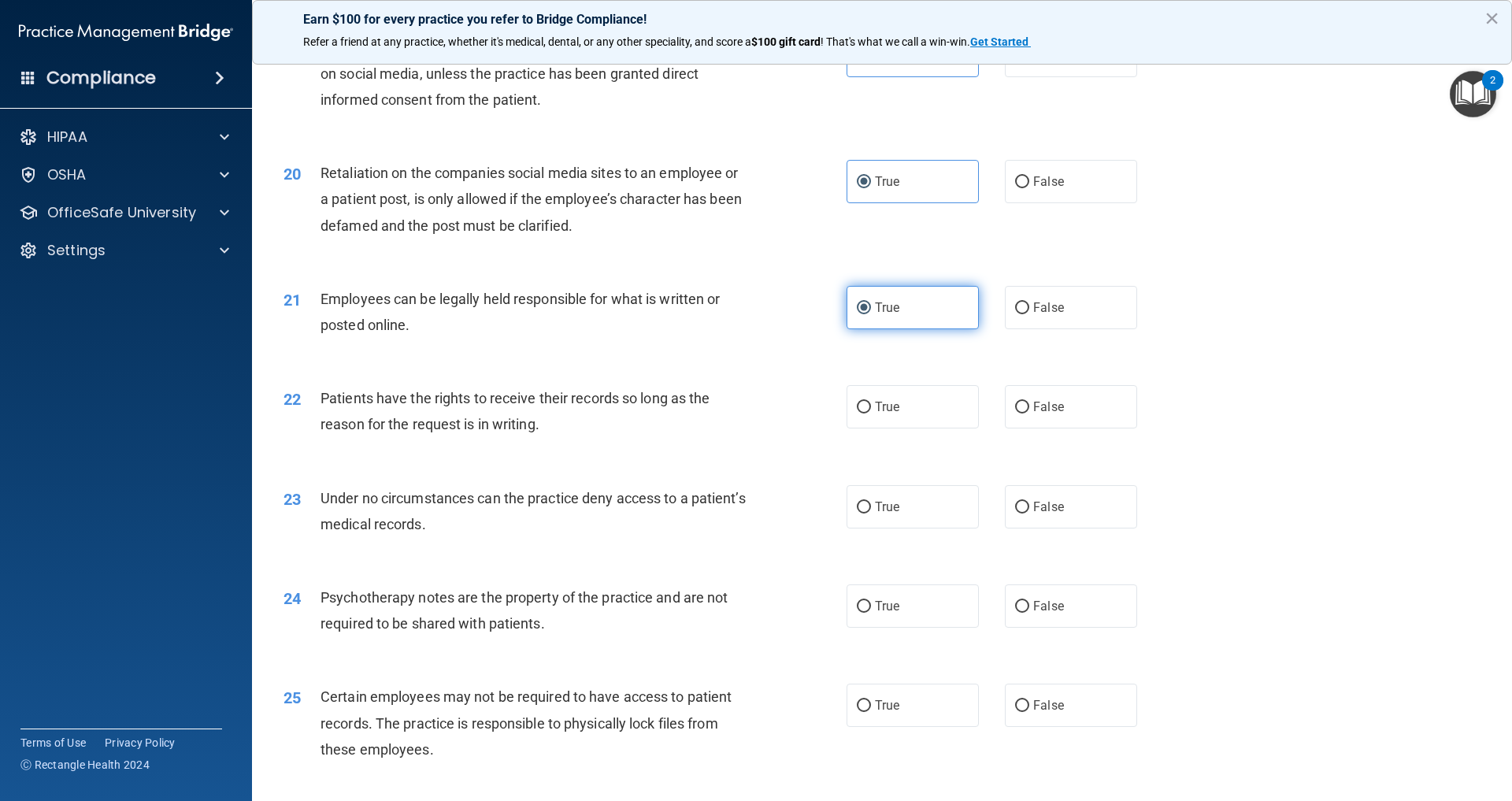
scroll to position [2501, 0]
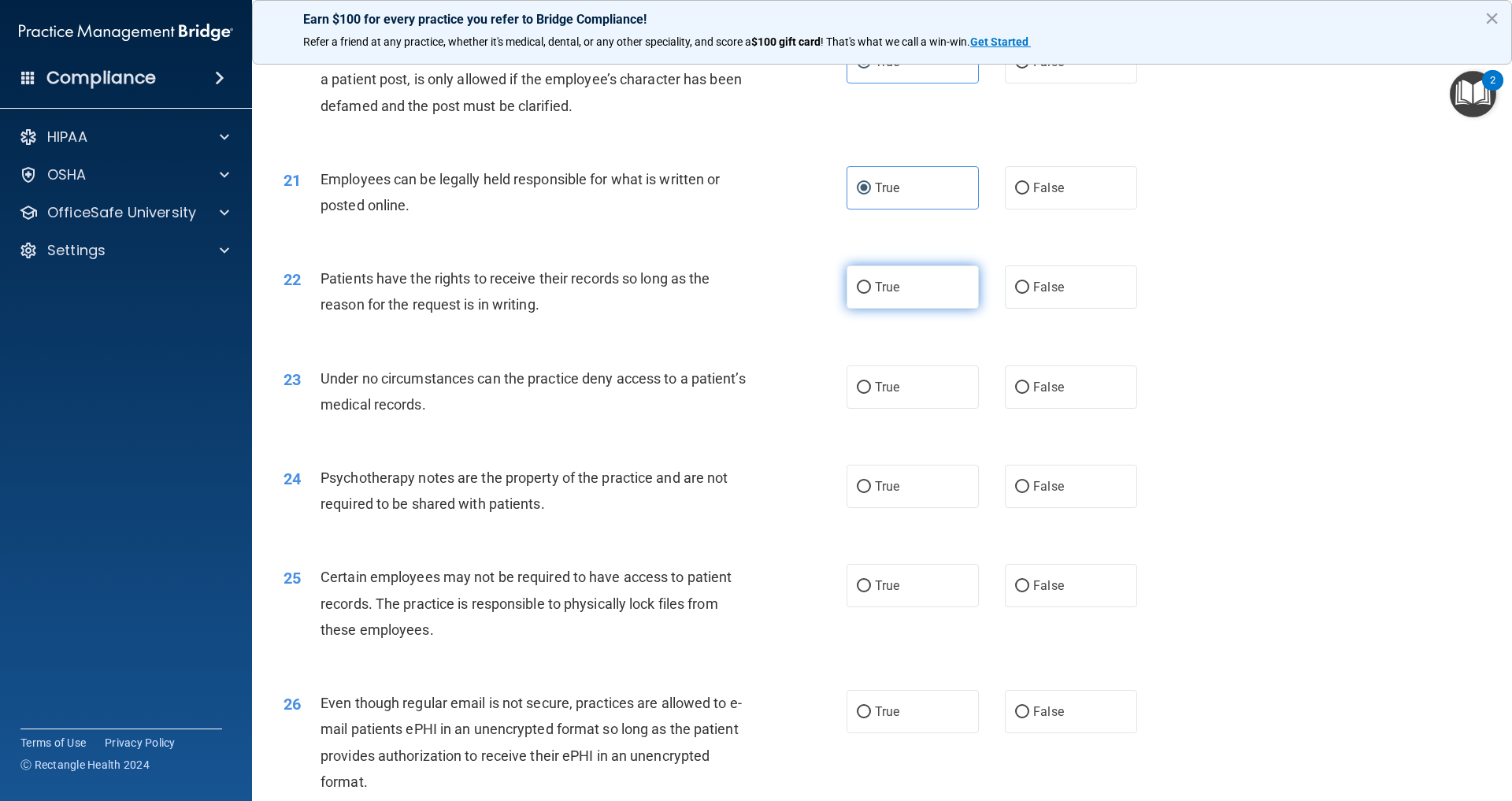
click at [905, 309] on label "True" at bounding box center [913, 286] width 132 height 43
click at [870, 294] on input "True" at bounding box center [864, 287] width 14 height 11
radio input "true"
click at [906, 409] on label "True" at bounding box center [913, 387] width 132 height 43
click at [870, 394] on input "True" at bounding box center [864, 388] width 14 height 11
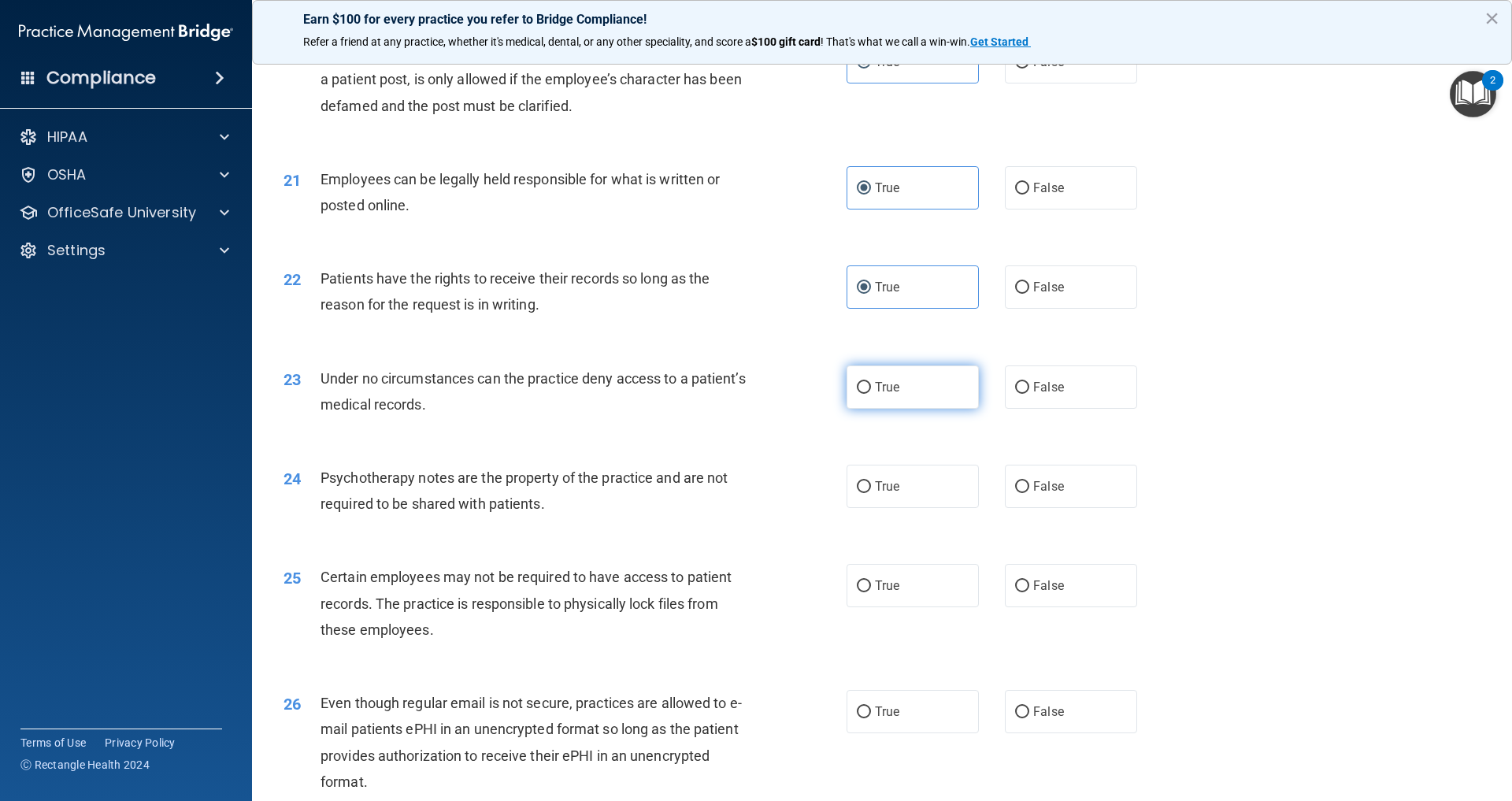
radio input "true"
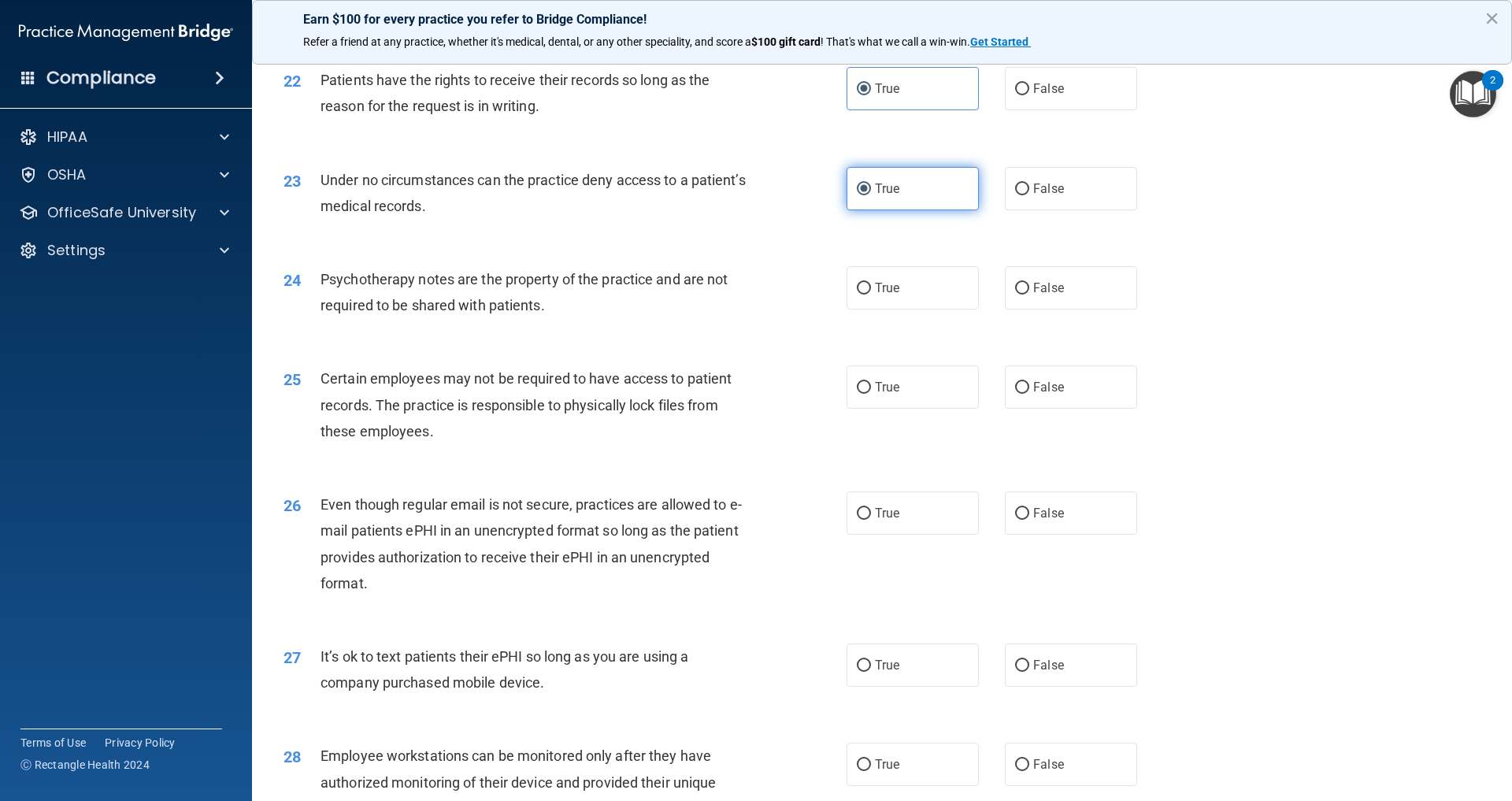
scroll to position [2791, 0]
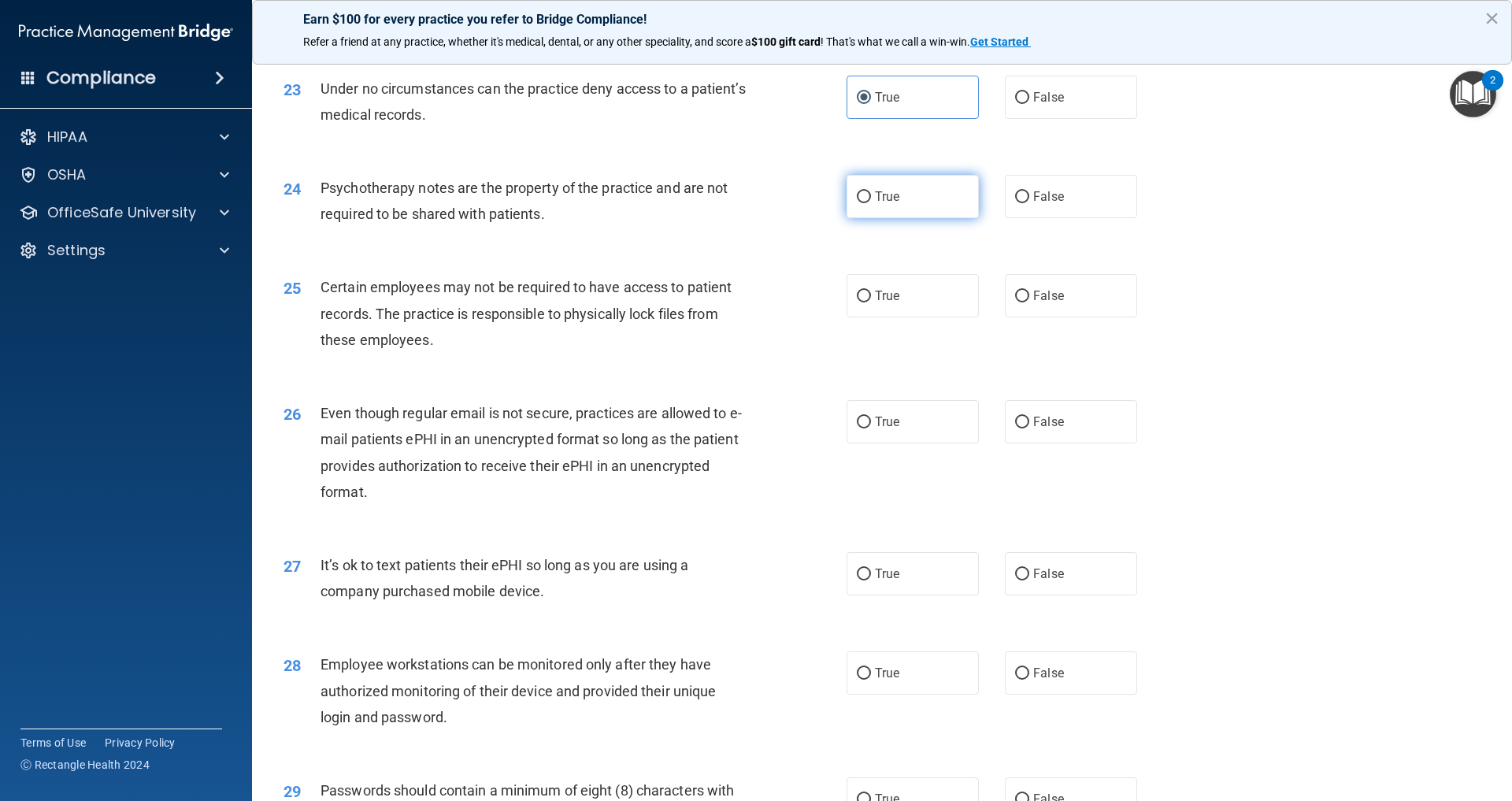
click at [895, 204] on span "True" at bounding box center [887, 196] width 24 height 15
click at [870, 203] on input "True" at bounding box center [864, 197] width 14 height 11
radio input "true"
click at [897, 317] on label "True" at bounding box center [913, 295] width 132 height 43
click at [870, 303] on input "True" at bounding box center [864, 296] width 14 height 11
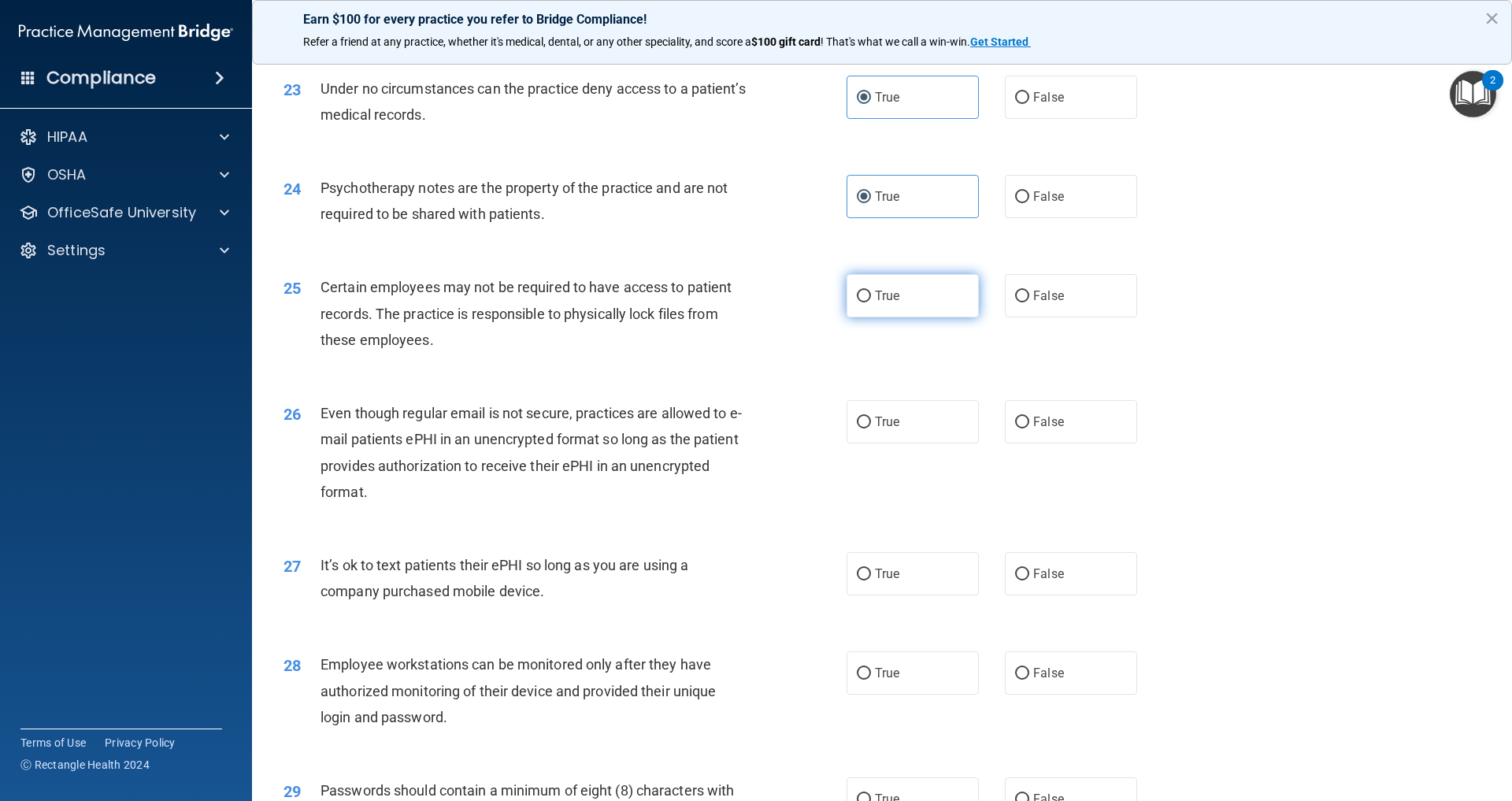
radio input "true"
click at [882, 533] on div "26 Even though regular email is not secure, practices are allowed to e-mail pat…" at bounding box center [882, 456] width 1221 height 152
click at [883, 429] on span "True" at bounding box center [887, 423] width 24 height 15
click at [870, 428] on input "True" at bounding box center [864, 423] width 14 height 11
radio input "true"
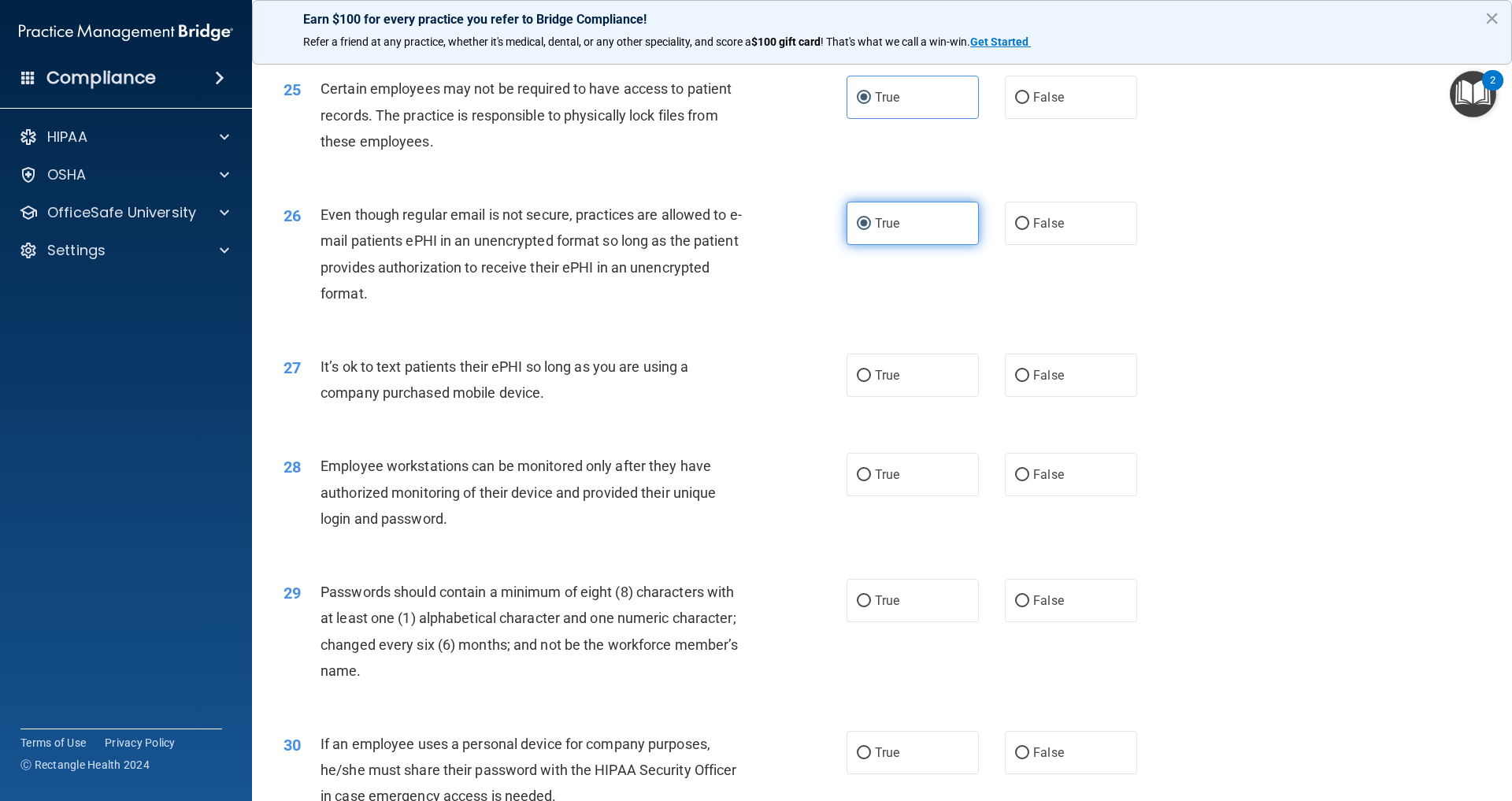
scroll to position [3045, 0]
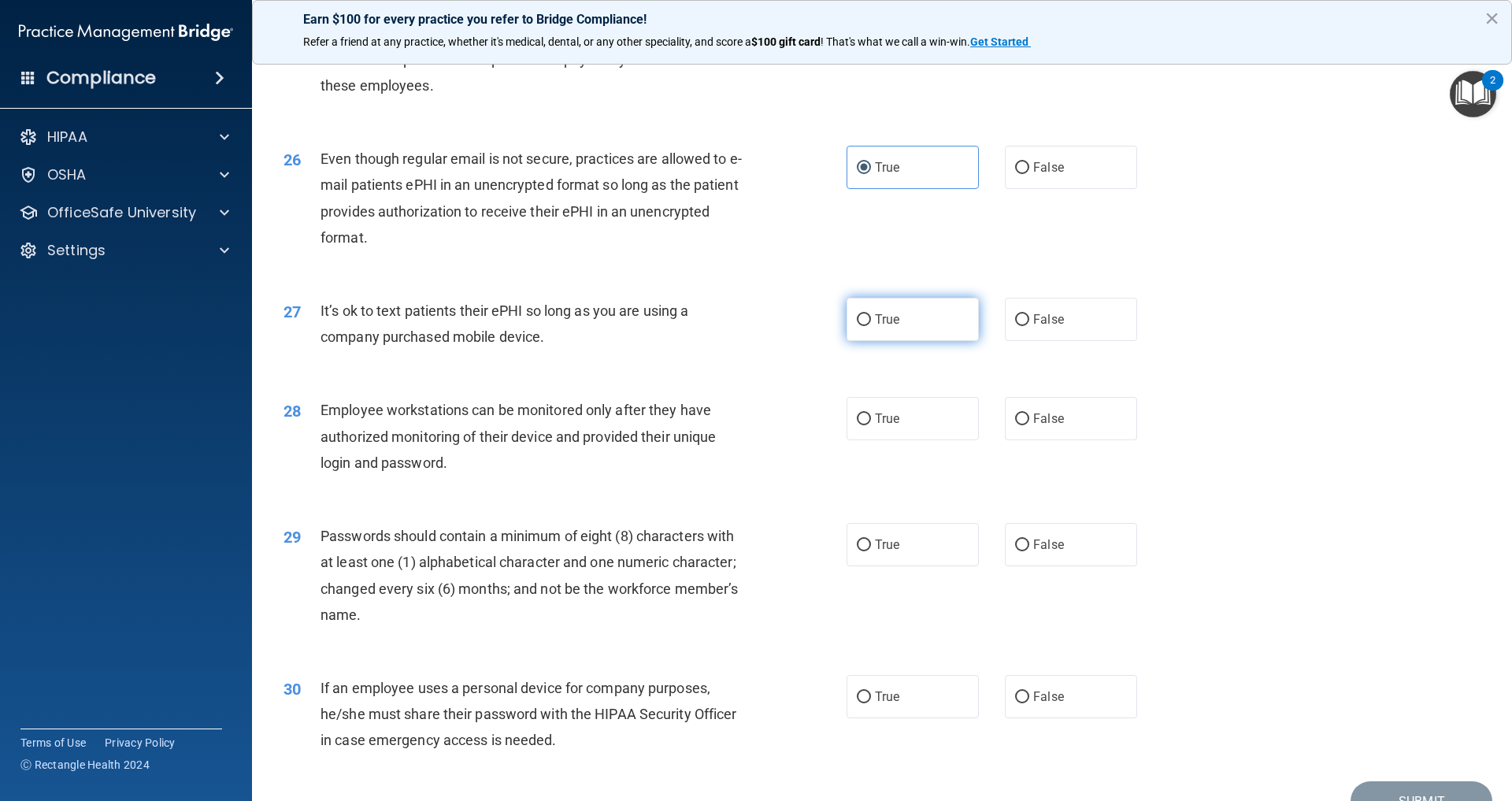
click at [884, 327] on span "True" at bounding box center [887, 320] width 24 height 15
click at [870, 326] on input "True" at bounding box center [864, 320] width 14 height 11
radio input "true"
click at [895, 441] on label "True" at bounding box center [913, 418] width 132 height 43
click at [870, 425] on input "True" at bounding box center [864, 420] width 14 height 11
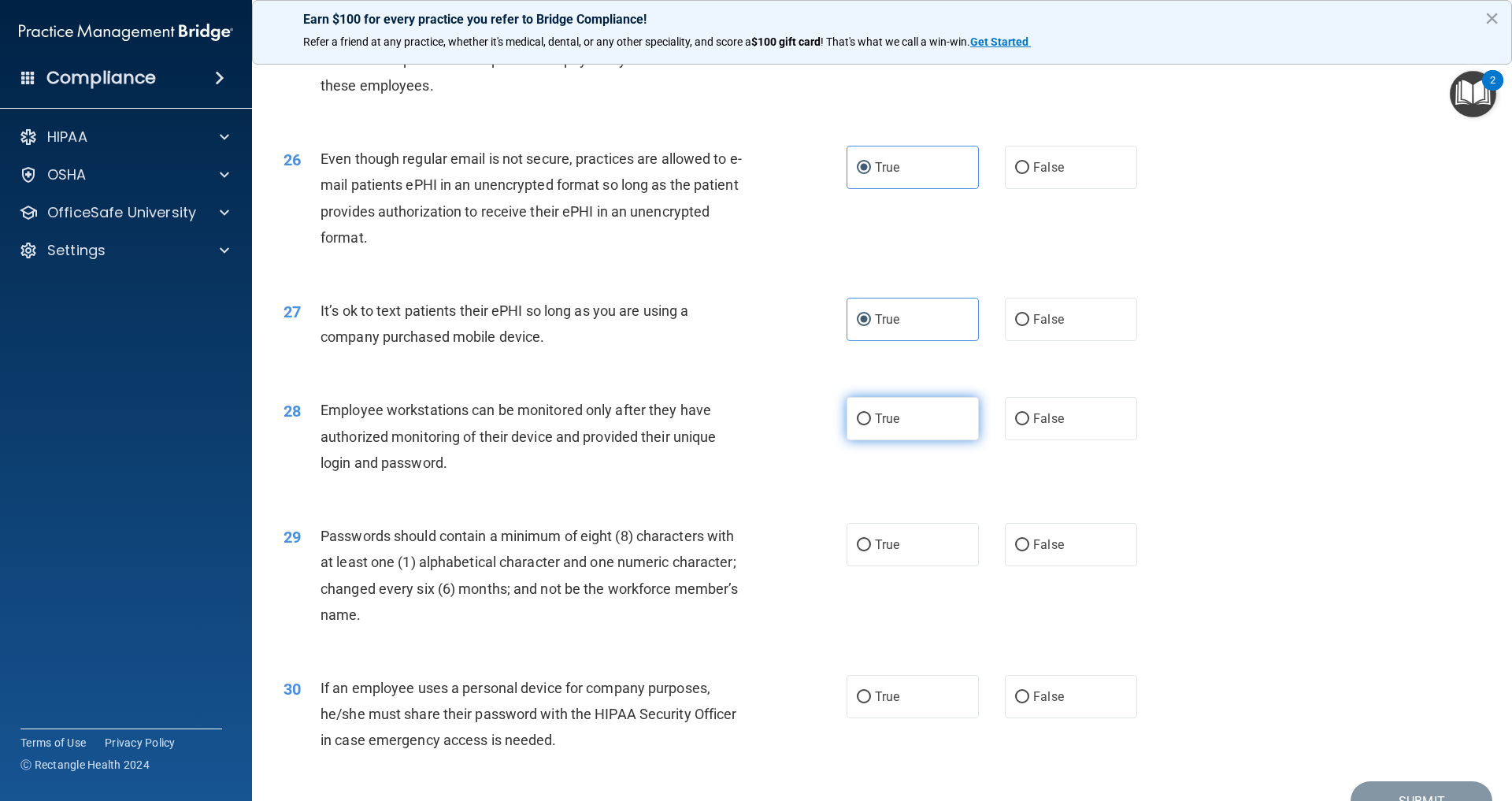
radio input "true"
click at [893, 566] on label "True" at bounding box center [913, 544] width 132 height 43
click at [870, 552] on input "True" at bounding box center [864, 545] width 14 height 11
radio input "true"
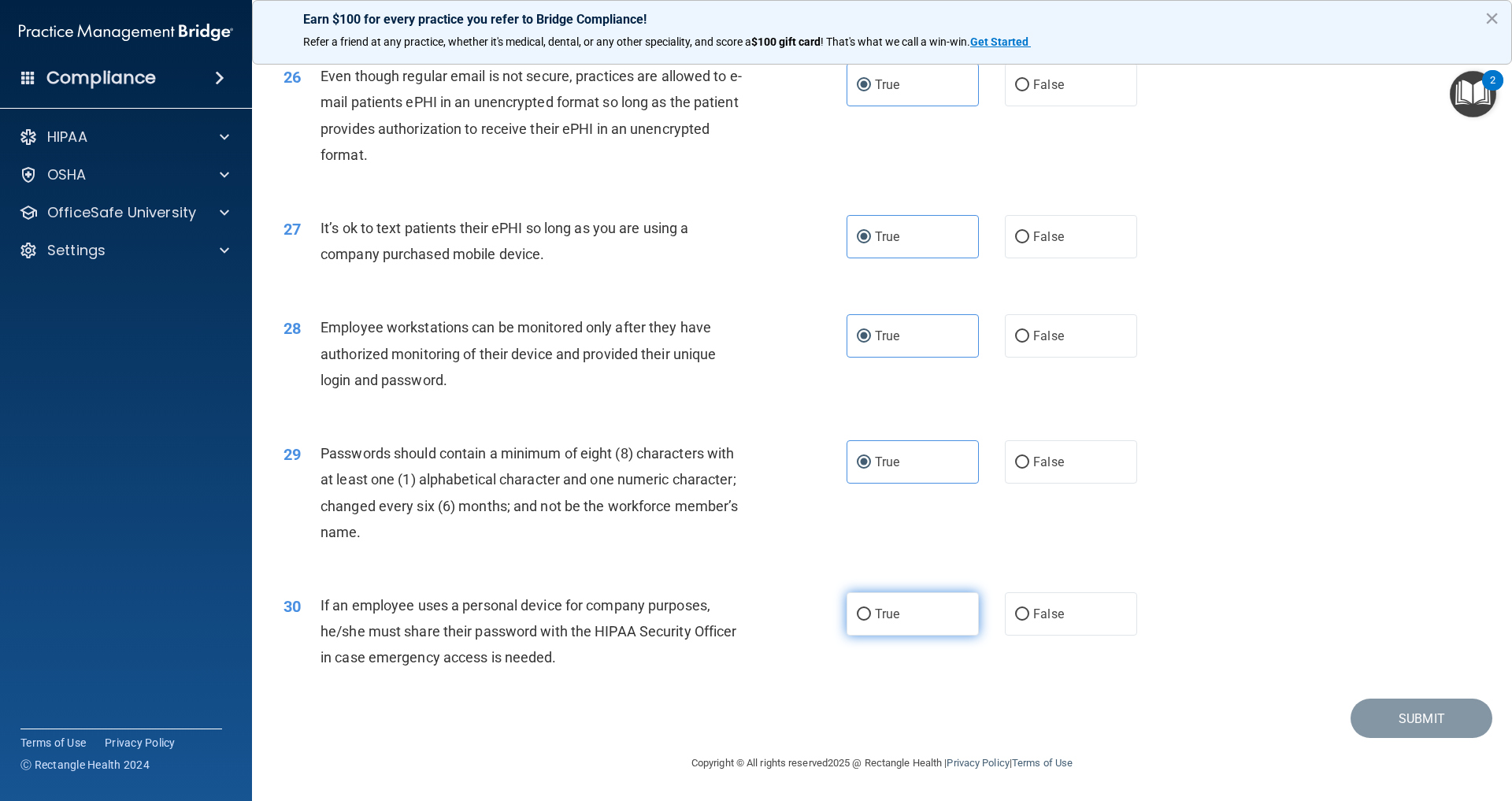
click at [890, 613] on span "True" at bounding box center [887, 614] width 24 height 15
click at [870, 613] on input "True" at bounding box center [864, 615] width 14 height 11
radio input "true"
click at [1425, 712] on button "Submit" at bounding box center [1421, 719] width 142 height 40
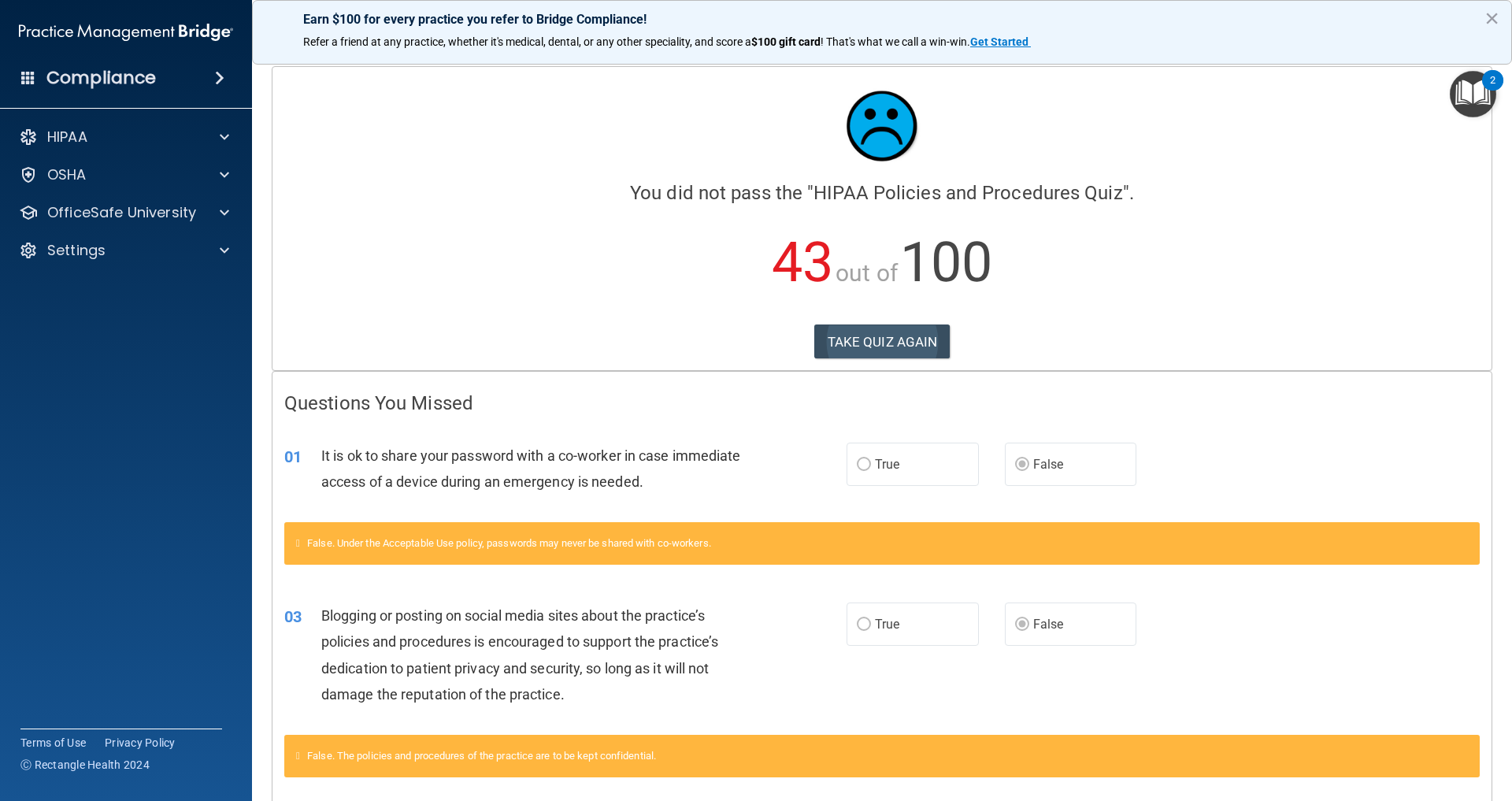
click at [909, 357] on button "TAKE QUIZ AGAIN" at bounding box center [882, 342] width 136 height 34
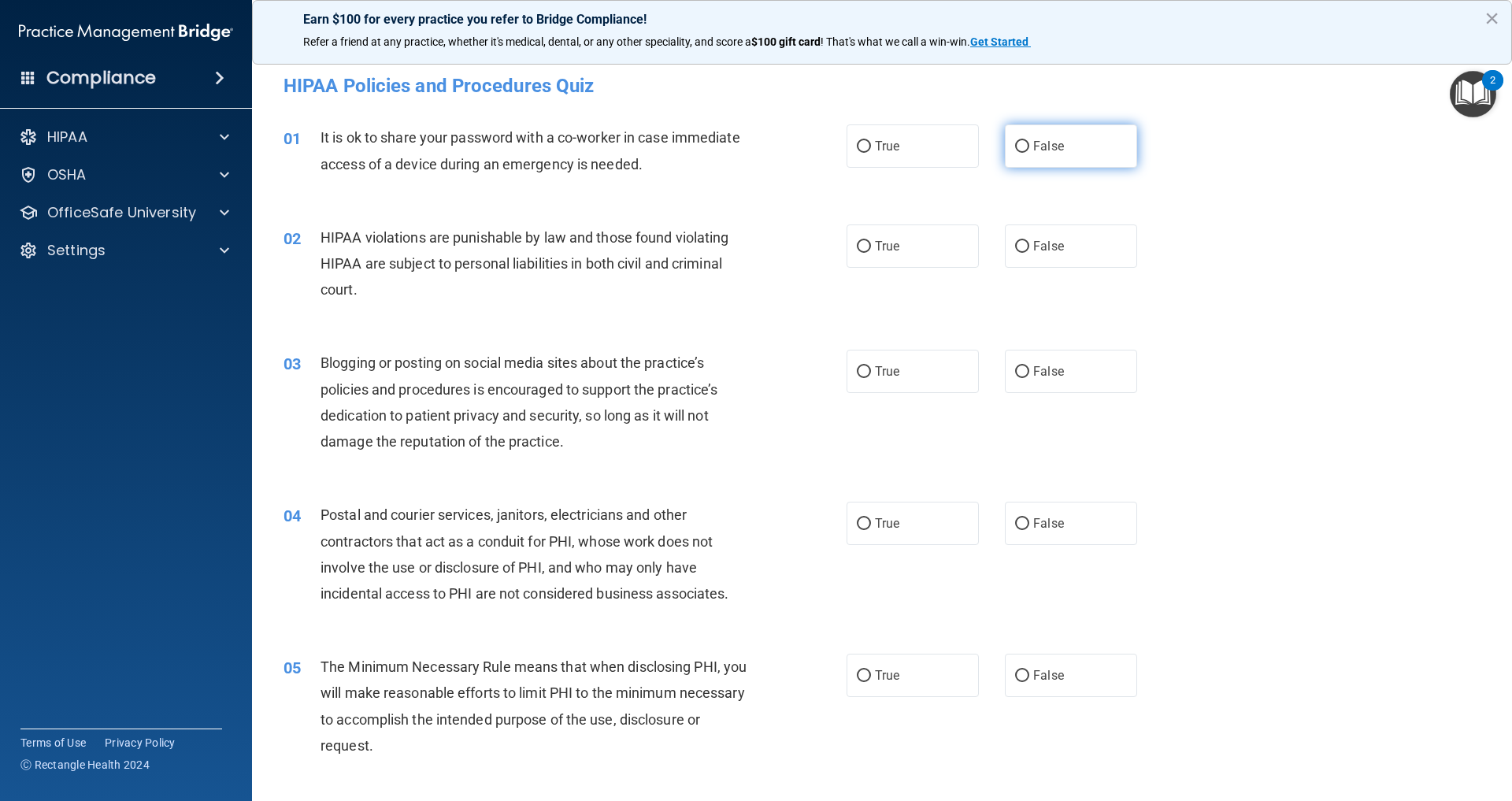
click at [1058, 164] on label "False" at bounding box center [1071, 146] width 132 height 43
click at [1029, 153] on input "False" at bounding box center [1022, 147] width 14 height 11
radio input "true"
click at [915, 243] on label "True" at bounding box center [913, 245] width 132 height 43
click at [870, 243] on input "True" at bounding box center [864, 247] width 14 height 11
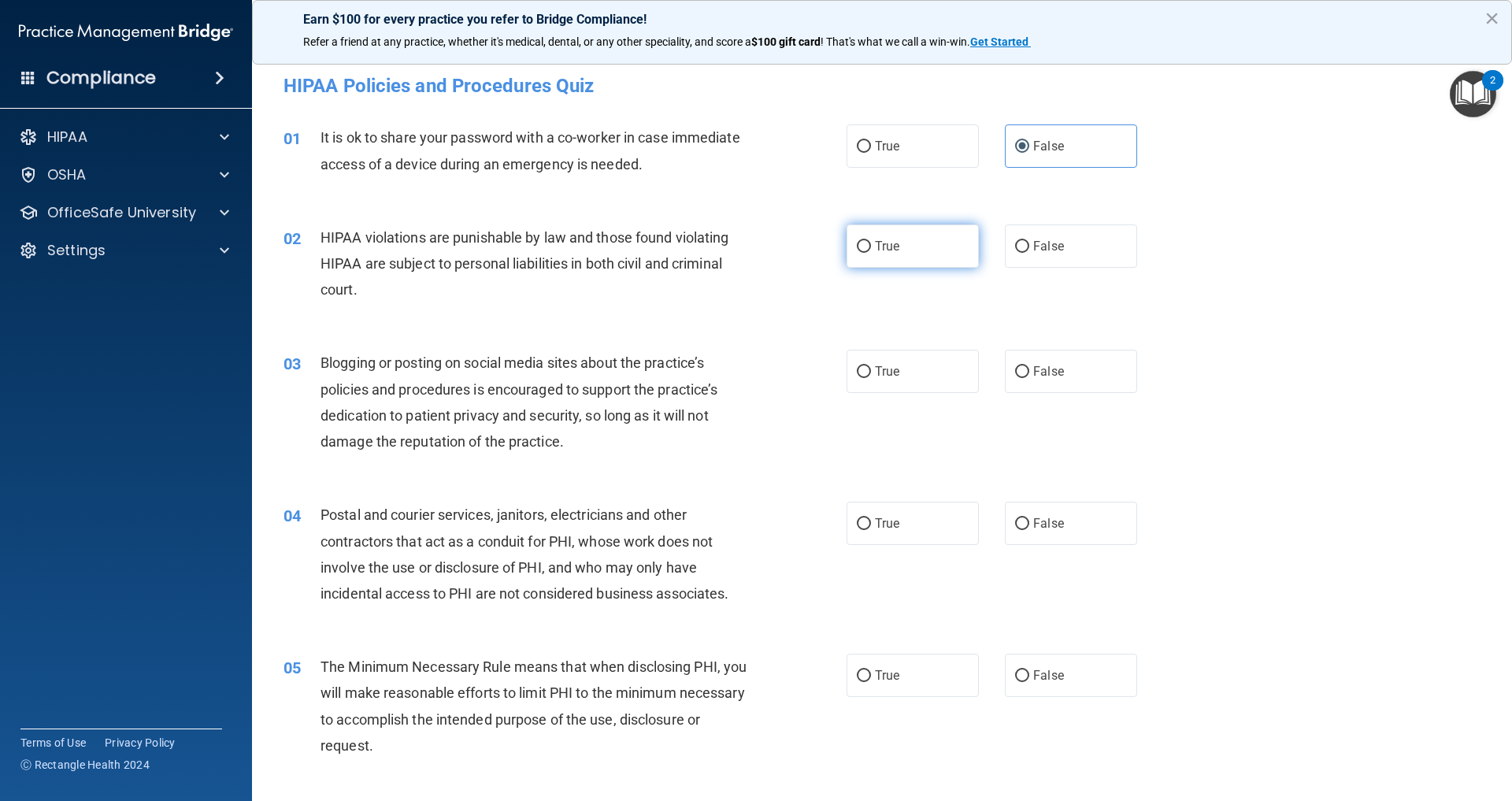
radio input "true"
click at [1033, 374] on span "False" at bounding box center [1049, 372] width 31 height 15
click at [1015, 374] on input "False" at bounding box center [1022, 372] width 14 height 11
radio input "true"
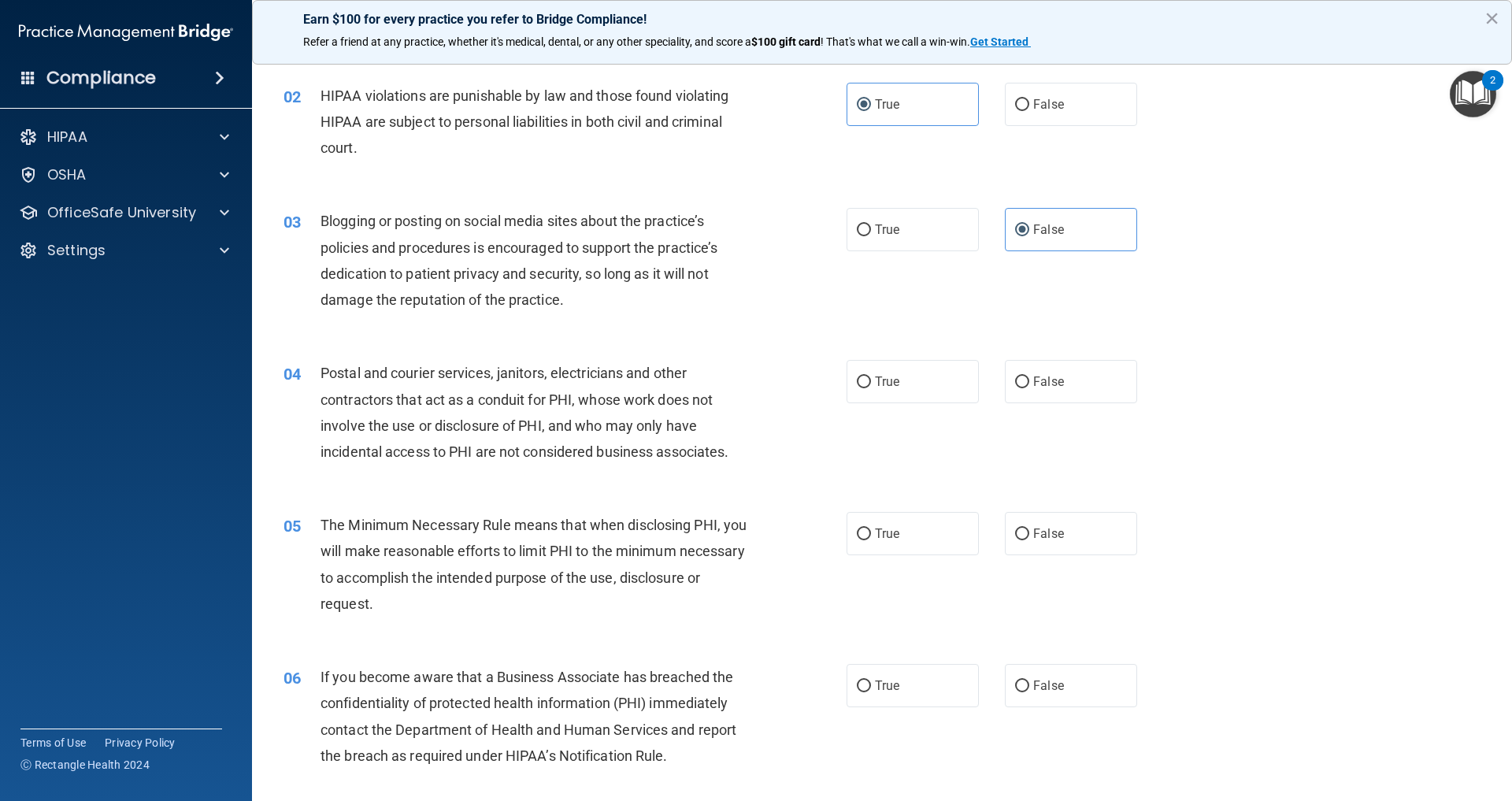
scroll to position [154, 0]
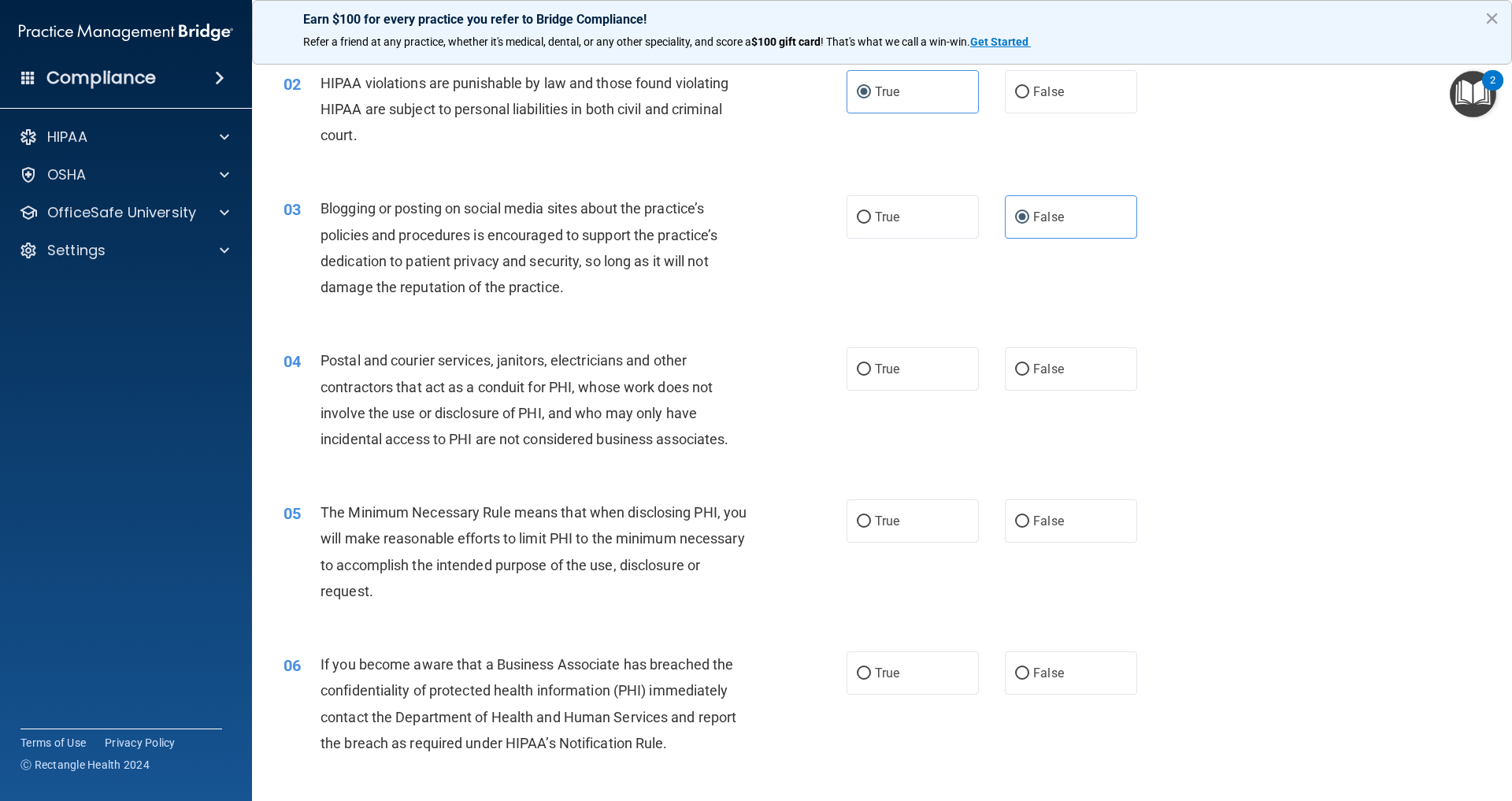
click at [914, 396] on div "04 Postal and courier services, janitors, electricians and other contractors th…" at bounding box center [882, 403] width 1221 height 152
click at [911, 385] on label "True" at bounding box center [913, 369] width 132 height 43
click at [870, 376] on input "True" at bounding box center [864, 370] width 14 height 11
radio input "true"
click at [911, 543] on label "True" at bounding box center [913, 520] width 132 height 43
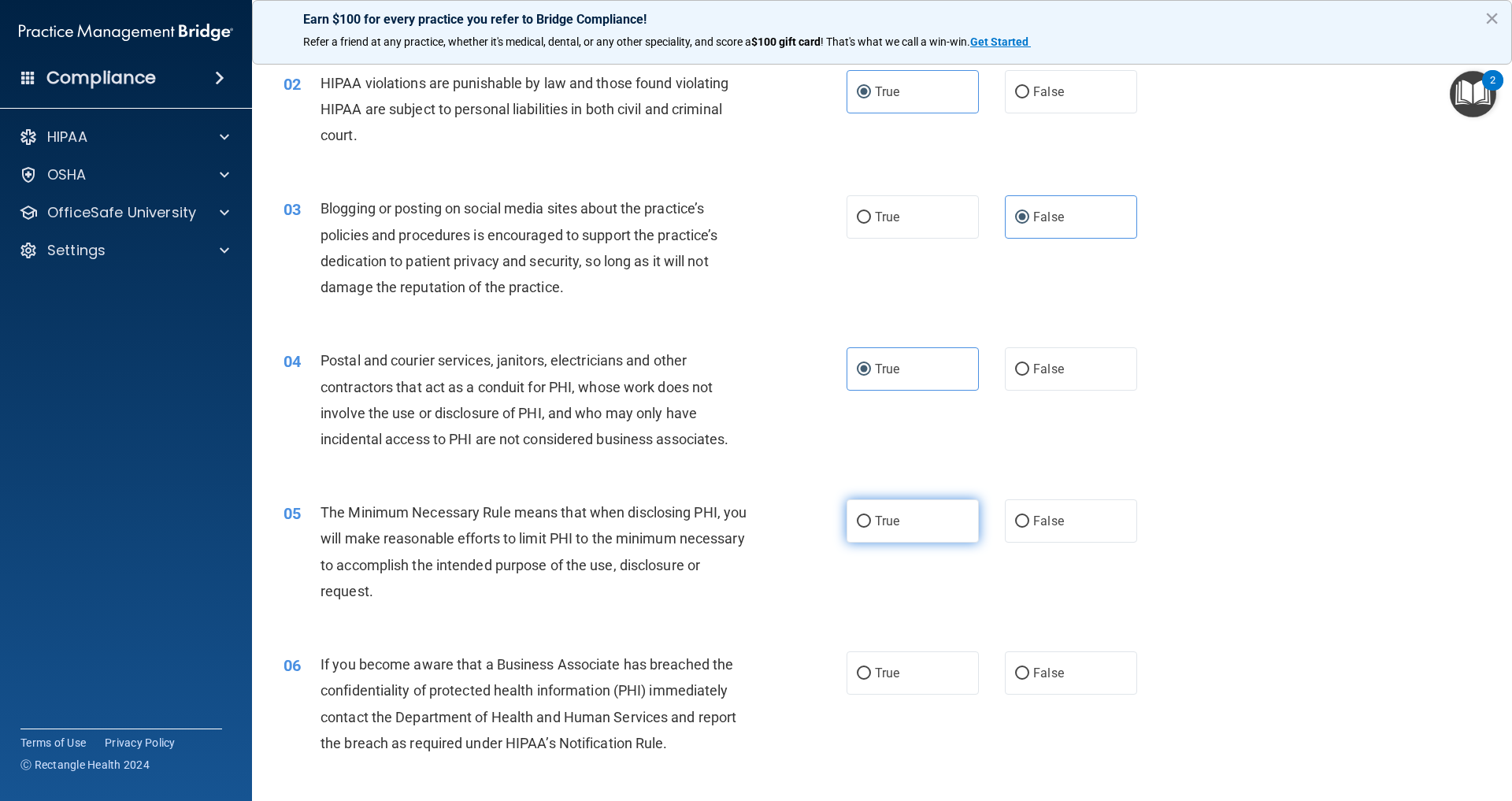
click at [870, 528] on input "True" at bounding box center [864, 522] width 14 height 11
radio input "true"
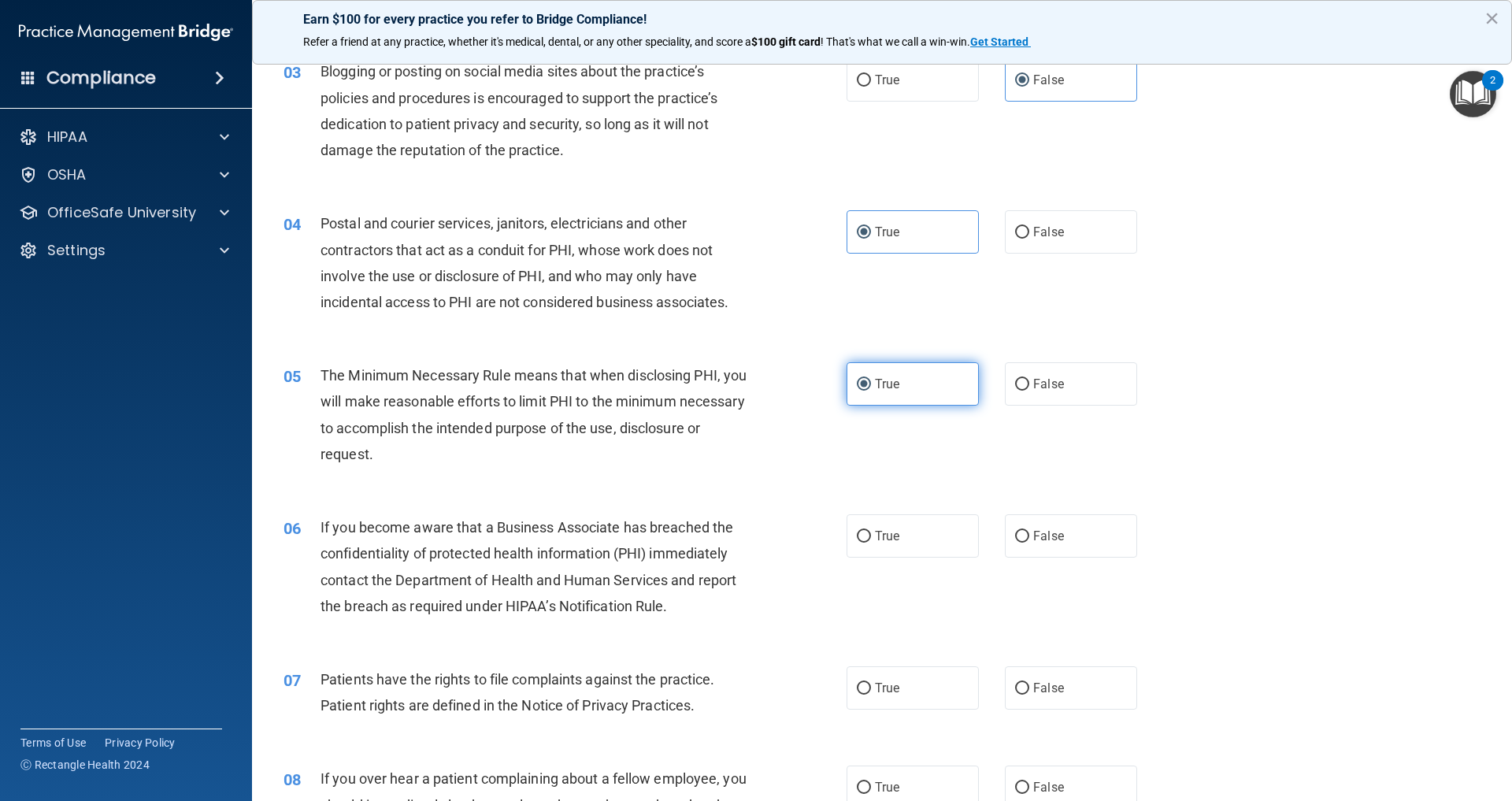
scroll to position [307, 0]
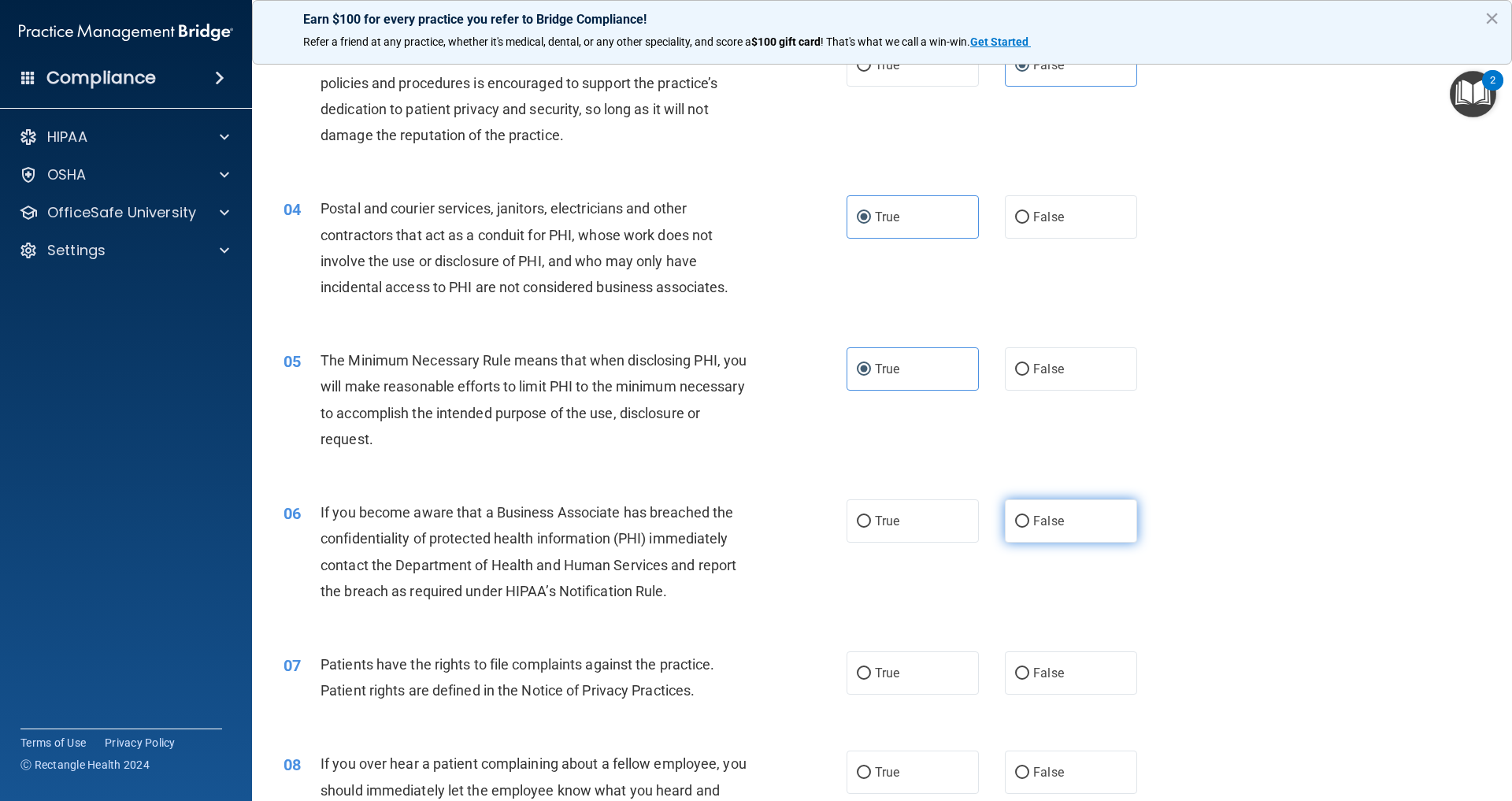
click at [1033, 529] on span "False" at bounding box center [1049, 521] width 31 height 15
click at [1018, 528] on input "False" at bounding box center [1022, 522] width 14 height 11
radio input "true"
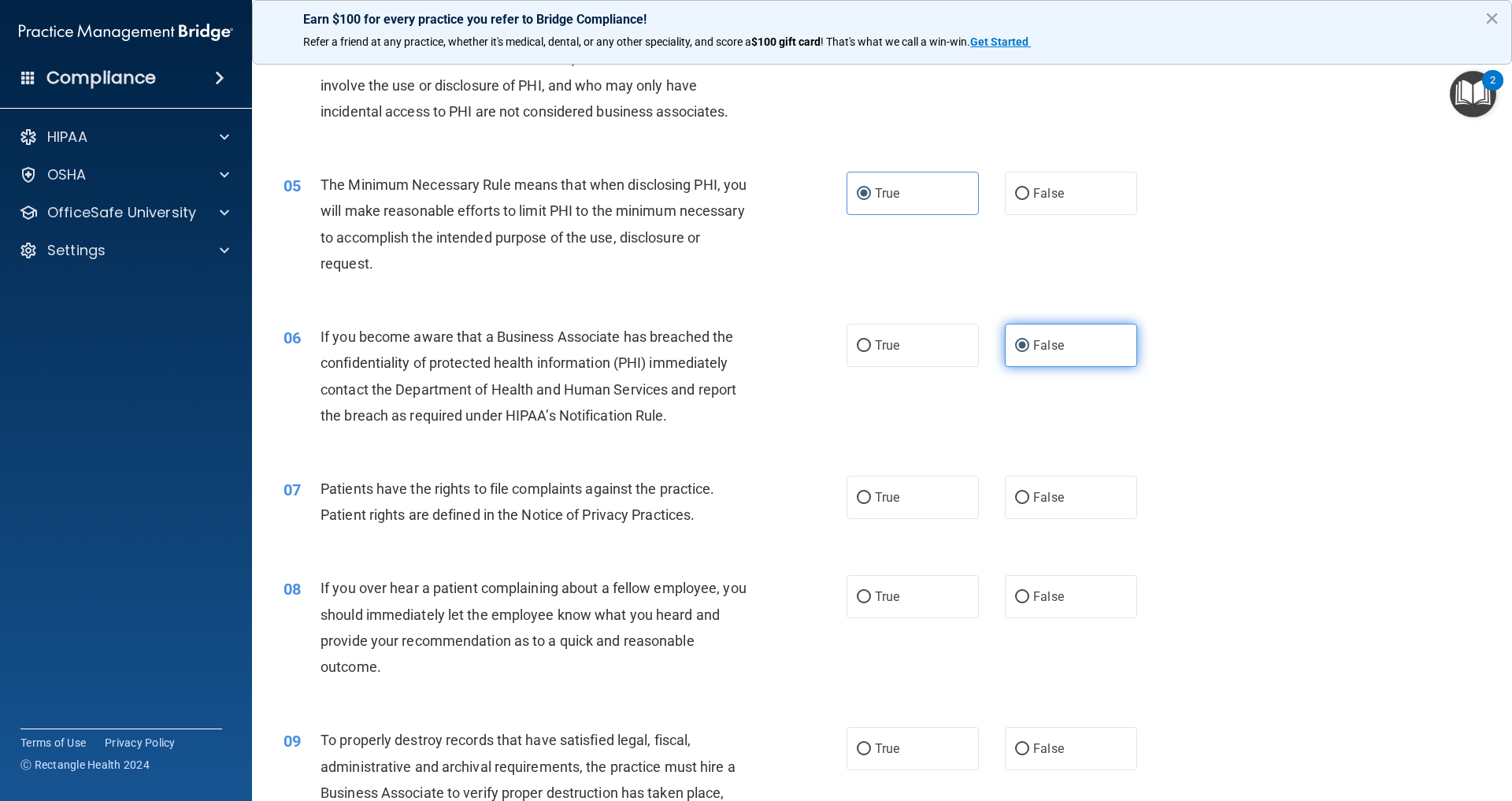
scroll to position [685, 0]
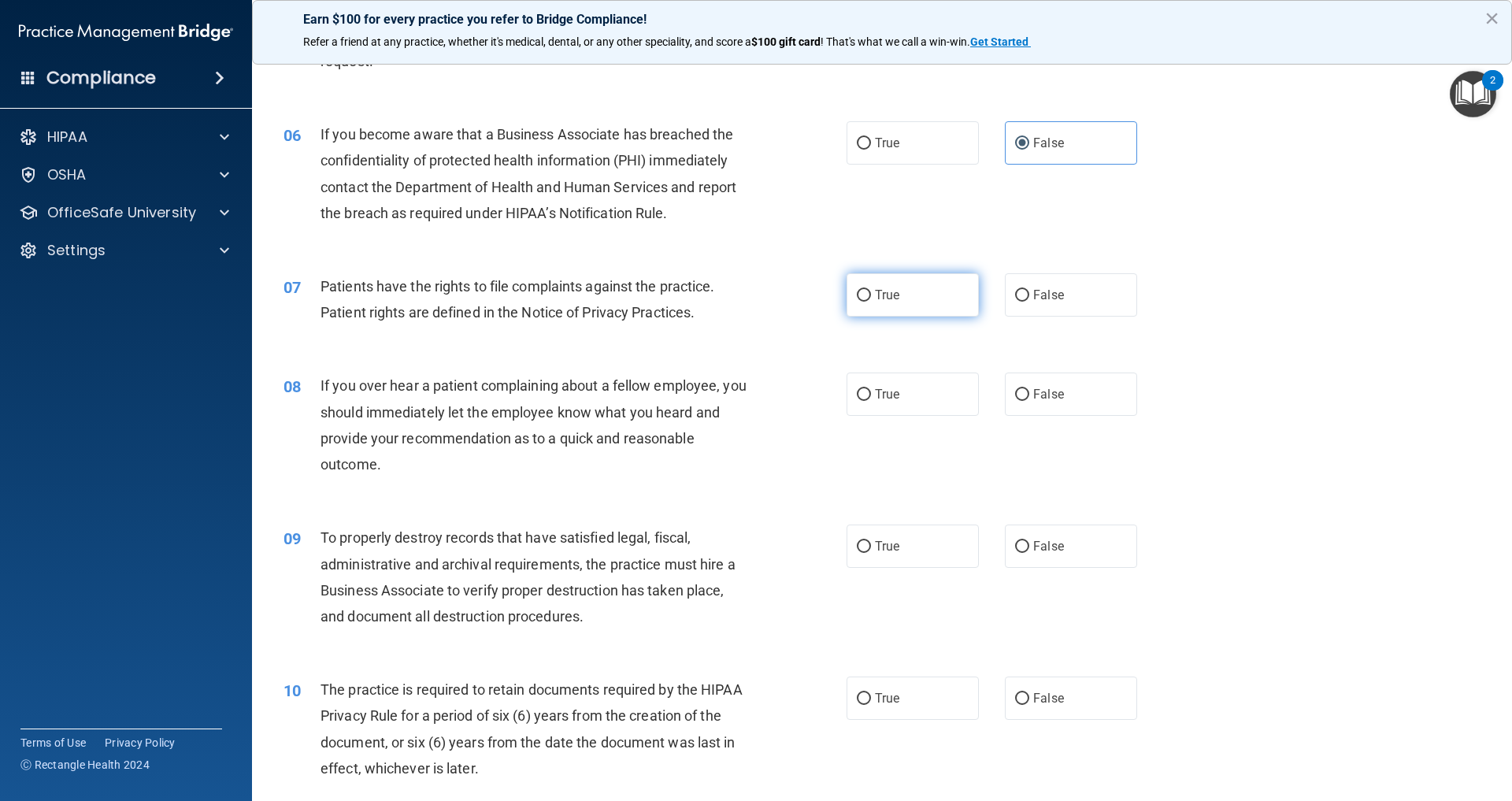
click at [901, 317] on label "True" at bounding box center [913, 294] width 132 height 43
click at [870, 302] on input "True" at bounding box center [864, 296] width 14 height 11
radio input "true"
click at [1031, 416] on label "False" at bounding box center [1071, 394] width 132 height 43
click at [1029, 401] on input "False" at bounding box center [1022, 395] width 14 height 11
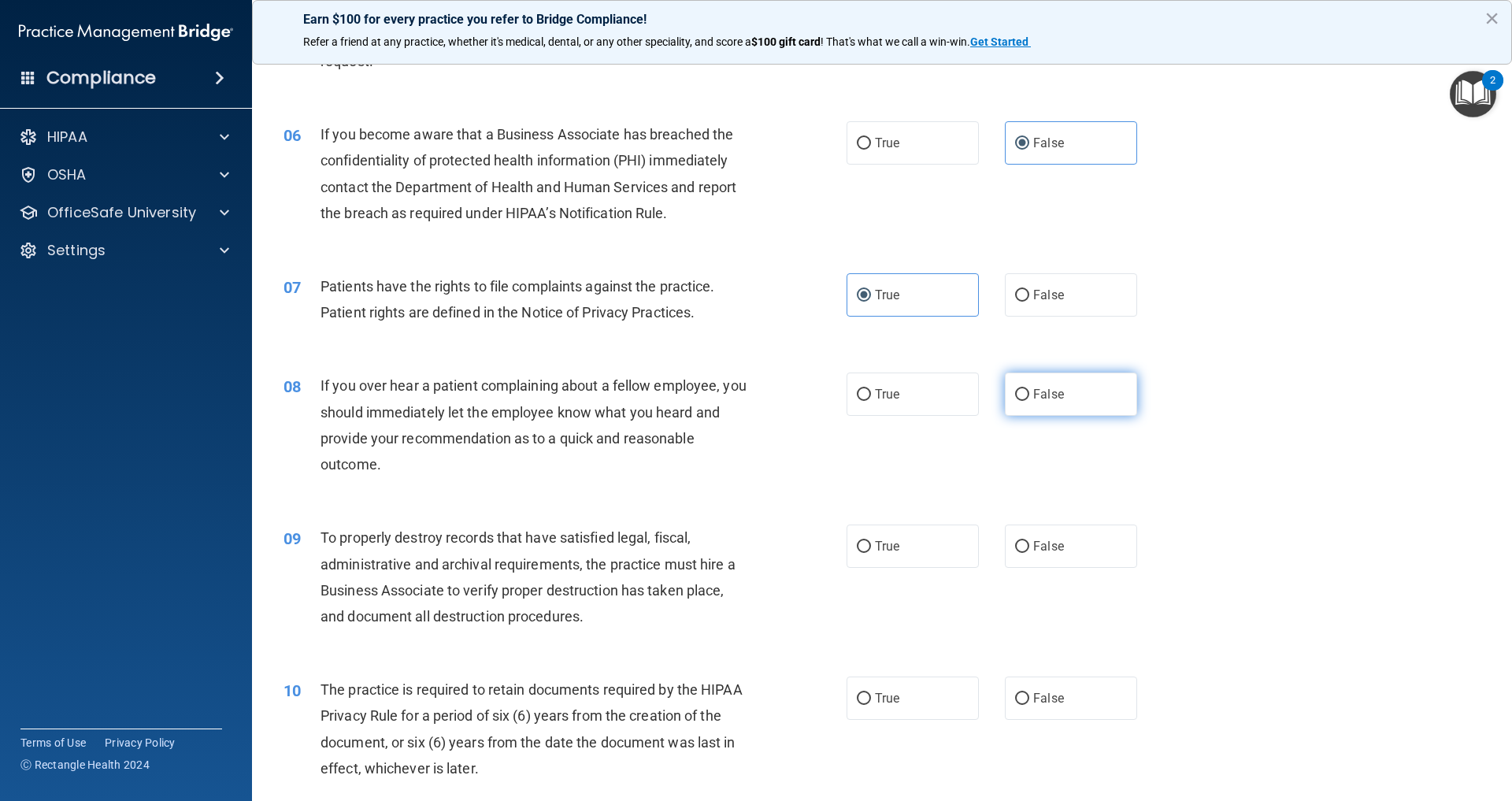
radio input "true"
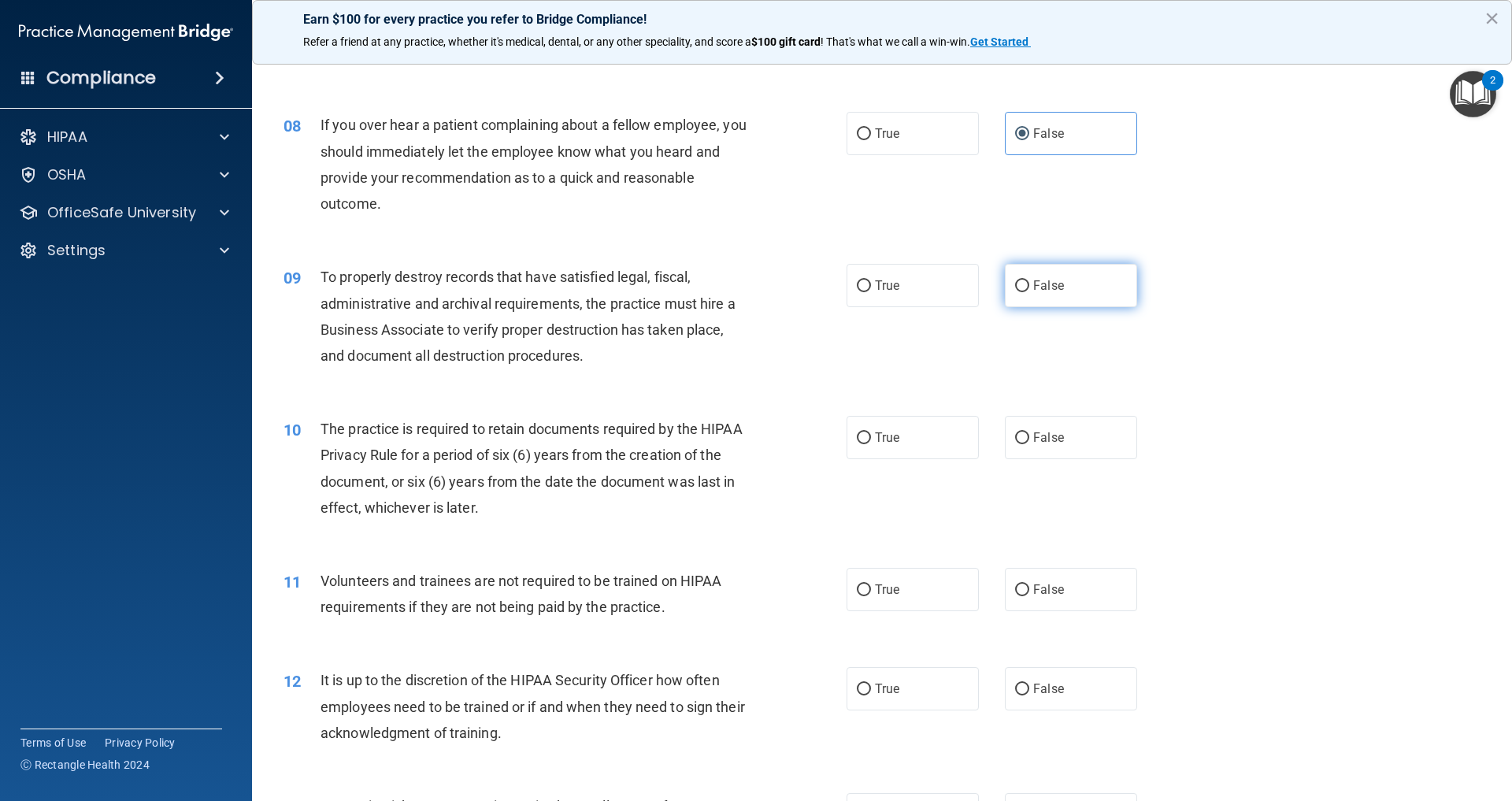
scroll to position [972, 0]
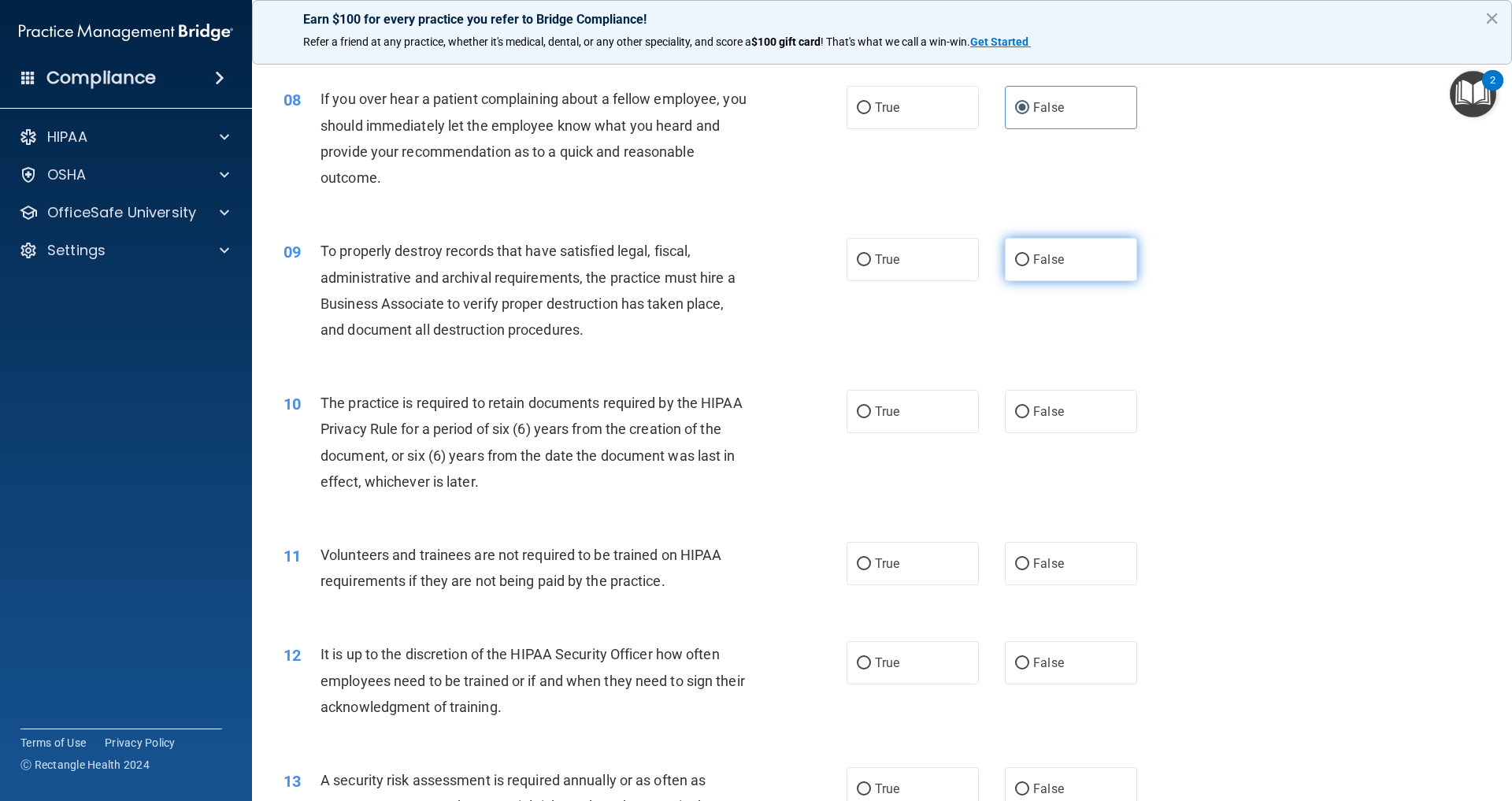
click at [1033, 282] on label "False" at bounding box center [1071, 259] width 132 height 43
click at [1029, 266] on input "False" at bounding box center [1022, 261] width 14 height 11
radio input "true"
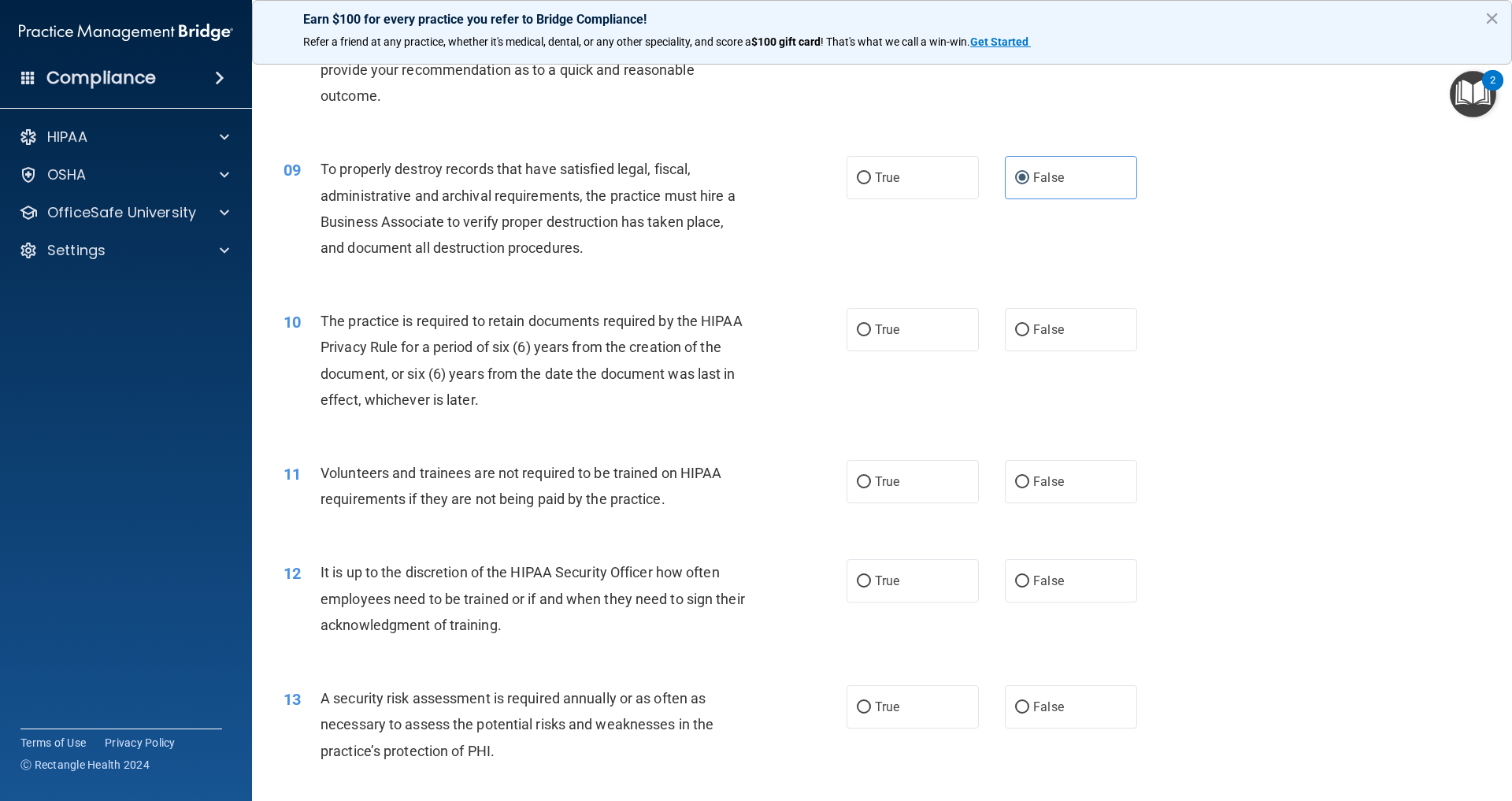
scroll to position [1057, 0]
click at [902, 348] on label "True" at bounding box center [913, 326] width 132 height 43
click at [870, 333] on input "True" at bounding box center [864, 328] width 14 height 11
radio input "true"
click at [1033, 486] on span "False" at bounding box center [1049, 479] width 31 height 15
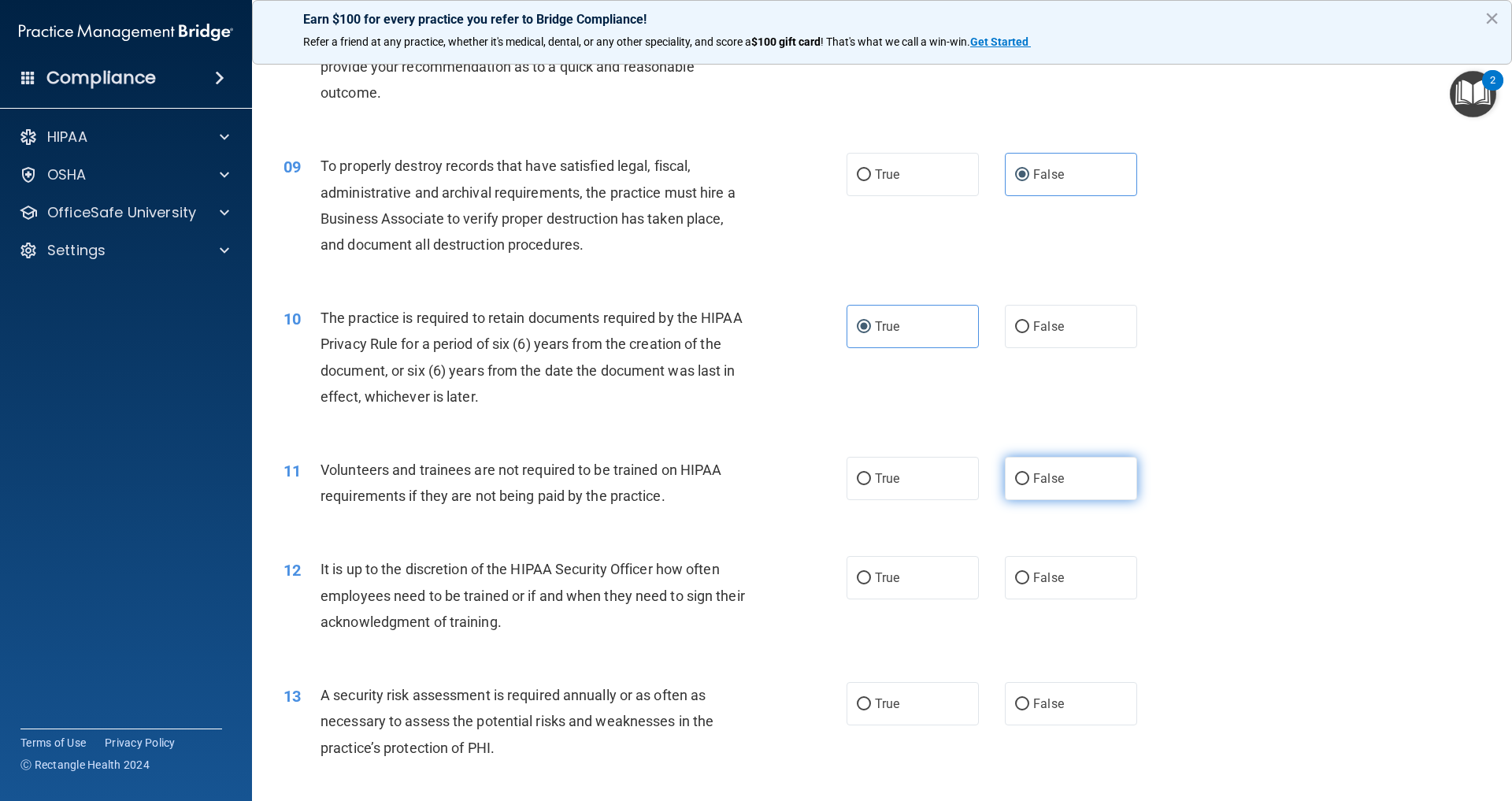
click at [1021, 486] on input "False" at bounding box center [1022, 479] width 14 height 11
radio input "true"
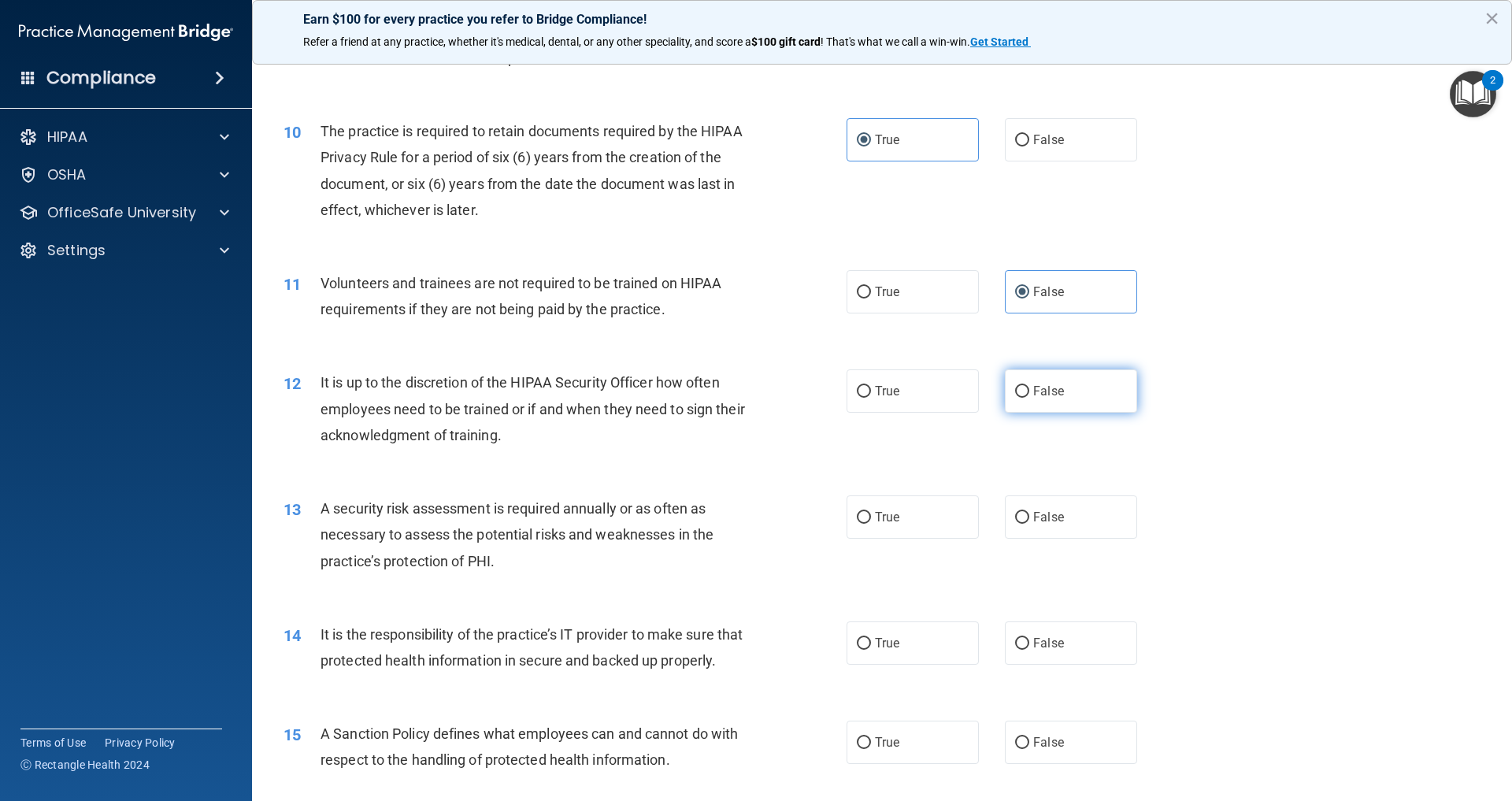
scroll to position [1271, 0]
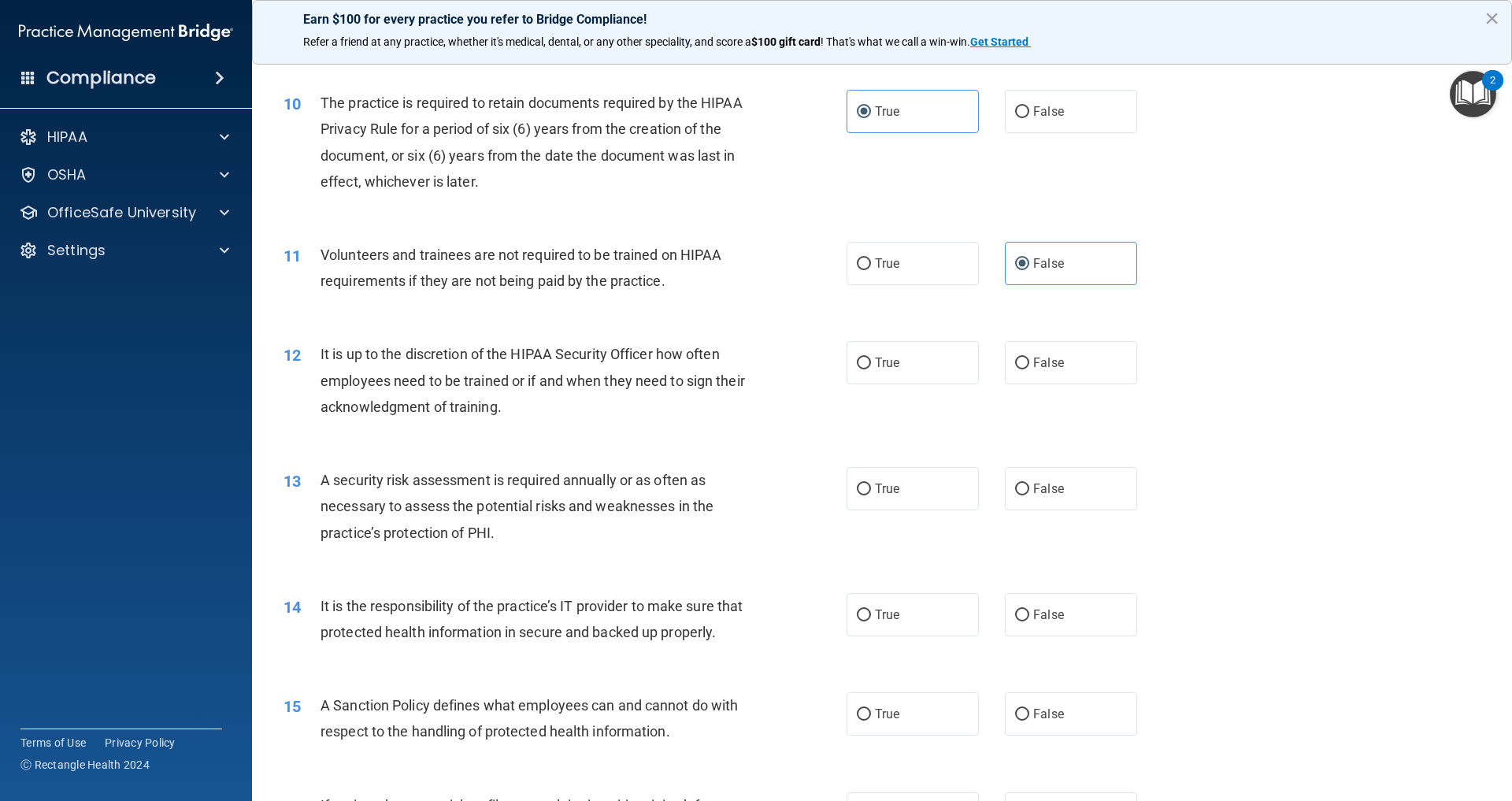
click at [1043, 447] on div "12 It is up to the discretion of the HIPAA Security Officer how often employees…" at bounding box center [882, 385] width 1221 height 126
click at [1038, 384] on label "False" at bounding box center [1071, 362] width 132 height 43
click at [1029, 370] on input "False" at bounding box center [1022, 363] width 14 height 11
radio input "true"
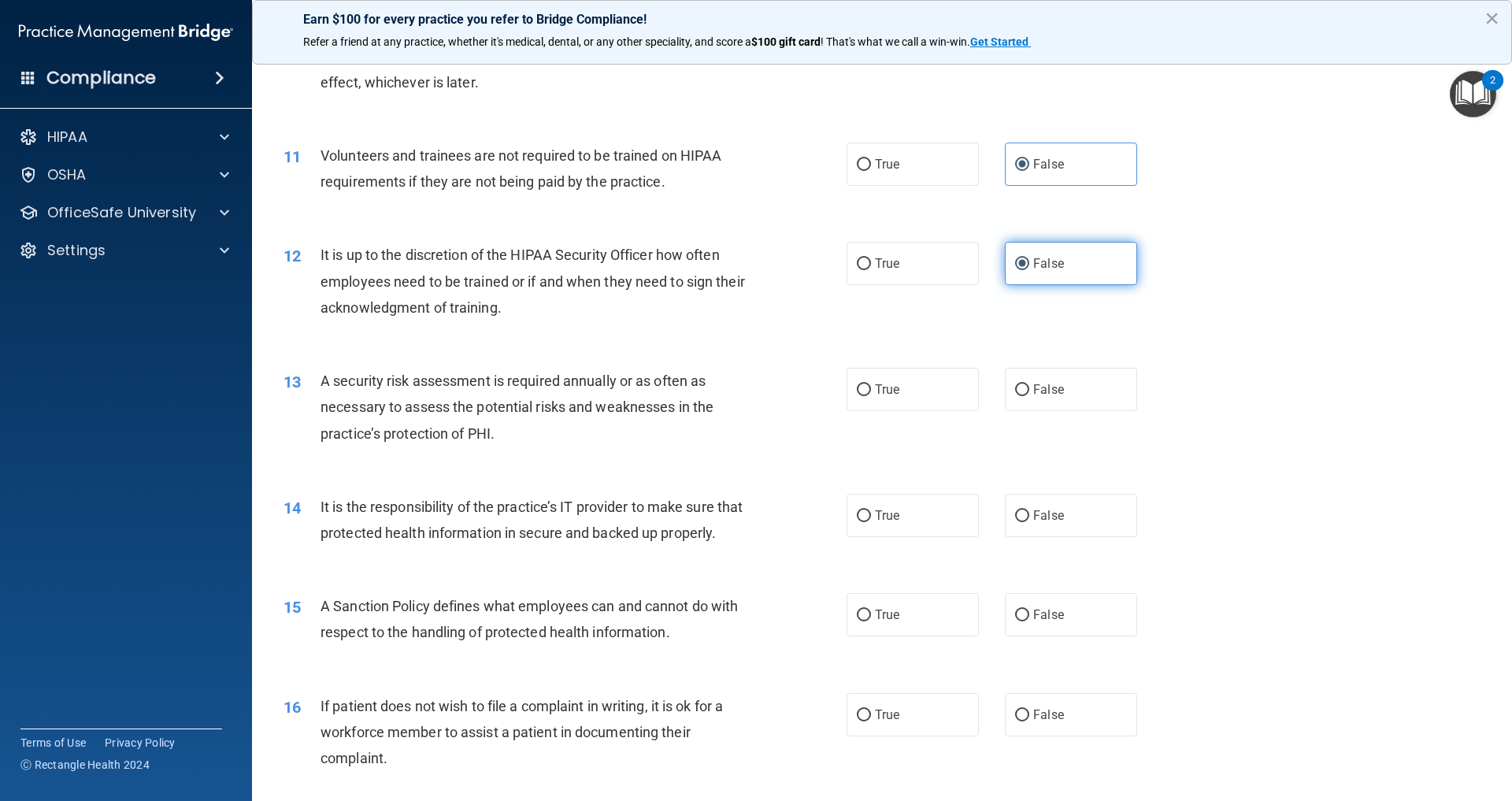
scroll to position [1376, 0]
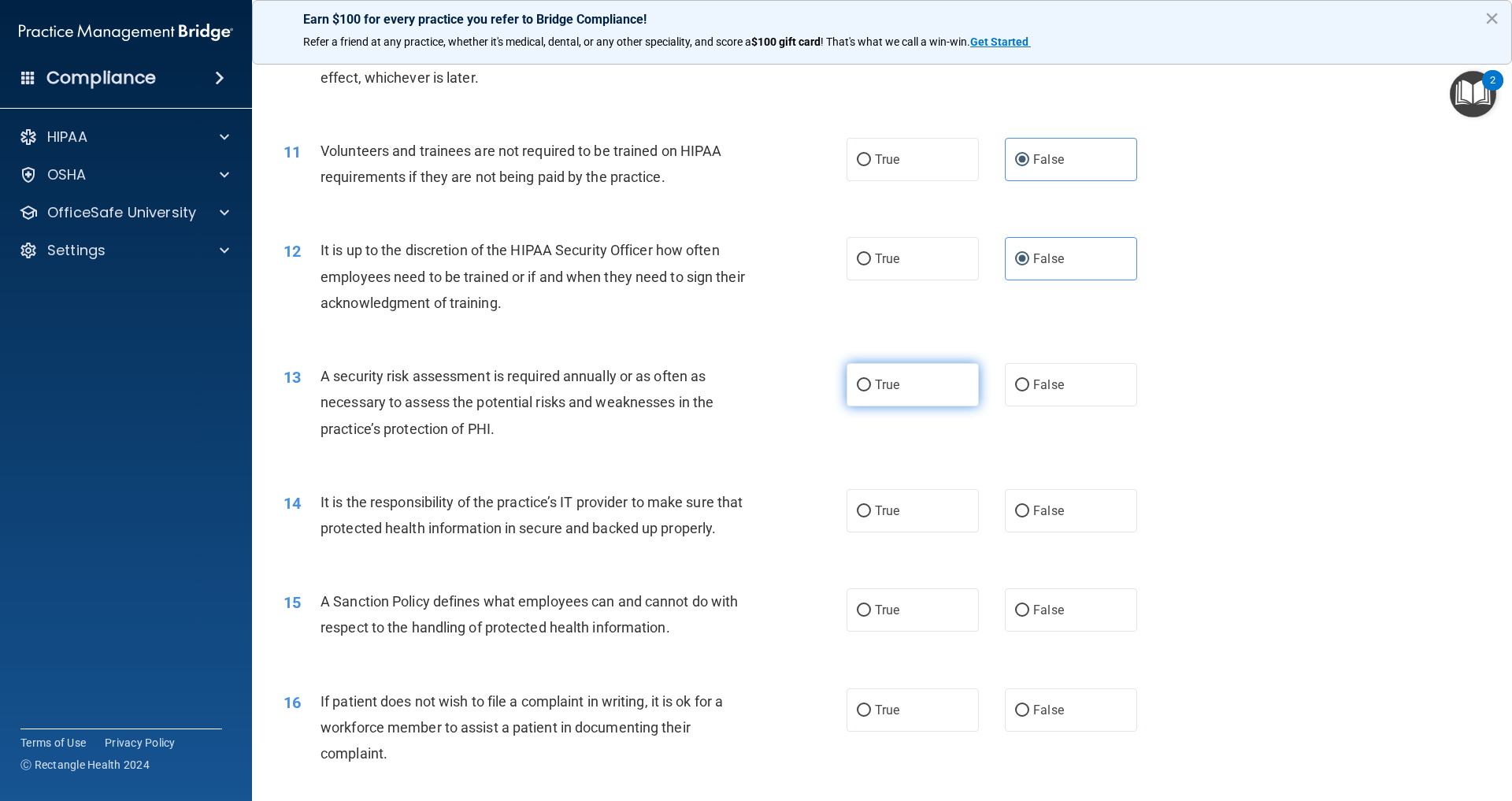
click at [894, 393] on span "True" at bounding box center [887, 385] width 24 height 15
click at [870, 392] on input "True" at bounding box center [864, 385] width 14 height 11
radio input "true"
click at [1049, 533] on label "False" at bounding box center [1071, 511] width 132 height 43
click at [1029, 517] on input "False" at bounding box center [1022, 512] width 14 height 11
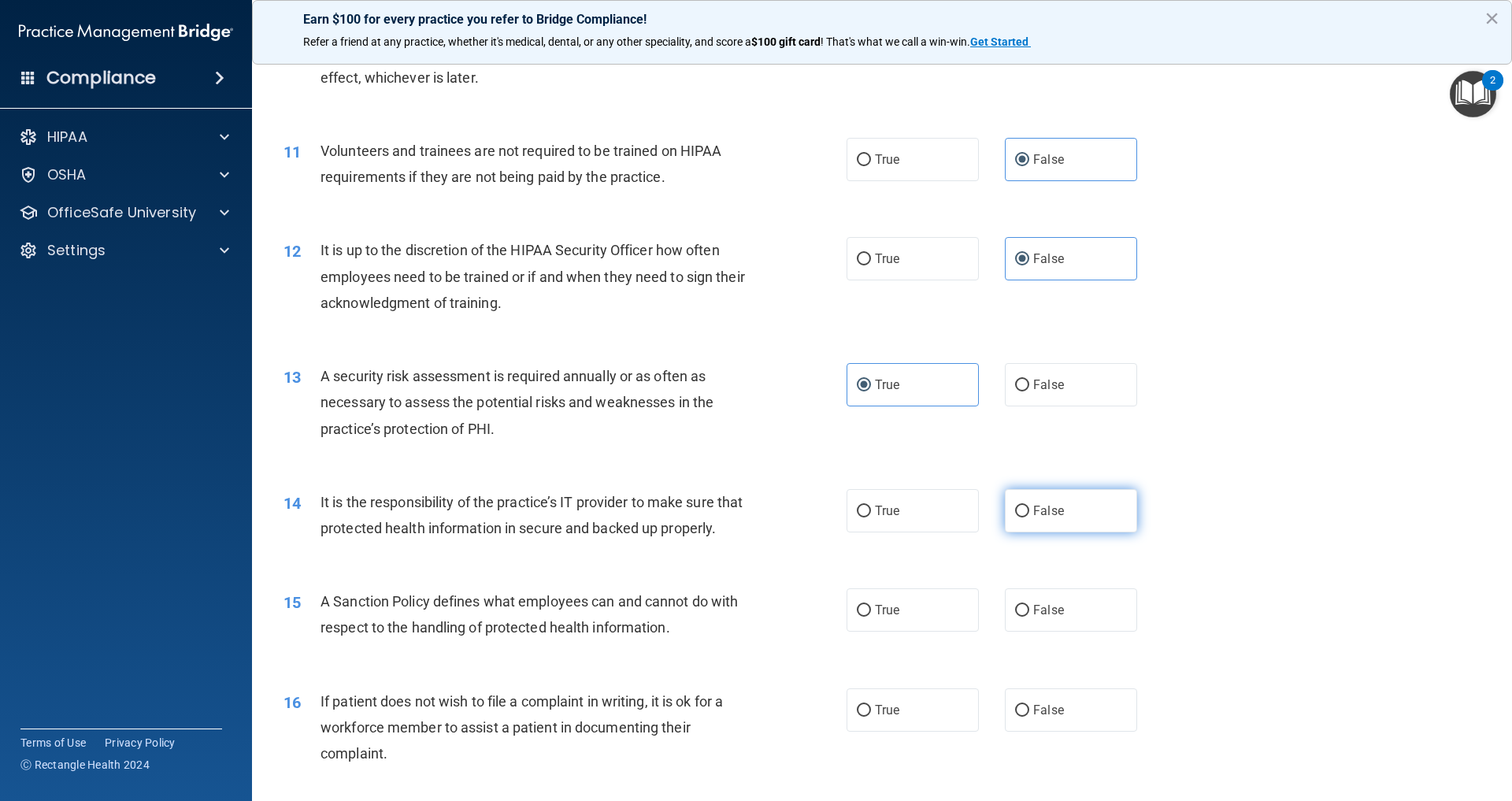
radio input "true"
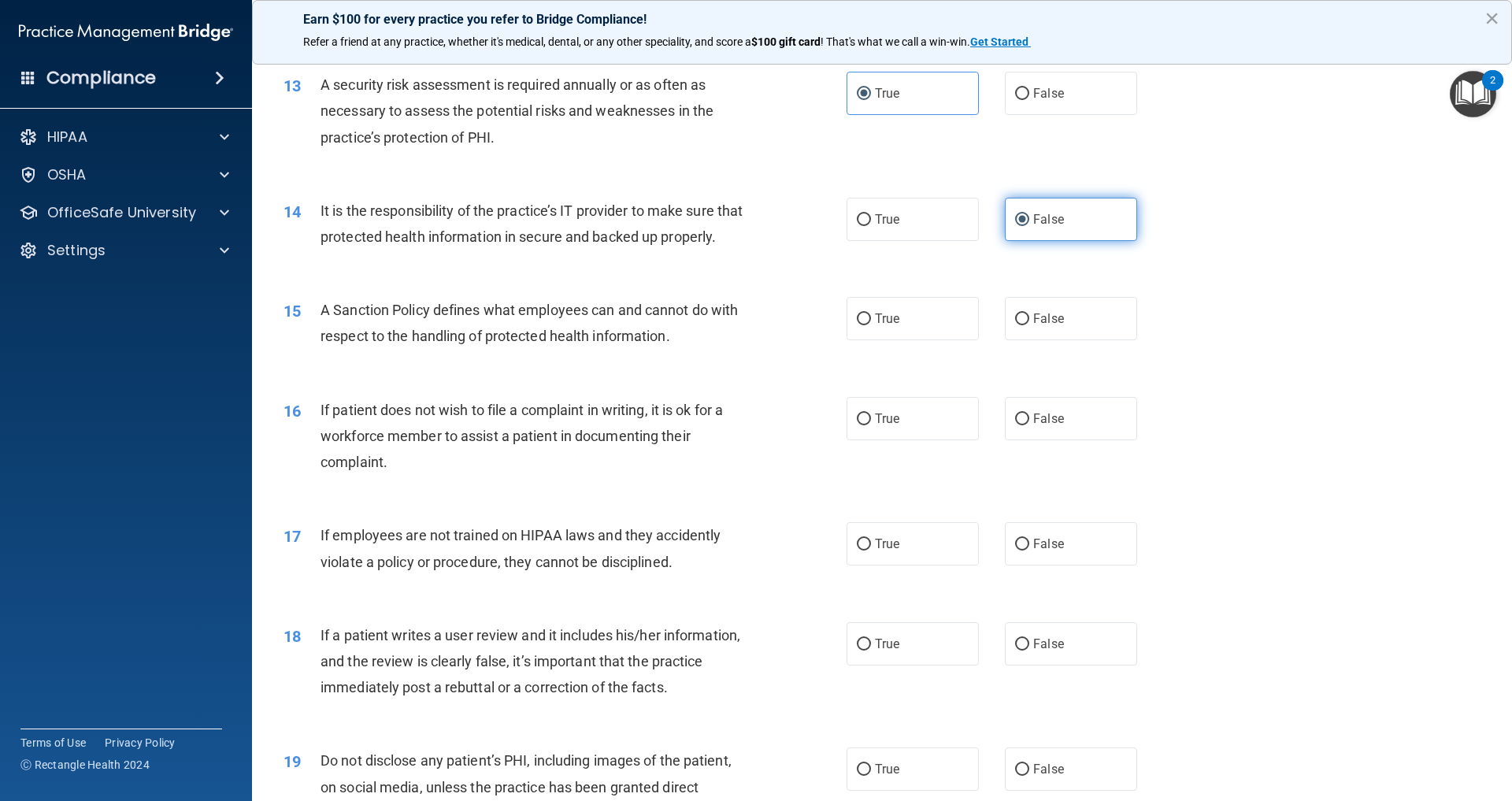
scroll to position [1671, 0]
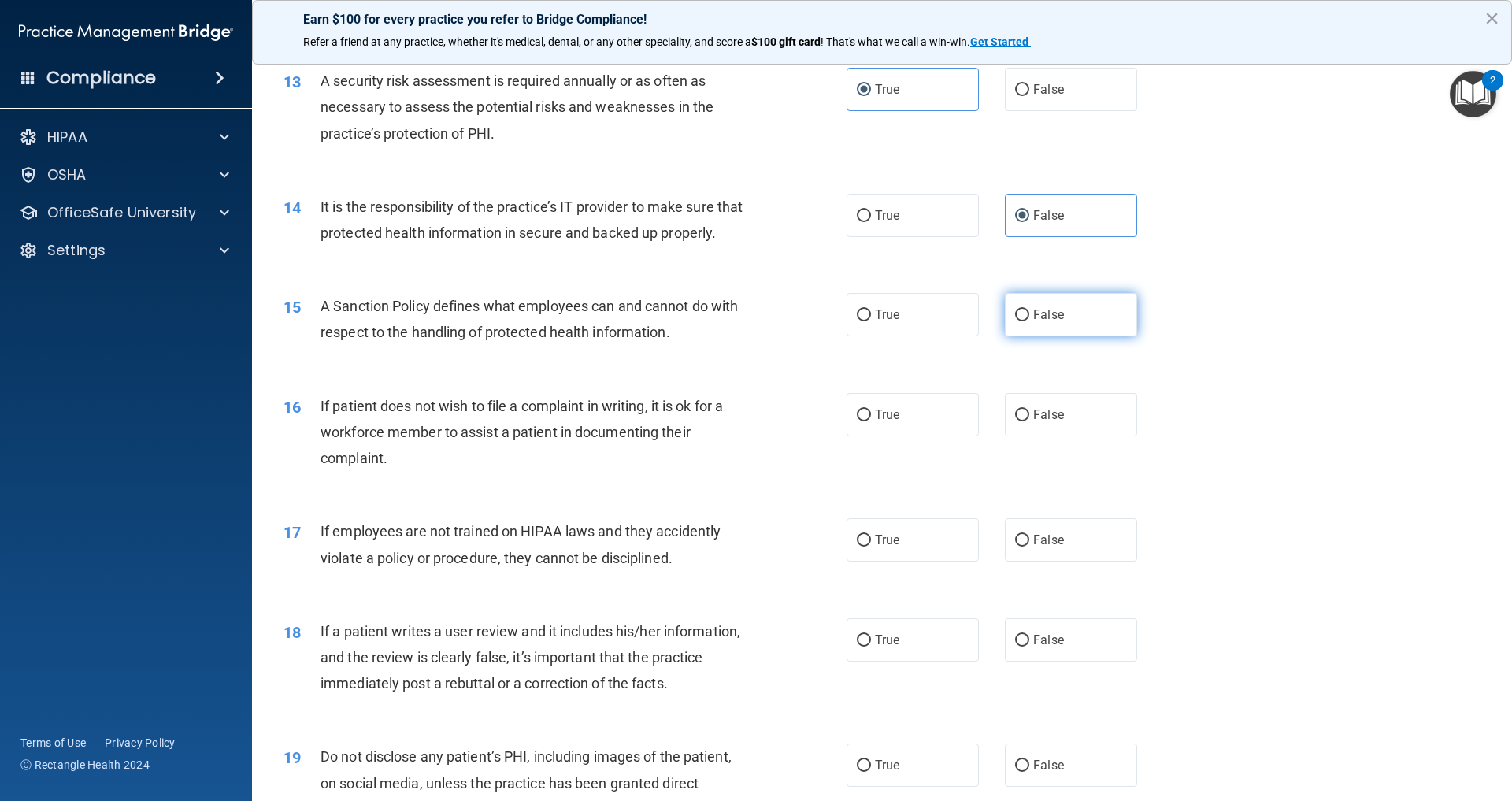
click at [1016, 336] on label "False" at bounding box center [1071, 314] width 132 height 43
click at [1016, 322] on input "False" at bounding box center [1022, 315] width 14 height 11
radio input "true"
click at [906, 472] on div "16 If patient does not wish to file a complaint in writing, it is ok for a work…" at bounding box center [882, 437] width 1221 height 126
click at [906, 437] on label "True" at bounding box center [913, 414] width 132 height 43
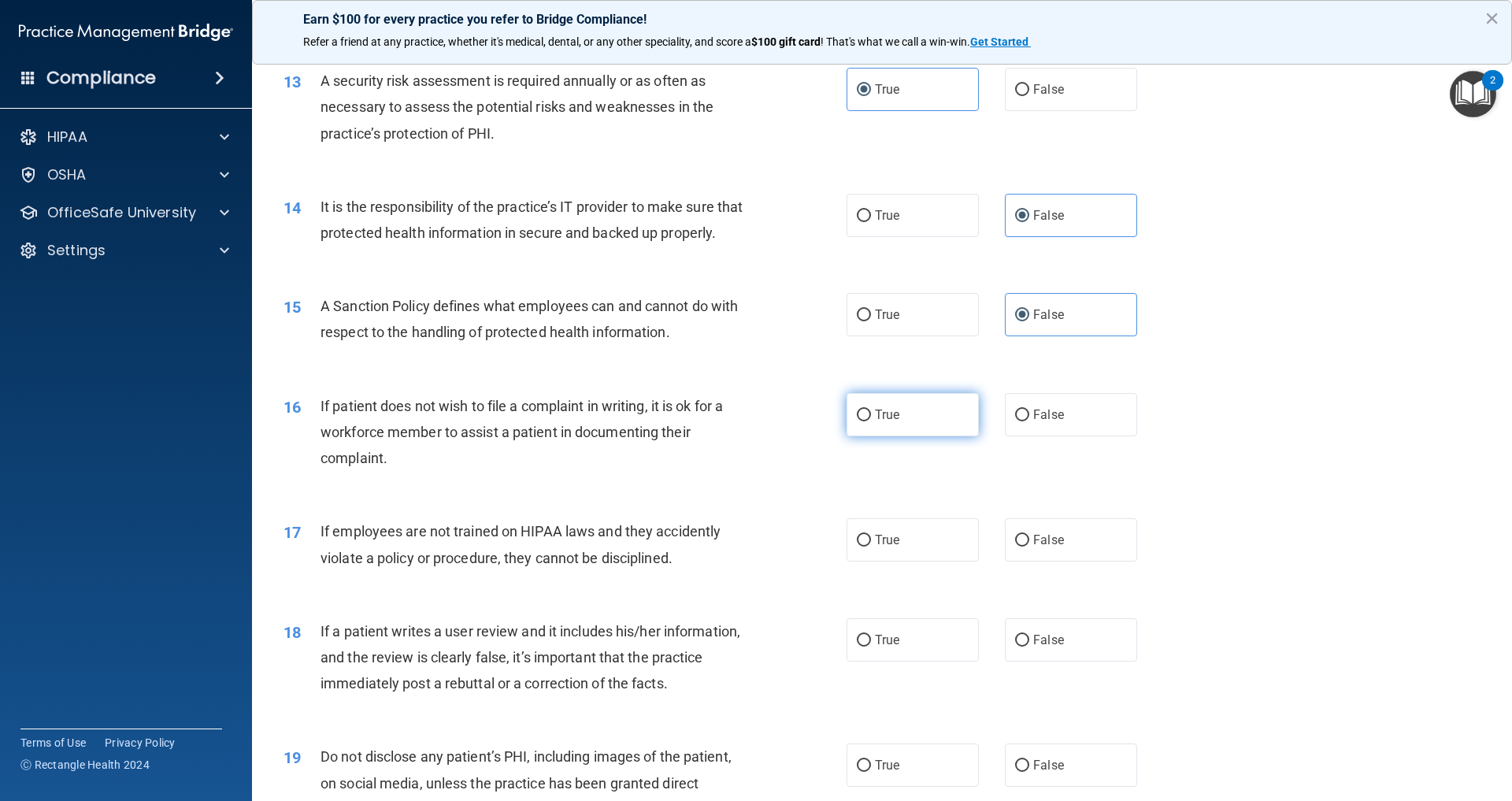
click at [870, 422] on input "True" at bounding box center [864, 416] width 14 height 11
radio input "true"
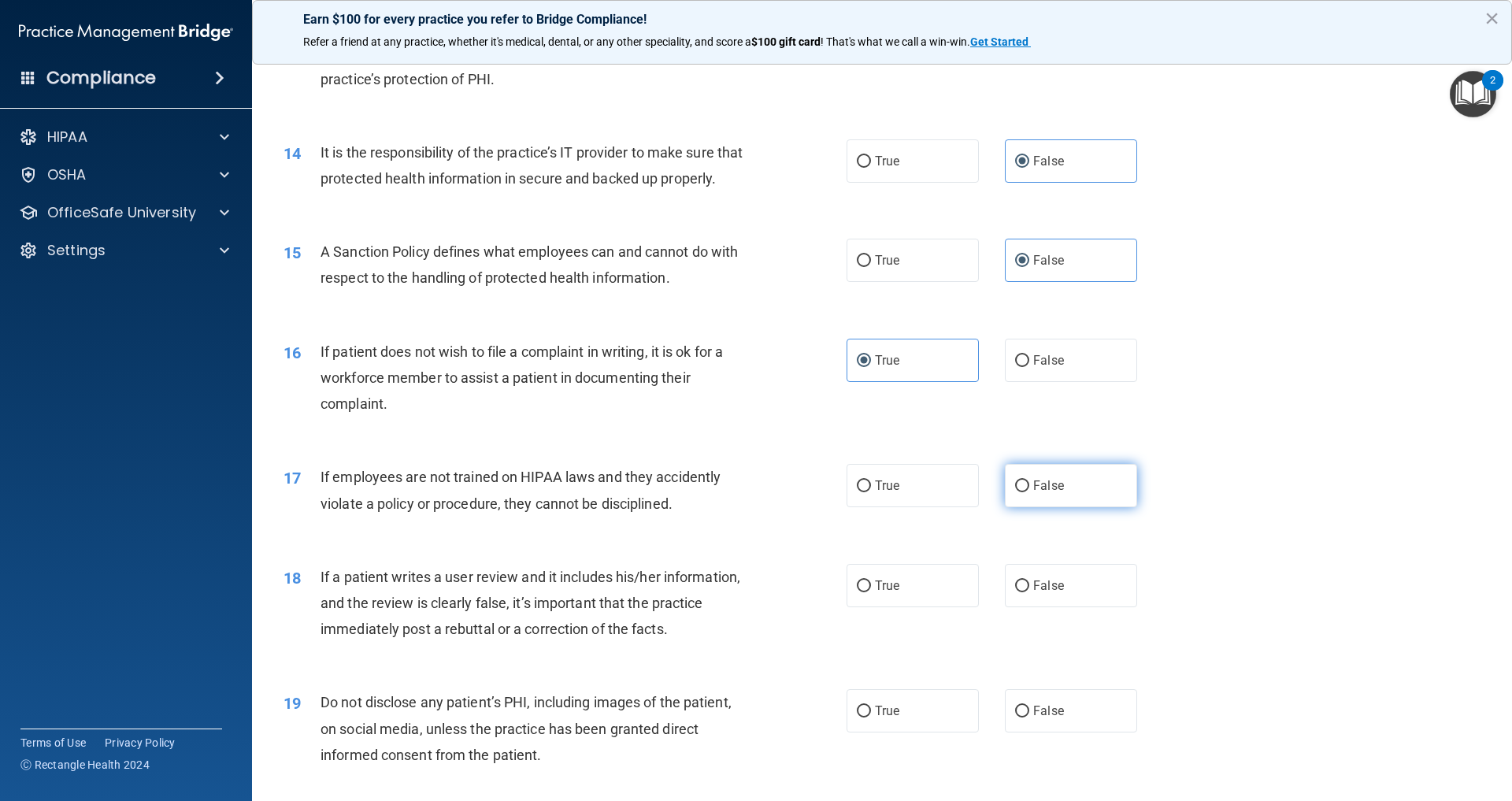
click at [1040, 508] on label "False" at bounding box center [1071, 485] width 132 height 43
click at [1029, 492] on input "False" at bounding box center [1022, 487] width 14 height 11
radio input "true"
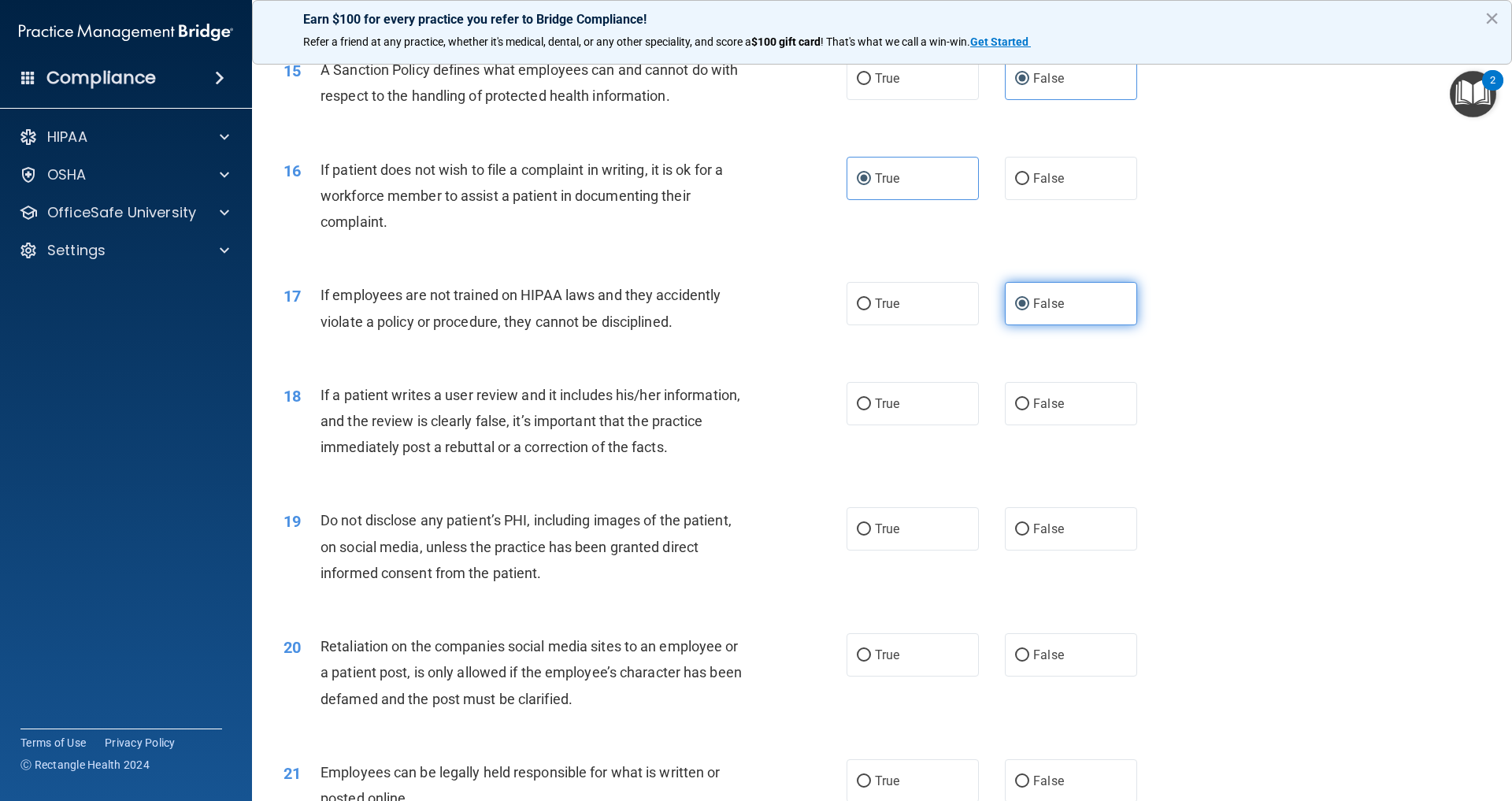
scroll to position [1911, 0]
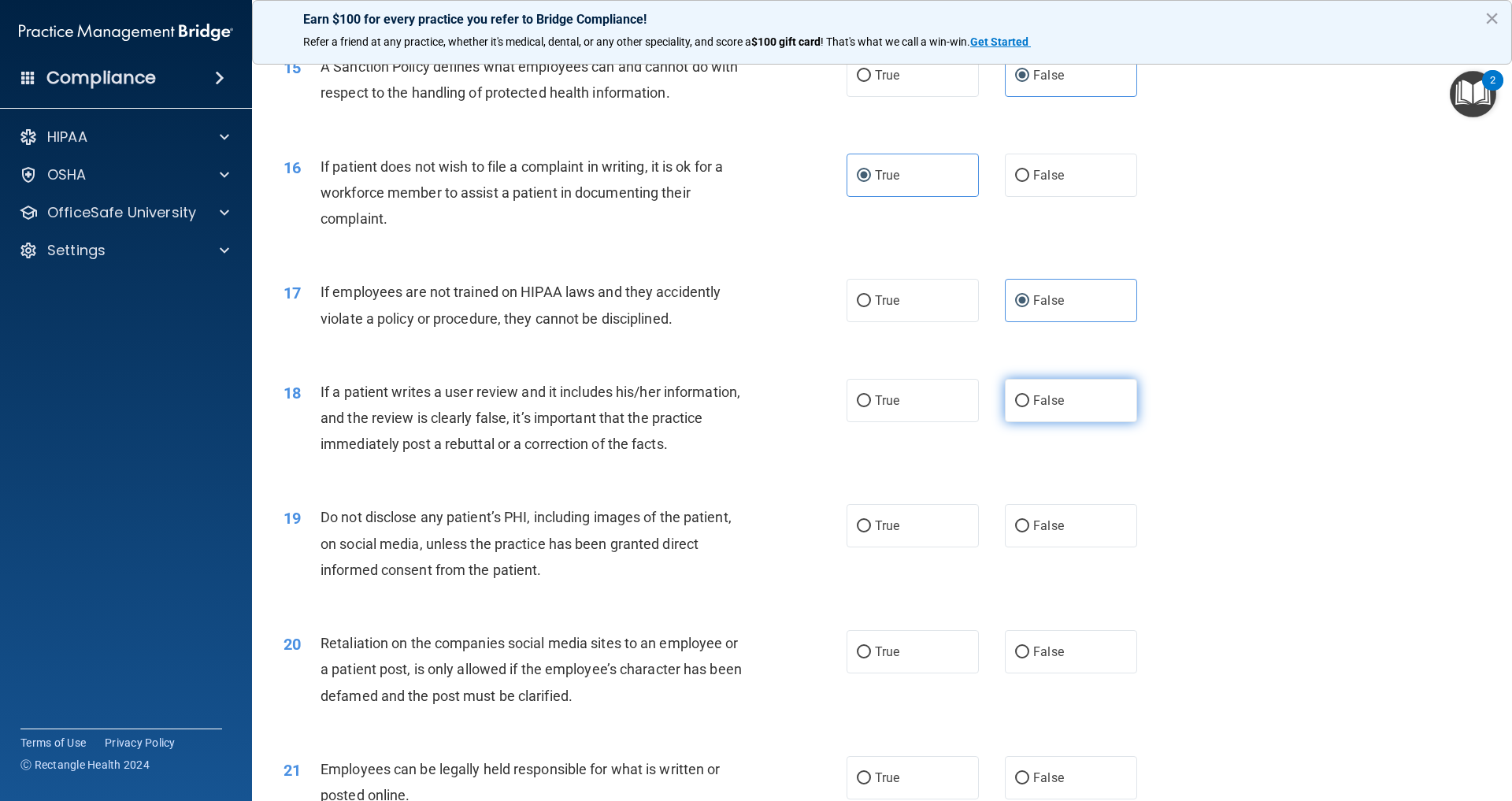
click at [1035, 408] on span "False" at bounding box center [1049, 400] width 31 height 15
click at [1029, 407] on input "False" at bounding box center [1022, 401] width 14 height 11
radio input "true"
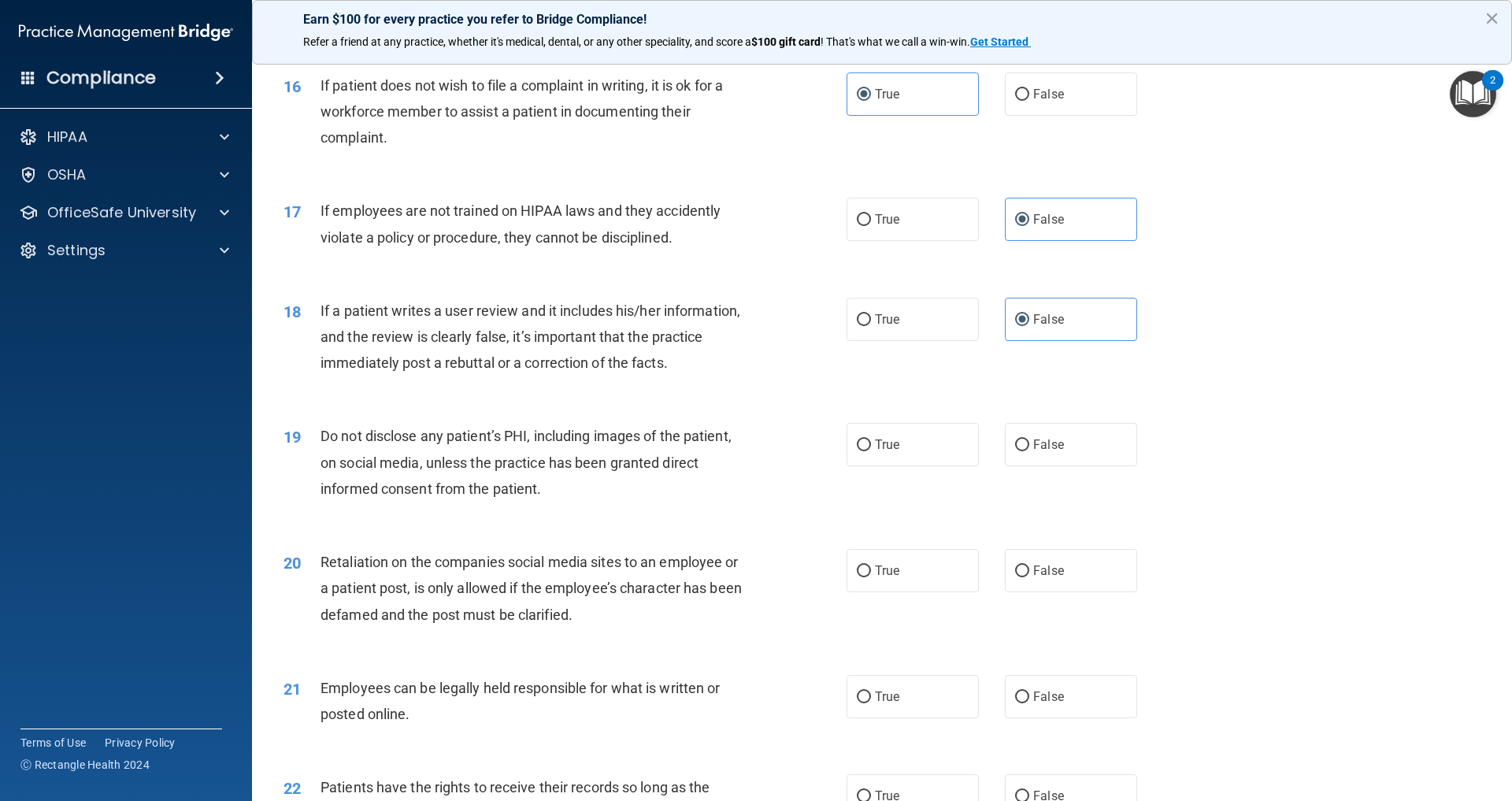
scroll to position [2033, 0]
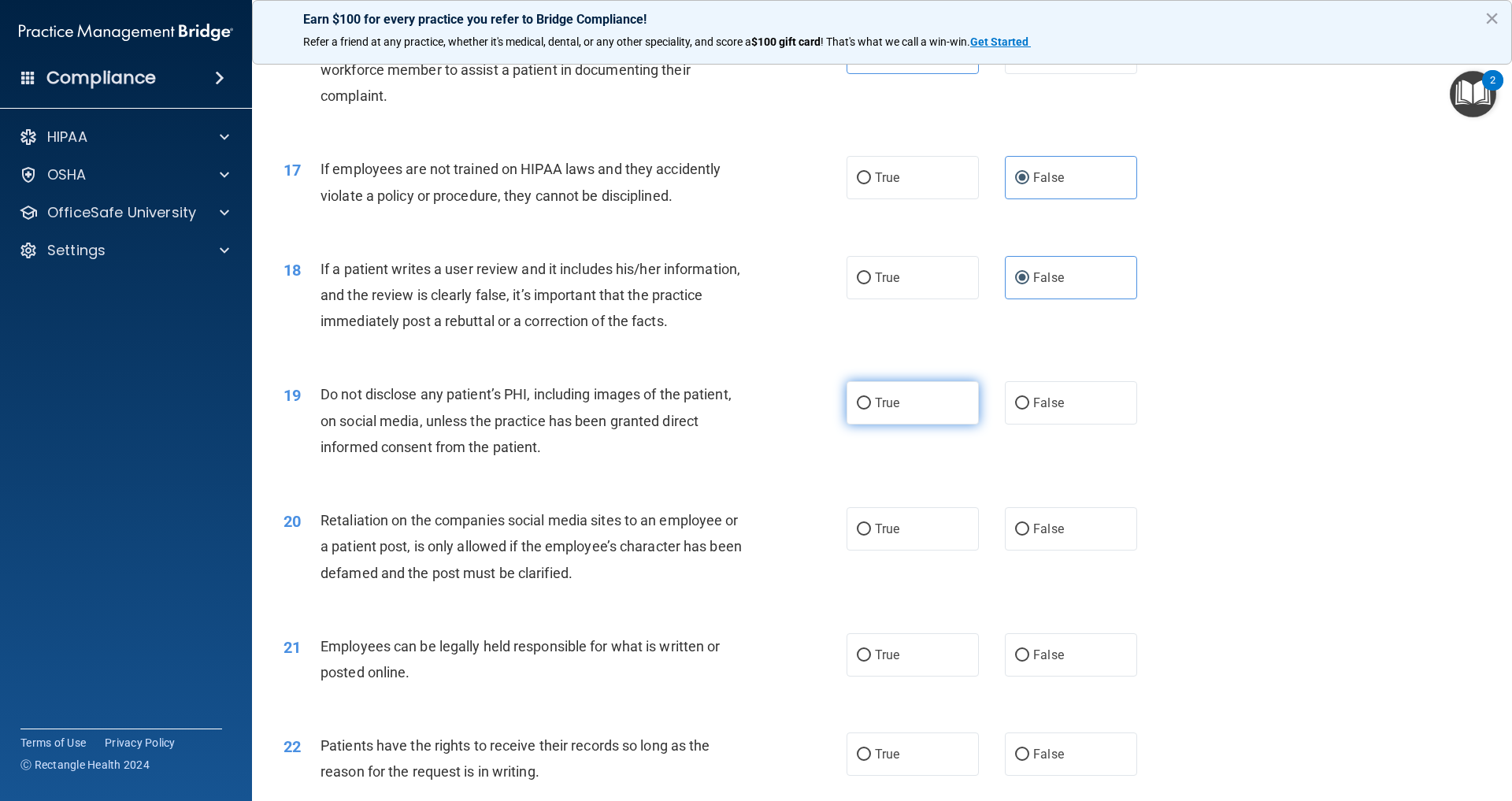
click at [891, 424] on label "True" at bounding box center [913, 402] width 132 height 43
click at [870, 410] on input "True" at bounding box center [864, 403] width 14 height 11
radio input "true"
click at [1056, 551] on label "False" at bounding box center [1071, 529] width 132 height 43
click at [1029, 536] on input "False" at bounding box center [1022, 530] width 14 height 11
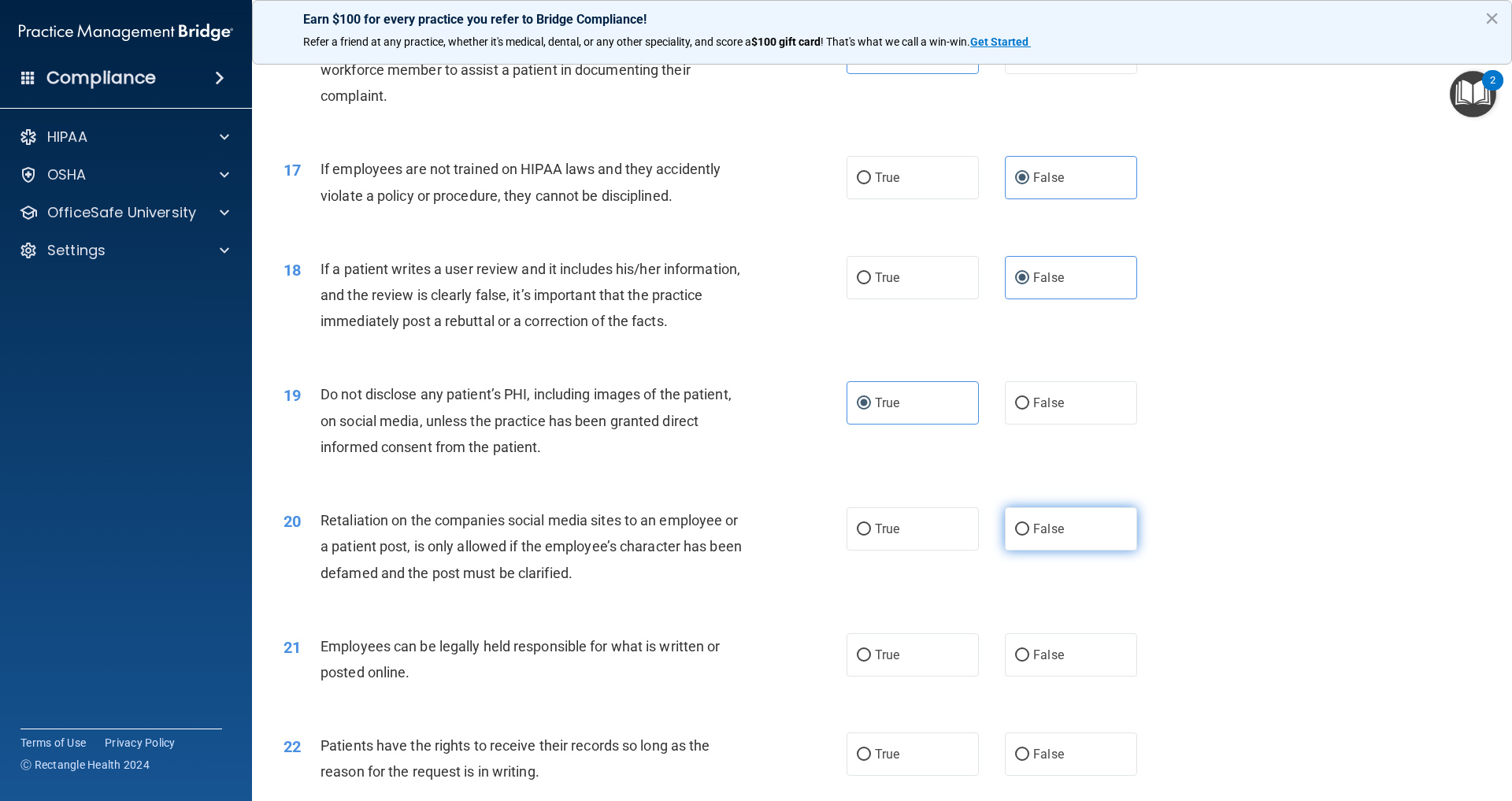
radio input "true"
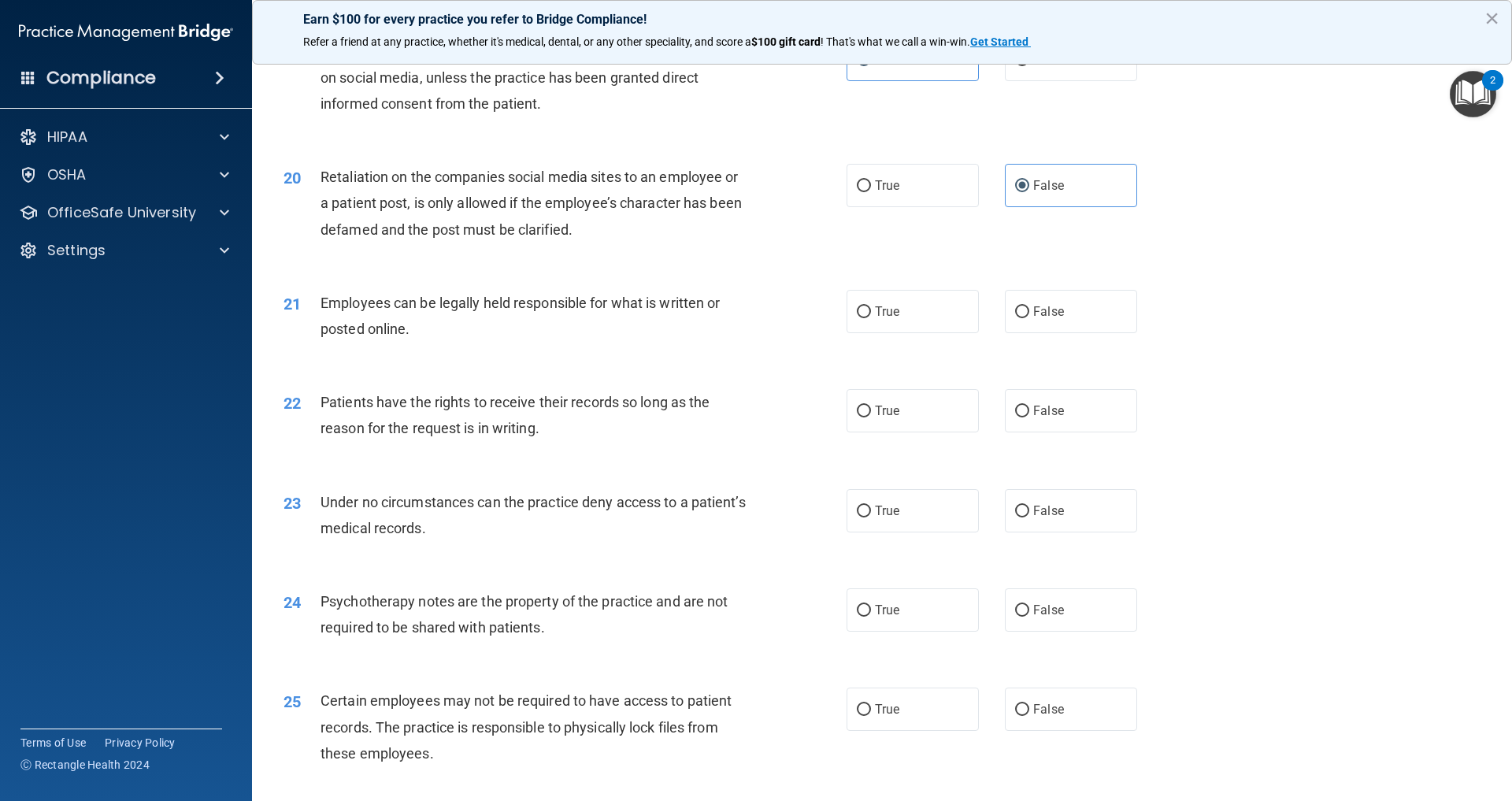
scroll to position [2418, 0]
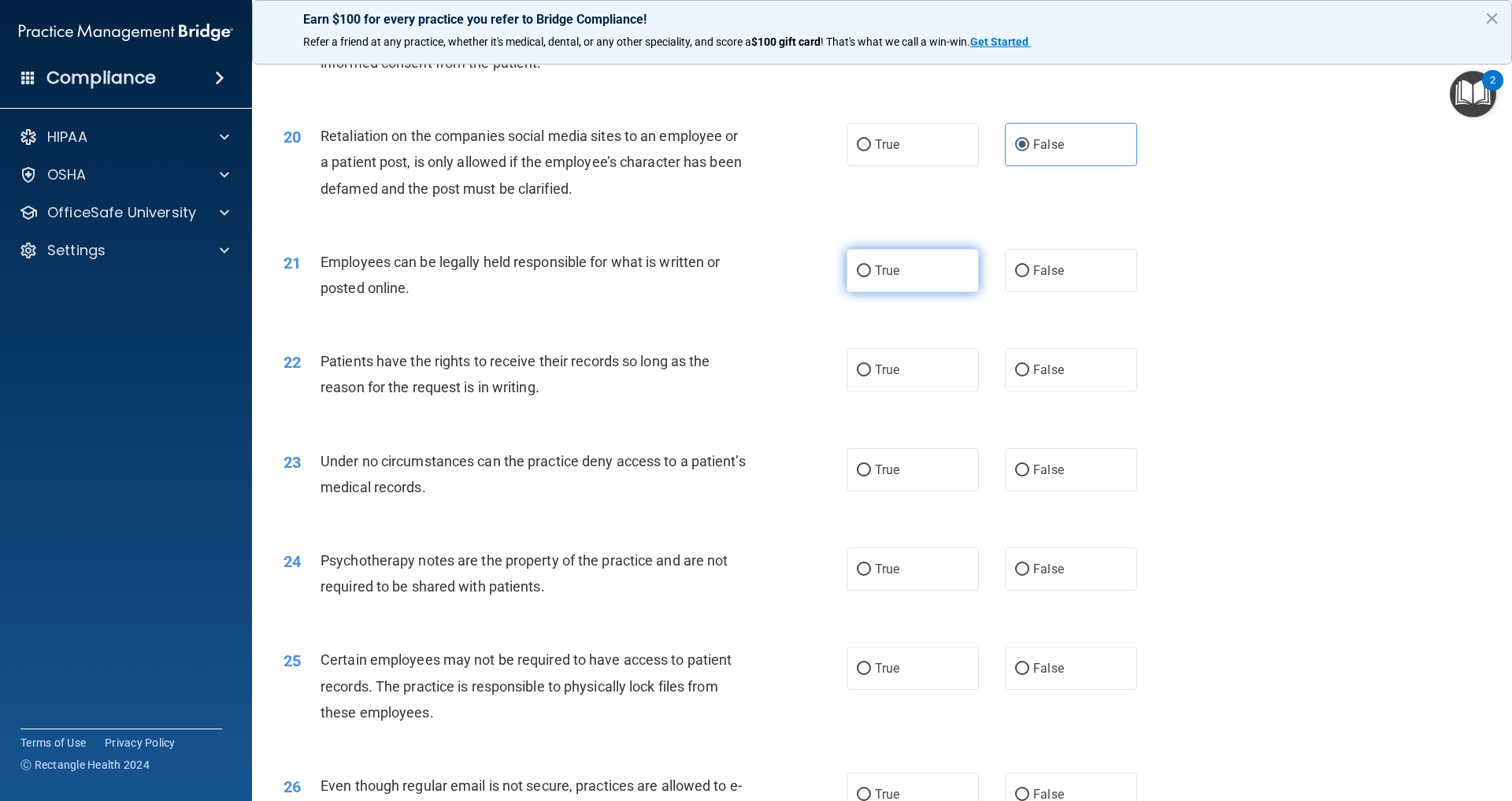
click at [899, 278] on span "True" at bounding box center [887, 271] width 24 height 15
click at [870, 277] on input "True" at bounding box center [864, 271] width 14 height 11
radio input "true"
click at [1033, 378] on span "False" at bounding box center [1049, 370] width 31 height 15
click at [1022, 377] on input "False" at bounding box center [1022, 371] width 14 height 11
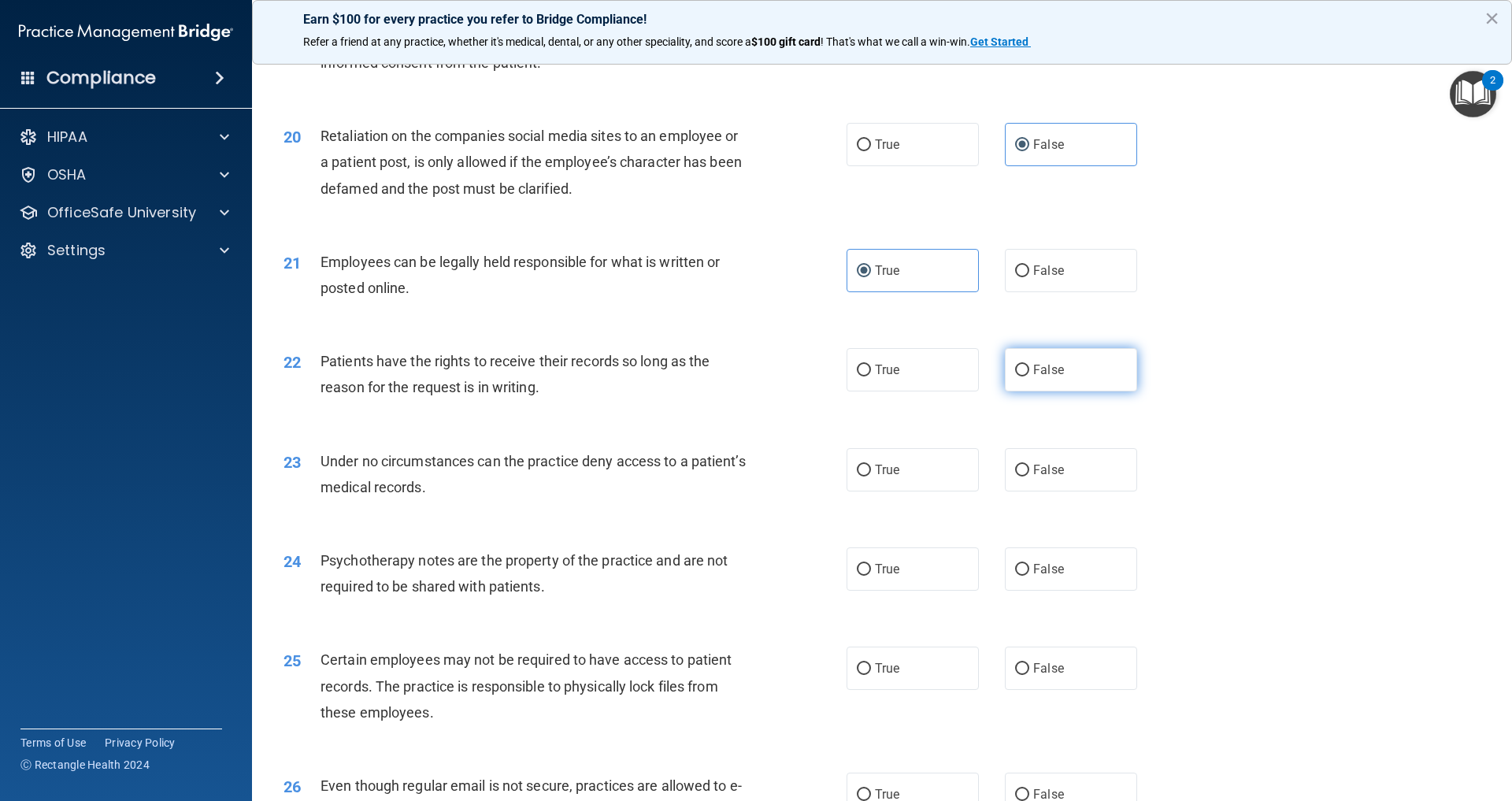
radio input "true"
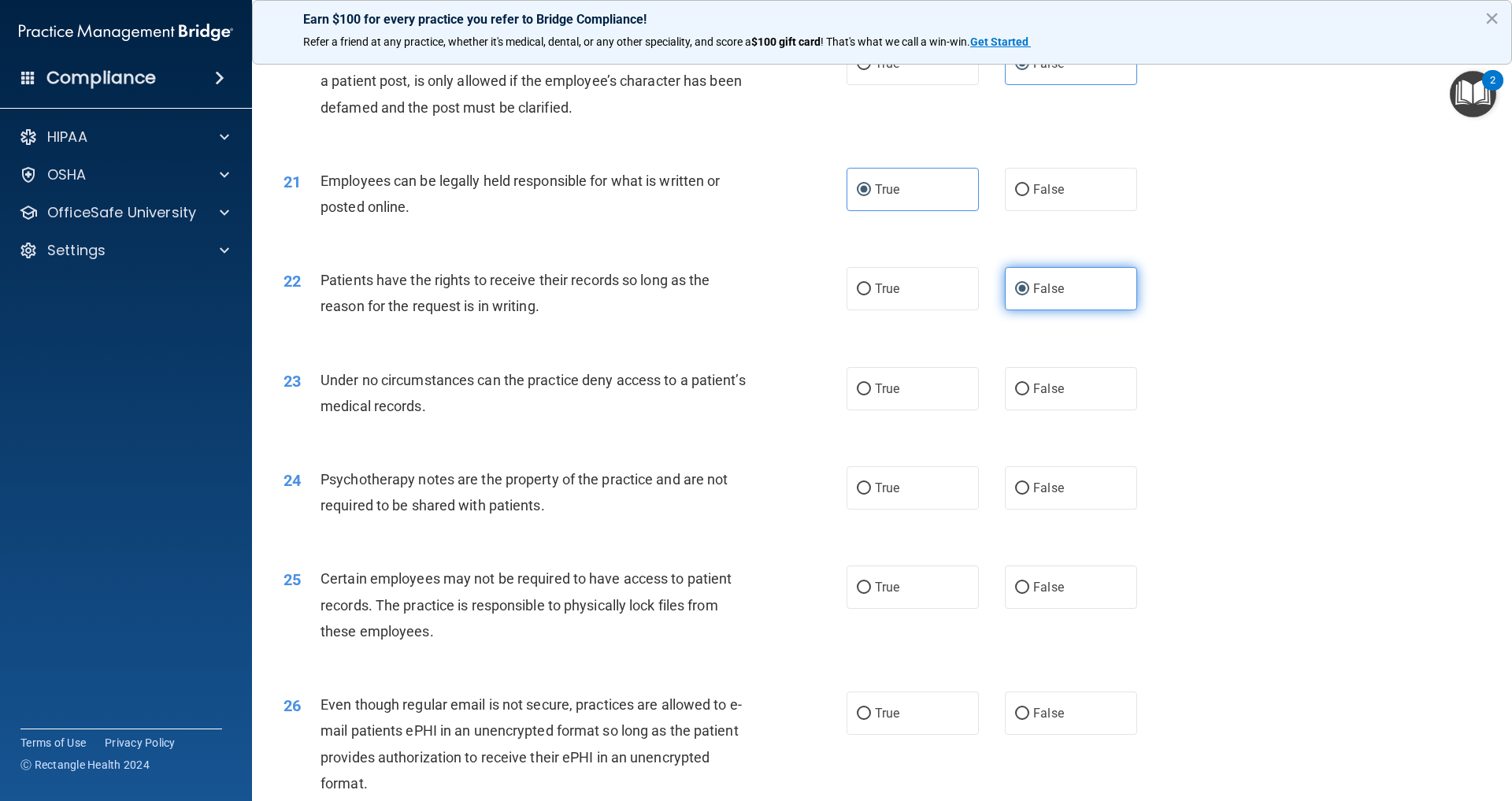
scroll to position [2548, 0]
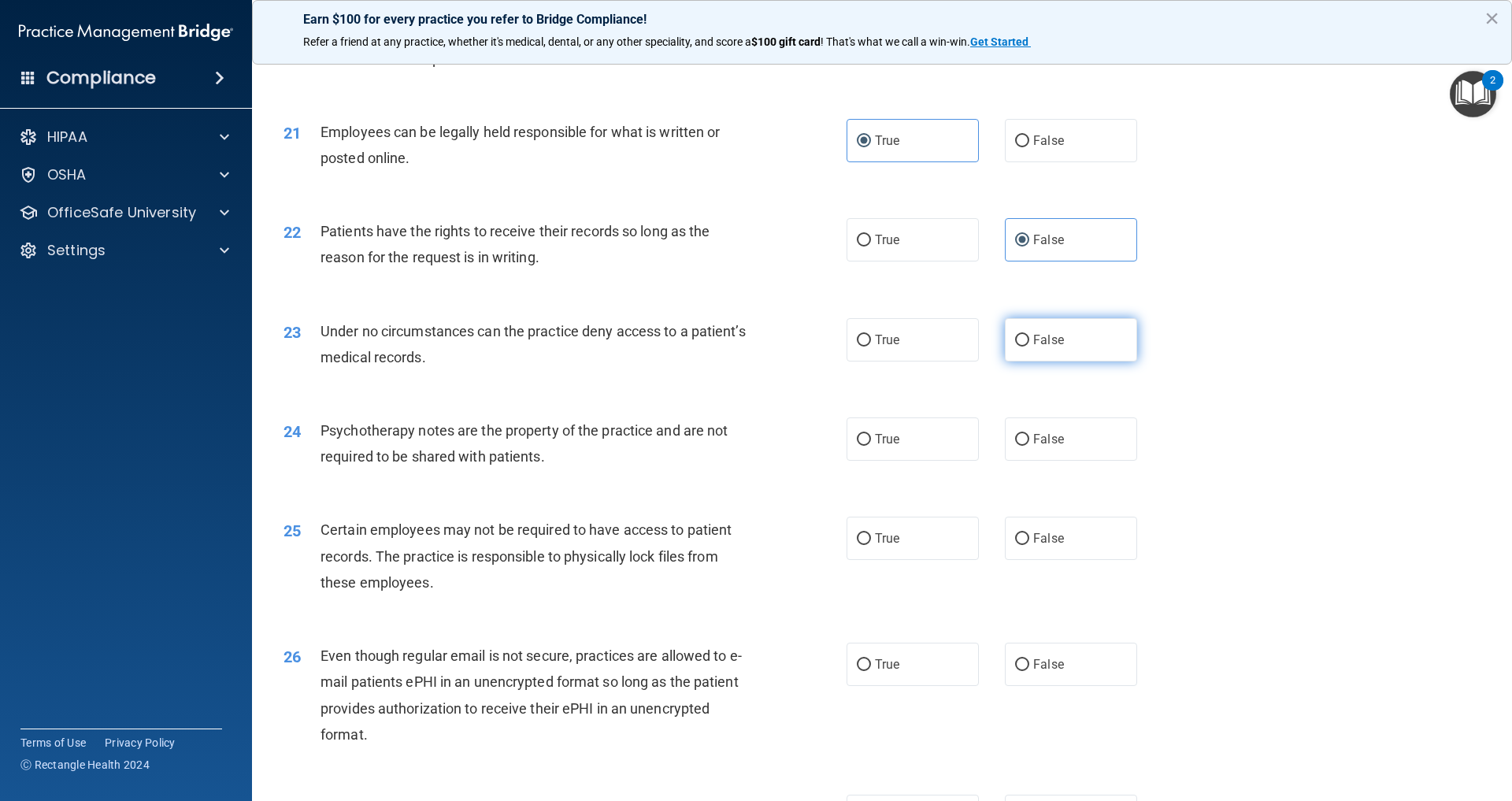
click at [1030, 361] on label "False" at bounding box center [1071, 339] width 132 height 43
click at [1029, 347] on input "False" at bounding box center [1022, 340] width 14 height 11
radio input "true"
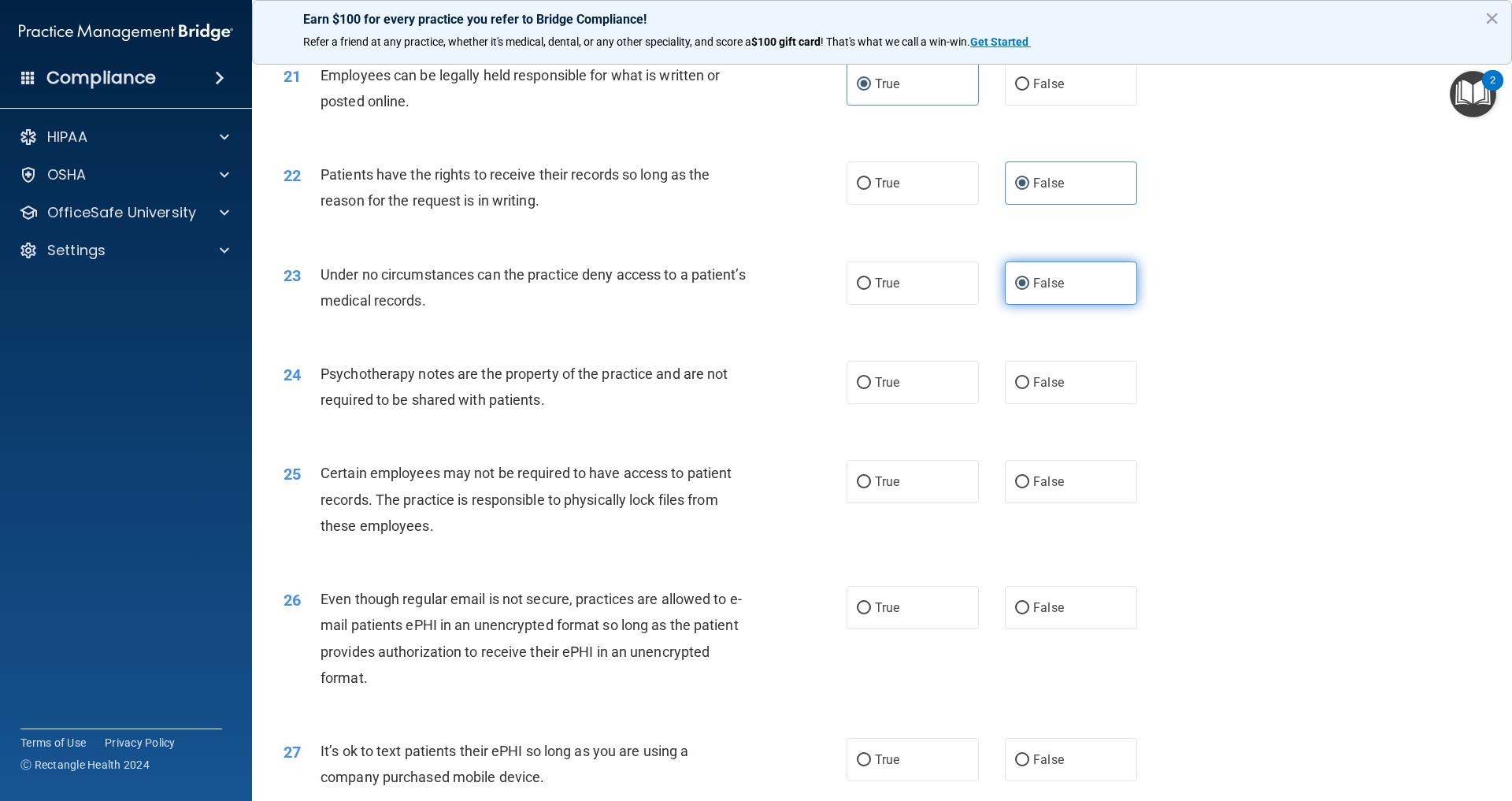
scroll to position [2633, 0]
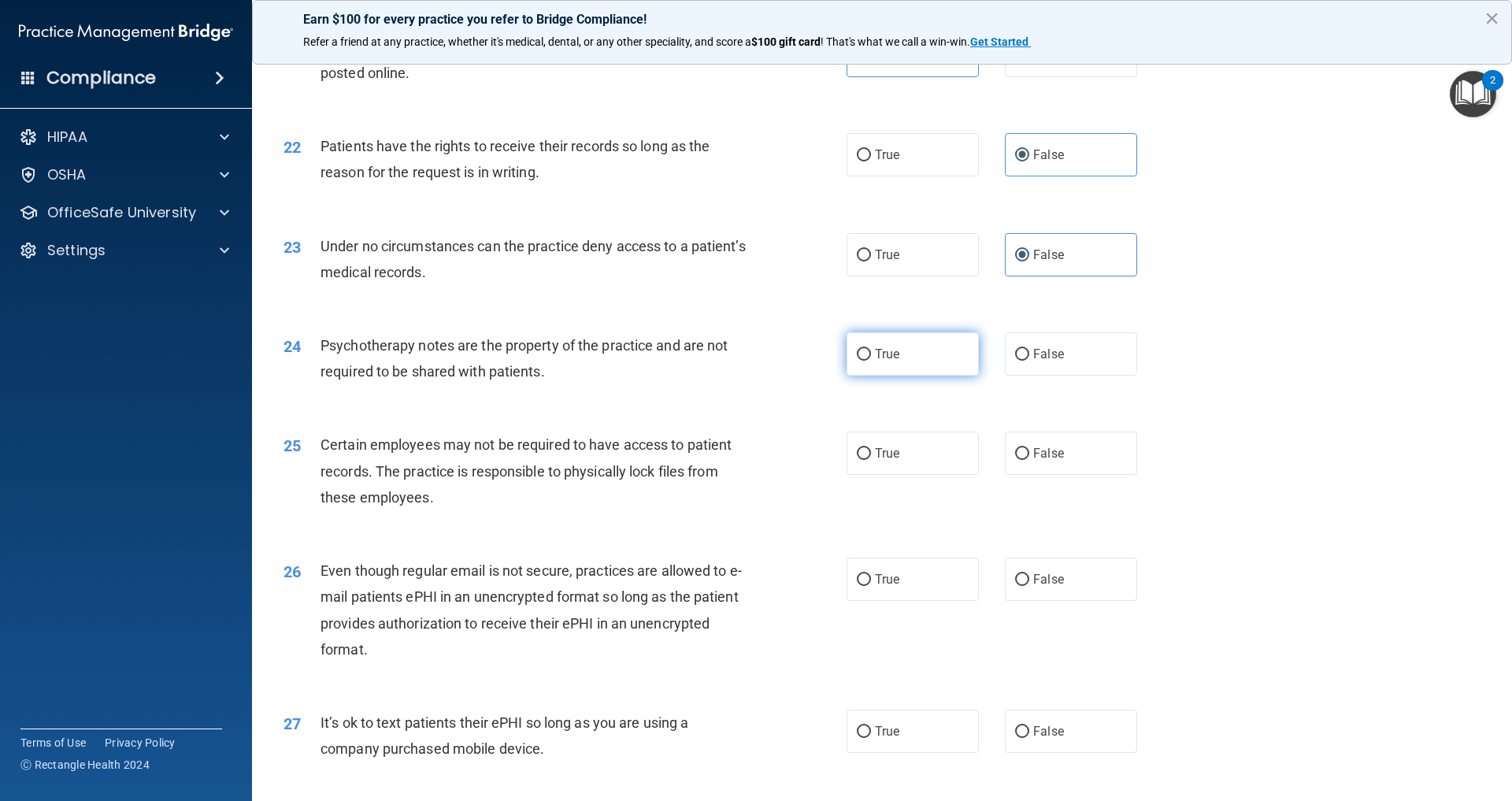
click at [889, 376] on label "True" at bounding box center [913, 354] width 132 height 43
click at [870, 361] on input "True" at bounding box center [864, 355] width 14 height 11
radio input "true"
click at [907, 475] on label "True" at bounding box center [913, 453] width 132 height 43
click at [870, 460] on input "True" at bounding box center [864, 454] width 14 height 11
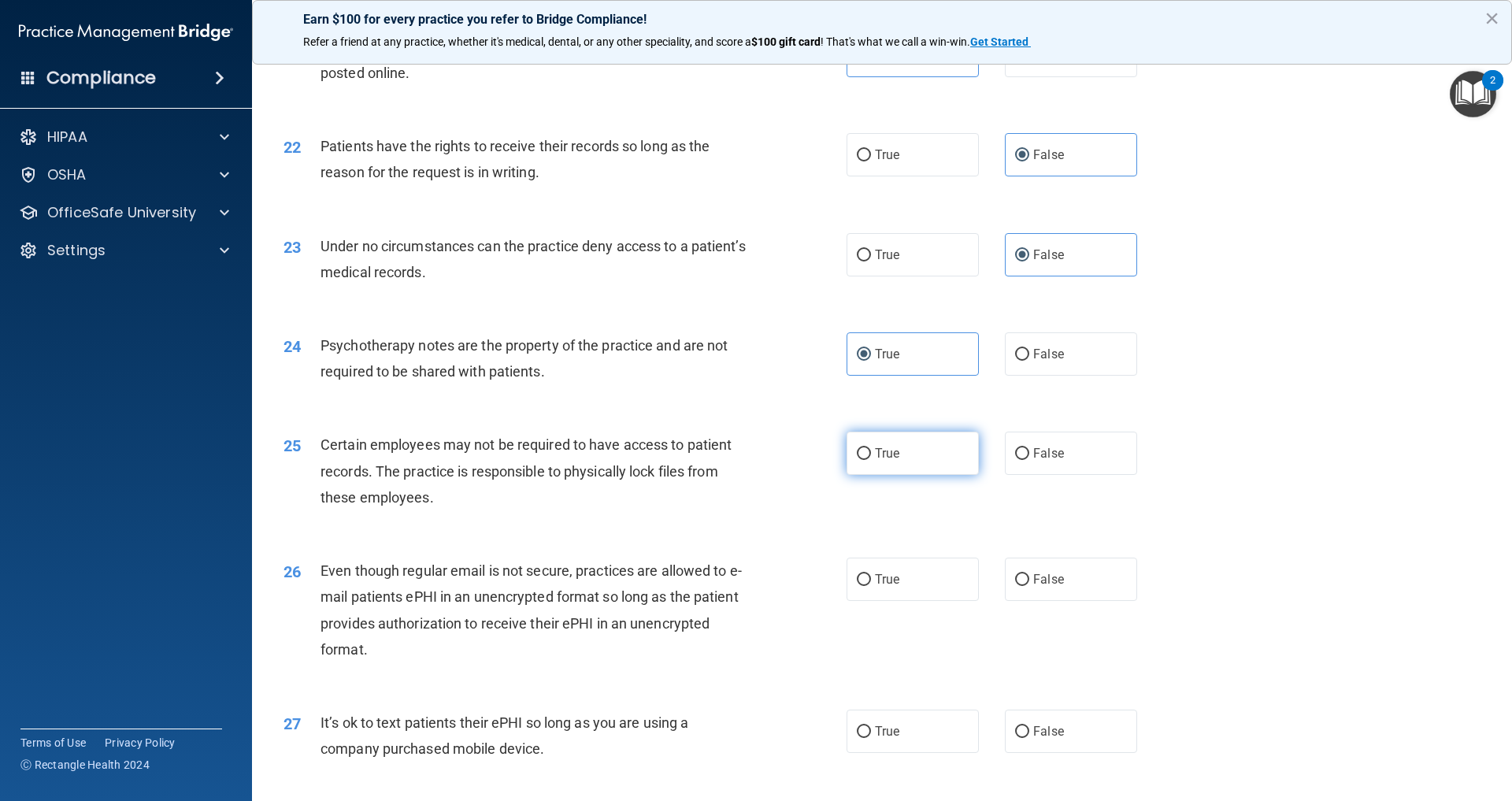
radio input "true"
click at [924, 601] on label "True" at bounding box center [913, 579] width 132 height 43
click at [870, 586] on input "True" at bounding box center [864, 580] width 14 height 11
radio input "true"
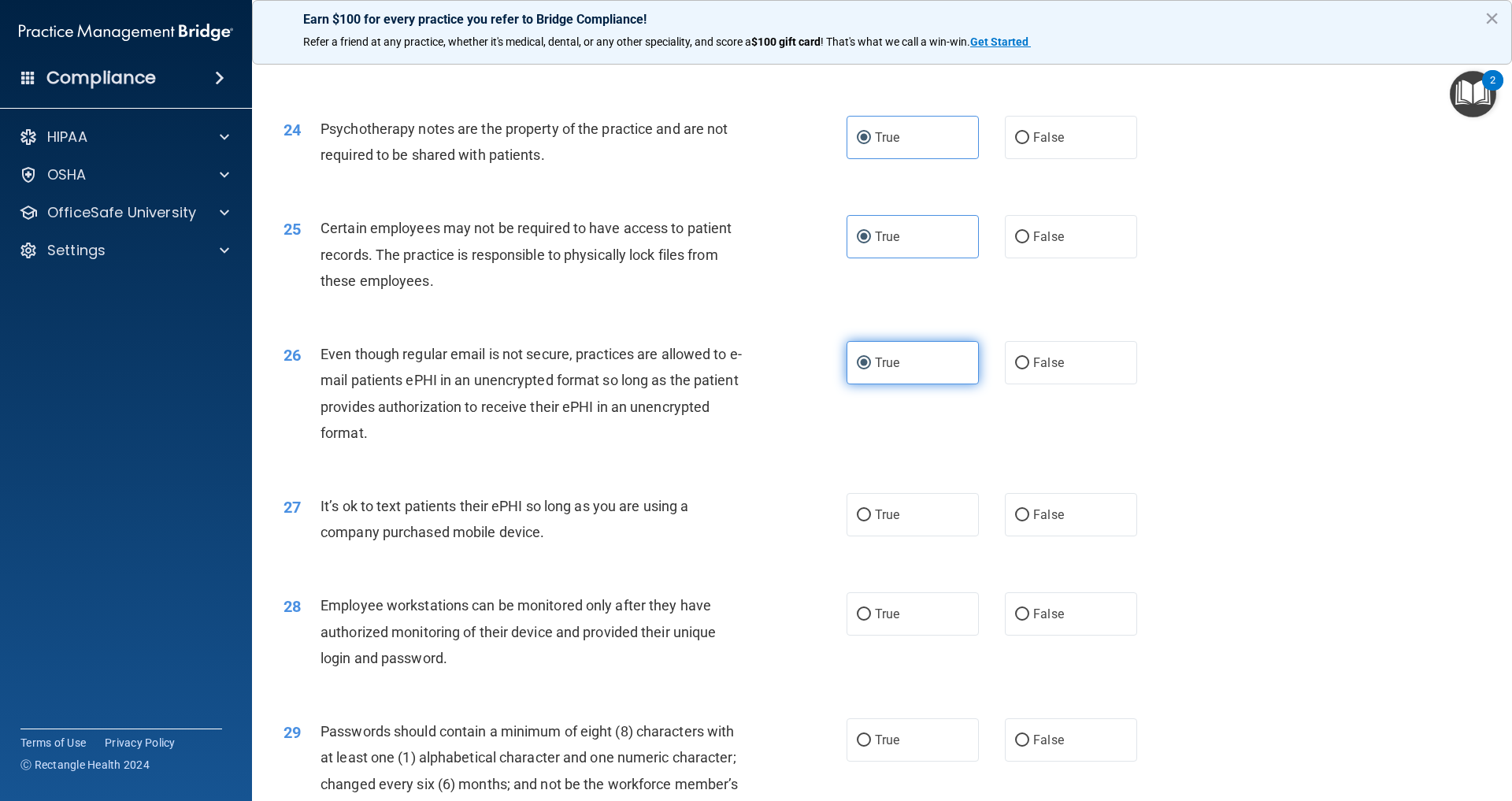
scroll to position [2860, 0]
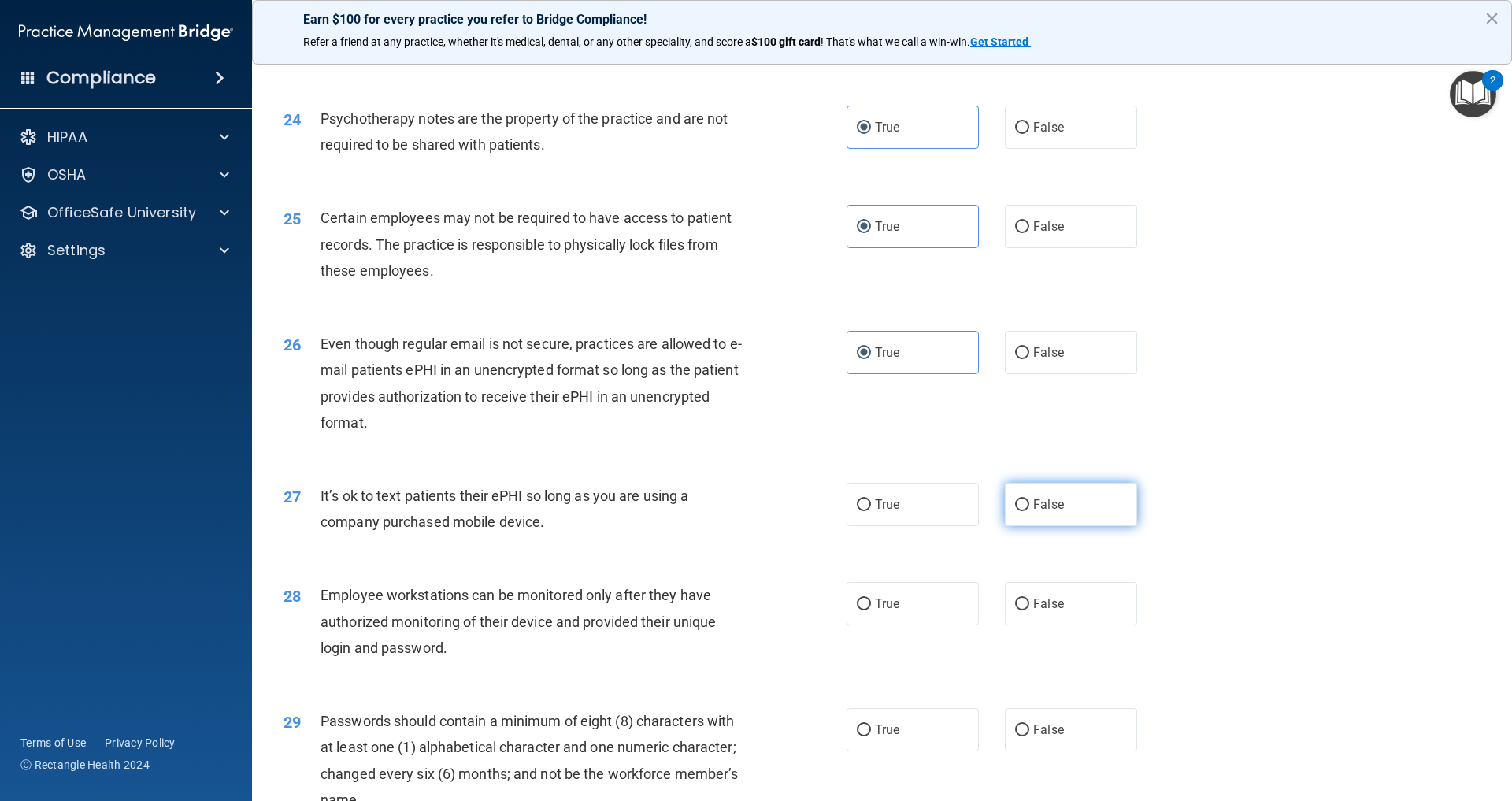
click at [1047, 526] on label "False" at bounding box center [1071, 504] width 132 height 43
click at [1029, 512] on input "False" at bounding box center [1022, 505] width 14 height 11
radio input "true"
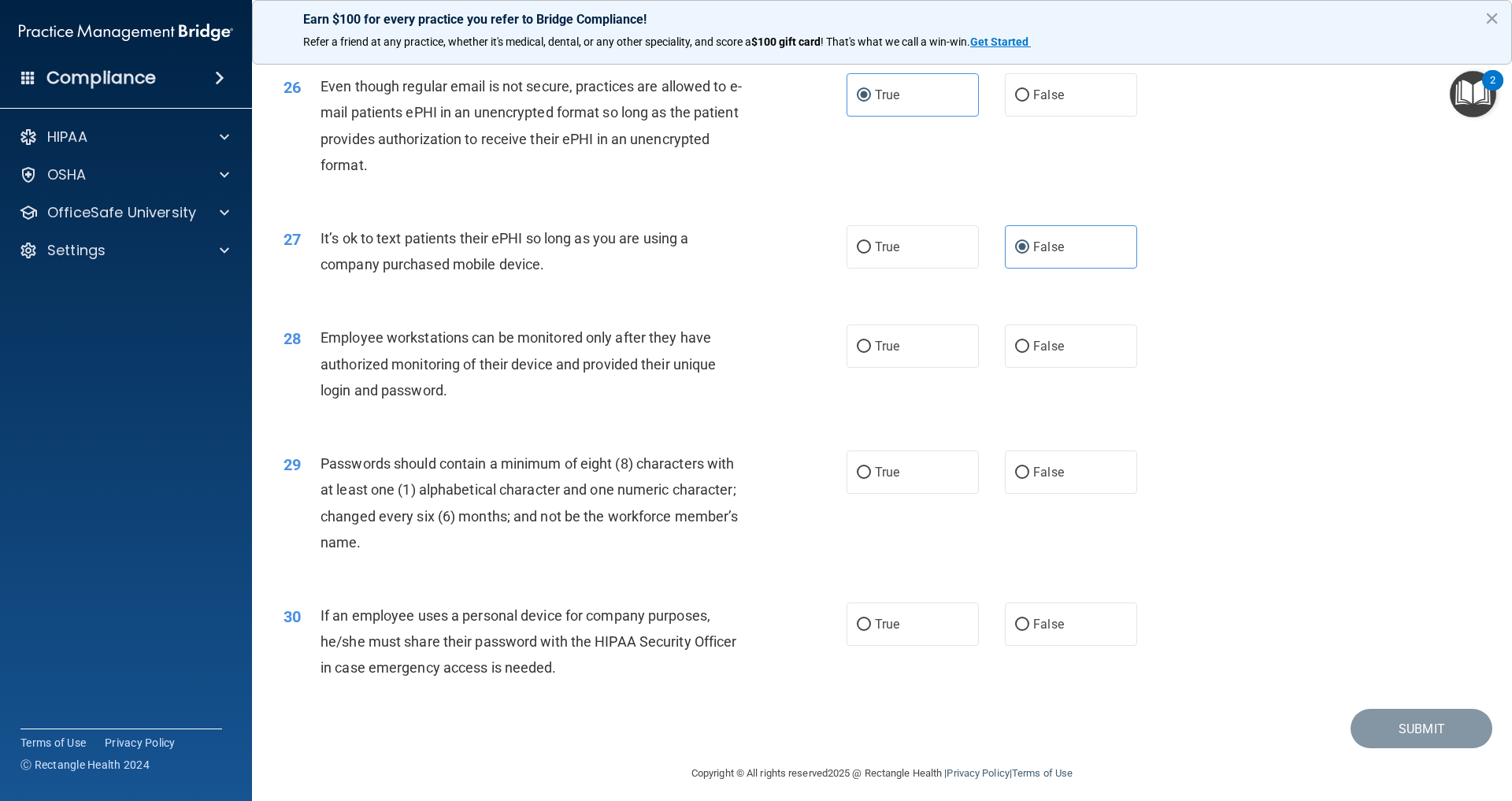
scroll to position [3121, 0]
click at [1038, 365] on label "False" at bounding box center [1071, 343] width 132 height 43
click at [1029, 350] on input "False" at bounding box center [1022, 344] width 14 height 11
radio input "true"
click at [907, 491] on label "True" at bounding box center [913, 469] width 132 height 43
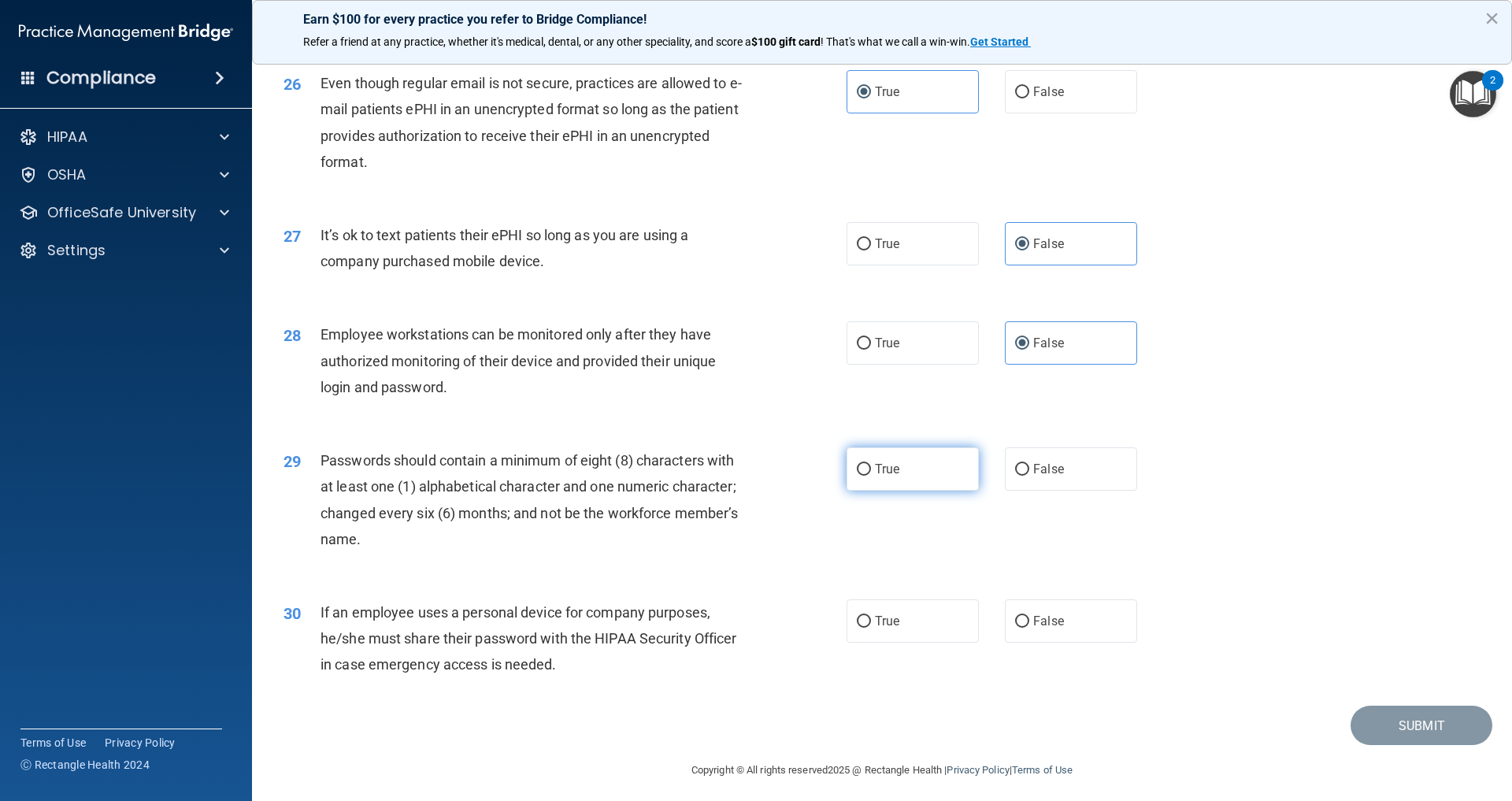
click at [870, 476] on input "True" at bounding box center [864, 469] width 14 height 11
radio input "true"
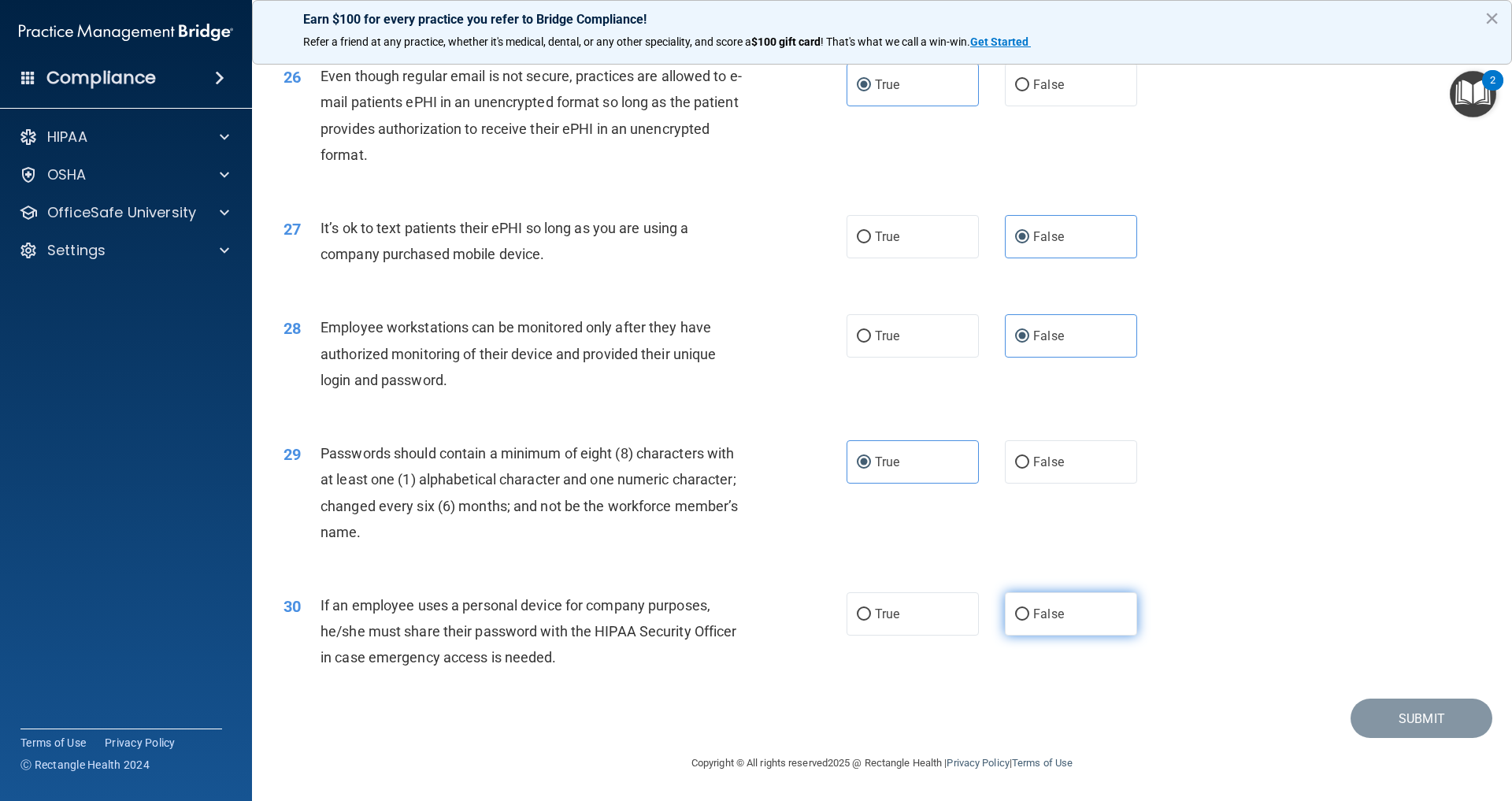
scroll to position [3213, 0]
click at [1043, 628] on label "False" at bounding box center [1071, 613] width 132 height 43
click at [1029, 621] on input "False" at bounding box center [1022, 615] width 14 height 11
radio input "true"
click at [1403, 729] on button "Submit" at bounding box center [1421, 719] width 142 height 40
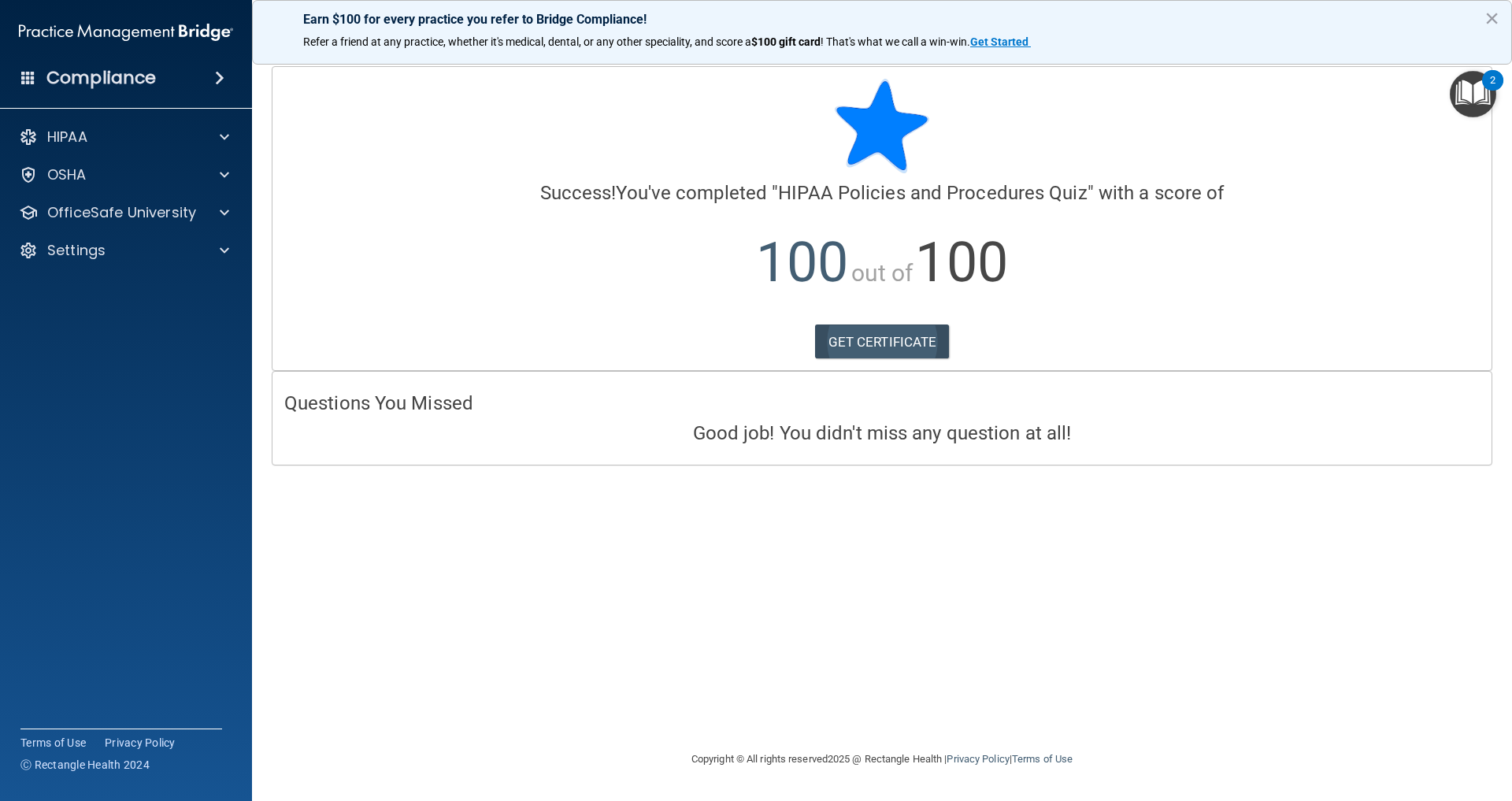
click at [862, 332] on link "GET CERTIFICATE" at bounding box center [882, 342] width 135 height 34
click at [136, 139] on div "HIPAA" at bounding box center [104, 137] width 195 height 19
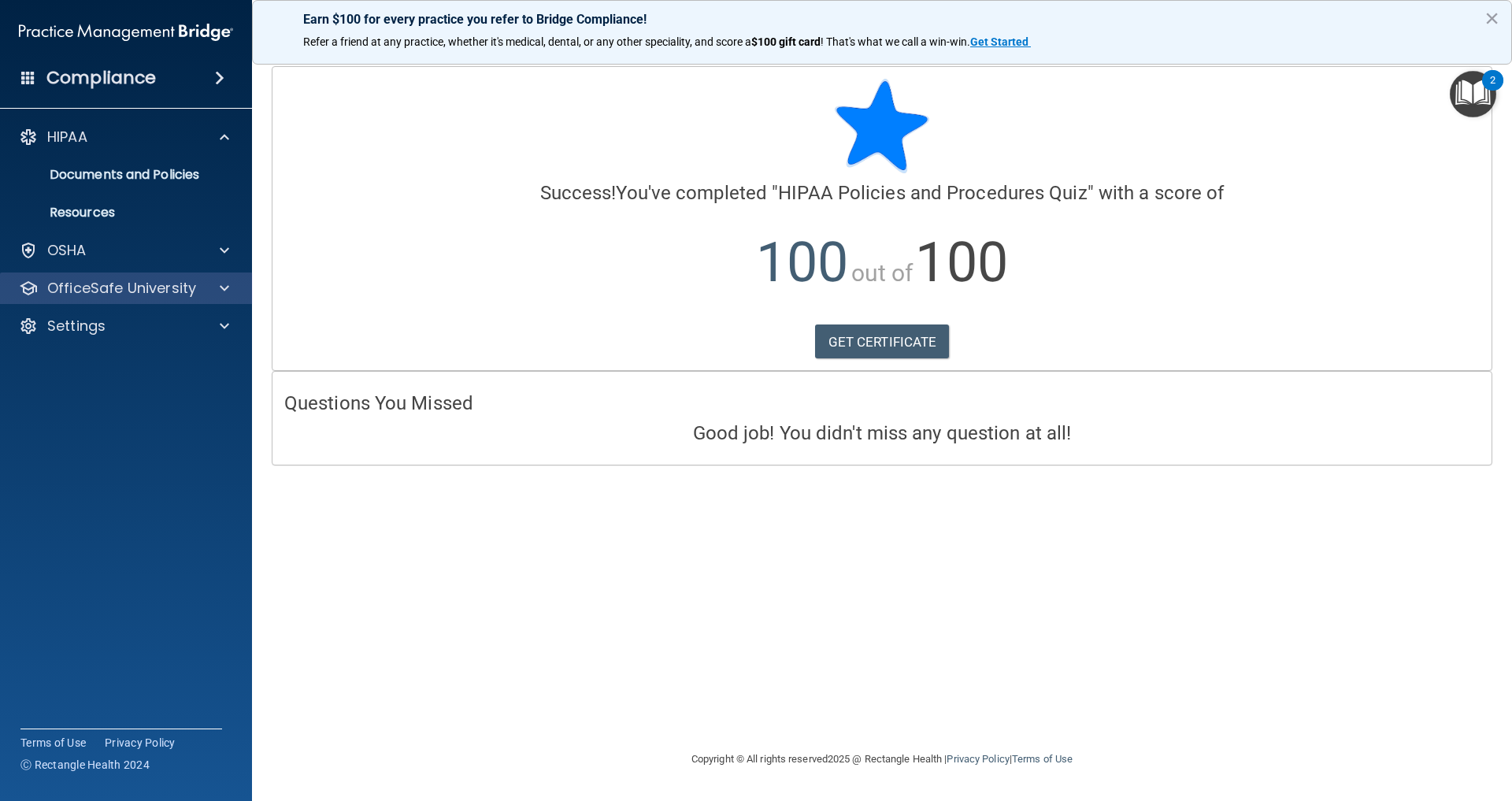
click at [124, 298] on p "OfficeSafe University" at bounding box center [121, 288] width 148 height 19
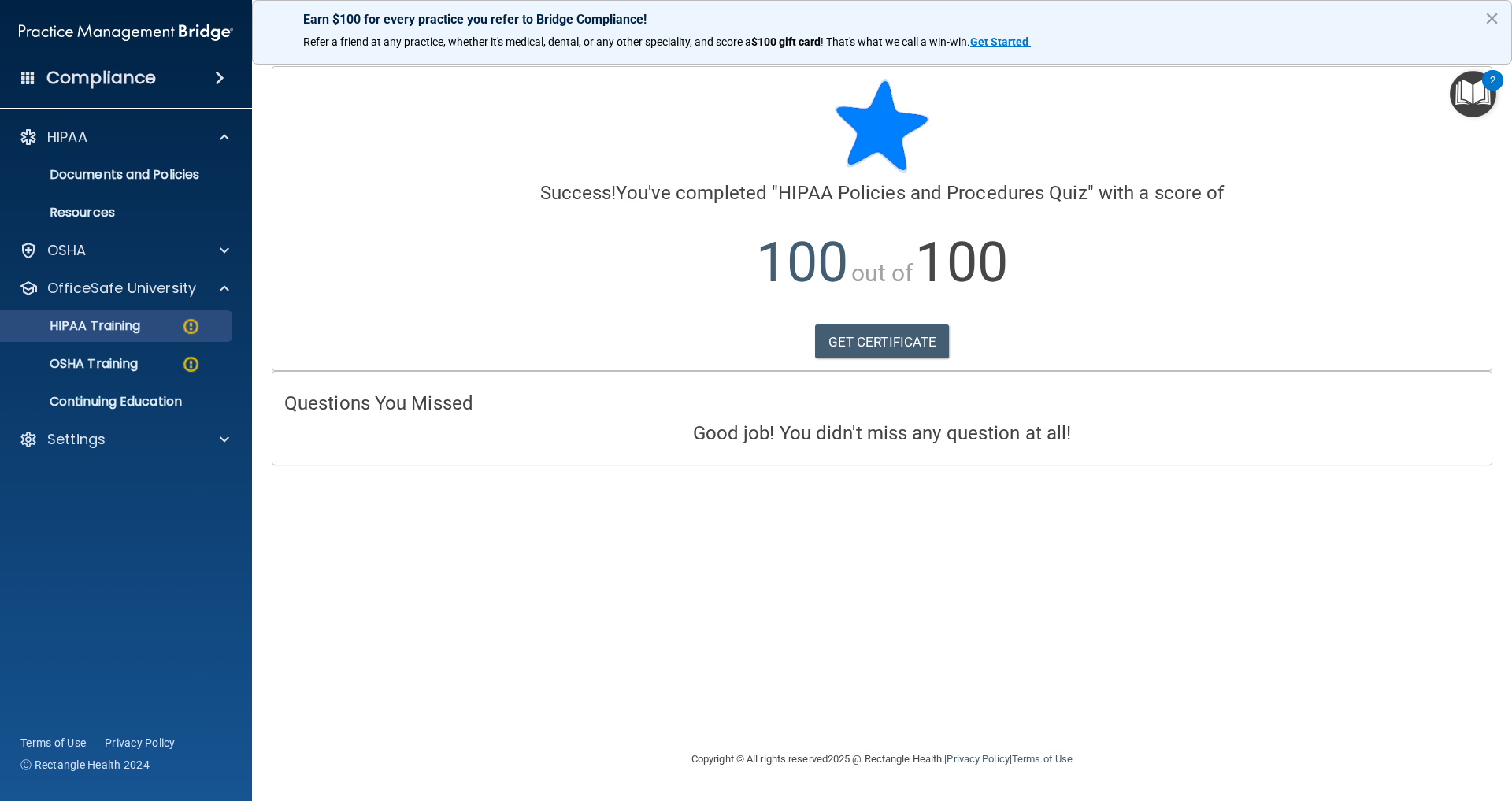
click at [122, 334] on p "HIPAA Training" at bounding box center [76, 326] width 130 height 15
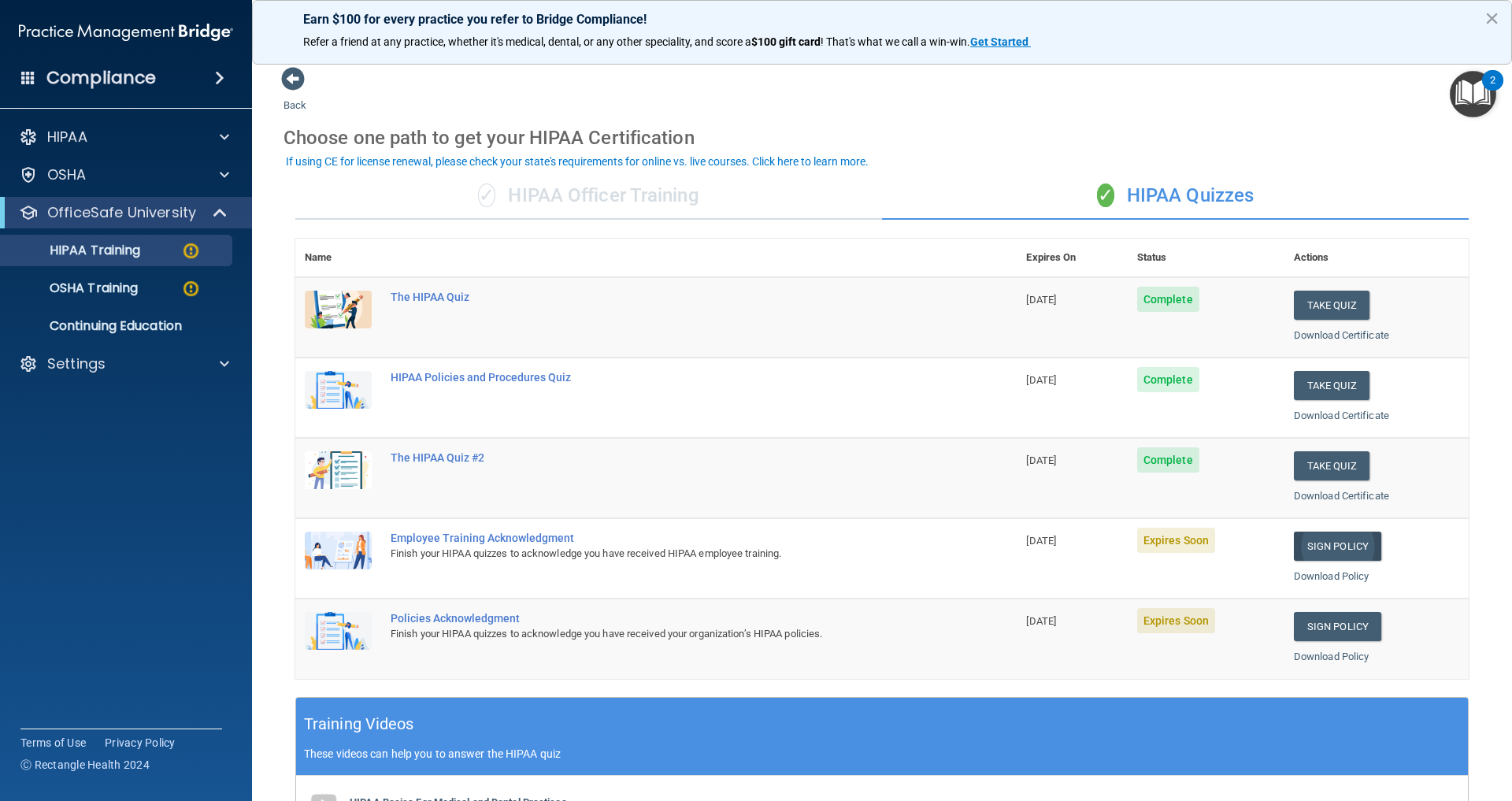
click at [1320, 552] on link "Sign Policy" at bounding box center [1337, 546] width 87 height 29
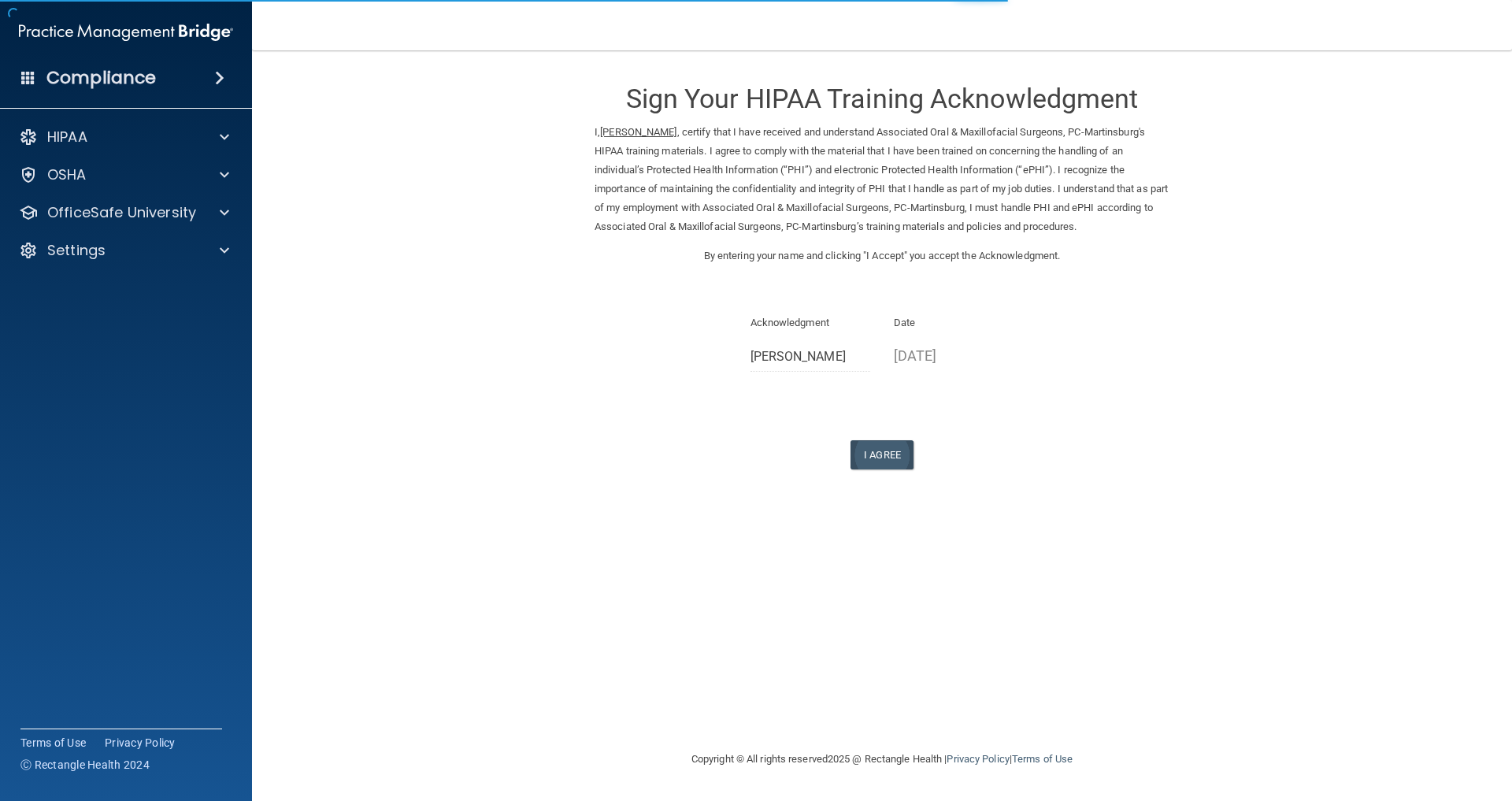
click at [899, 455] on button "I Agree" at bounding box center [882, 455] width 63 height 29
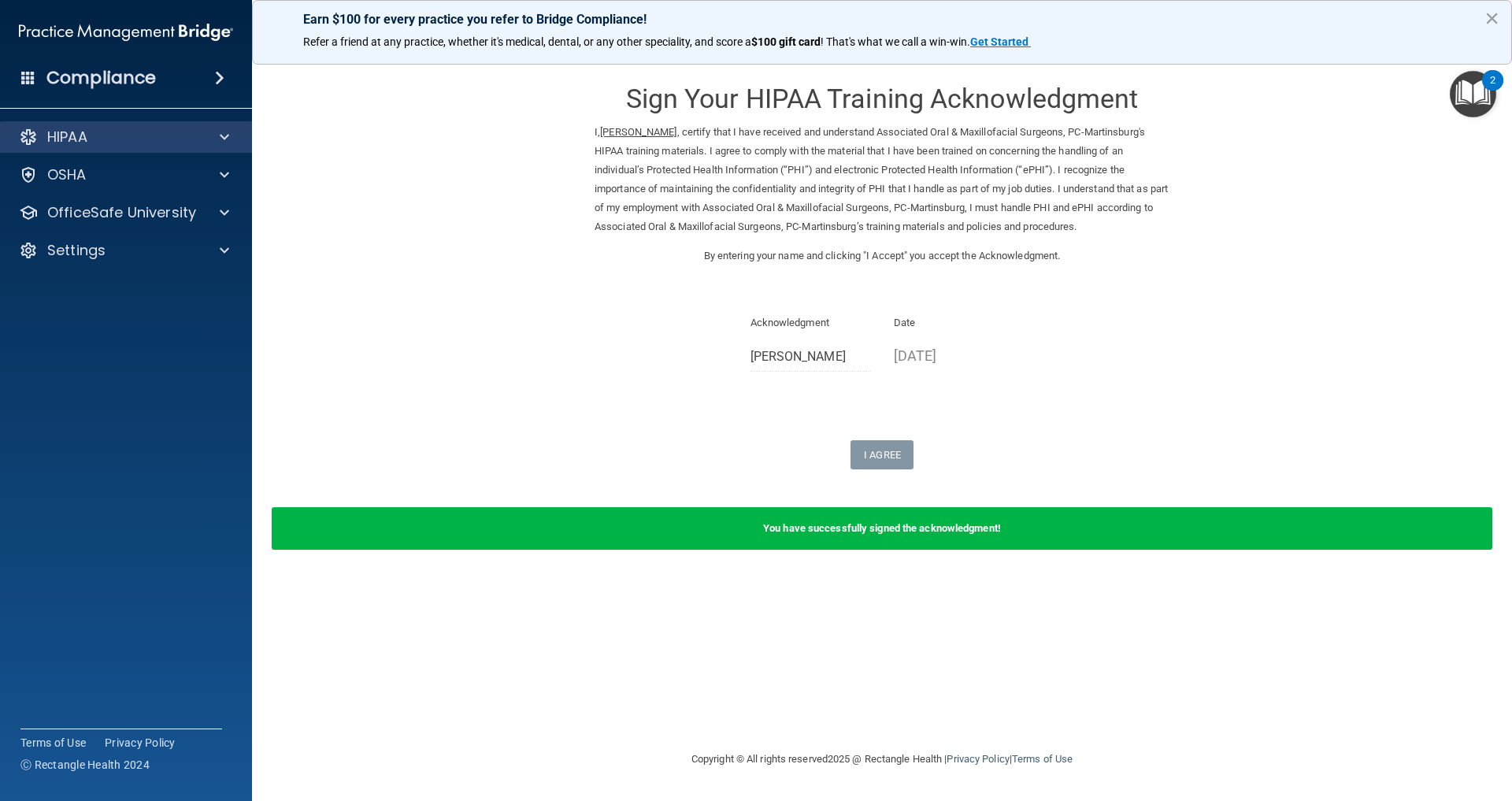
click at [234, 152] on div "HIPAA" at bounding box center [126, 137] width 253 height 32
click at [237, 134] on div at bounding box center [221, 137] width 39 height 19
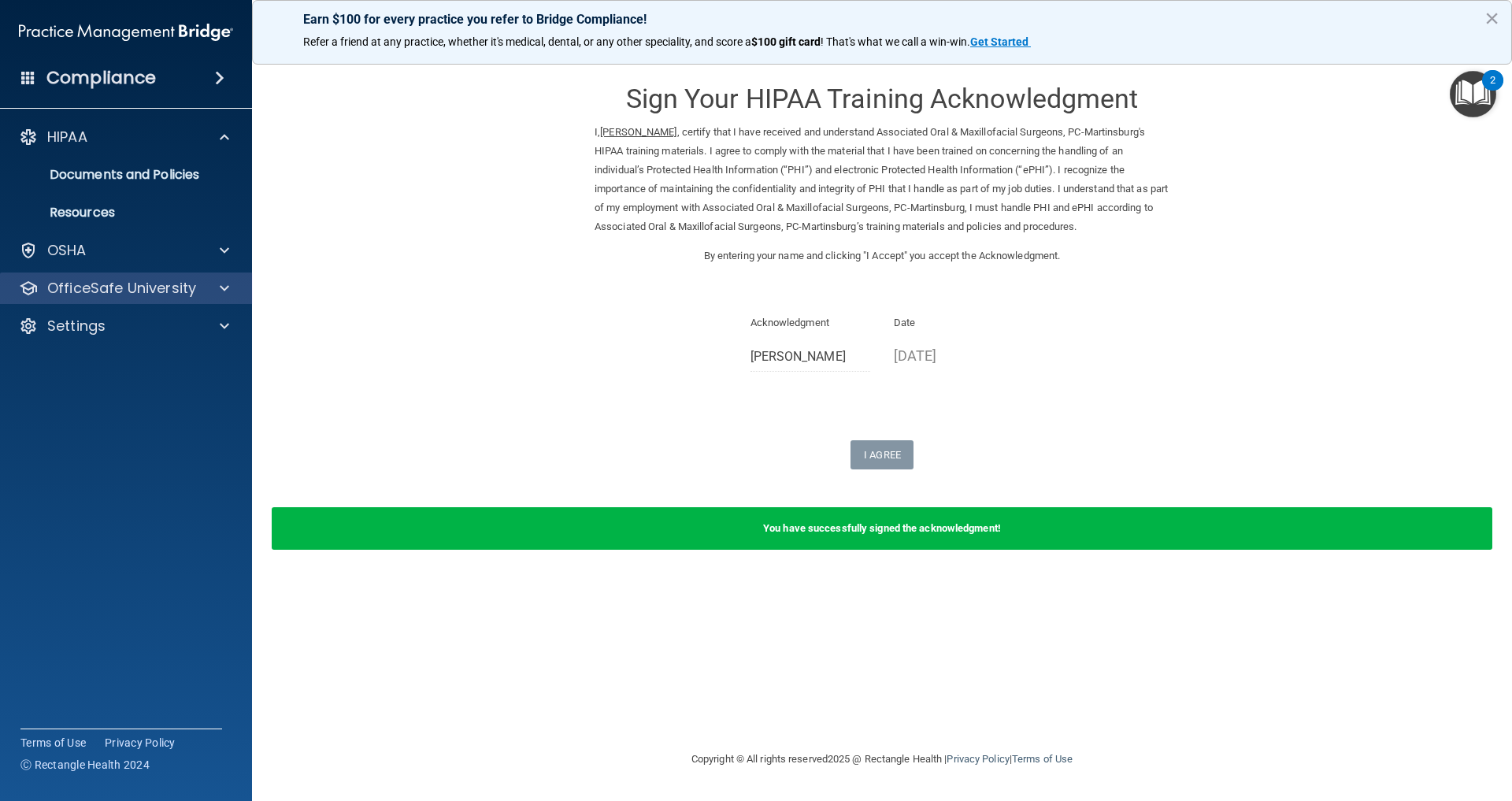
click at [221, 298] on span at bounding box center [224, 288] width 10 height 19
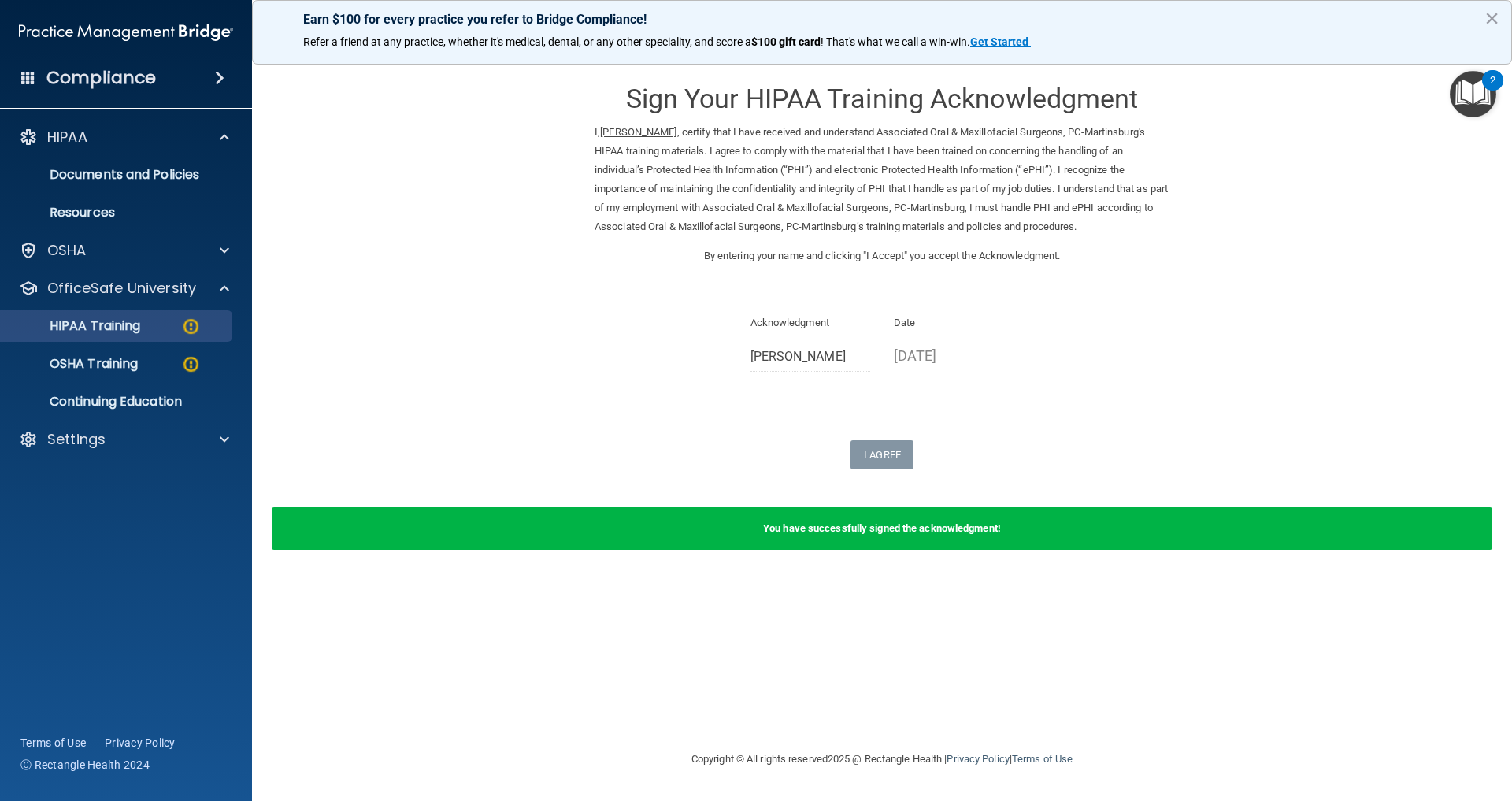
click at [159, 342] on link "HIPAA Training" at bounding box center [108, 326] width 248 height 32
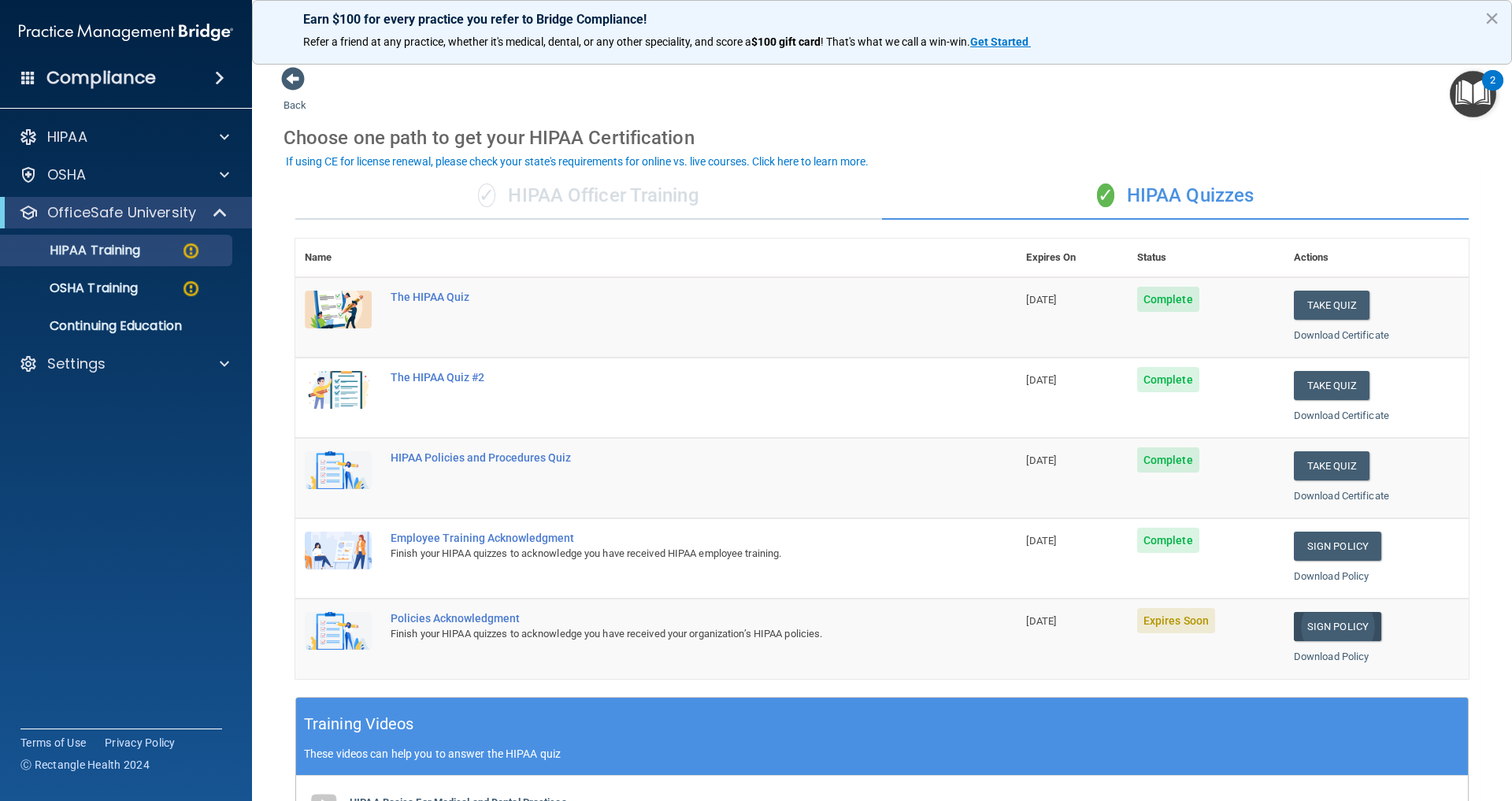
click at [1343, 628] on link "Sign Policy" at bounding box center [1337, 627] width 87 height 29
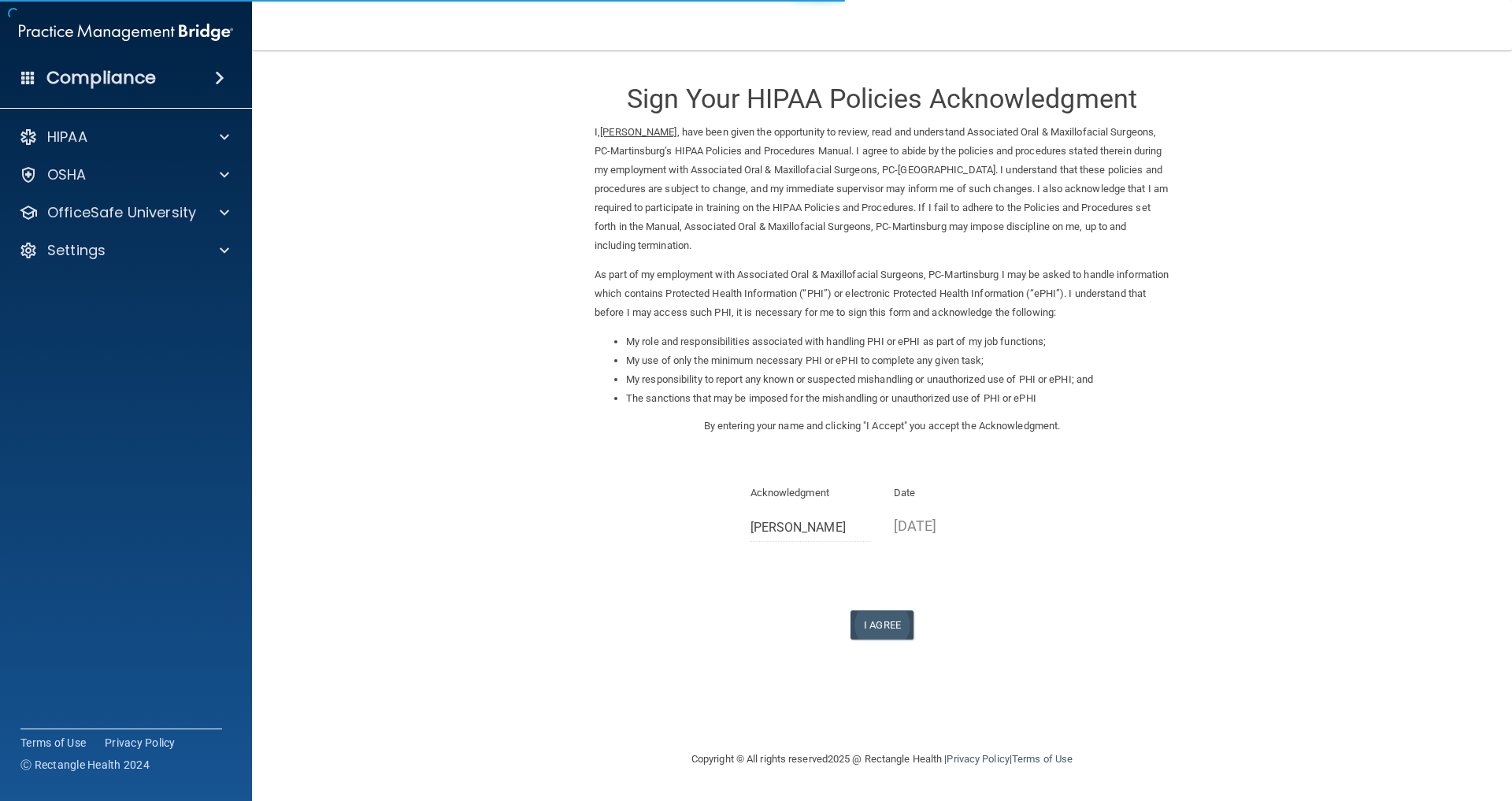
click at [886, 614] on button "I Agree" at bounding box center [882, 625] width 63 height 29
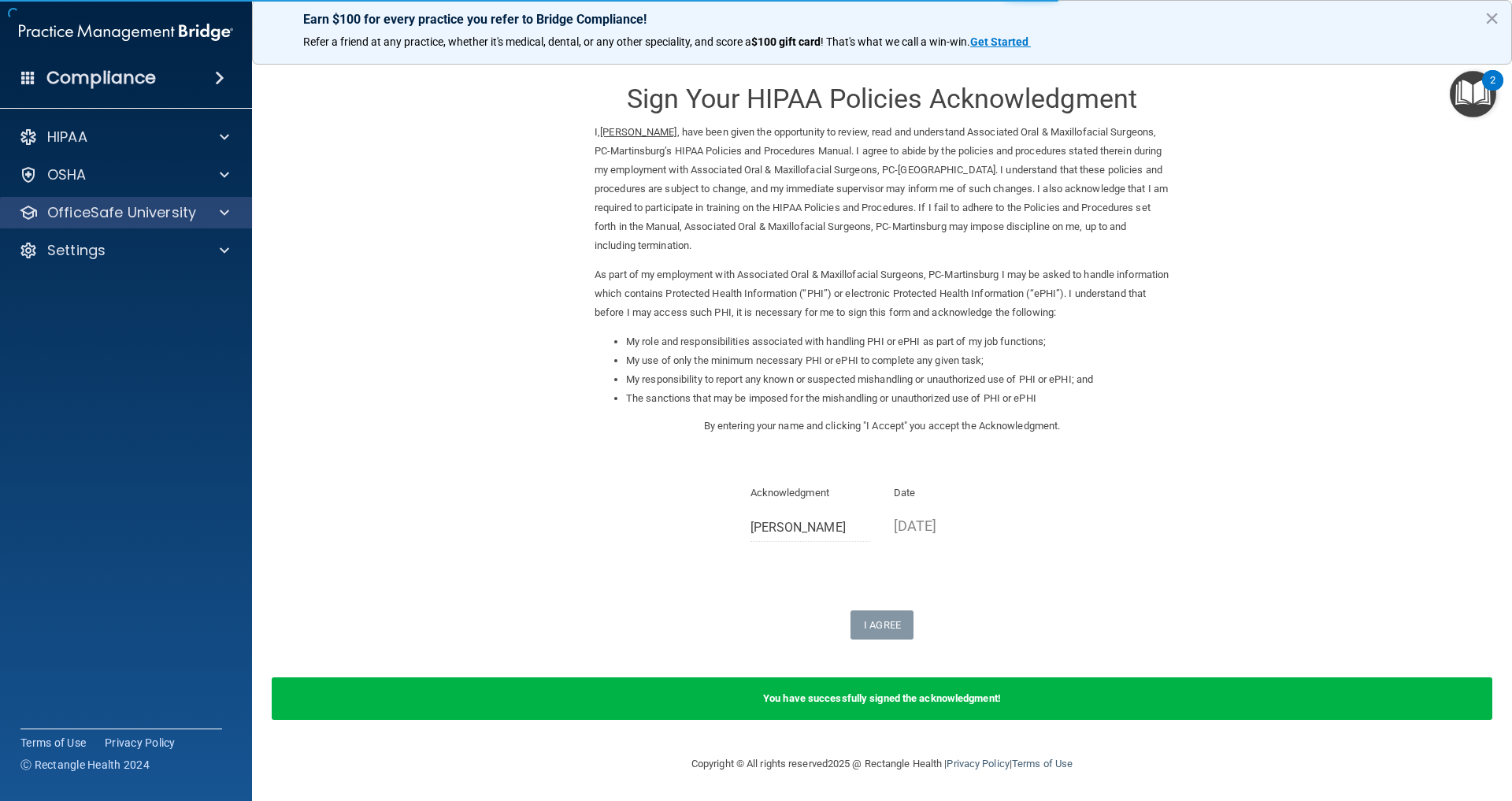
click at [232, 215] on div at bounding box center [221, 213] width 39 height 19
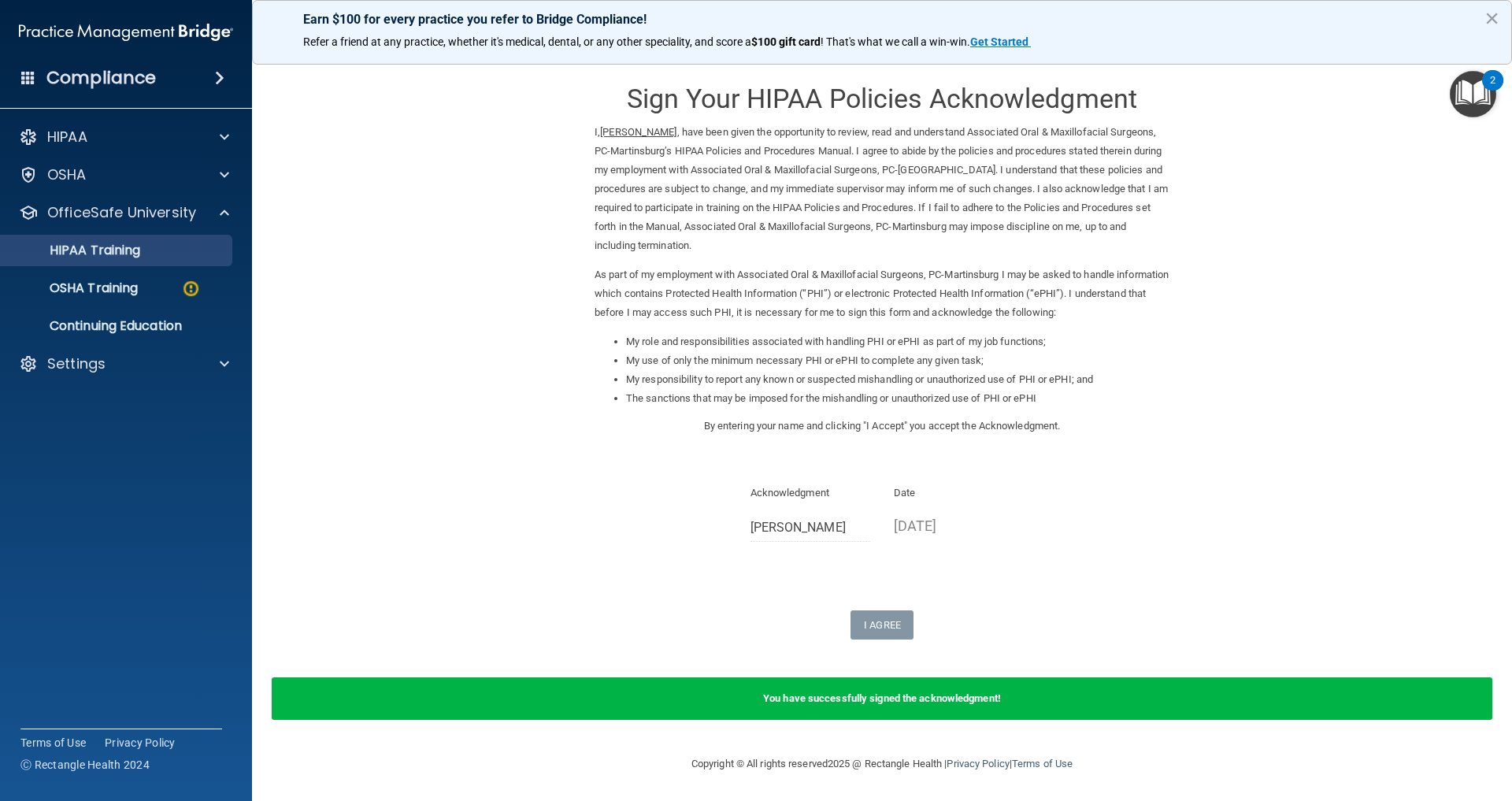
click at [190, 240] on link "HIPAA Training" at bounding box center [108, 250] width 248 height 32
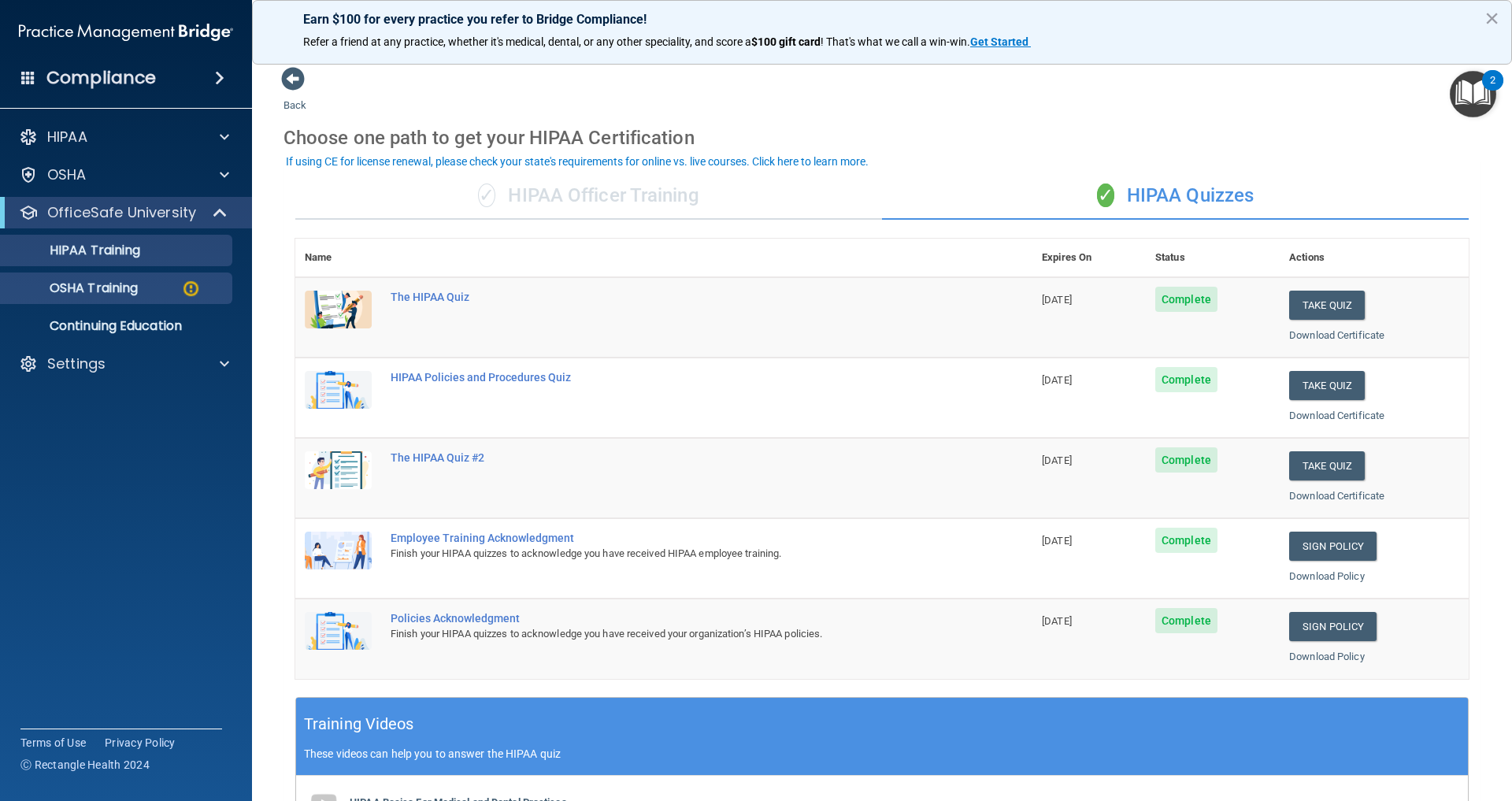
click at [138, 282] on p "OSHA Training" at bounding box center [74, 288] width 127 height 15
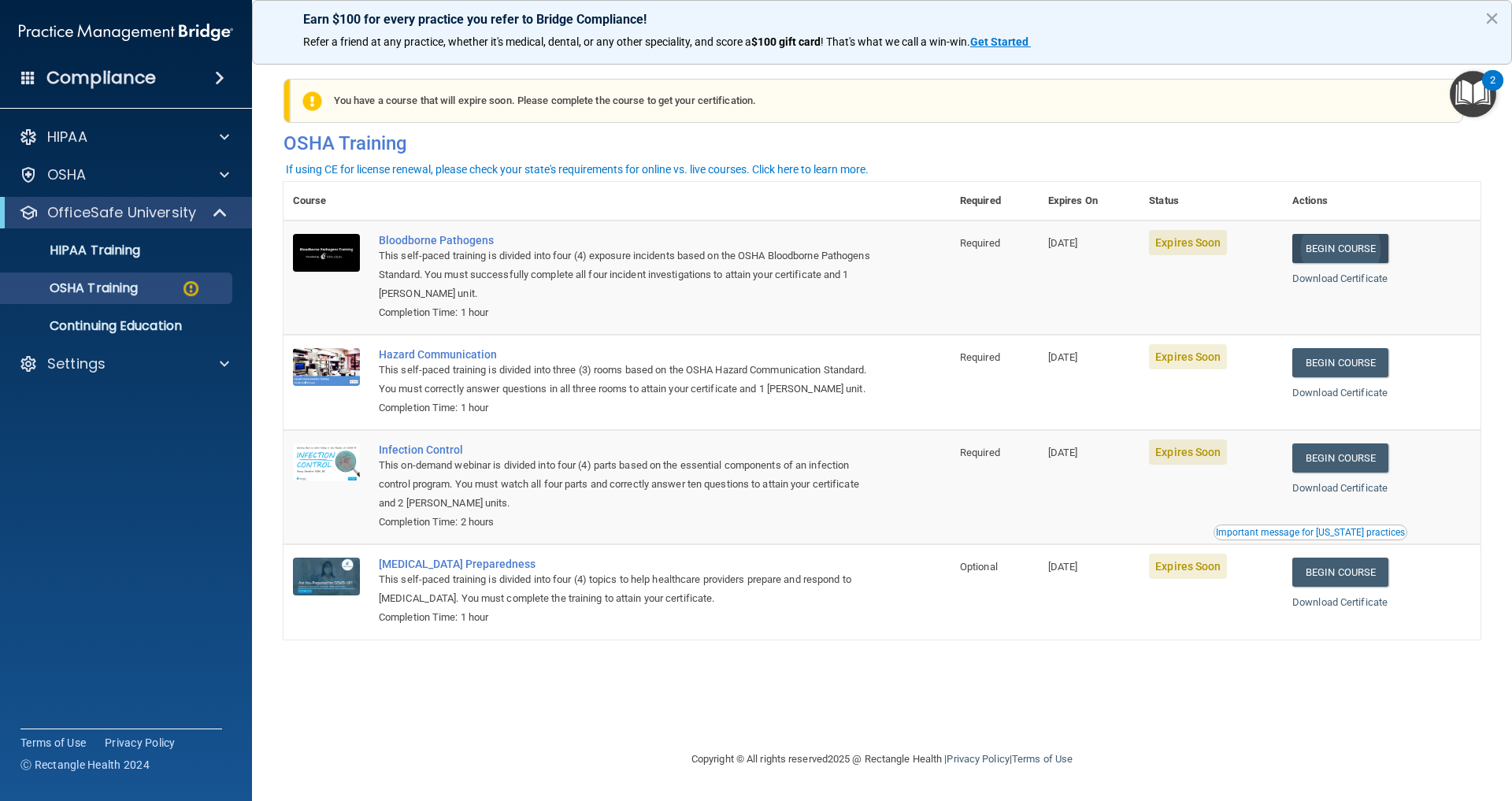
click at [1371, 252] on link "Begin Course" at bounding box center [1340, 248] width 96 height 29
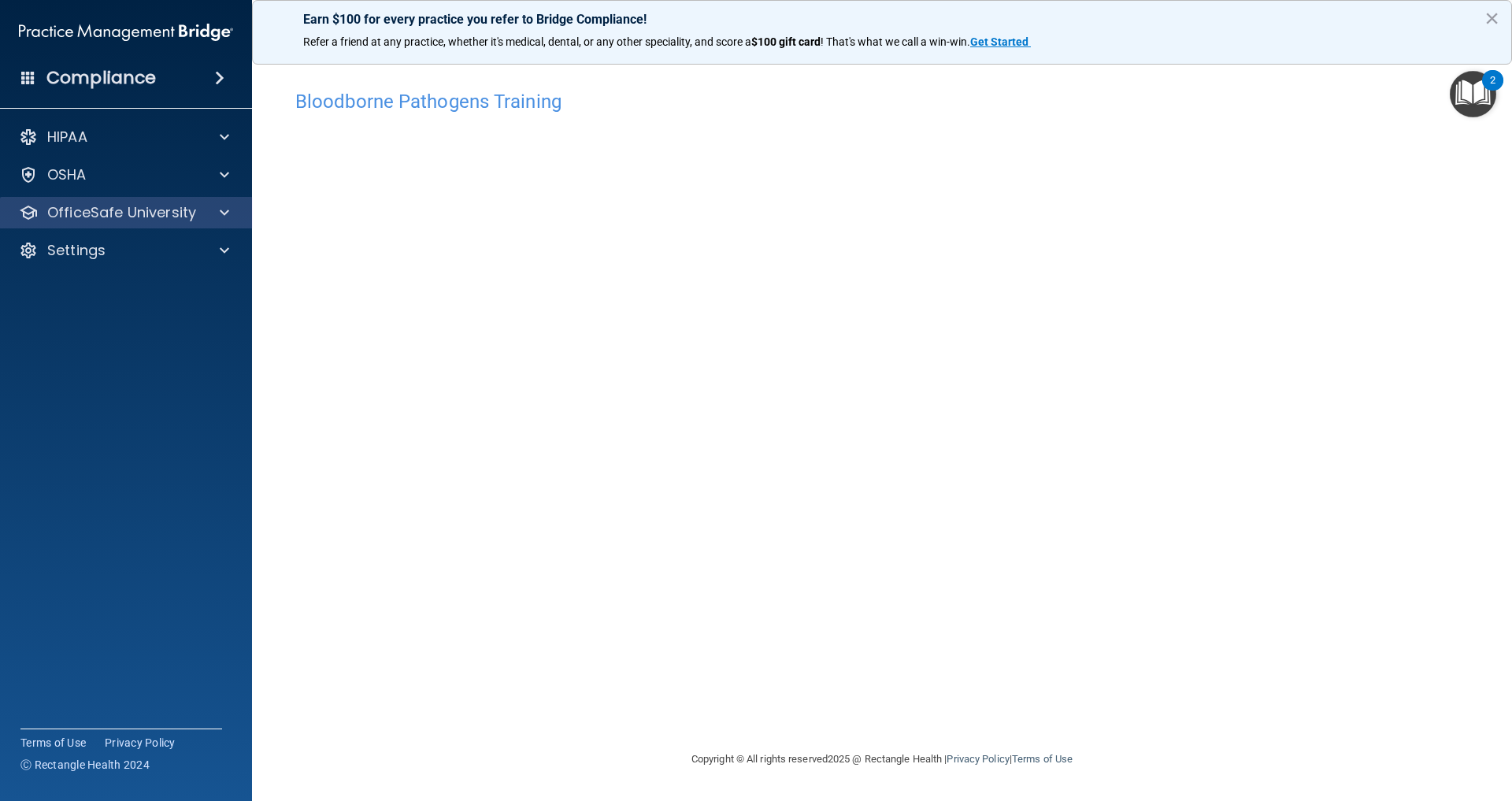
click at [127, 208] on p "OfficeSafe University" at bounding box center [121, 213] width 148 height 19
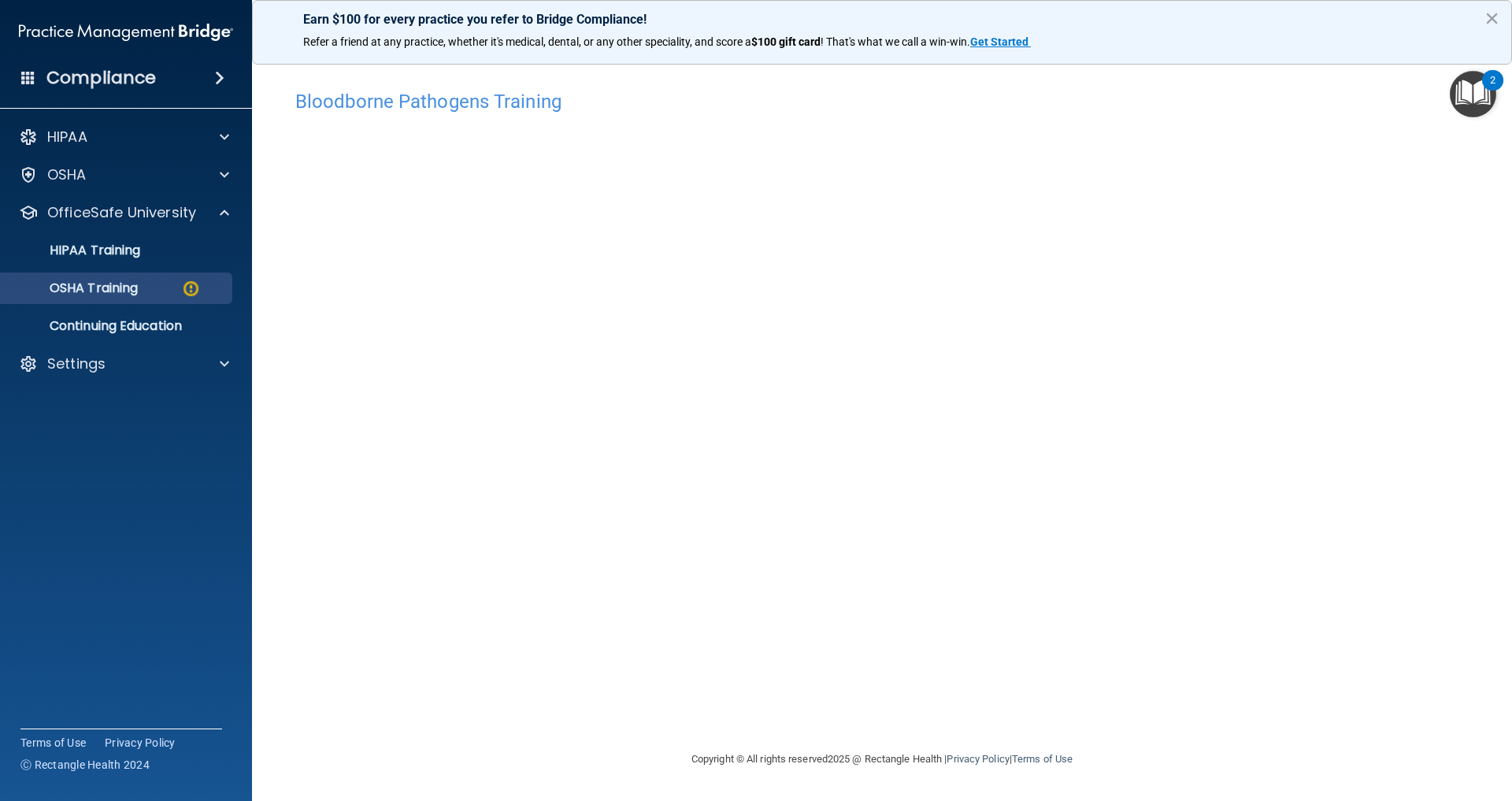
click at [145, 299] on link "OSHA Training" at bounding box center [108, 288] width 248 height 32
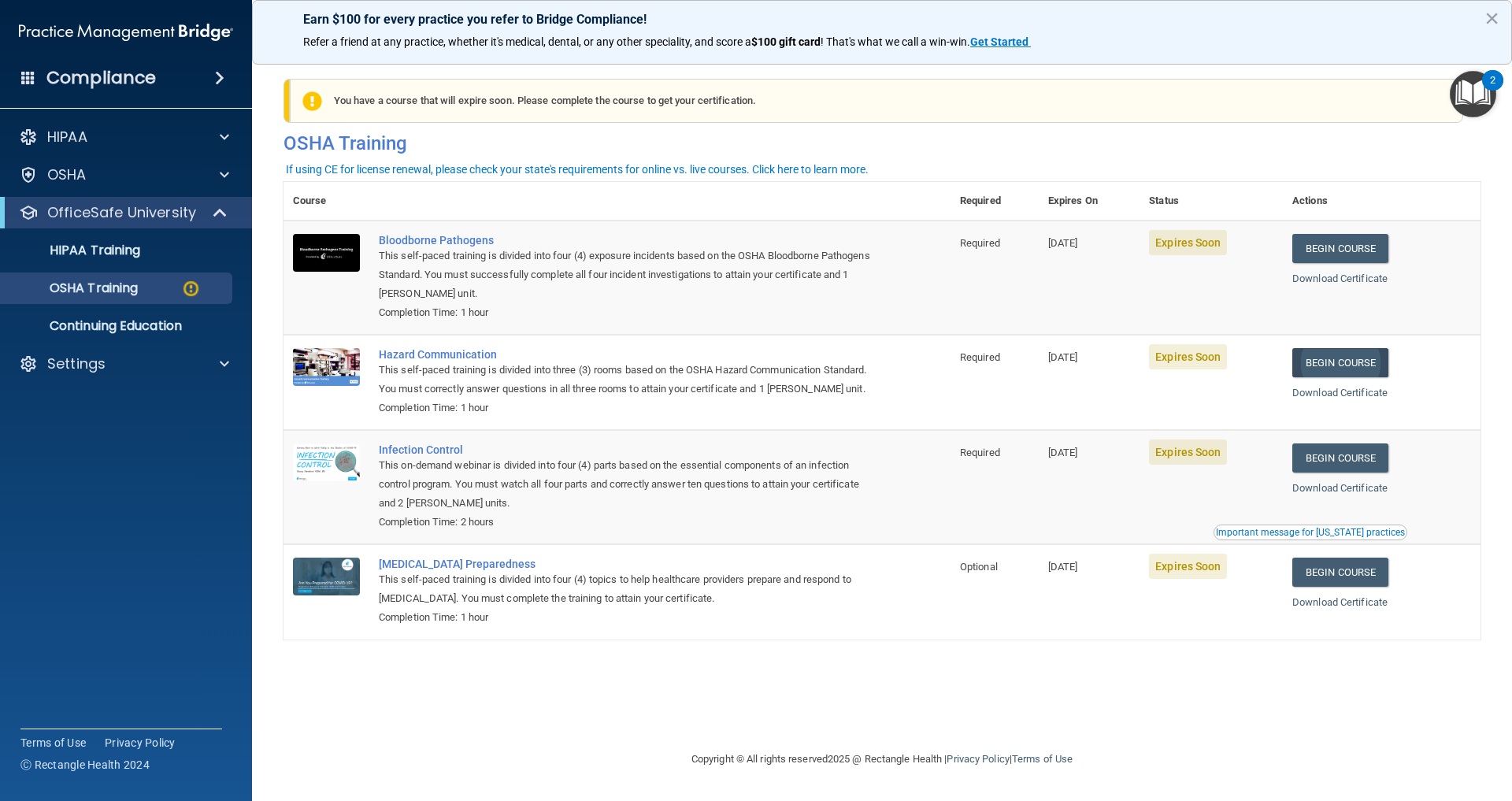
click at [1351, 372] on link "Begin Course" at bounding box center [1340, 362] width 96 height 29
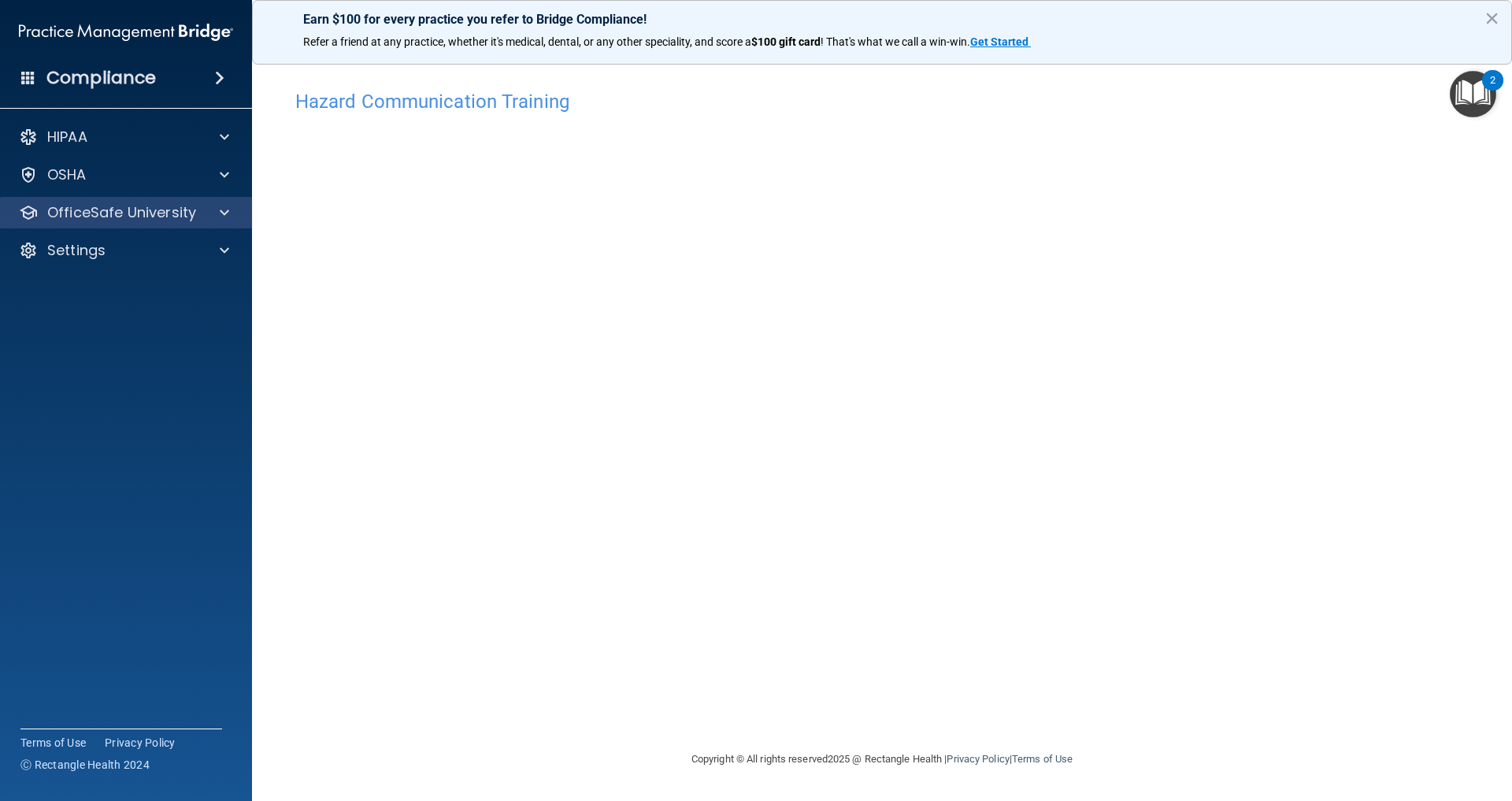
click at [104, 224] on div "OfficeSafe University" at bounding box center [126, 213] width 253 height 32
click at [200, 219] on div "OfficeSafe University" at bounding box center [104, 213] width 195 height 19
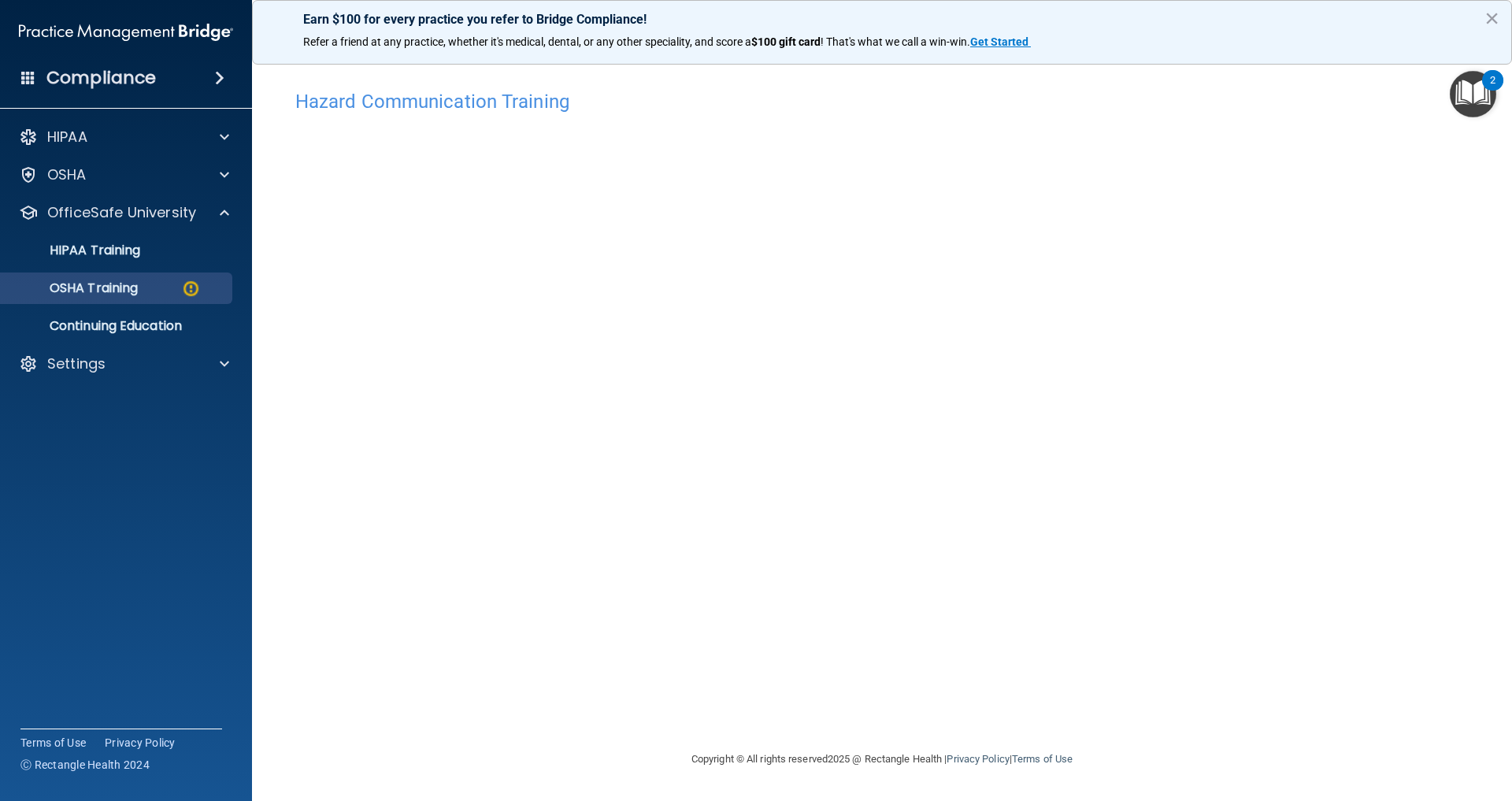
click at [146, 278] on link "OSHA Training" at bounding box center [108, 288] width 248 height 32
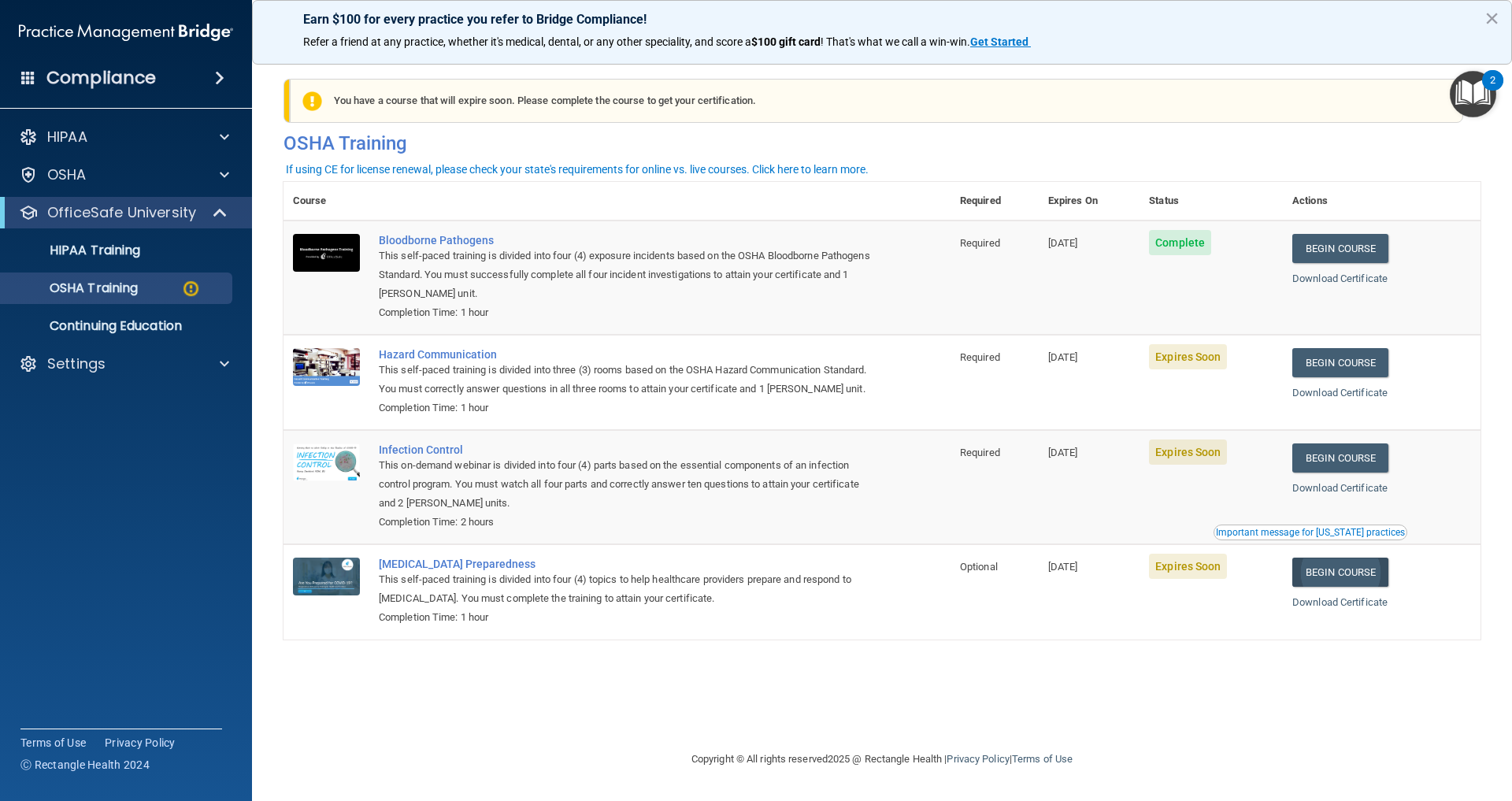
click at [1361, 587] on link "Begin Course" at bounding box center [1340, 572] width 96 height 29
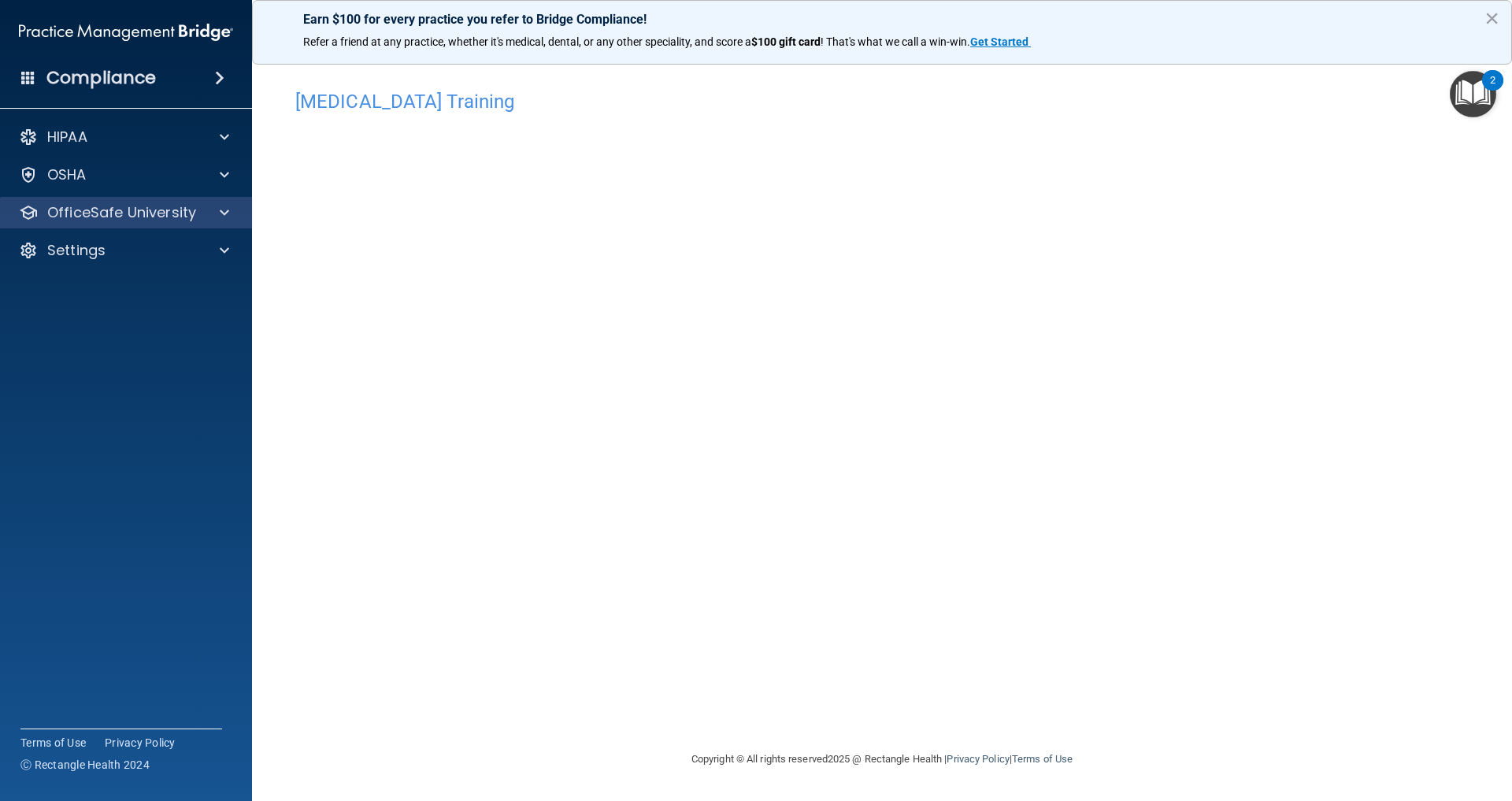
click at [174, 205] on p "OfficeSafe University" at bounding box center [121, 213] width 148 height 19
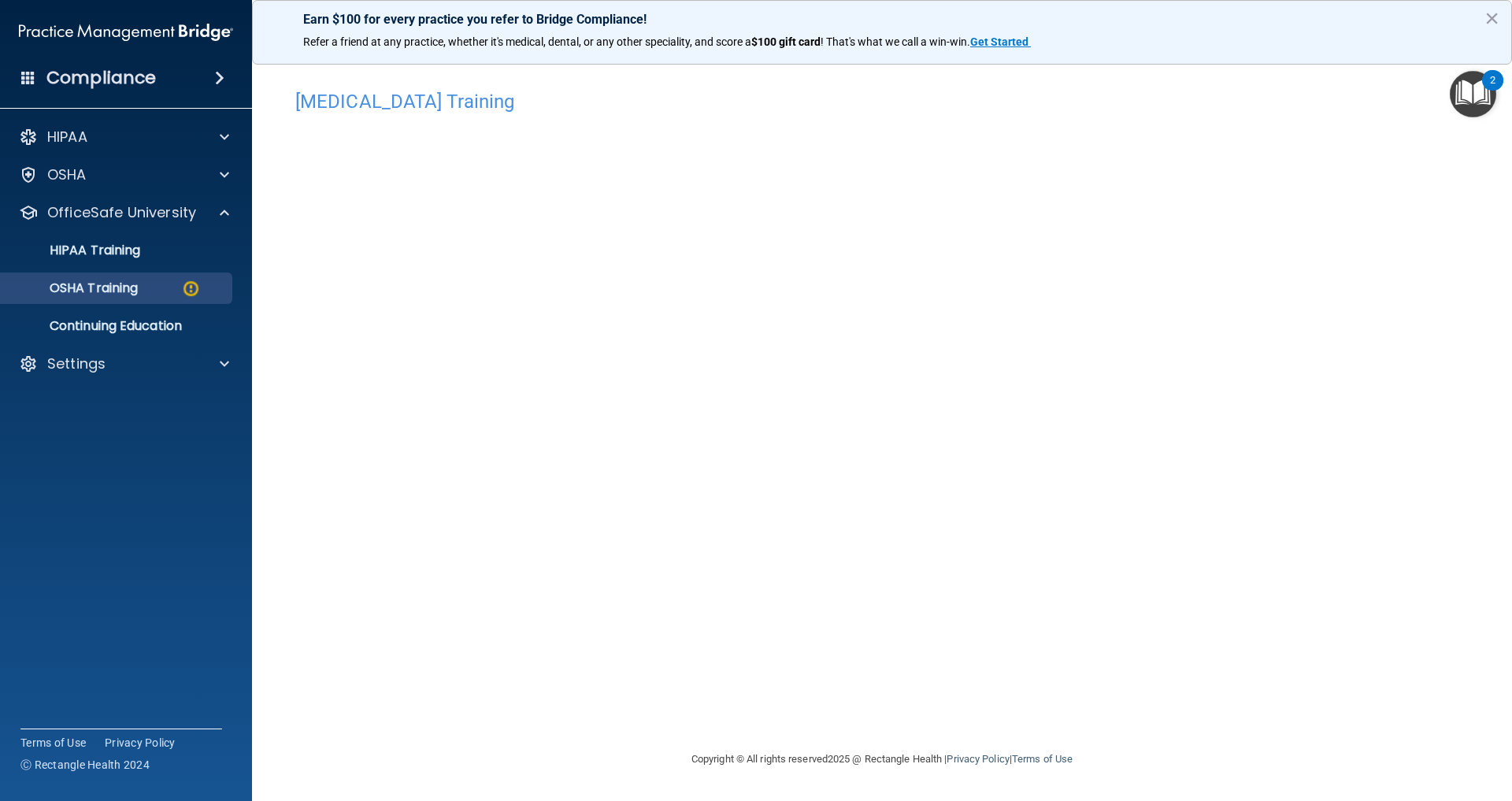
click at [138, 288] on p "OSHA Training" at bounding box center [74, 288] width 127 height 15
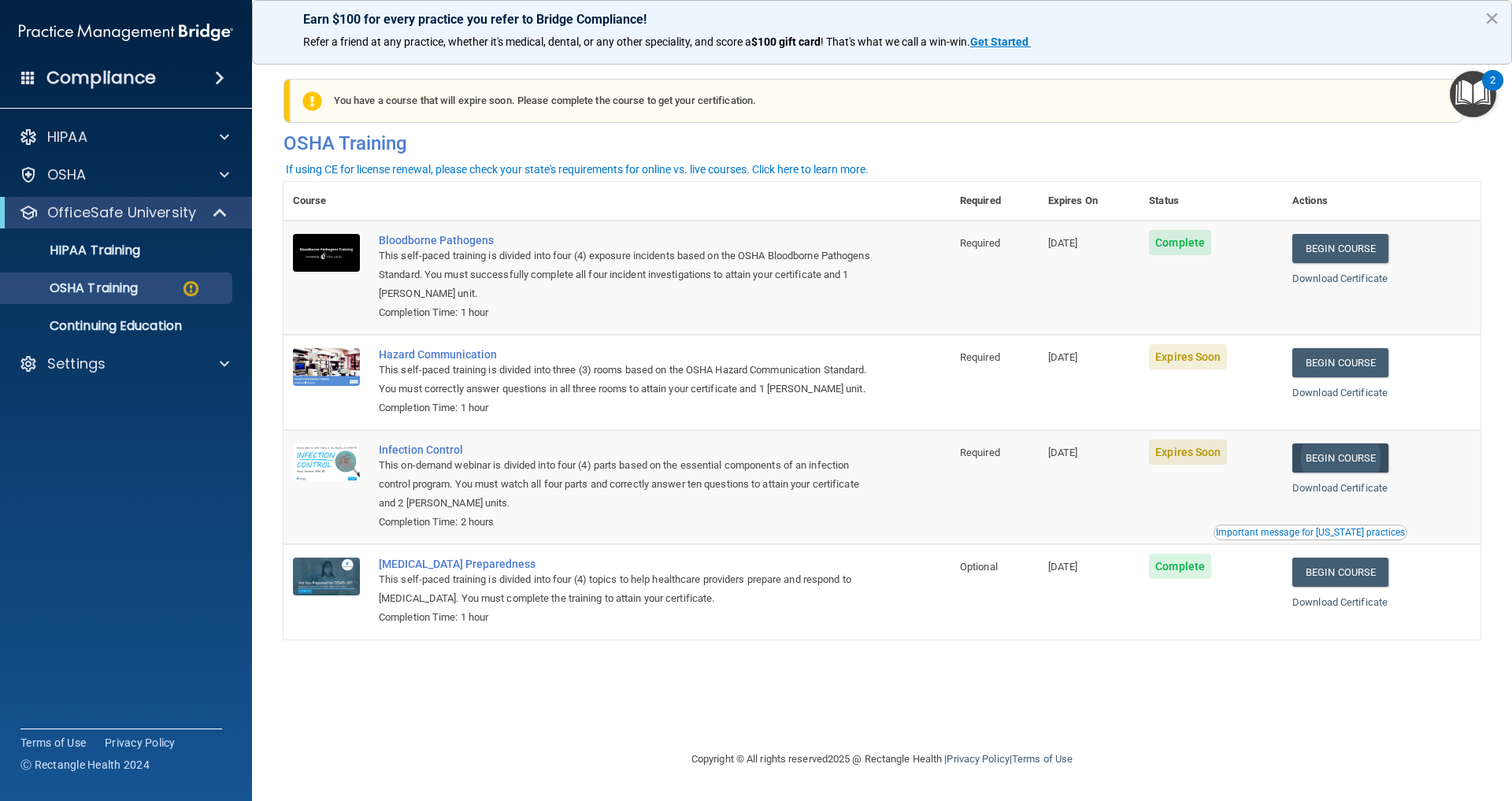
click at [1343, 472] on link "Begin Course" at bounding box center [1340, 458] width 96 height 29
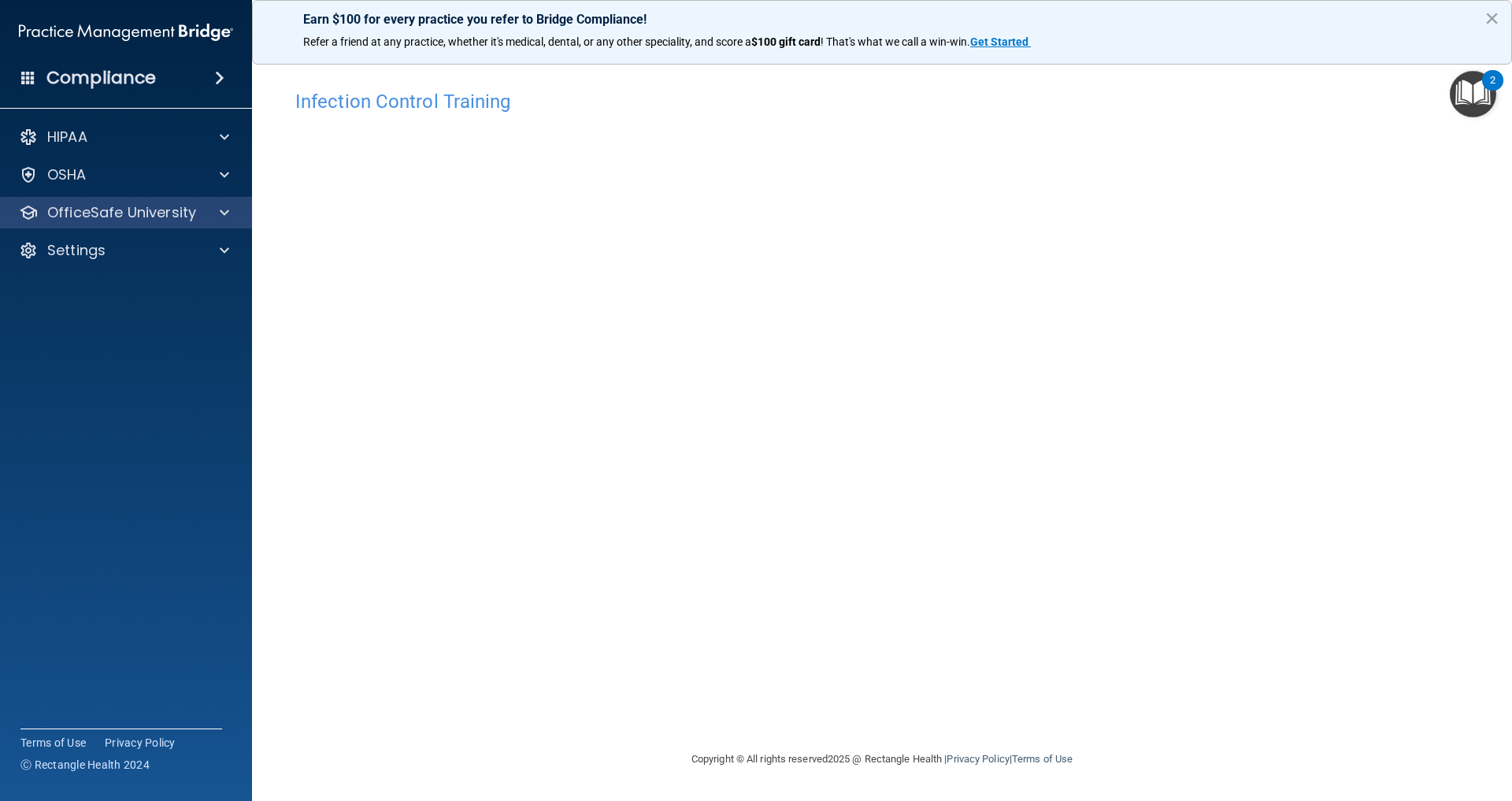
click at [118, 208] on p "OfficeSafe University" at bounding box center [121, 213] width 148 height 19
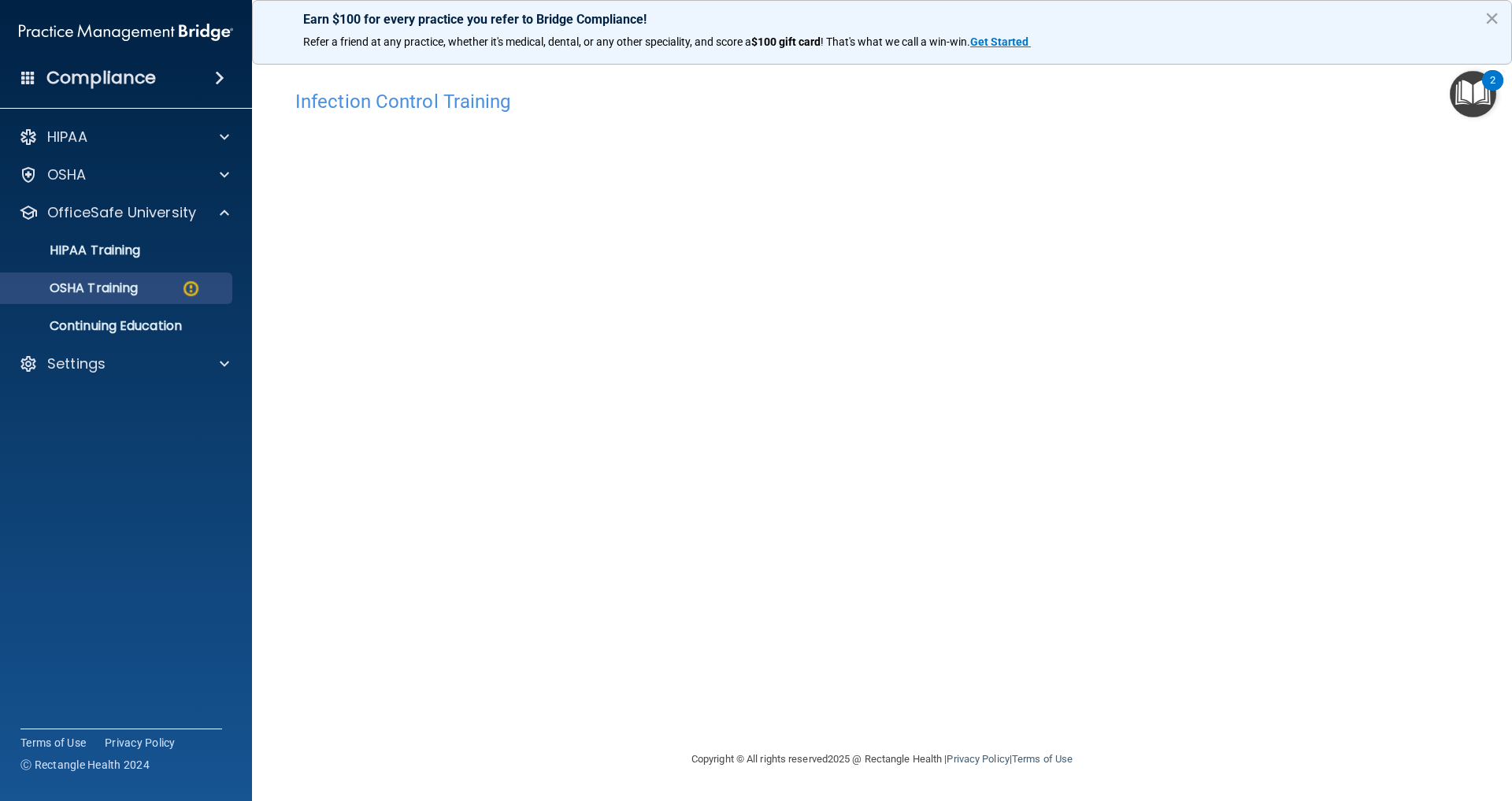
click at [123, 285] on p "OSHA Training" at bounding box center [74, 288] width 127 height 15
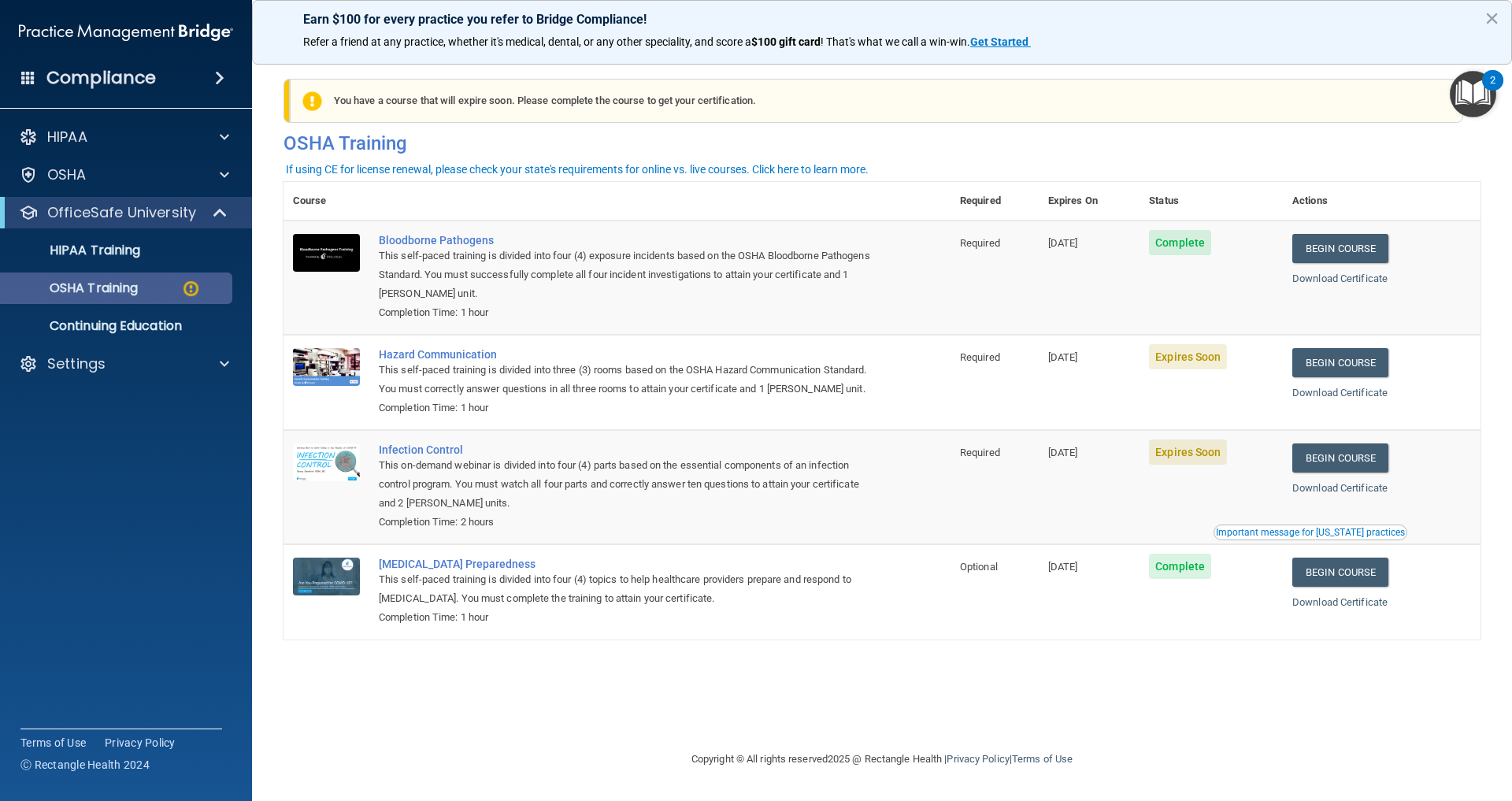
click at [123, 285] on p "OSHA Training" at bounding box center [74, 288] width 127 height 15
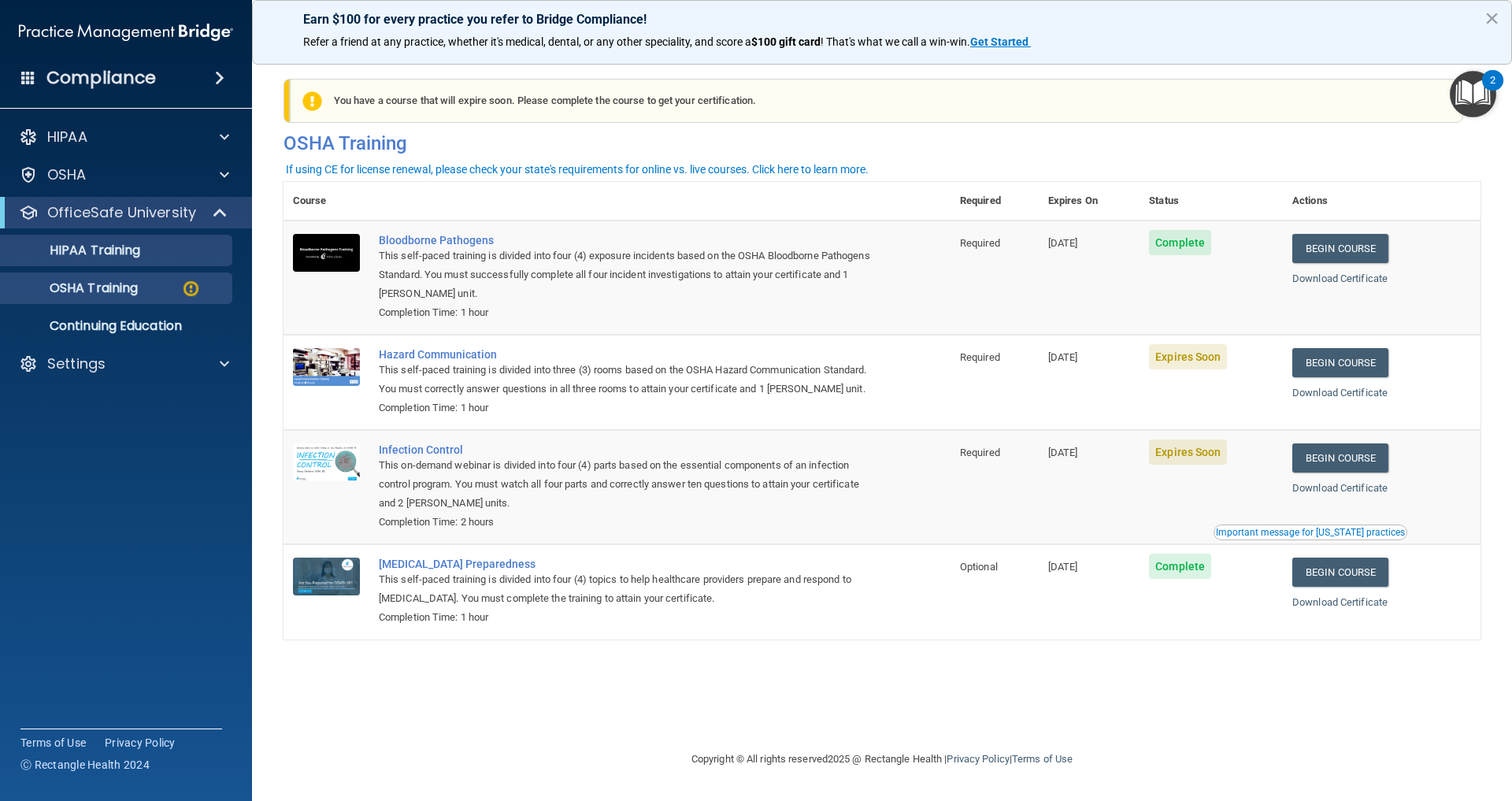
click at [124, 242] on p "HIPAA Training" at bounding box center [76, 250] width 130 height 15
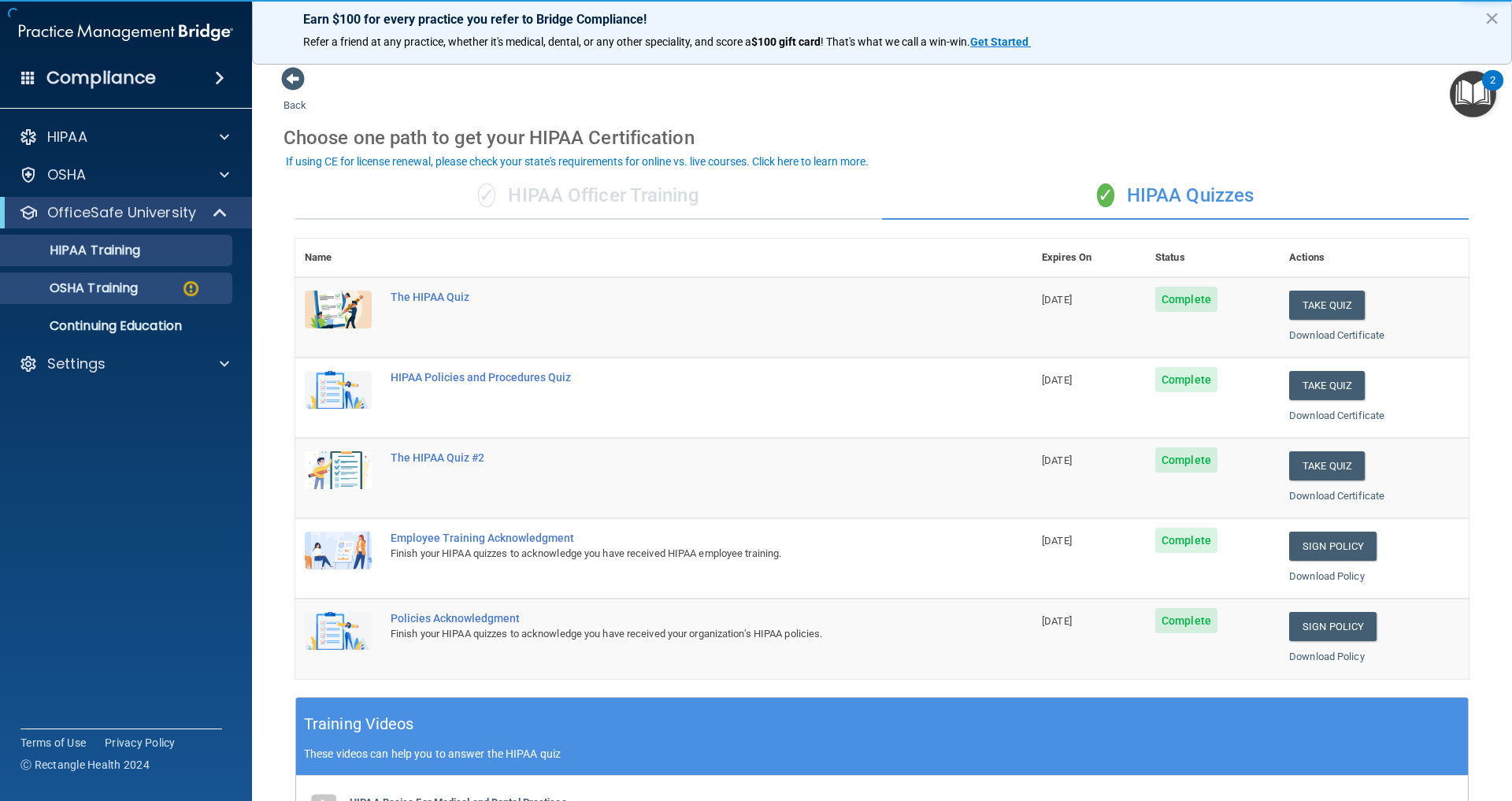
click at [126, 290] on p "OSHA Training" at bounding box center [74, 288] width 127 height 15
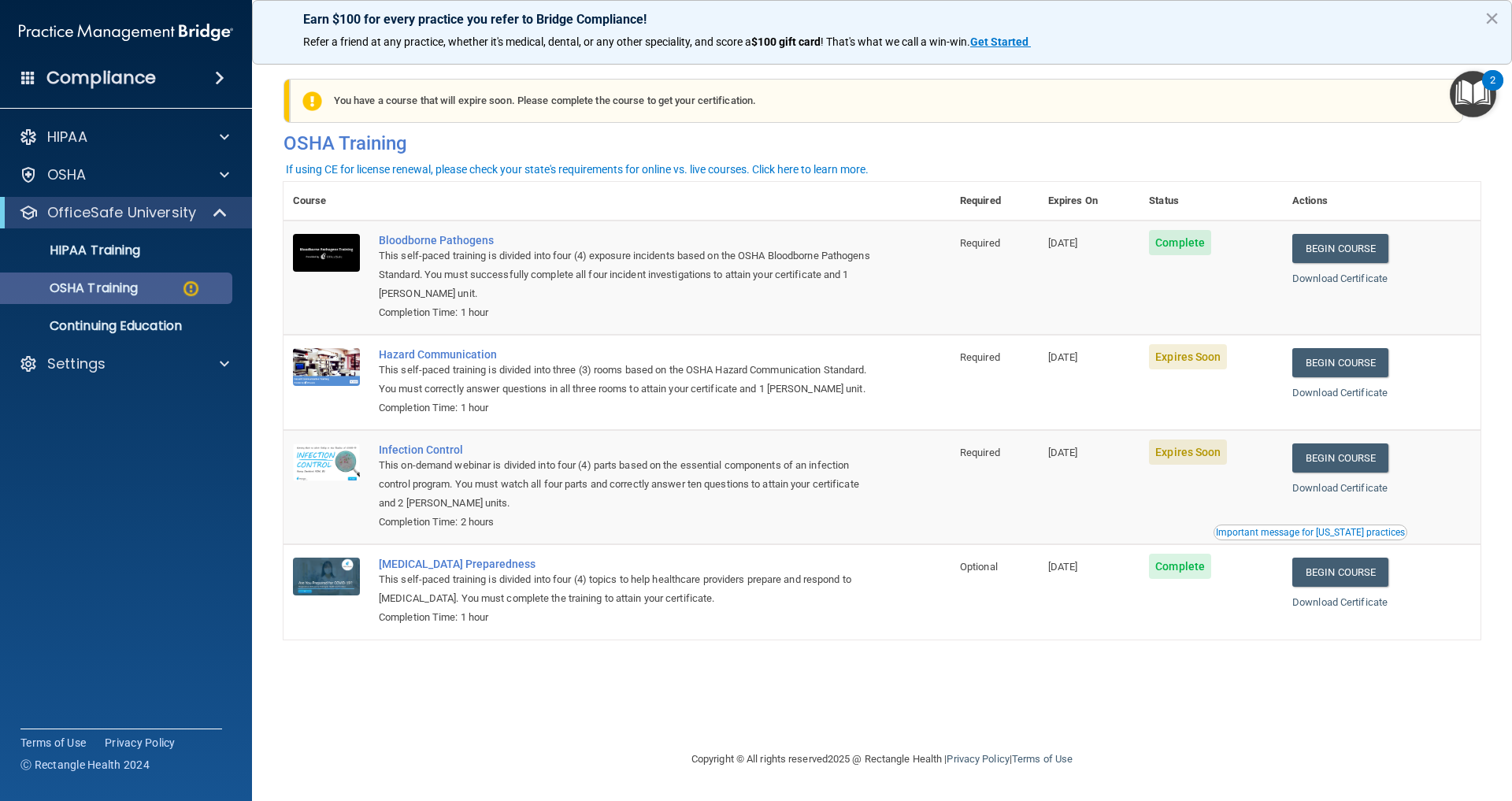
click at [99, 290] on p "OSHA Training" at bounding box center [74, 288] width 127 height 15
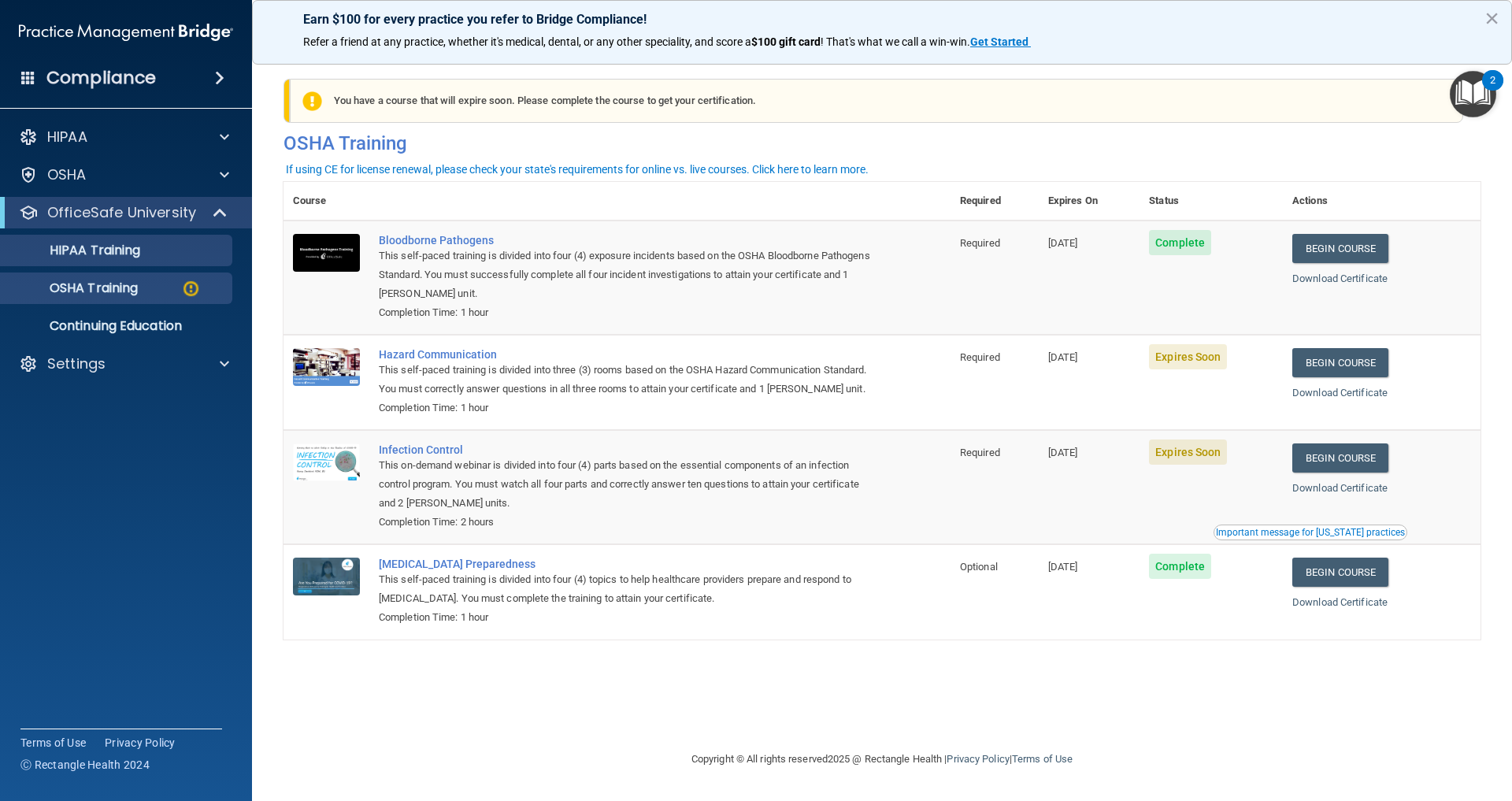
click at [113, 250] on p "HIPAA Training" at bounding box center [76, 250] width 130 height 15
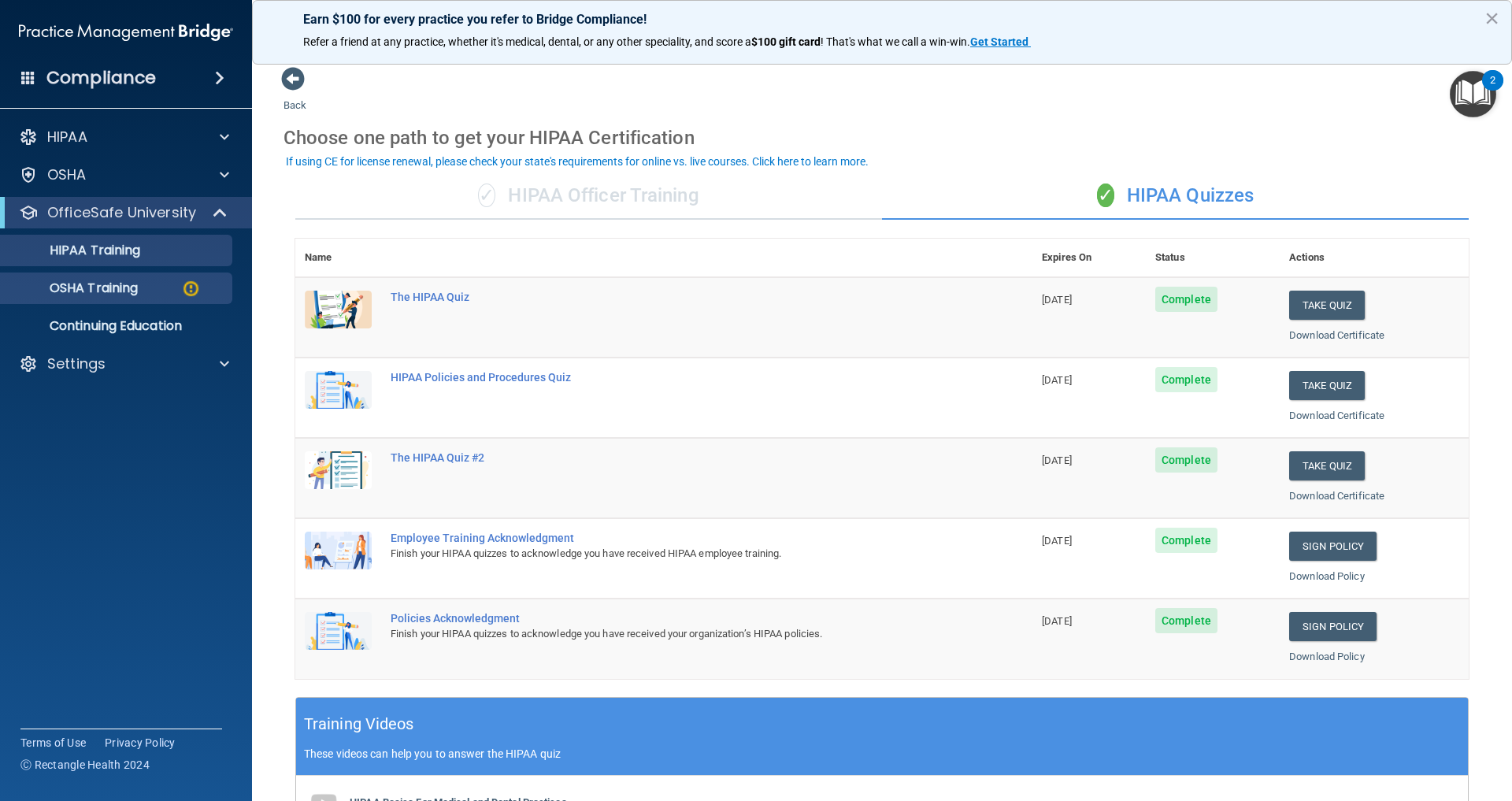
click at [126, 285] on p "OSHA Training" at bounding box center [74, 288] width 127 height 15
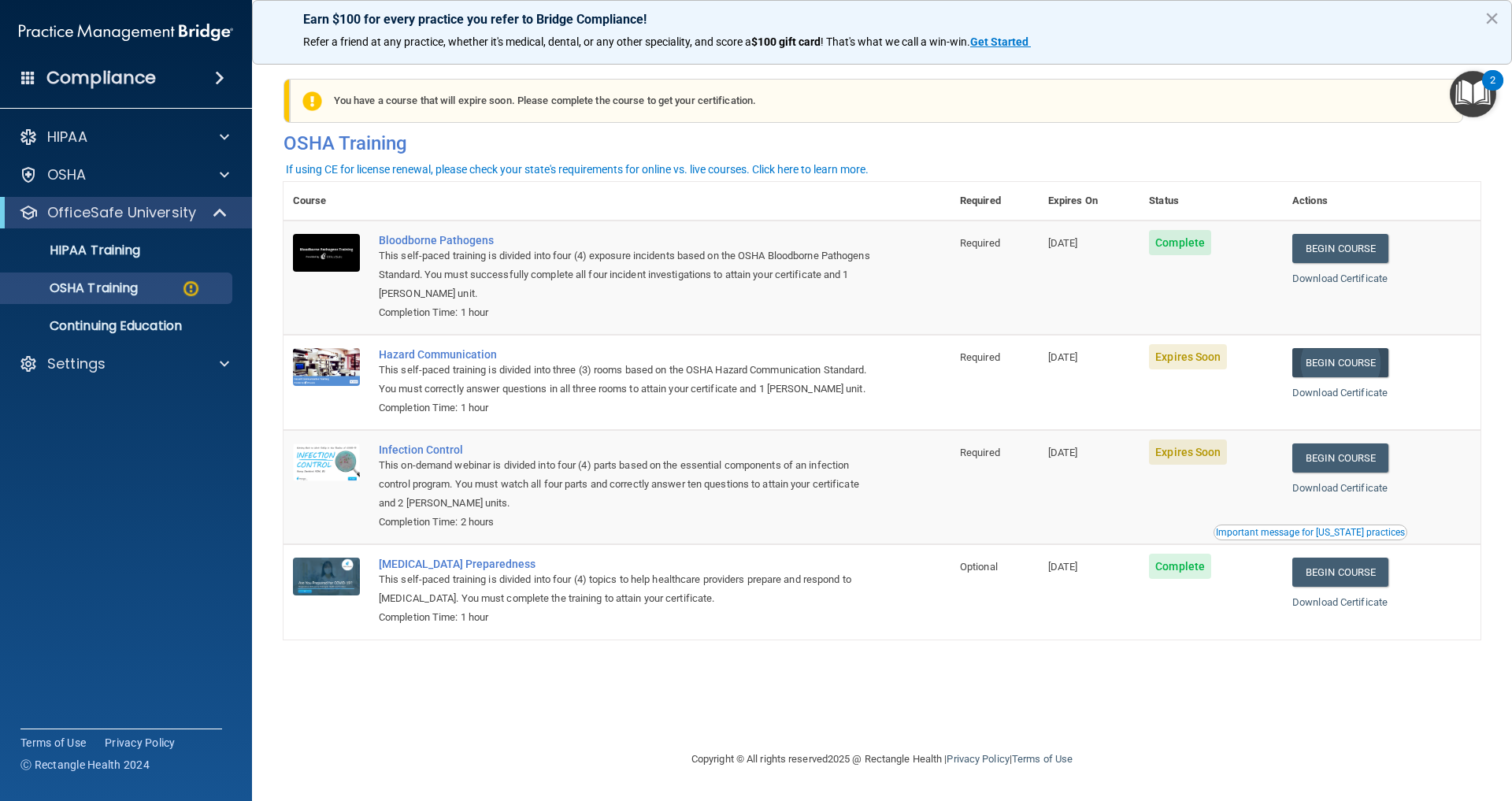
click at [1362, 361] on link "Begin Course" at bounding box center [1340, 362] width 96 height 29
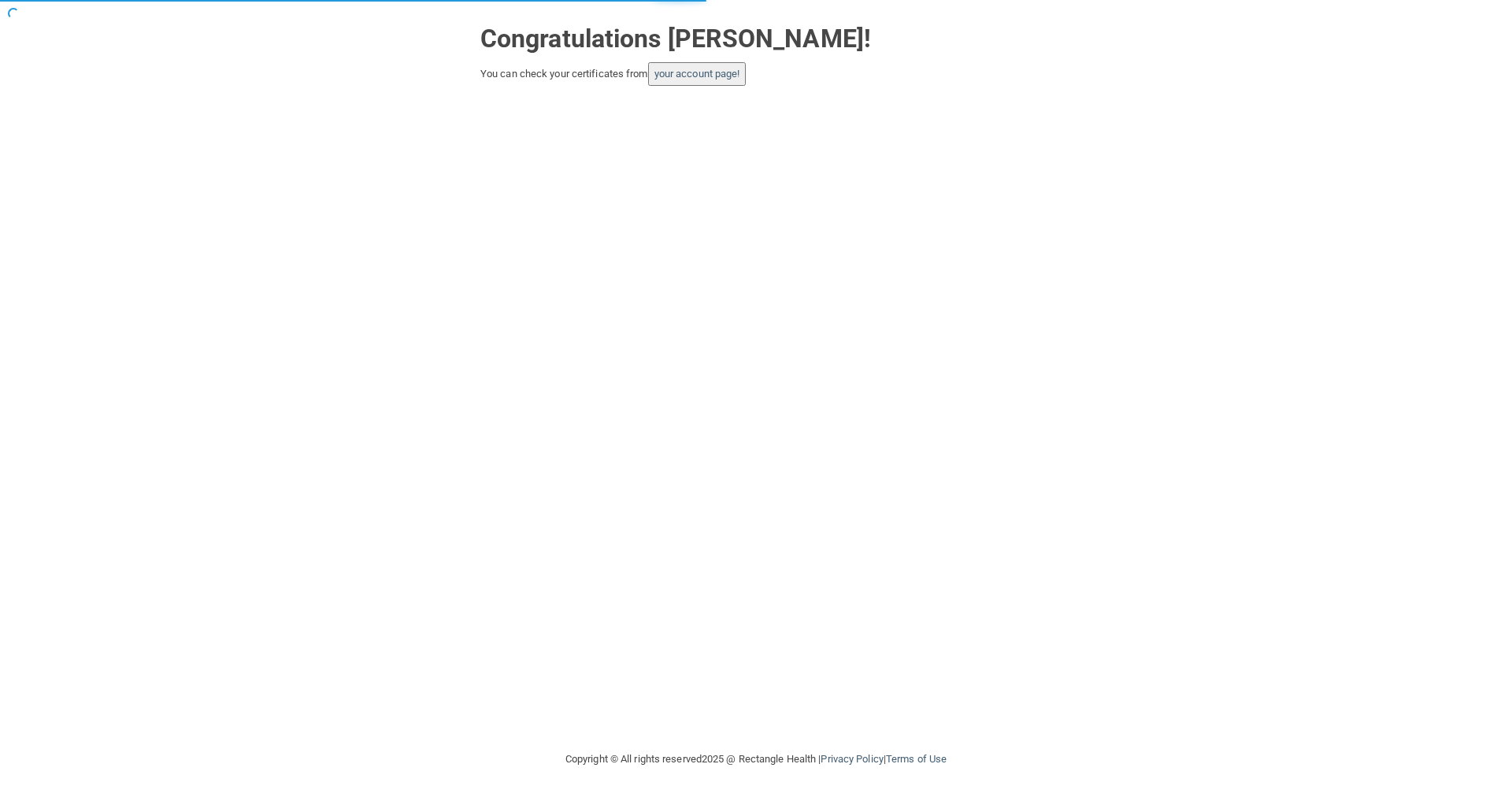
click at [715, 62] on button "your account page!" at bounding box center [697, 74] width 99 height 24
click at [719, 69] on link "your account page!" at bounding box center [697, 74] width 86 height 11
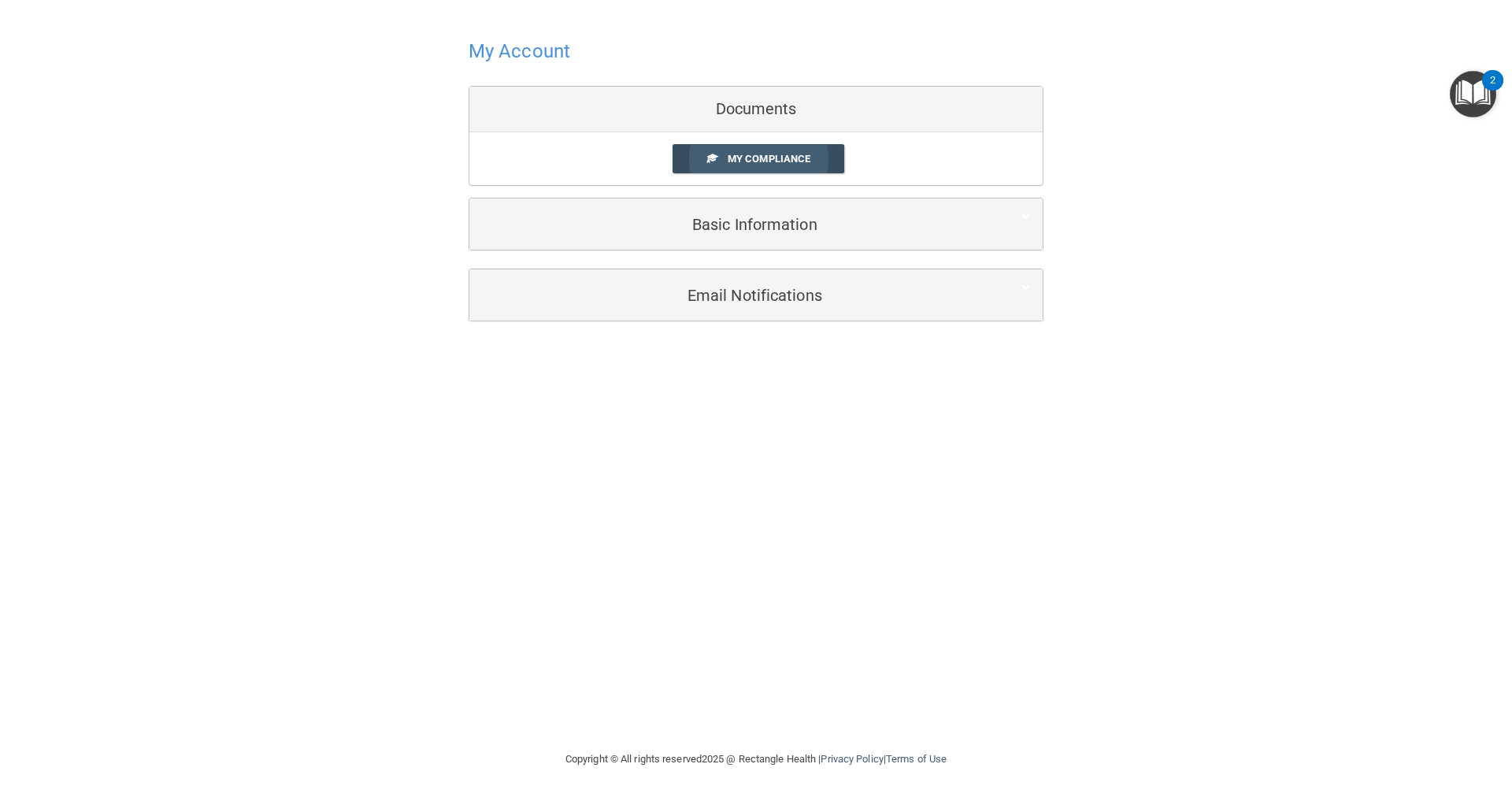
click at [784, 159] on span "My Compliance" at bounding box center [769, 159] width 82 height 11
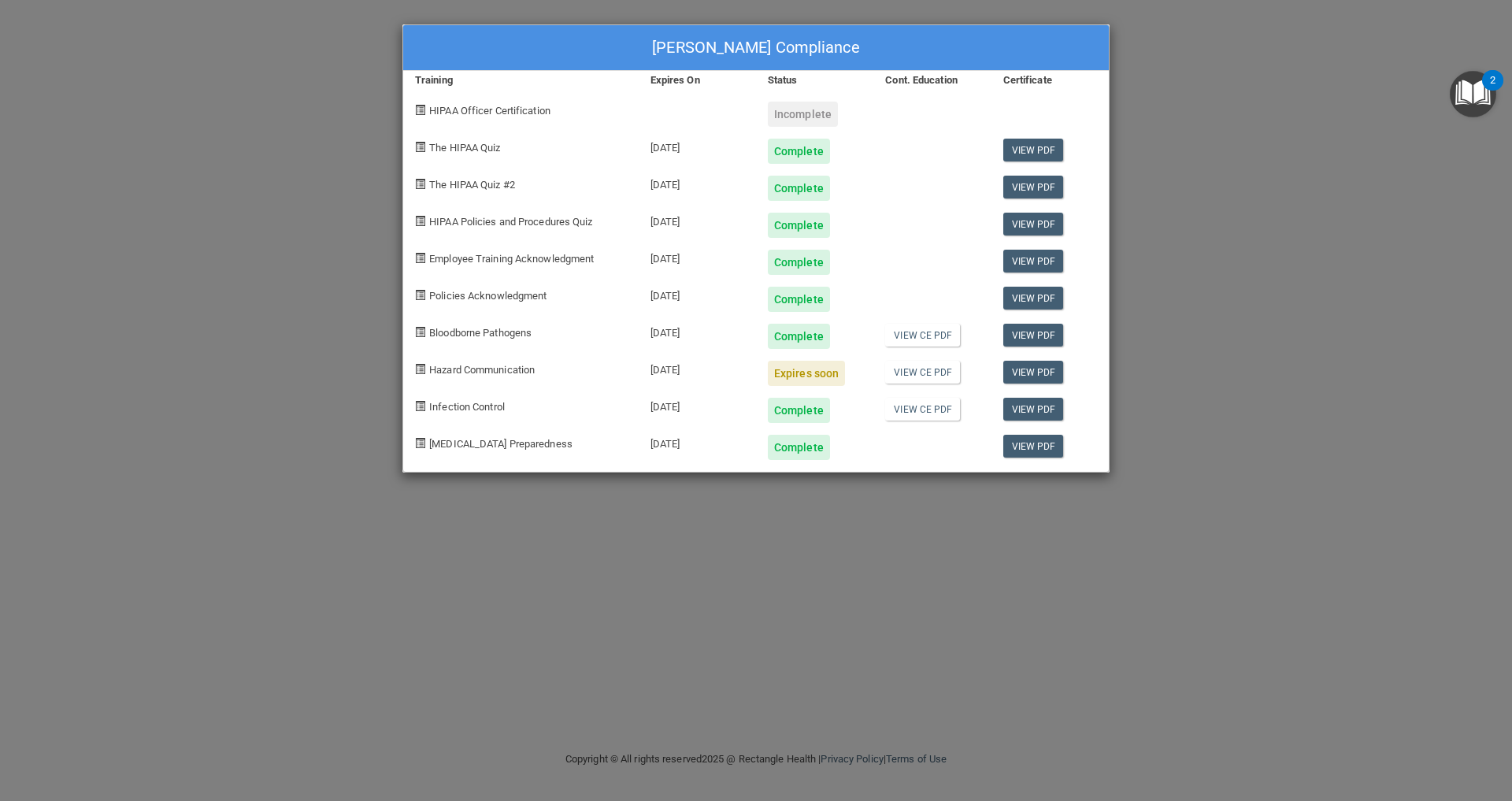
click at [1298, 499] on div "Sonia Martinez's Compliance Training Expires On Status Cont. Education Certific…" at bounding box center [756, 400] width 1512 height 801
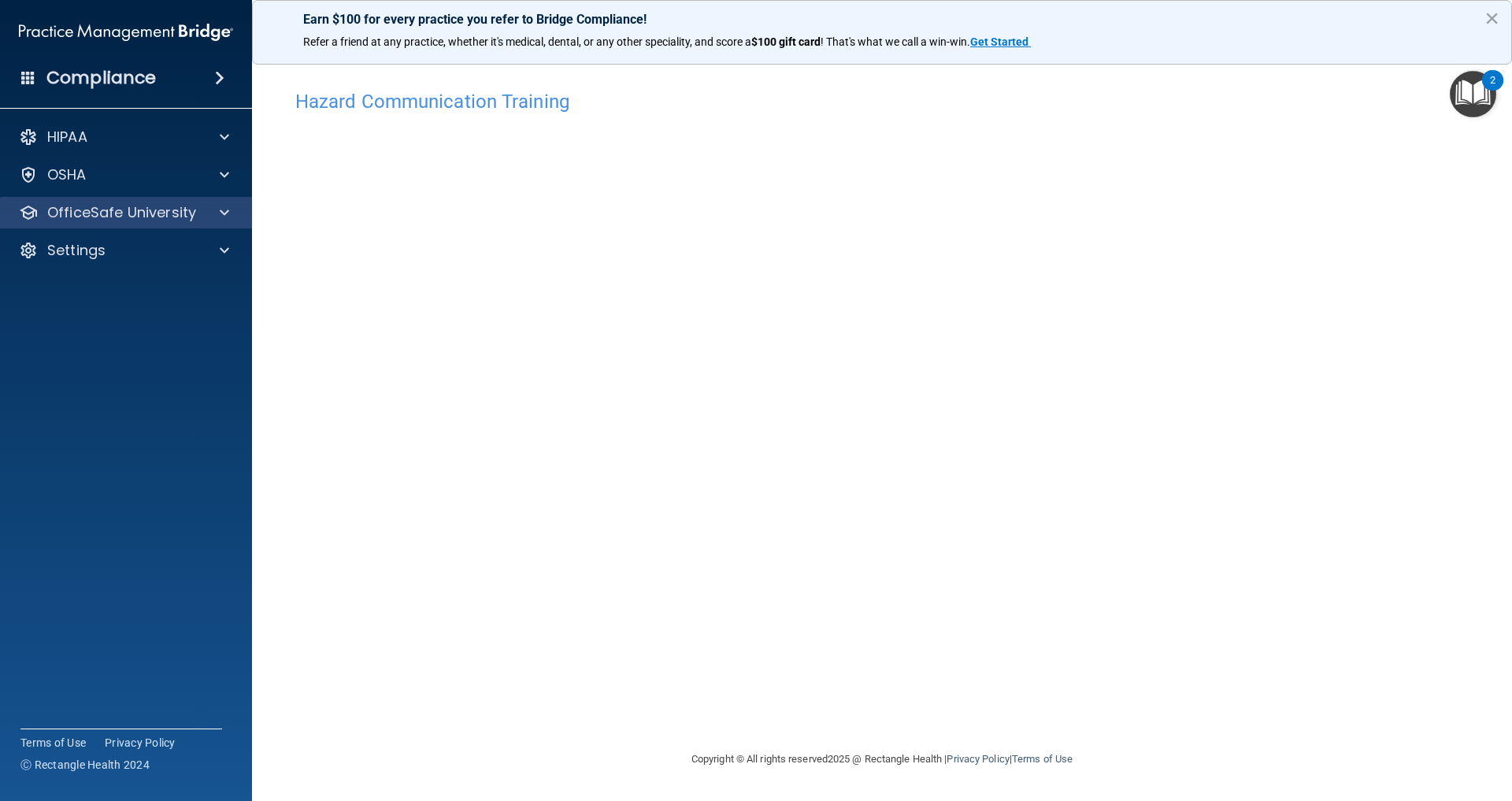
click at [184, 203] on p "OfficeSafe University" at bounding box center [121, 213] width 148 height 19
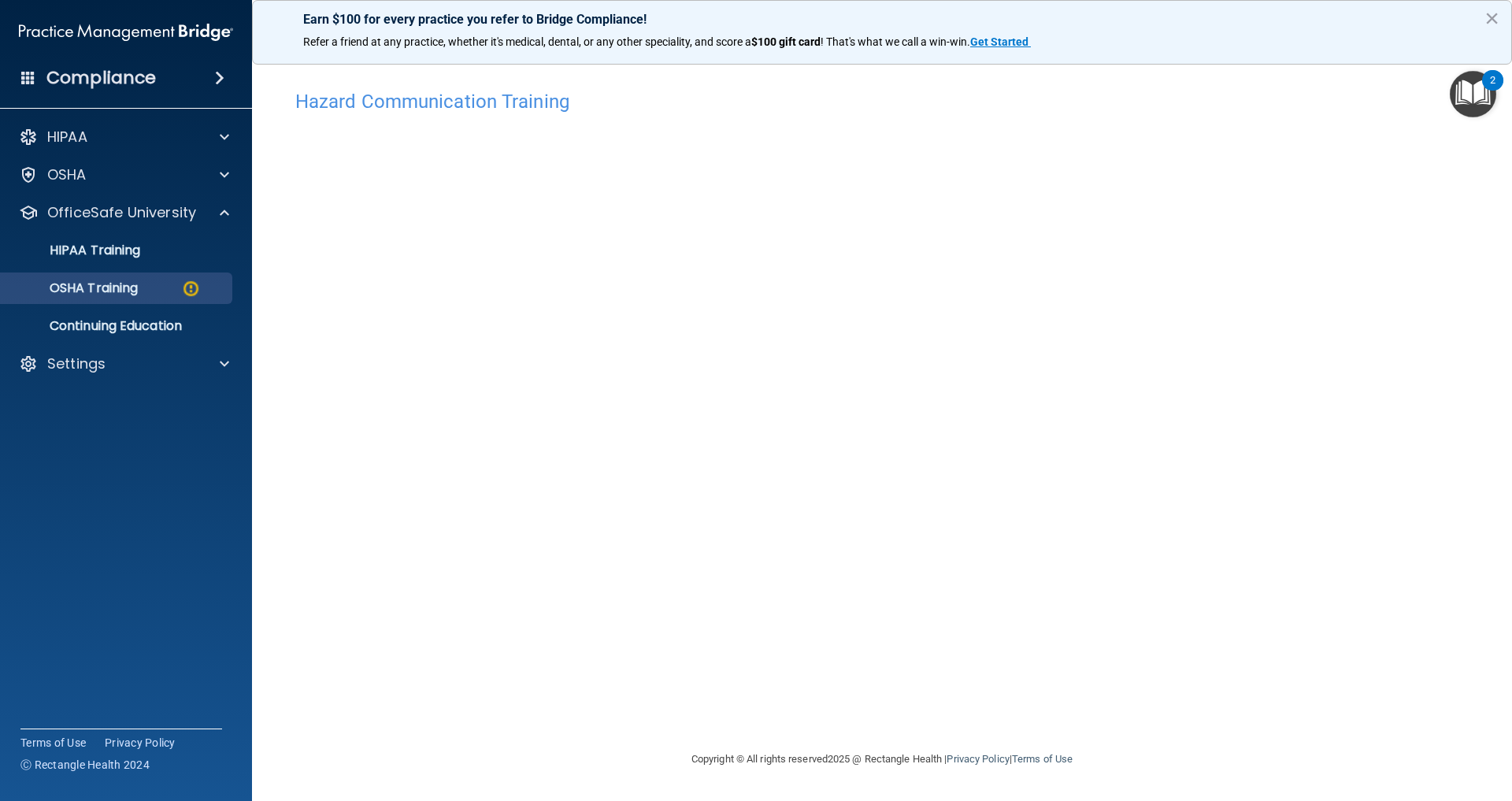
click at [126, 282] on p "OSHA Training" at bounding box center [74, 288] width 127 height 15
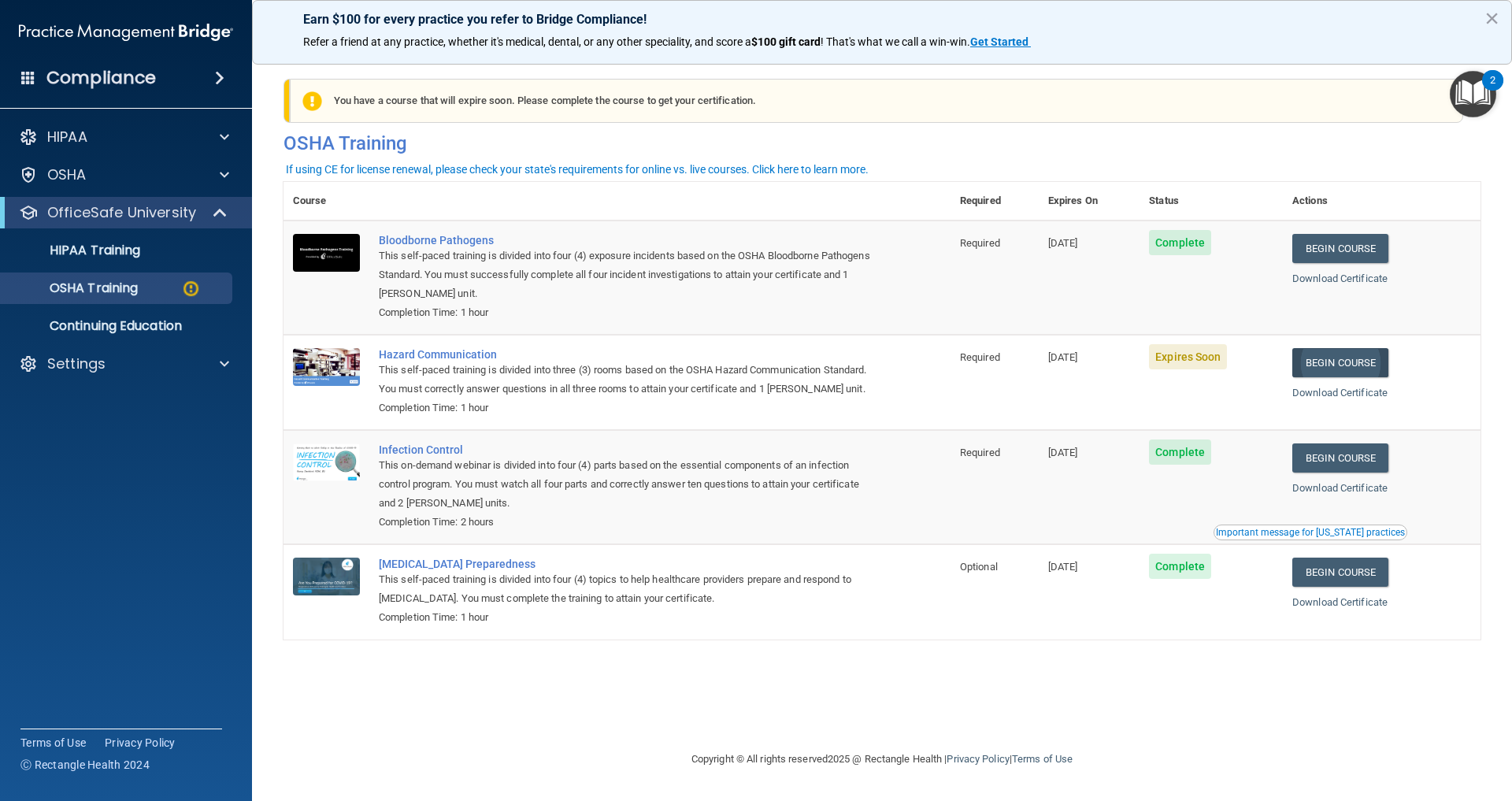
click at [1361, 357] on link "Begin Course" at bounding box center [1340, 362] width 96 height 29
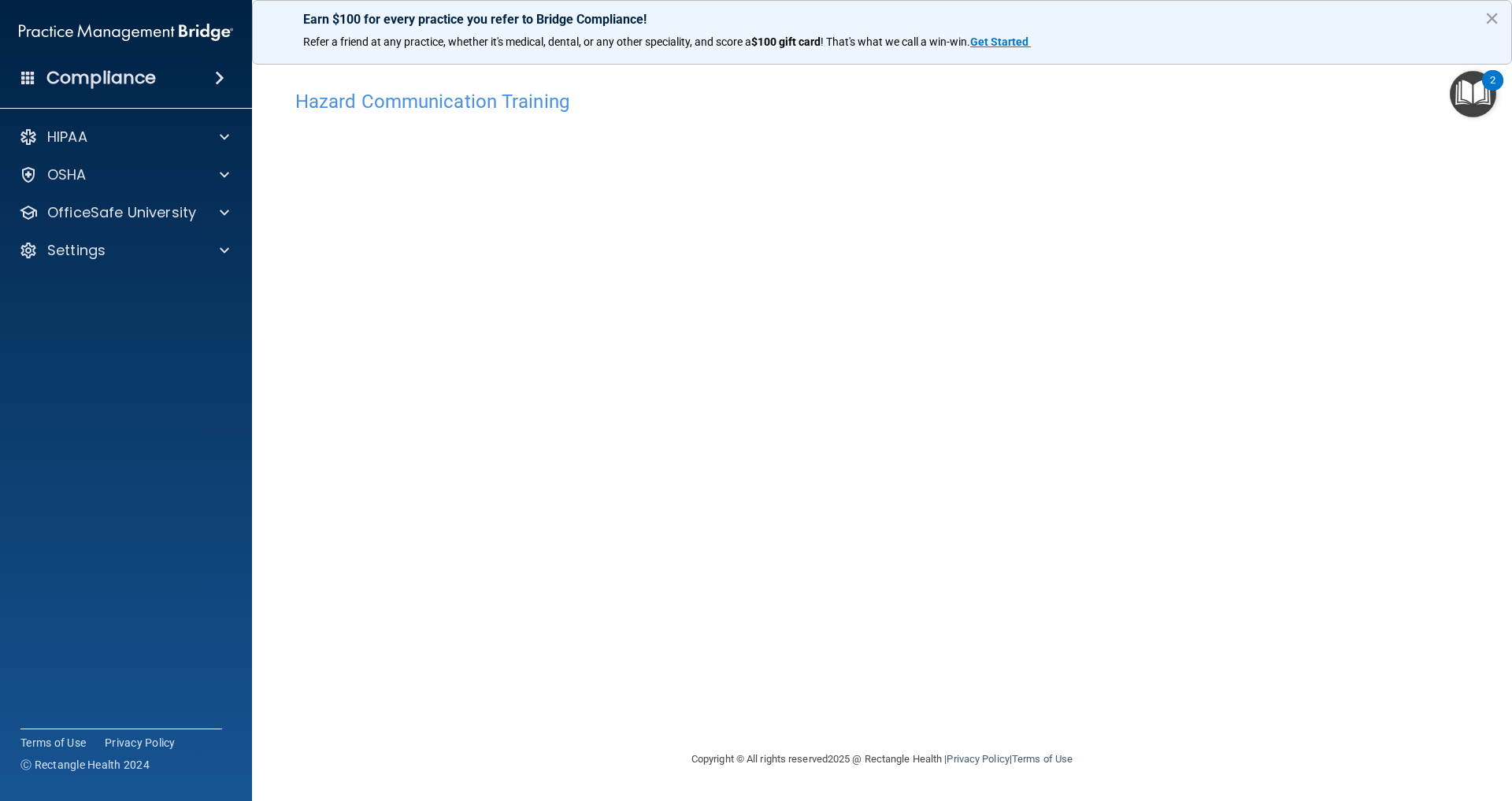
click at [1047, 641] on div "Hazard Communication Training This course doesn’t expire until [DATE]. Are you …" at bounding box center [882, 416] width 1197 height 668
click at [1469, 92] on img "Open Resource Center, 2 new notifications" at bounding box center [1473, 94] width 47 height 47
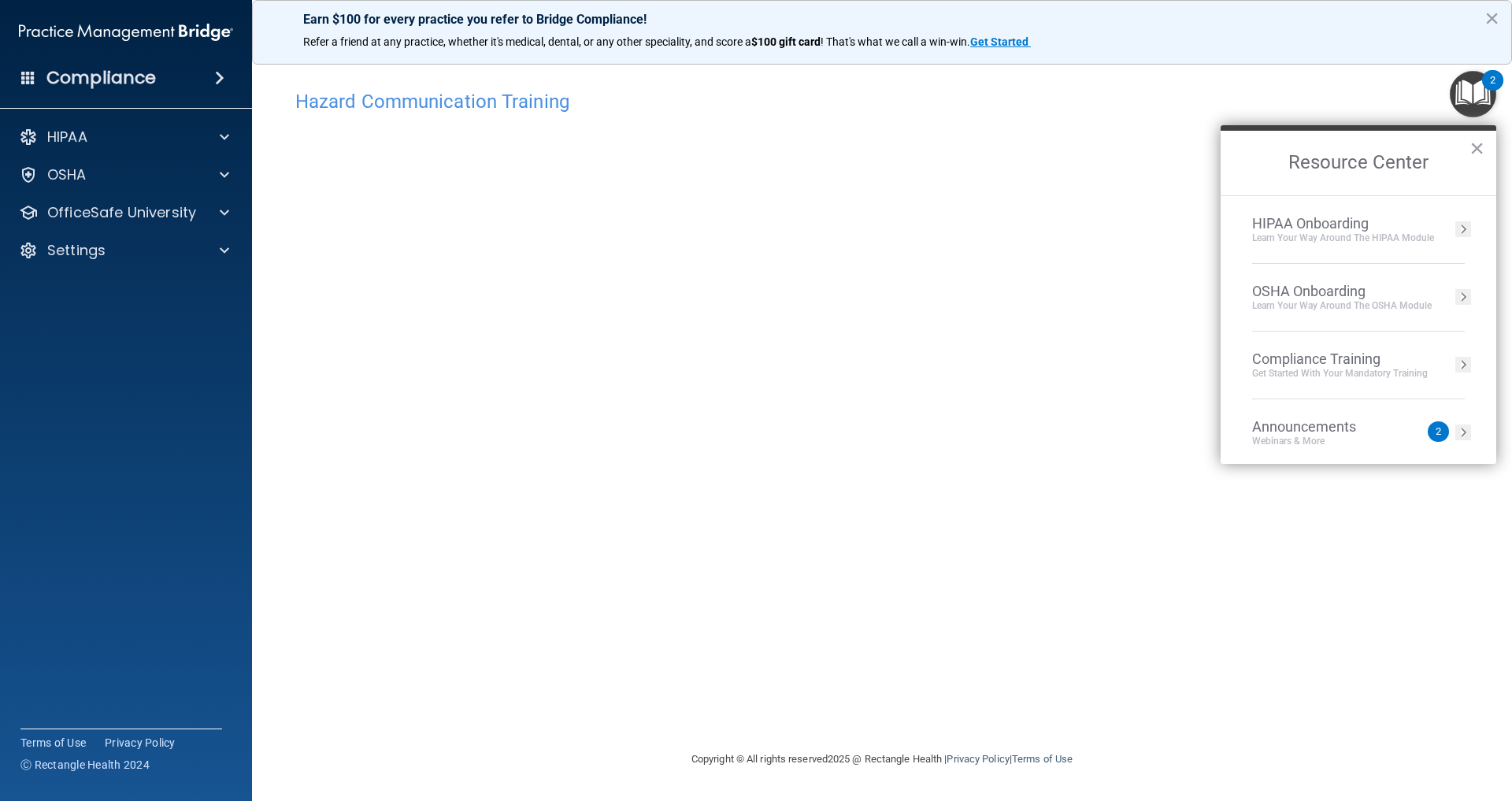
click at [1256, 533] on div "Hazard Communication Training This course doesn’t expire until [DATE]. Are you …" at bounding box center [882, 416] width 1197 height 668
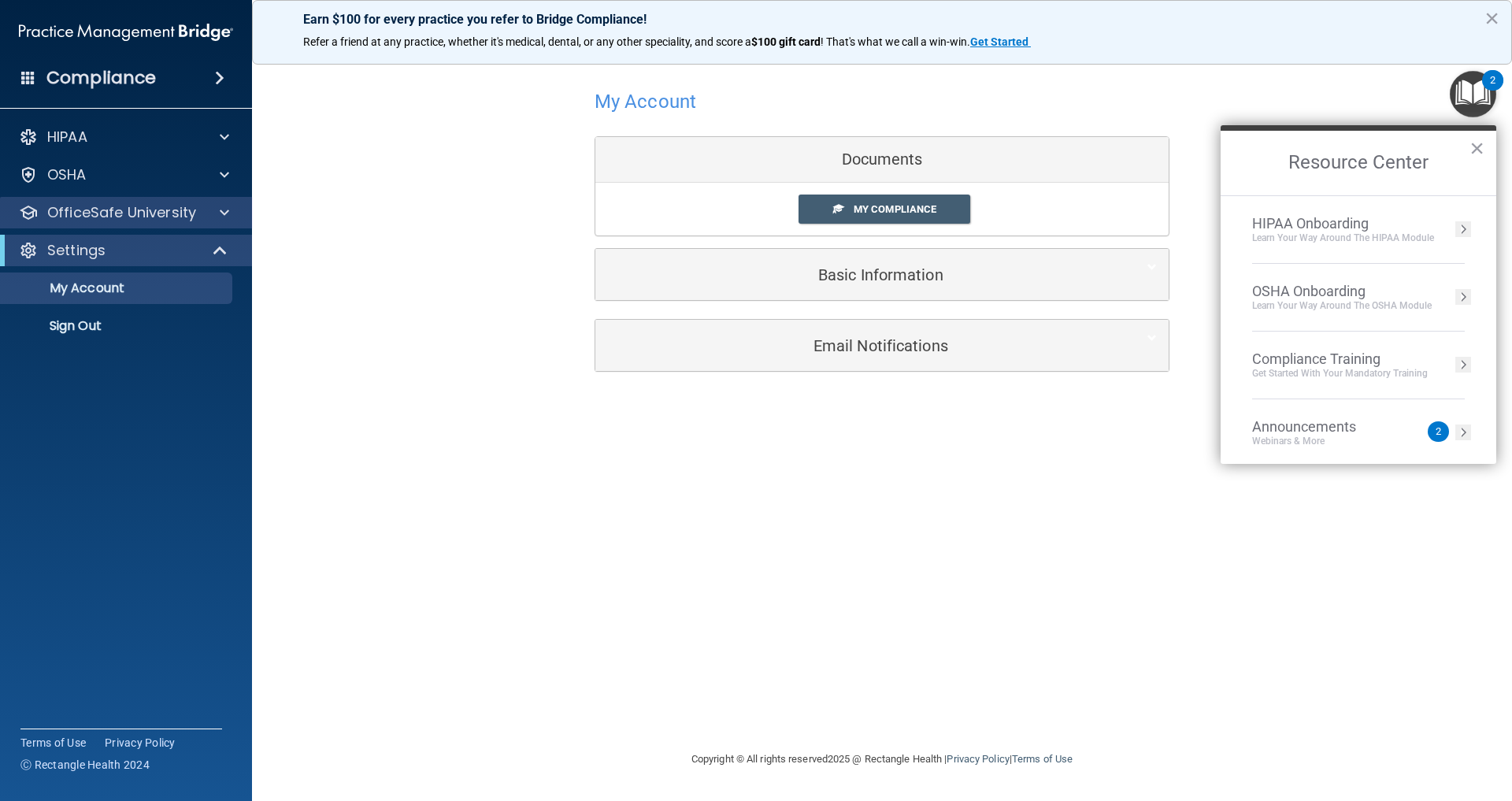
click at [113, 220] on p "OfficeSafe University" at bounding box center [121, 213] width 148 height 19
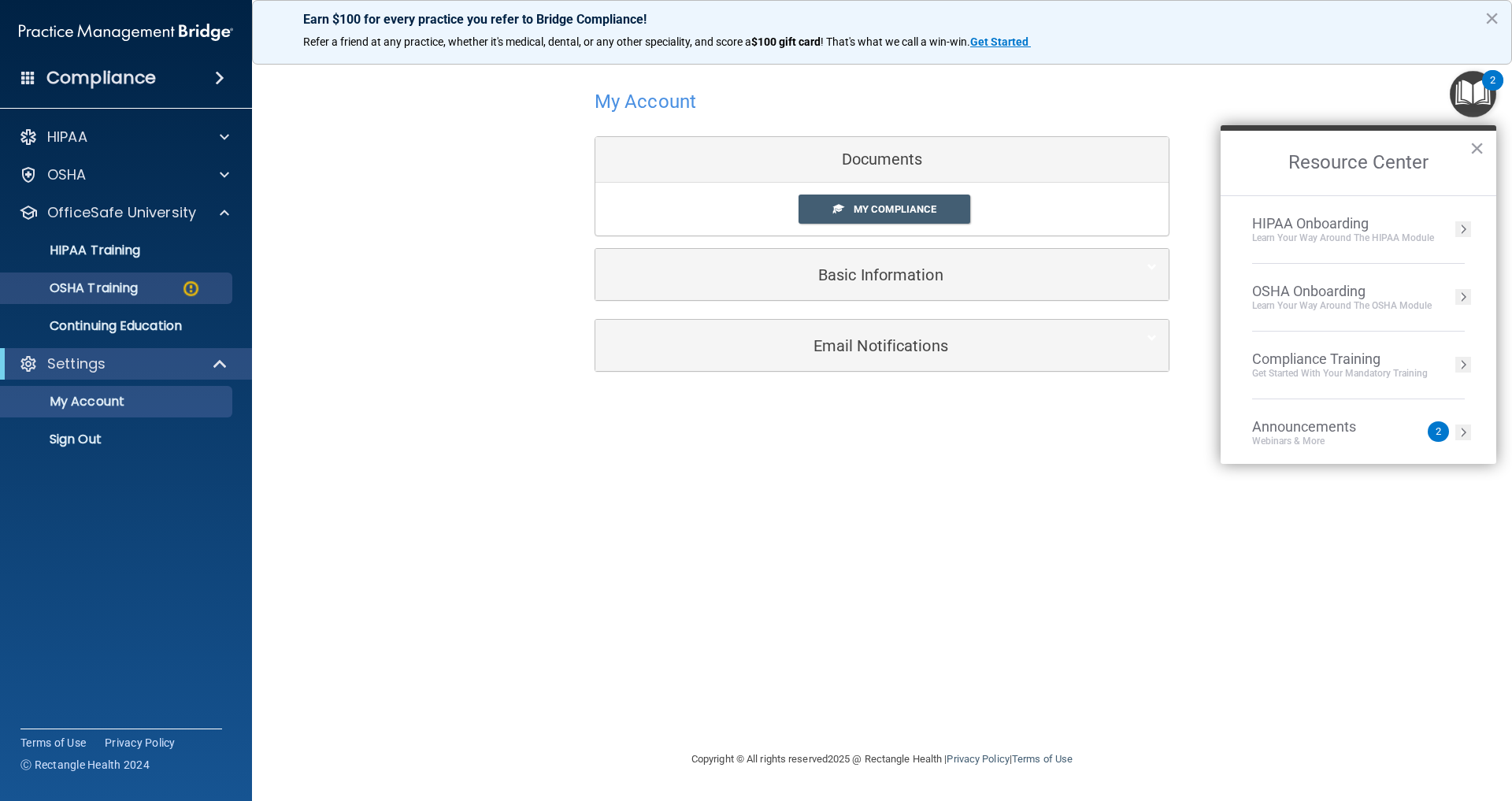
click at [121, 290] on p "OSHA Training" at bounding box center [74, 288] width 127 height 15
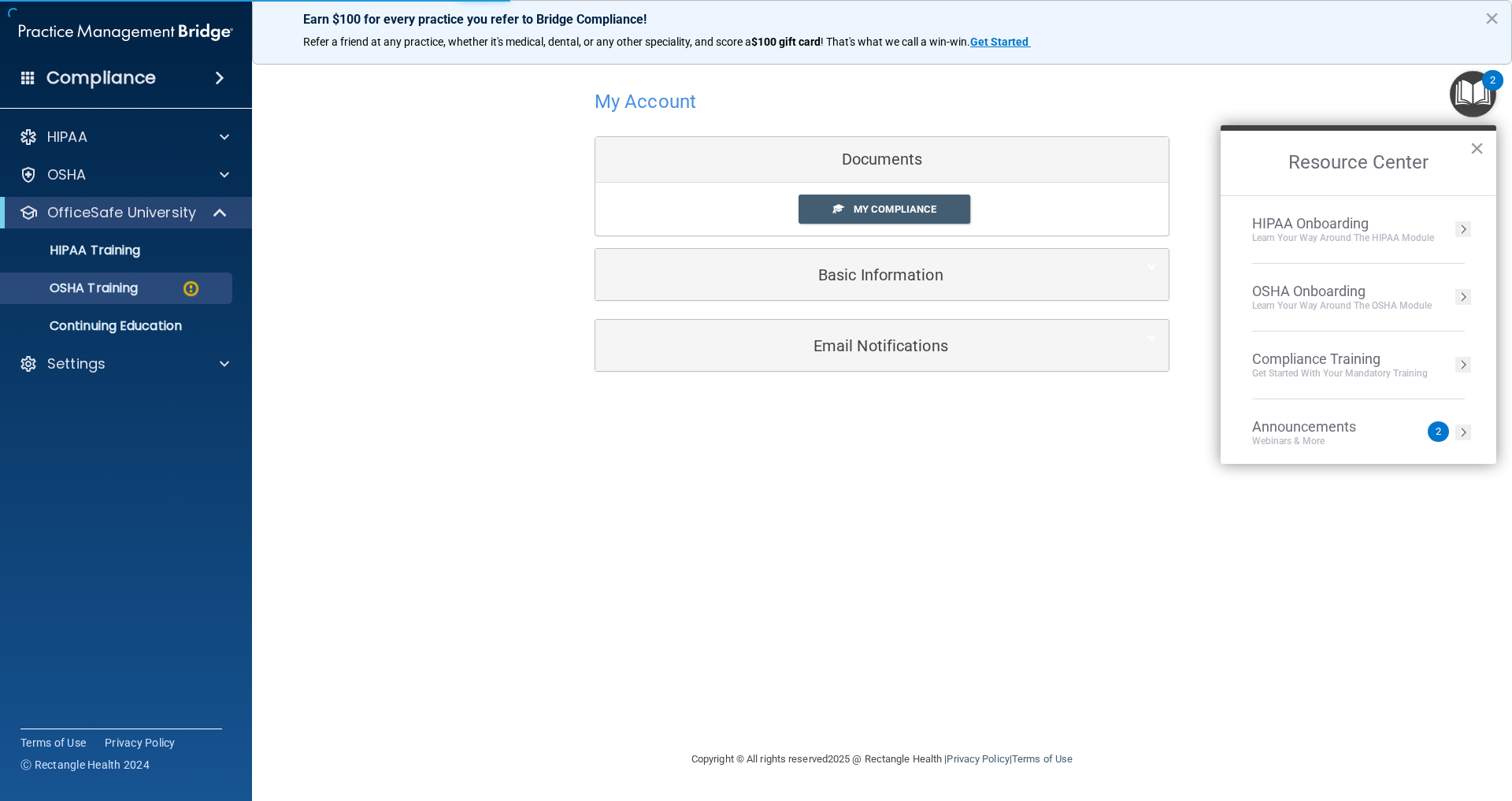
click at [1480, 147] on button "×" at bounding box center [1477, 148] width 15 height 25
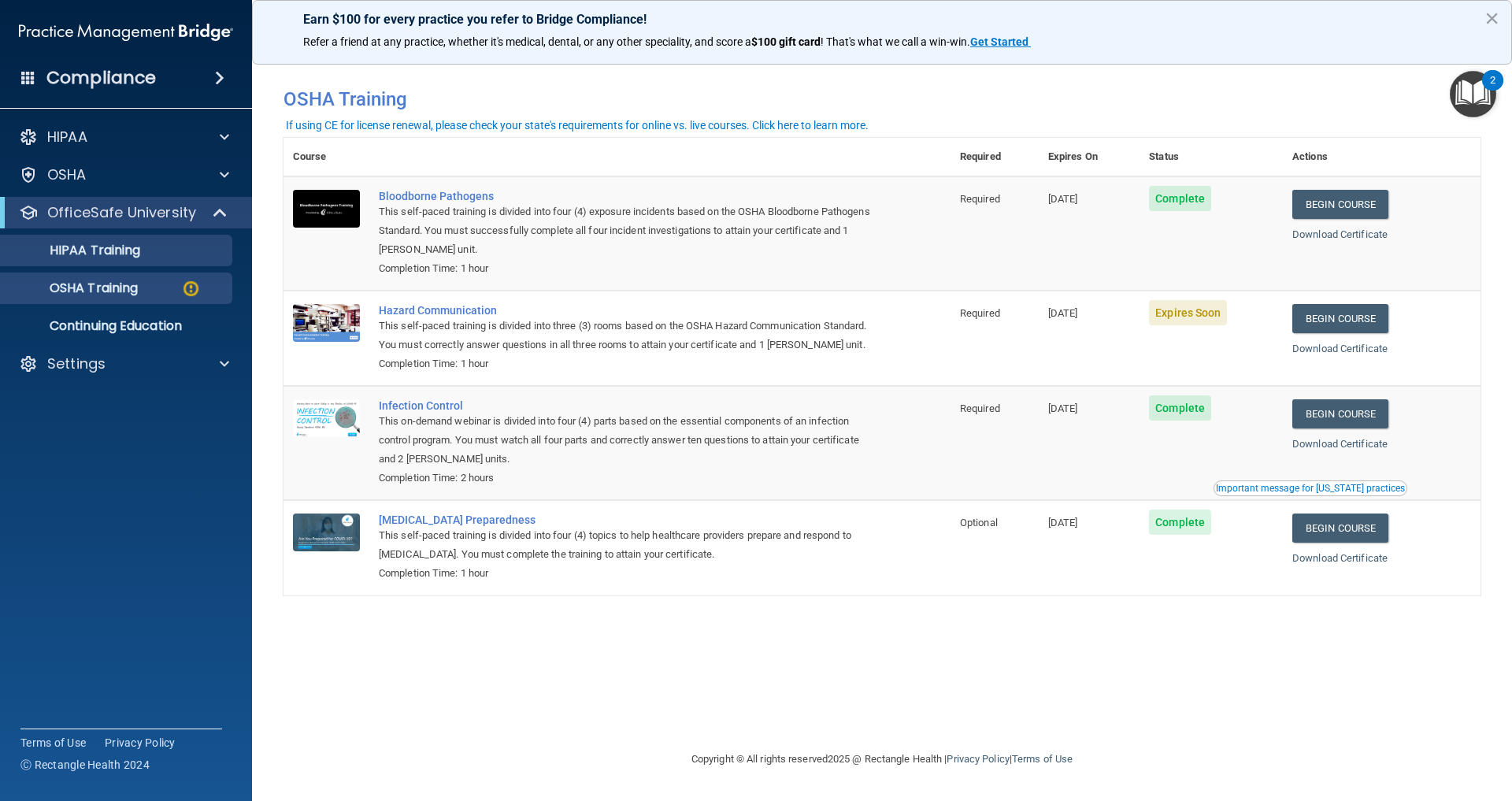
click at [140, 252] on p "HIPAA Training" at bounding box center [76, 250] width 130 height 15
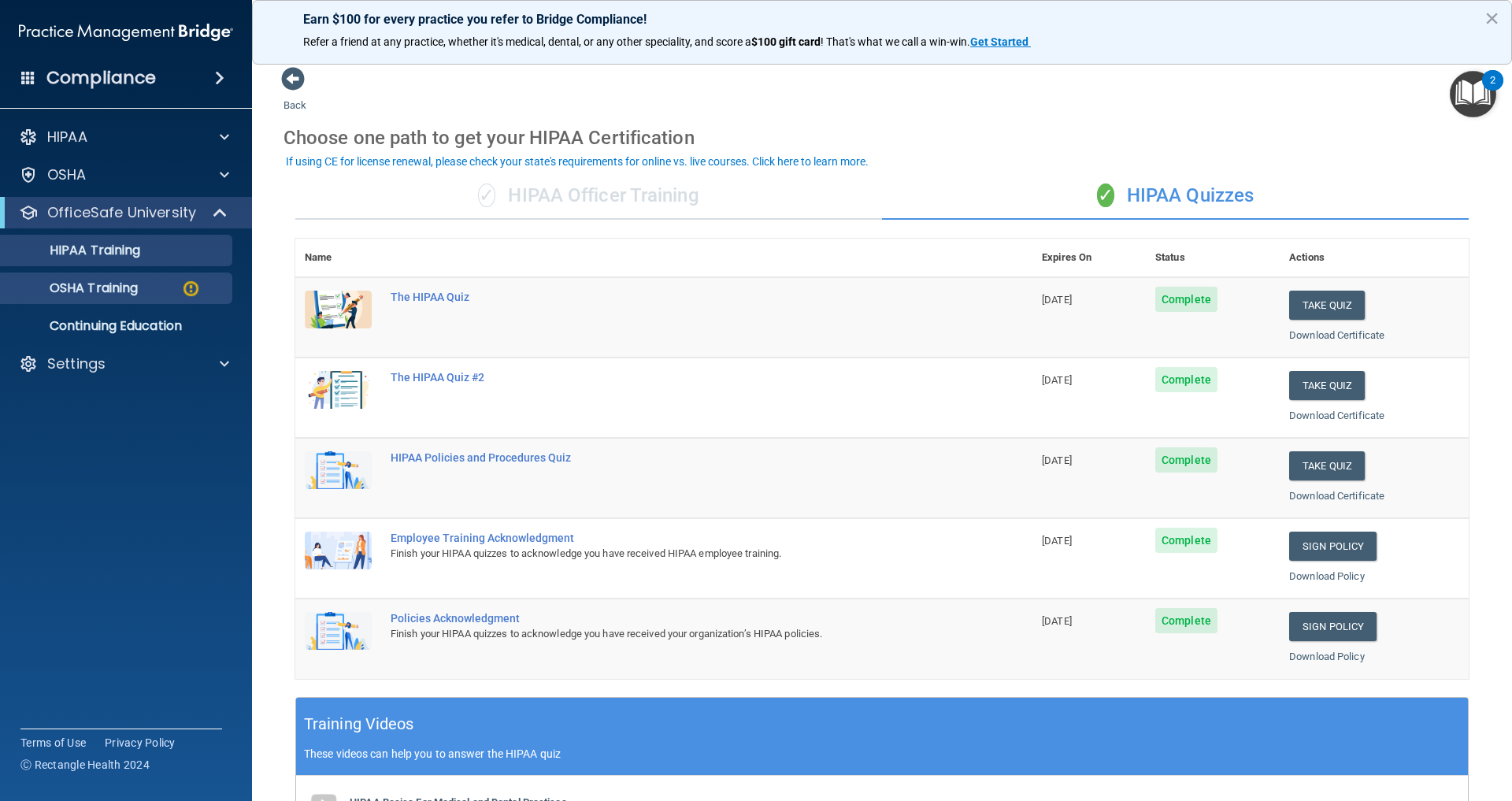
click at [138, 291] on p "OSHA Training" at bounding box center [74, 288] width 127 height 15
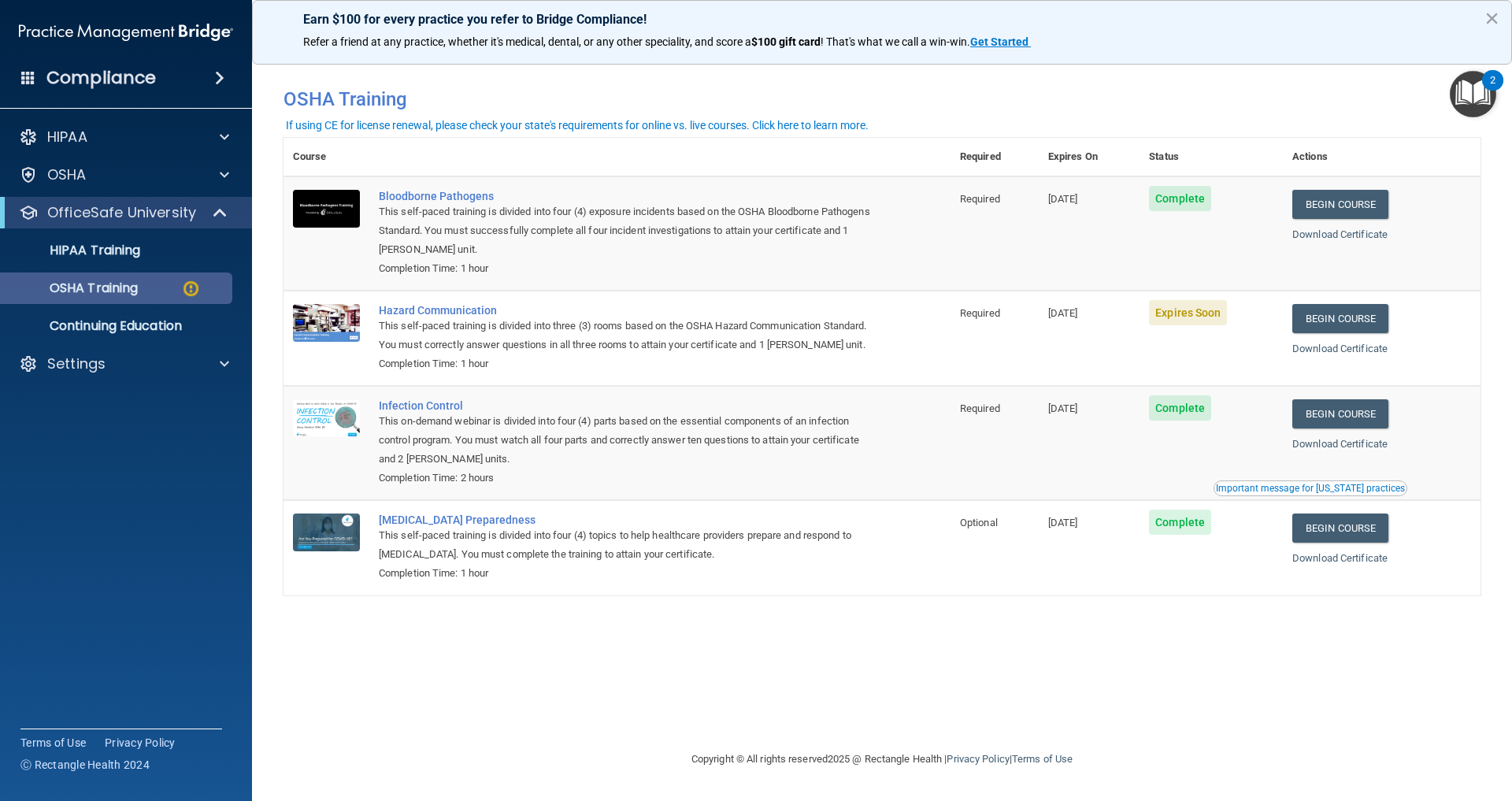
click at [138, 291] on p "OSHA Training" at bounding box center [74, 288] width 127 height 15
click at [151, 338] on link "Continuing Education" at bounding box center [108, 326] width 248 height 32
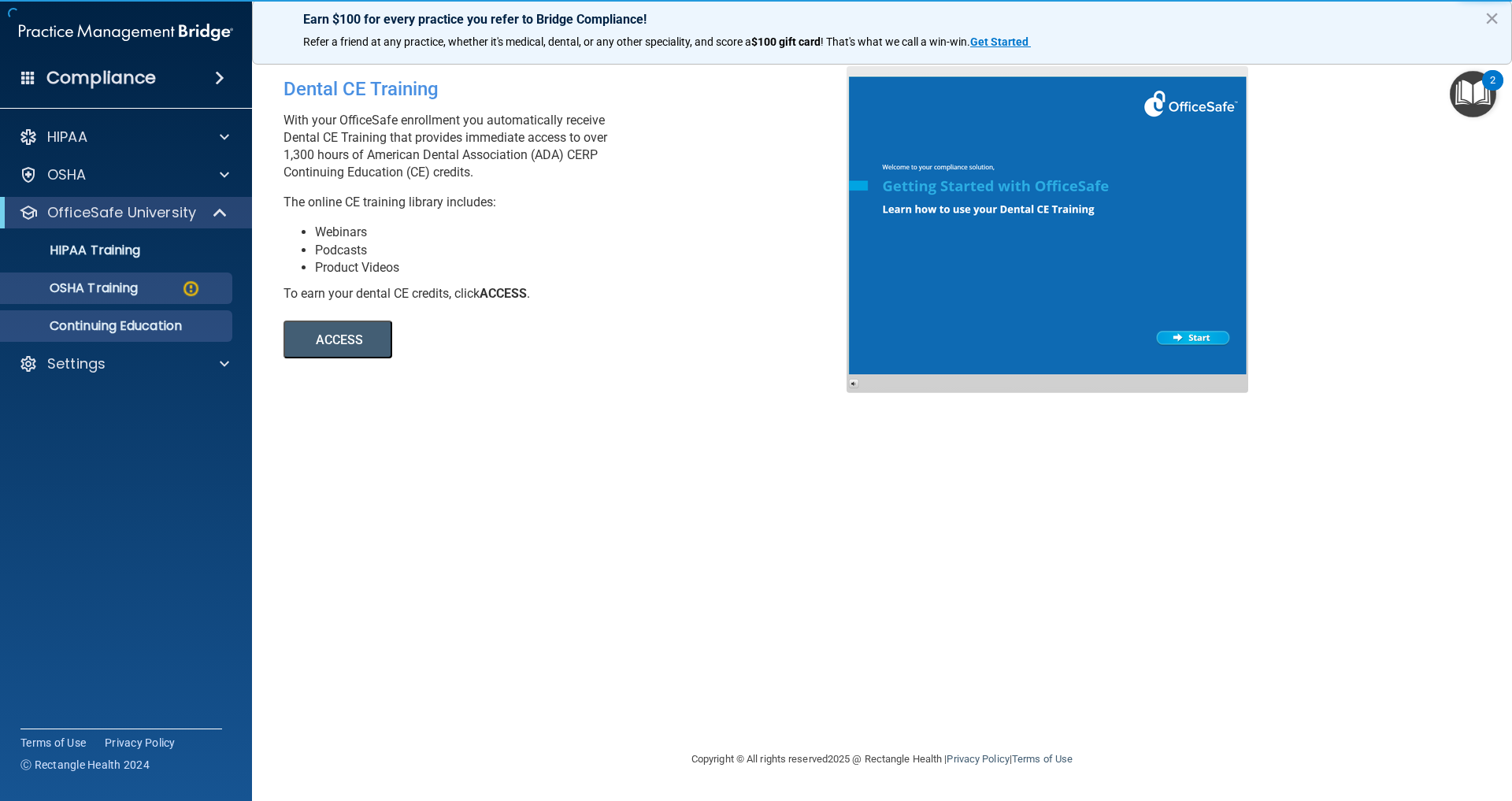
click at [138, 296] on p "OSHA Training" at bounding box center [74, 288] width 127 height 15
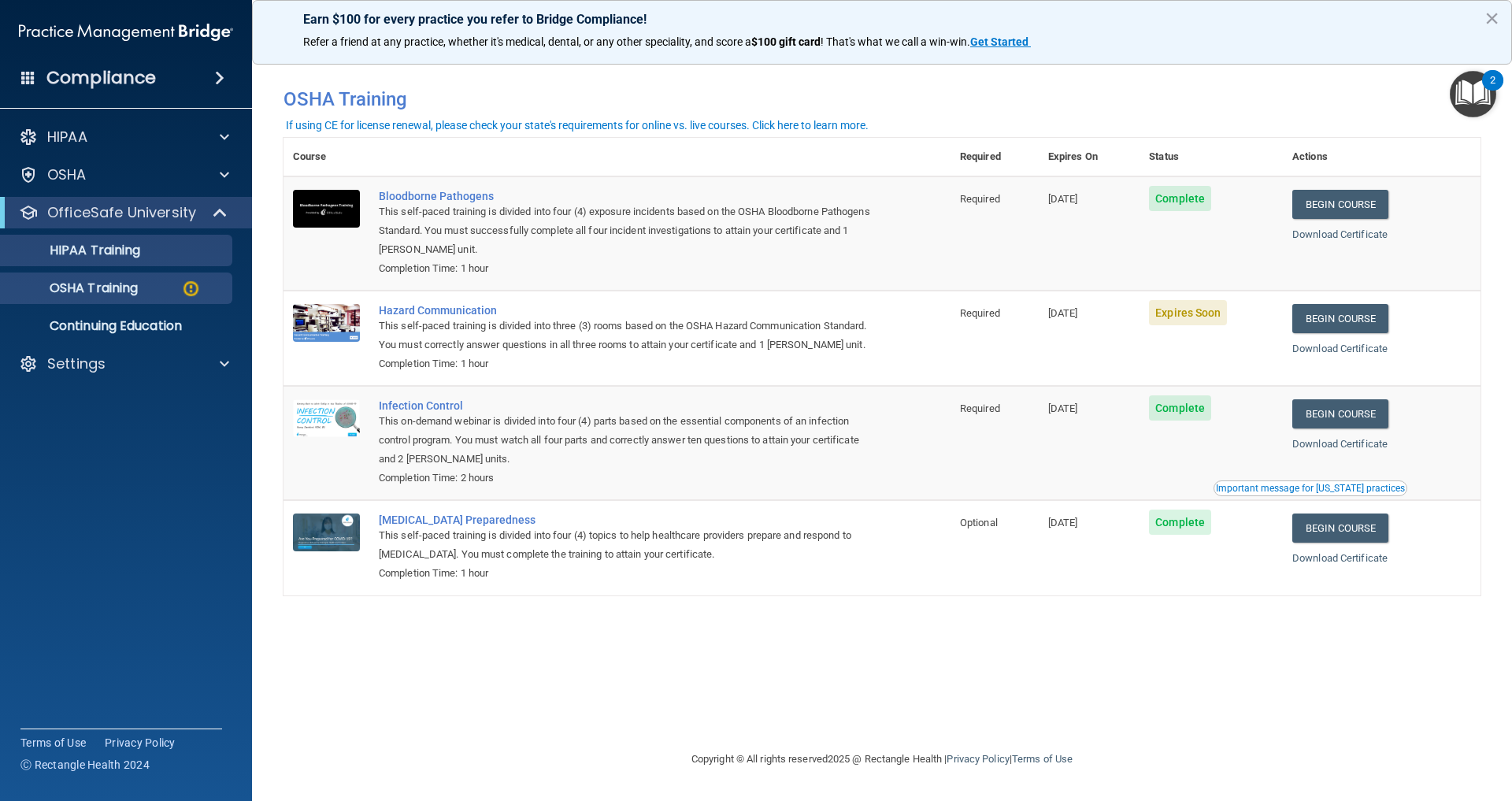
click at [82, 259] on p "HIPAA Training" at bounding box center [76, 250] width 130 height 15
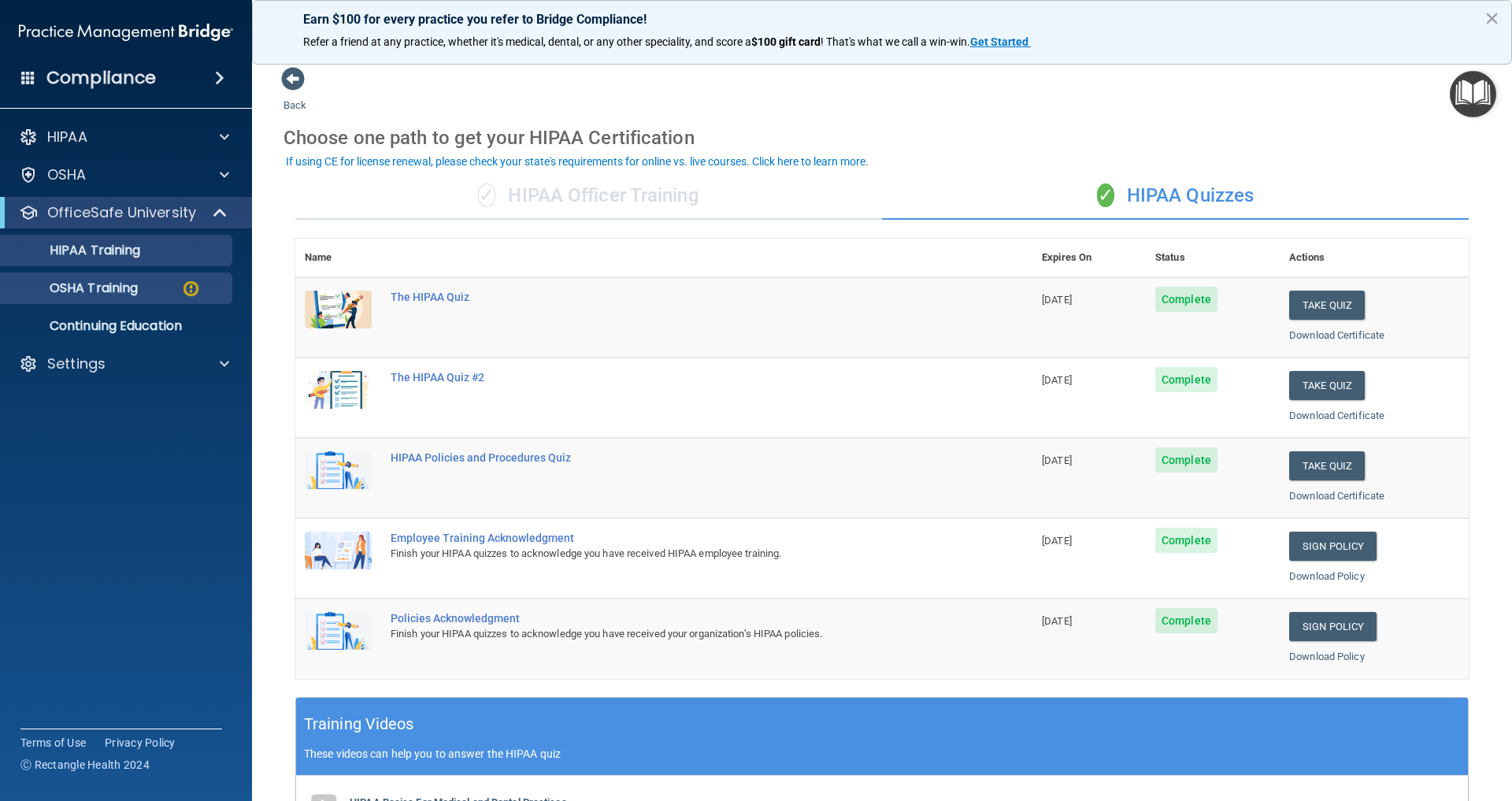
click at [102, 288] on p "OSHA Training" at bounding box center [74, 288] width 127 height 15
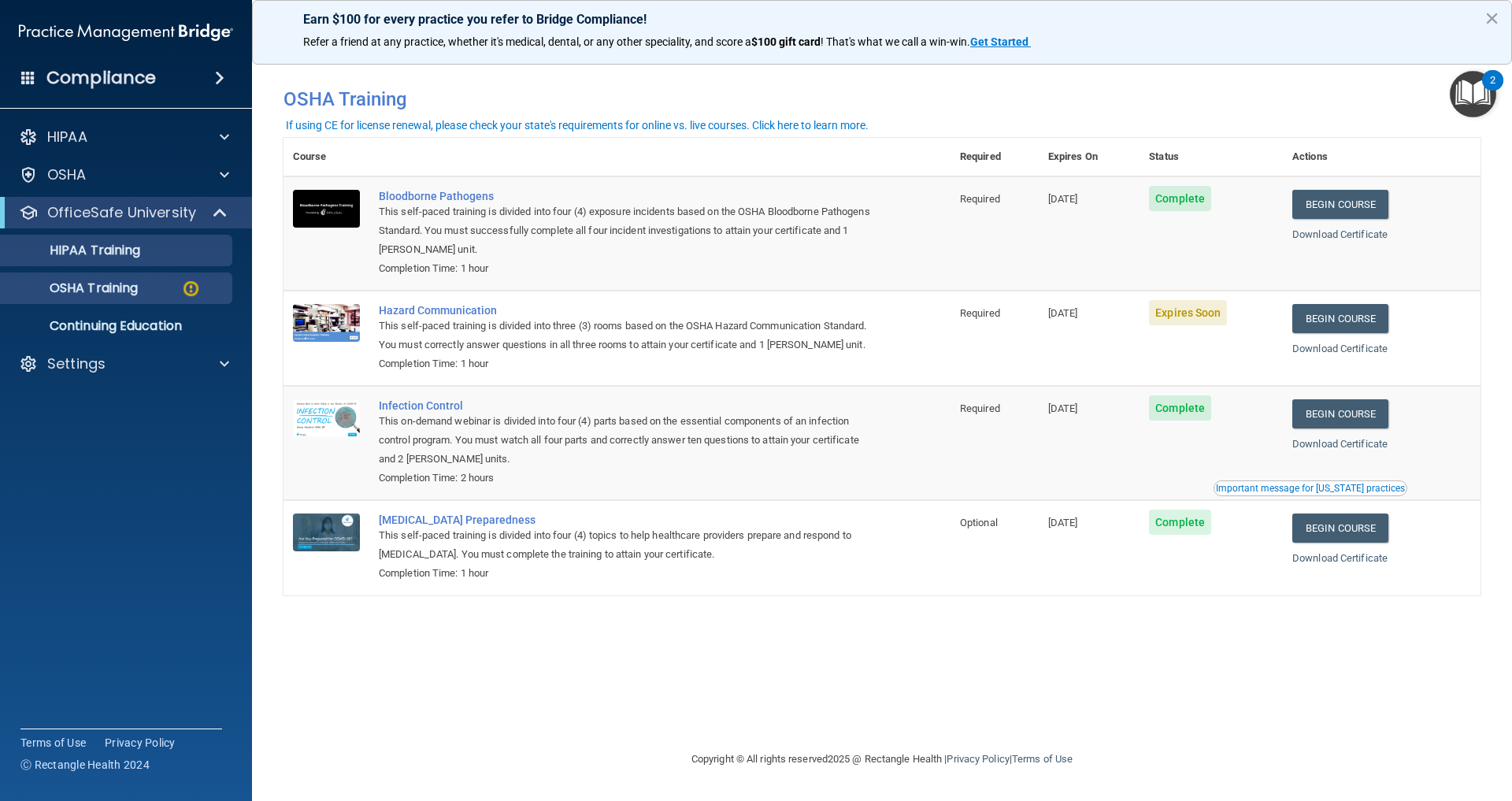
click at [157, 250] on div "HIPAA Training" at bounding box center [118, 250] width 214 height 15
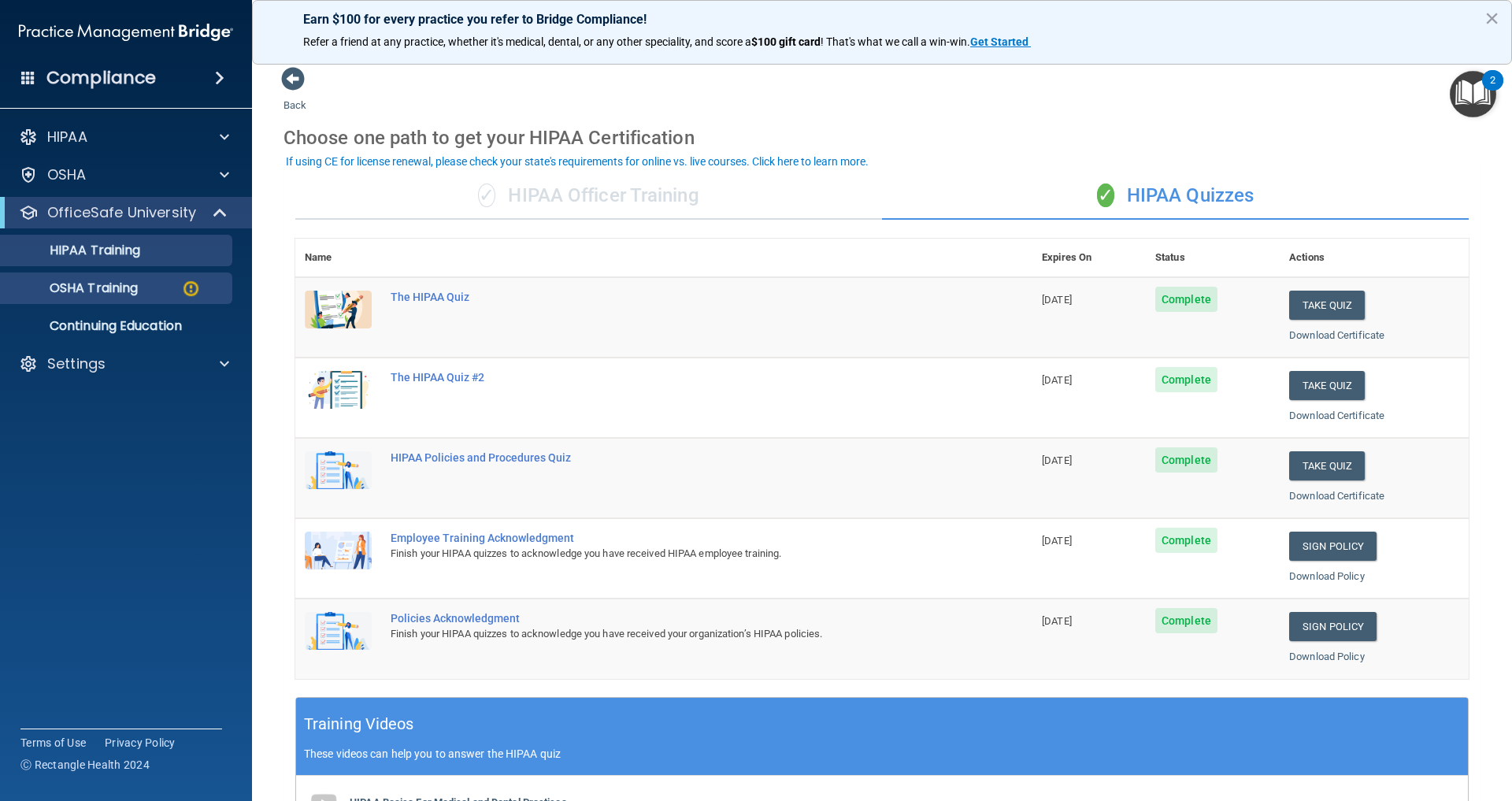
click at [158, 273] on link "OSHA Training" at bounding box center [108, 288] width 248 height 32
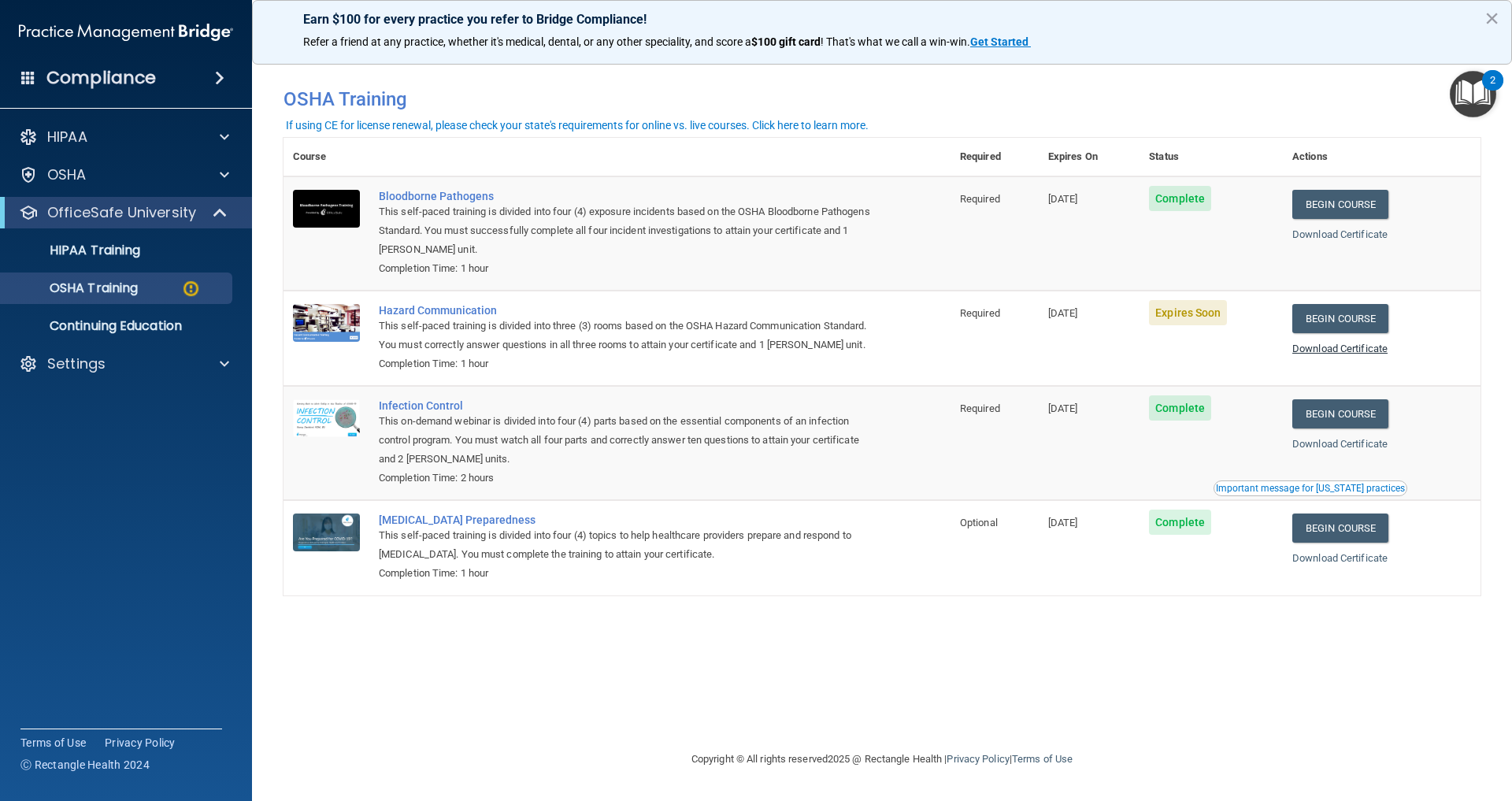
click at [1377, 350] on link "Download Certificate" at bounding box center [1340, 349] width 96 height 11
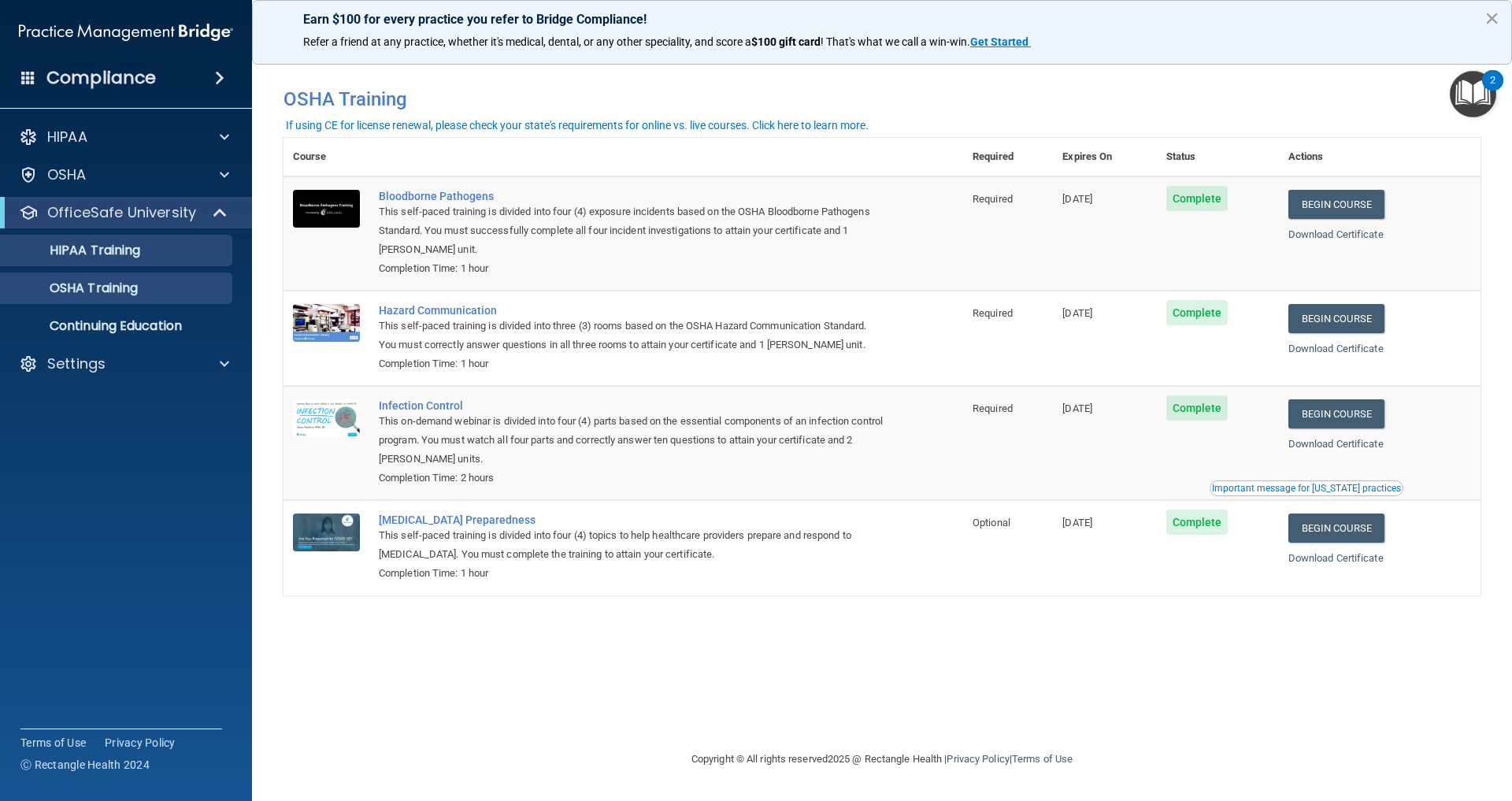
click at [118, 263] on link "HIPAA Training" at bounding box center [108, 250] width 248 height 32
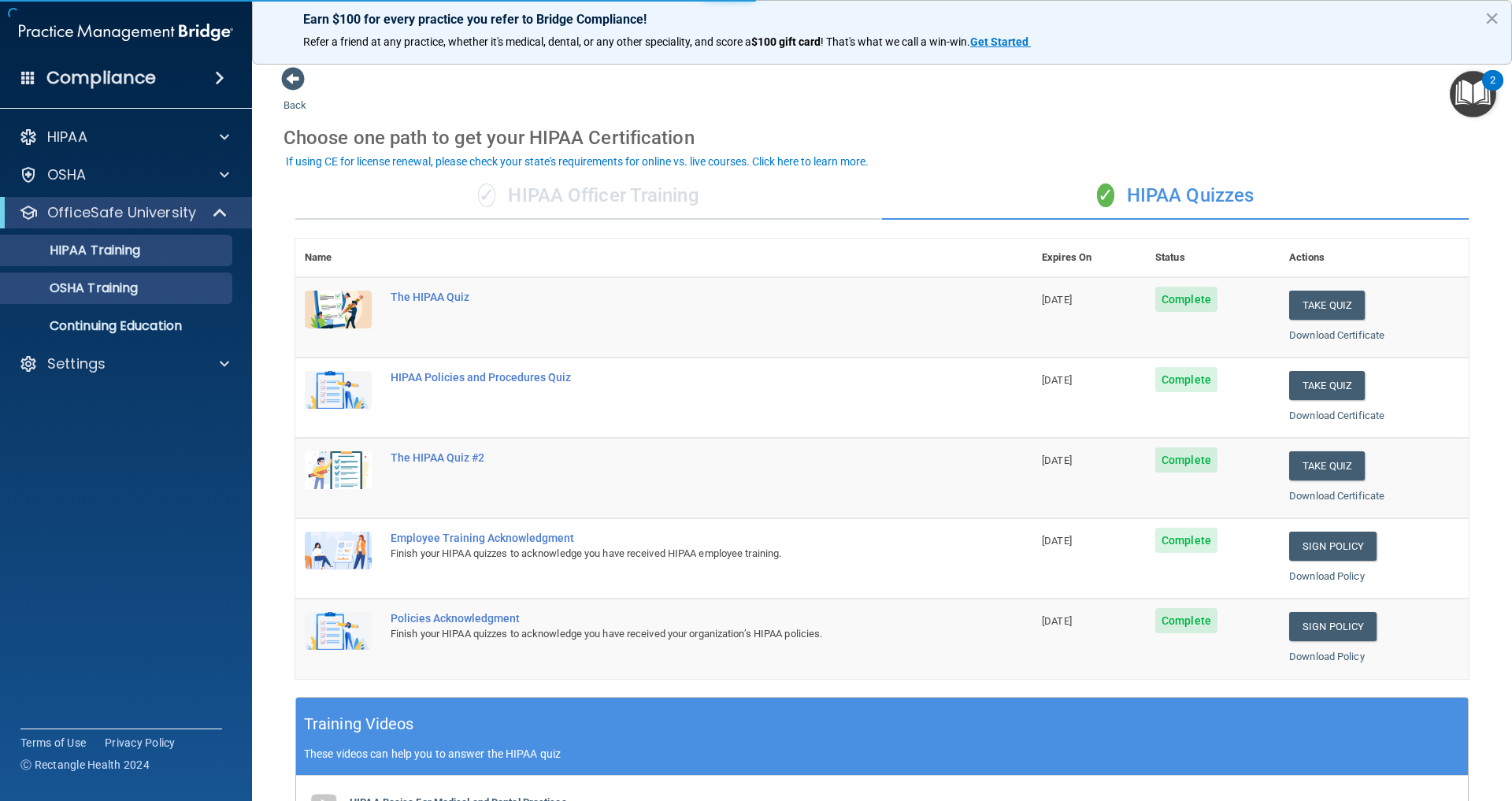
click at [127, 297] on link "OSHA Training" at bounding box center [108, 288] width 248 height 32
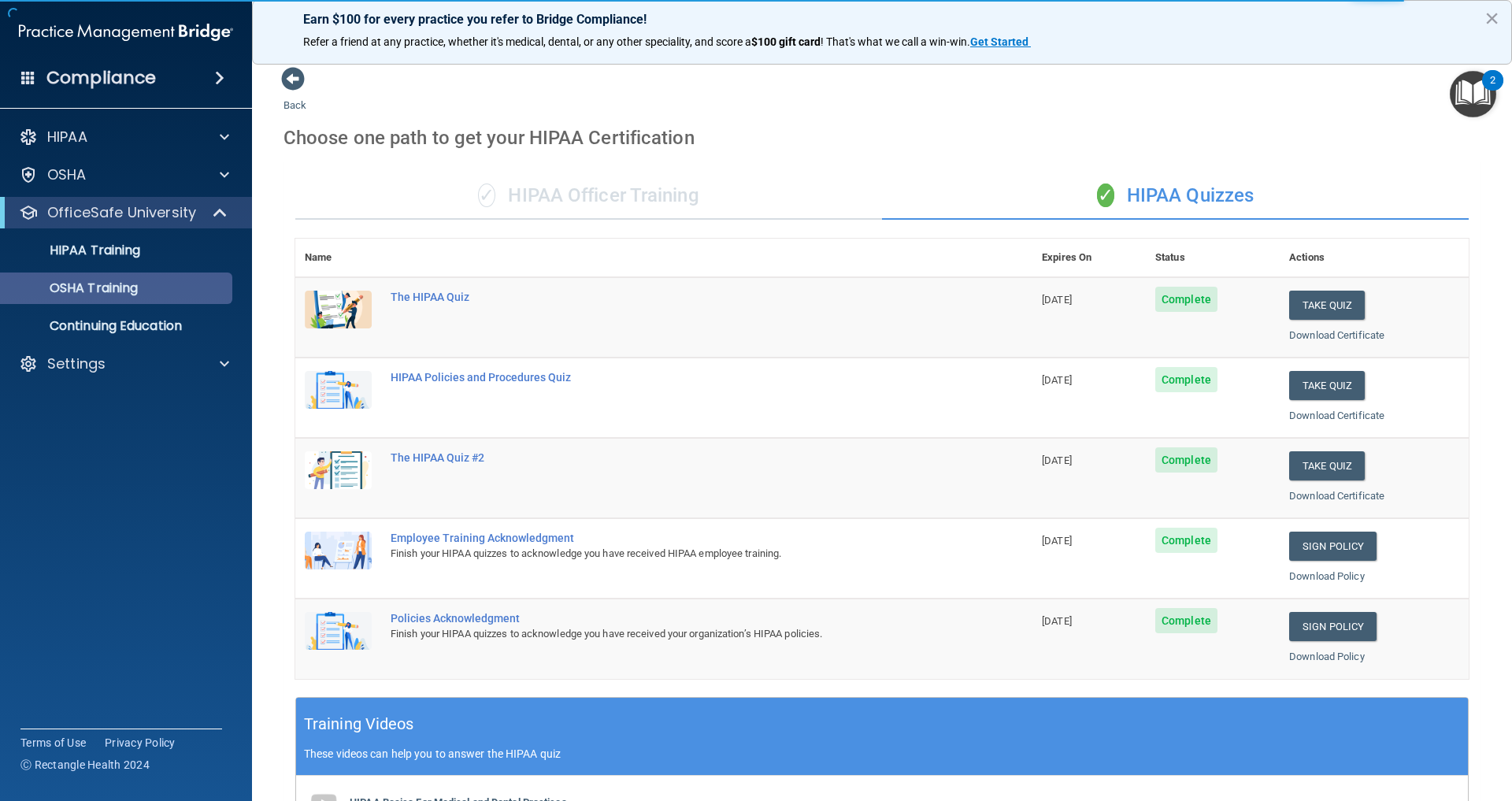
click at [127, 297] on link "OSHA Training" at bounding box center [108, 288] width 248 height 32
